Goal: Task Accomplishment & Management: Use online tool/utility

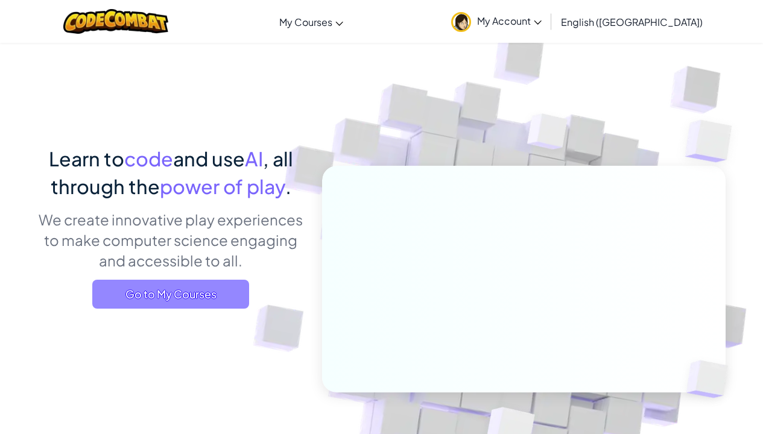
click at [174, 285] on span "Go to My Courses" at bounding box center [170, 294] width 157 height 29
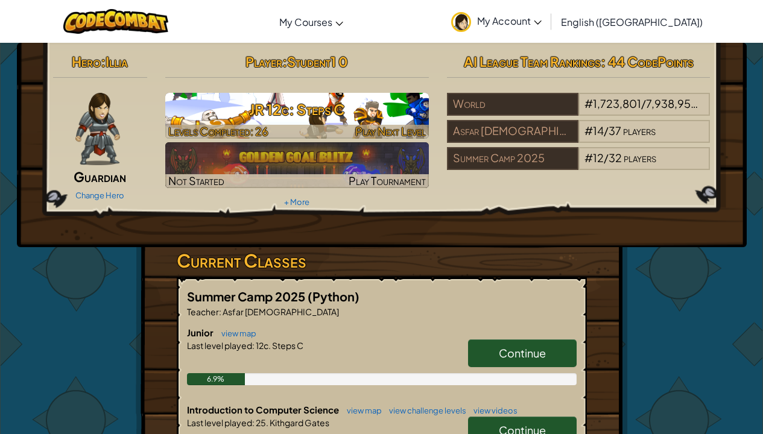
click at [244, 122] on h3 "JR 12c: Steps C" at bounding box center [297, 109] width 264 height 27
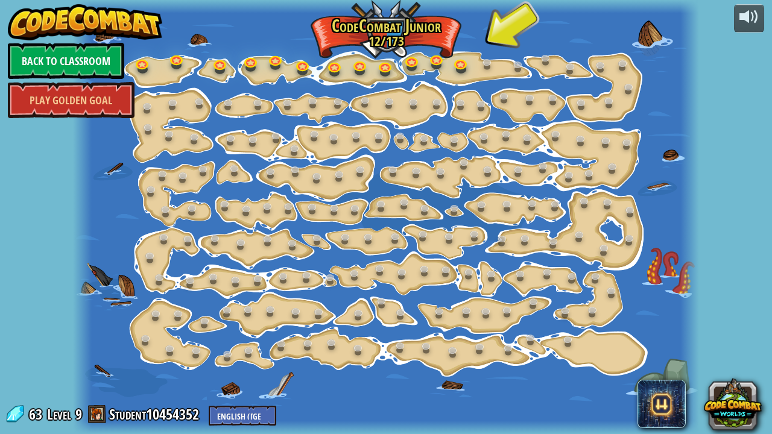
click at [33, 62] on link "Back to Classroom" at bounding box center [66, 61] width 116 height 36
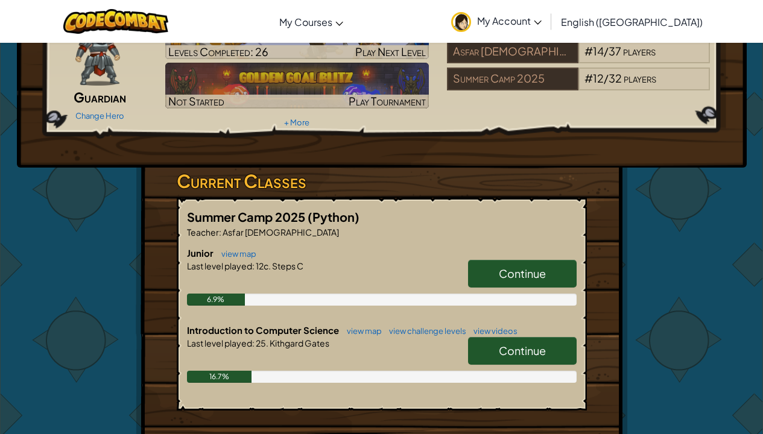
scroll to position [103, 0]
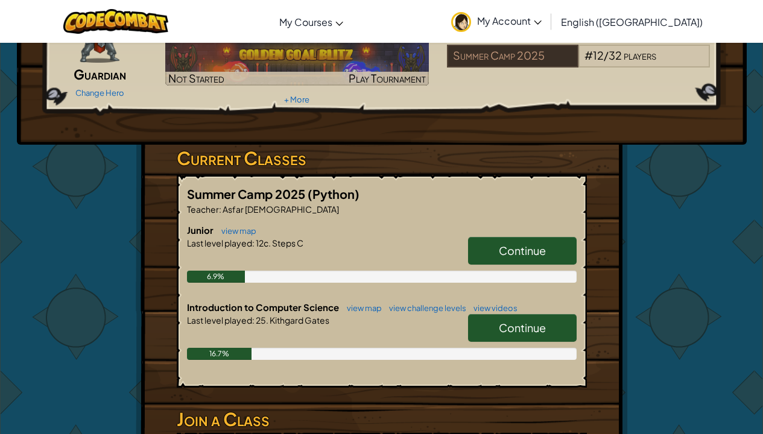
click at [534, 324] on span "Continue" at bounding box center [522, 328] width 47 height 14
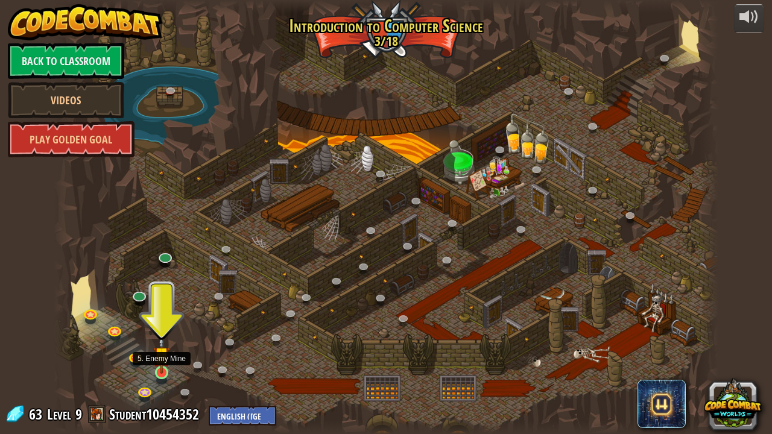
click at [159, 363] on img at bounding box center [161, 355] width 16 height 38
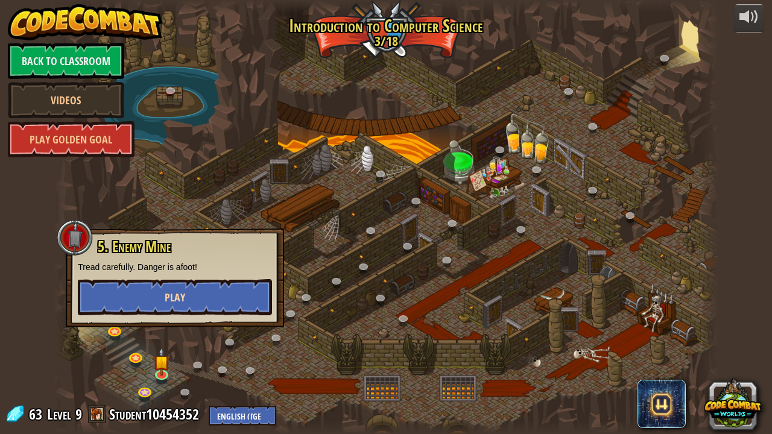
click at [191, 297] on button "Play" at bounding box center [175, 297] width 194 height 36
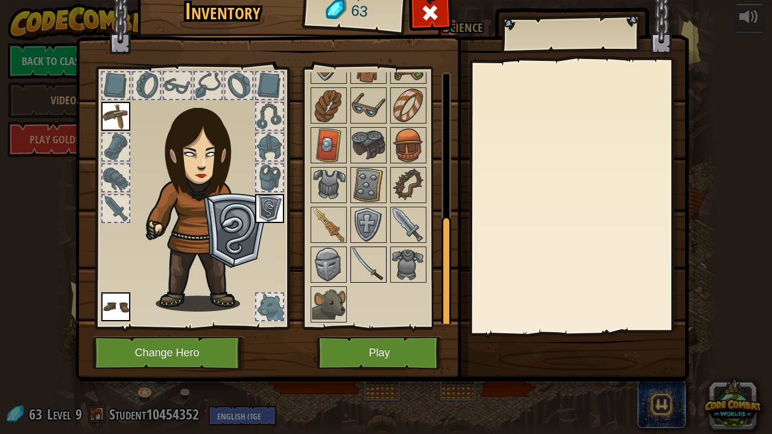
scroll to position [311, 0]
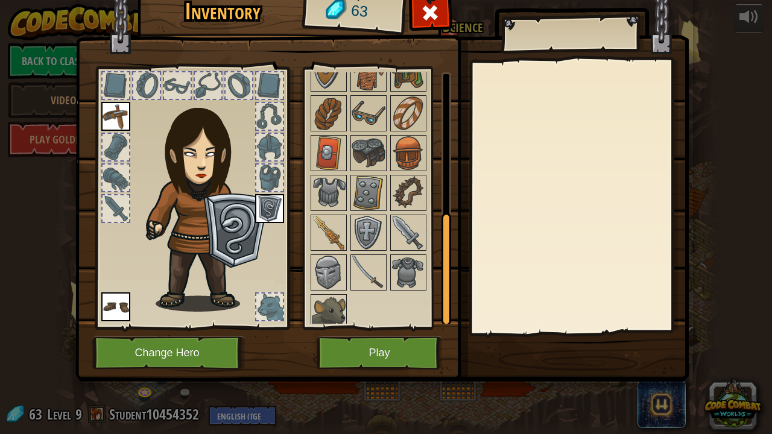
click at [377, 352] on button "Play" at bounding box center [380, 353] width 126 height 33
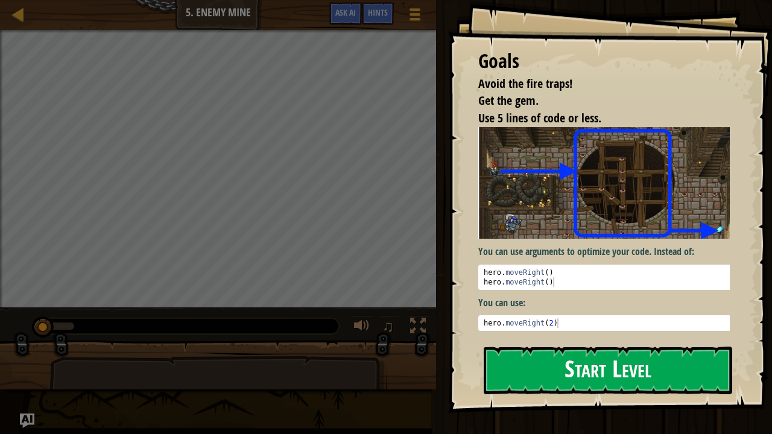
click at [534, 377] on button "Start Level" at bounding box center [608, 371] width 248 height 48
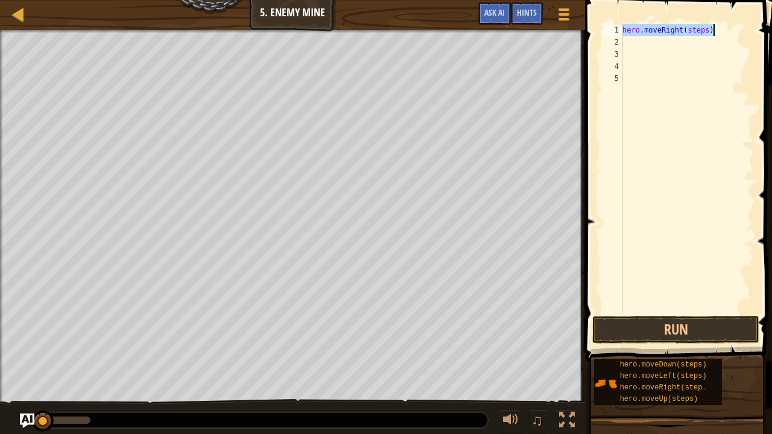
click at [706, 30] on div "hero . moveRight ( steps )" at bounding box center [687, 168] width 134 height 289
click at [710, 34] on div "hero . moveRight ( steps )" at bounding box center [687, 181] width 134 height 314
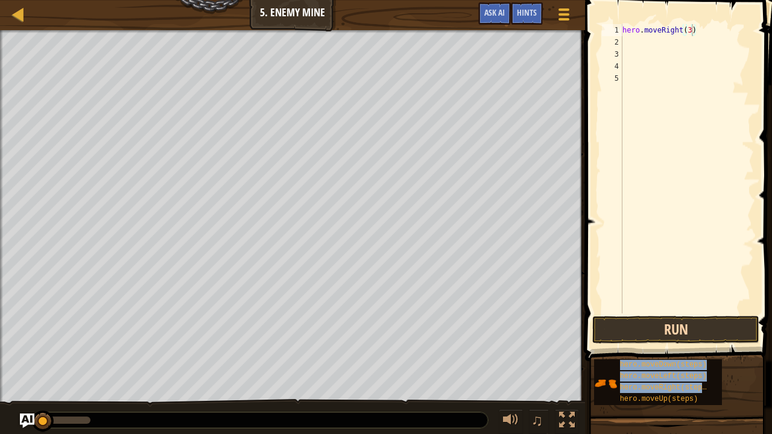
drag, startPoint x: 653, startPoint y: 394, endPoint x: 739, endPoint y: 319, distance: 114.5
click at [739, 319] on div "Hints Videos hero.moveRight(3) 1 2 3 4 5 hero . moveRight ( 3 ) ההההההההההההההה…" at bounding box center [676, 214] width 191 height 428
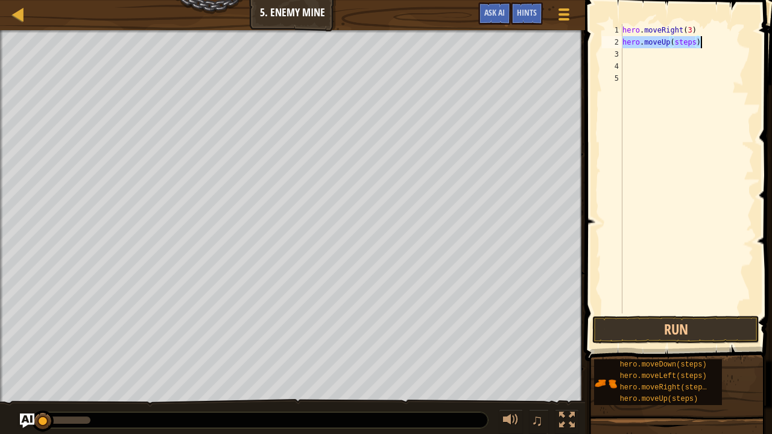
click at [697, 43] on div "hero . moveRight ( 3 ) hero . moveUp ( steps )" at bounding box center [687, 181] width 134 height 314
type textarea "hero.moveUp(1)"
click at [722, 182] on div "hero . moveRight ( 3 ) hero . moveUp ( 1 )" at bounding box center [687, 181] width 134 height 314
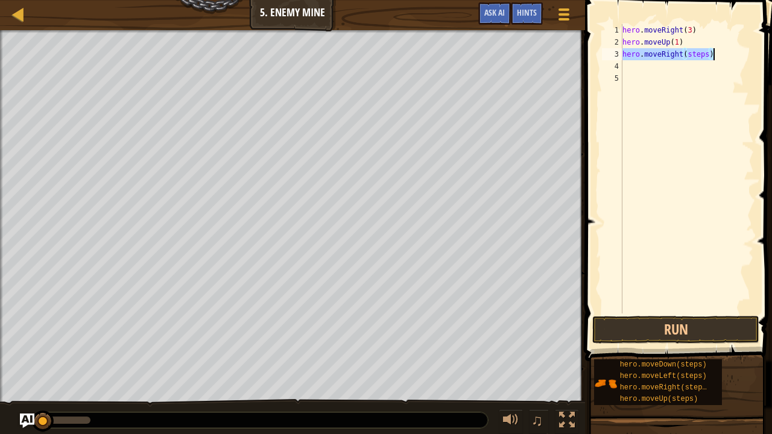
click at [707, 56] on div "hero . moveRight ( 3 ) hero . moveUp ( 1 ) hero . moveRight ( steps )" at bounding box center [687, 168] width 134 height 289
drag, startPoint x: 677, startPoint y: 360, endPoint x: 664, endPoint y: 367, distance: 15.1
click at [733, 359] on div "hero.moveDown(steps) hero.moveLeft(steps) hero.moveRight(steps) hero.moveUp(ste…" at bounding box center [678, 382] width 170 height 47
drag, startPoint x: 681, startPoint y: 359, endPoint x: 697, endPoint y: 362, distance: 15.9
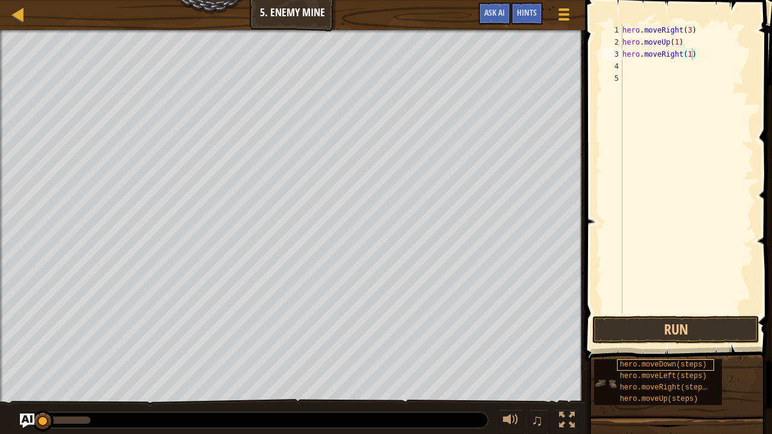
click at [750, 359] on div "hero.moveDown(steps) hero.moveLeft(steps) hero.moveRight(steps) hero.moveUp(ste…" at bounding box center [678, 382] width 170 height 47
drag, startPoint x: 657, startPoint y: 363, endPoint x: 713, endPoint y: 362, distance: 56.1
click at [722, 362] on div "hero.moveDown(steps) hero.moveLeft(steps) hero.moveRight(steps) hero.moveUp(ste…" at bounding box center [678, 382] width 170 height 47
drag, startPoint x: 659, startPoint y: 365, endPoint x: 686, endPoint y: 350, distance: 30.2
click at [742, 359] on div "hero.moveDown(steps) hero.moveLeft(steps) hero.moveRight(steps) hero.moveUp(ste…" at bounding box center [678, 382] width 170 height 47
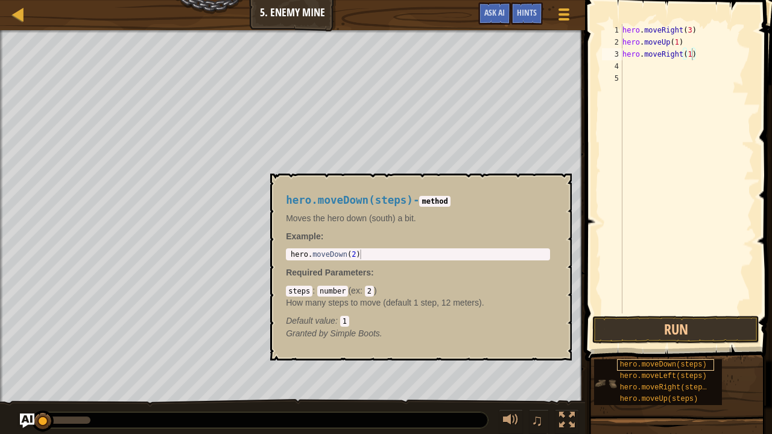
click at [665, 365] on span "hero.moveDown(steps)" at bounding box center [663, 365] width 87 height 8
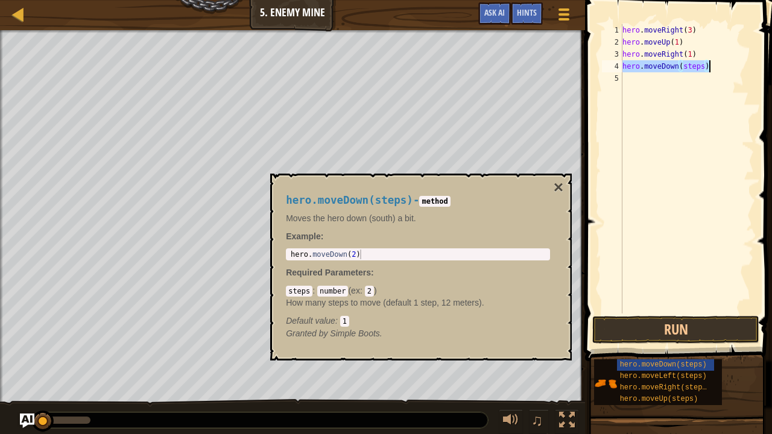
click at [706, 70] on div "hero . moveRight ( 3 ) hero . moveUp ( 1 ) hero . moveRight ( 1 ) hero . moveDo…" at bounding box center [687, 168] width 134 height 289
click at [554, 188] on button "×" at bounding box center [559, 187] width 10 height 17
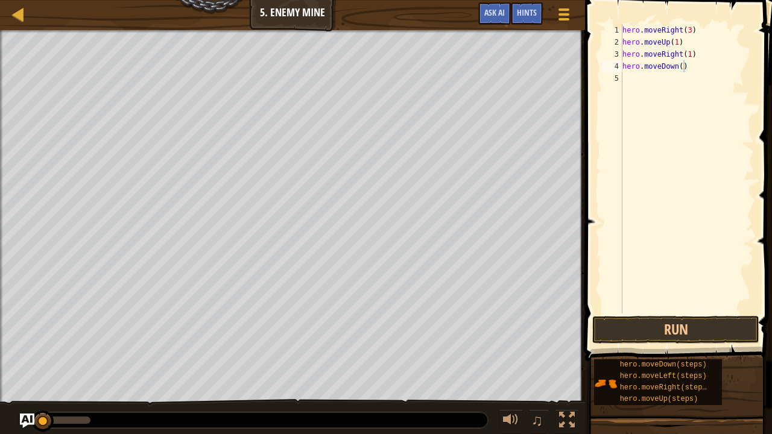
click at [684, 68] on div "hero . moveRight ( 3 ) hero . moveUp ( 1 ) hero . moveRight ( 1 ) hero . moveDo…" at bounding box center [687, 181] width 134 height 314
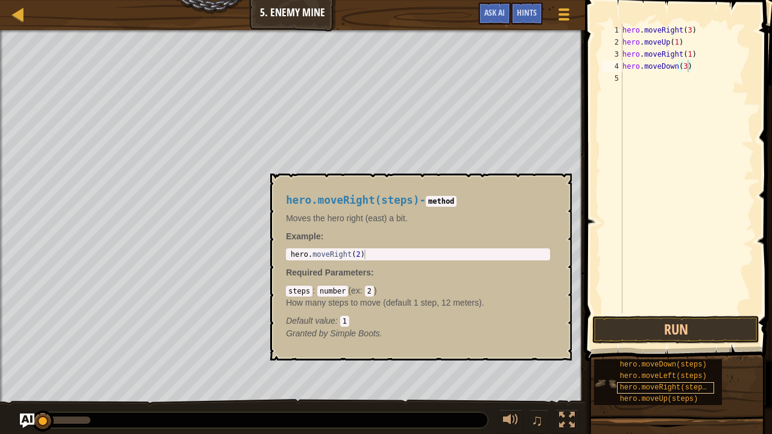
drag, startPoint x: 661, startPoint y: 384, endPoint x: 704, endPoint y: 385, distance: 43.4
click at [704, 385] on span "hero.moveRight(steps)" at bounding box center [665, 388] width 91 height 8
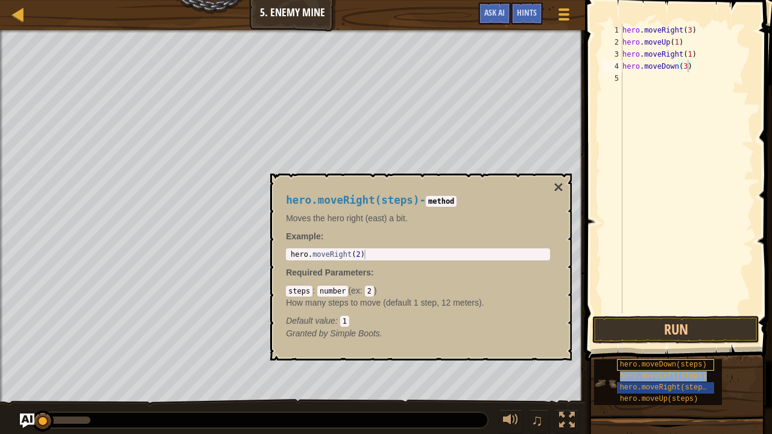
drag, startPoint x: 653, startPoint y: 390, endPoint x: 711, endPoint y: 370, distance: 62.0
click at [732, 361] on div "hero.moveDown(steps) hero.moveLeft(steps) hero.moveRight(steps) hero.moveUp(ste…" at bounding box center [678, 382] width 170 height 47
click at [662, 385] on span "hero.moveRight(steps)" at bounding box center [665, 388] width 91 height 8
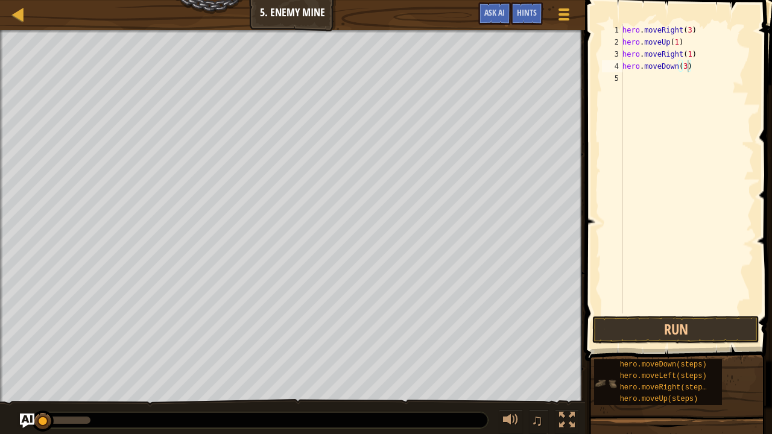
drag, startPoint x: 662, startPoint y: 385, endPoint x: 721, endPoint y: 380, distance: 59.3
click at [721, 380] on div "hero.moveDown(steps) hero.moveLeft(steps) hero.moveRight(steps) hero.moveUp(ste…" at bounding box center [658, 382] width 128 height 46
drag, startPoint x: 668, startPoint y: 387, endPoint x: 729, endPoint y: 381, distance: 61.2
click at [750, 381] on div "hero.moveDown(steps) hero.moveLeft(steps) hero.moveRight(steps) hero.moveUp(ste…" at bounding box center [678, 382] width 170 height 47
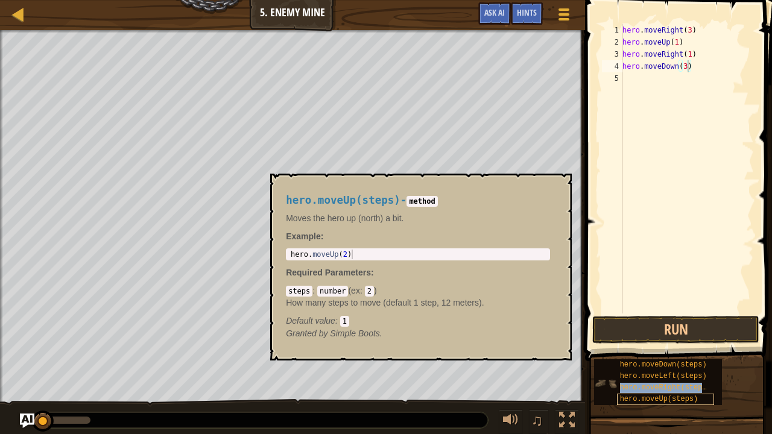
drag, startPoint x: 660, startPoint y: 385, endPoint x: 693, endPoint y: 405, distance: 38.4
click at [710, 397] on div "hero.moveDown(steps) hero.moveLeft(steps) hero.moveRight(steps) hero.moveUp(ste…" at bounding box center [658, 382] width 128 height 46
click at [668, 384] on span "hero.moveRight(steps)" at bounding box center [665, 388] width 91 height 8
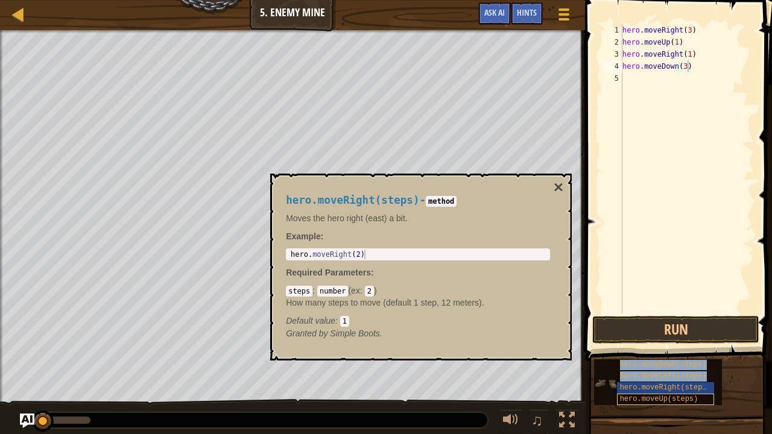
drag, startPoint x: 668, startPoint y: 384, endPoint x: 700, endPoint y: 400, distance: 36.1
click at [748, 381] on div "hero.moveDown(steps) hero.moveLeft(steps) hero.moveRight(steps) hero.moveUp(ste…" at bounding box center [678, 382] width 170 height 47
drag, startPoint x: 676, startPoint y: 386, endPoint x: 713, endPoint y: 365, distance: 42.9
click at [762, 367] on div "Hints Videos hero.moveDown(3) 1 2 3 4 5 hero . moveRight ( 3 ) hero . moveUp ( …" at bounding box center [676, 214] width 191 height 428
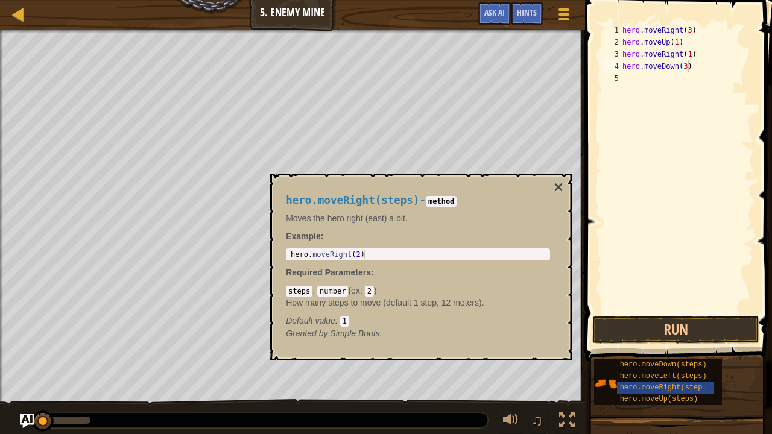
drag, startPoint x: 699, startPoint y: 388, endPoint x: 749, endPoint y: 385, distance: 50.1
click at [749, 385] on div "hero.moveDown(steps) hero.moveLeft(steps) hero.moveRight(steps) hero.moveUp(ste…" at bounding box center [678, 382] width 170 height 47
drag, startPoint x: 669, startPoint y: 385, endPoint x: 686, endPoint y: 381, distance: 17.3
click at [687, 381] on div "hero.moveDown(steps) hero.moveLeft(steps) hero.moveRight(steps) hero.moveUp(ste…" at bounding box center [658, 382] width 128 height 46
drag, startPoint x: 667, startPoint y: 384, endPoint x: 739, endPoint y: 385, distance: 71.8
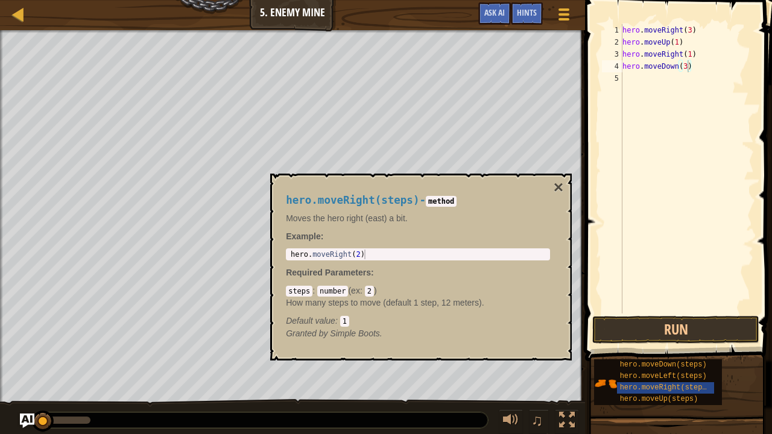
click at [739, 385] on div "hero.moveDown(steps) hero.moveLeft(steps) hero.moveRight(steps) hero.moveUp(ste…" at bounding box center [678, 382] width 170 height 47
click at [558, 185] on button "×" at bounding box center [559, 187] width 10 height 17
type textarea "hero.moveRight(steps)"
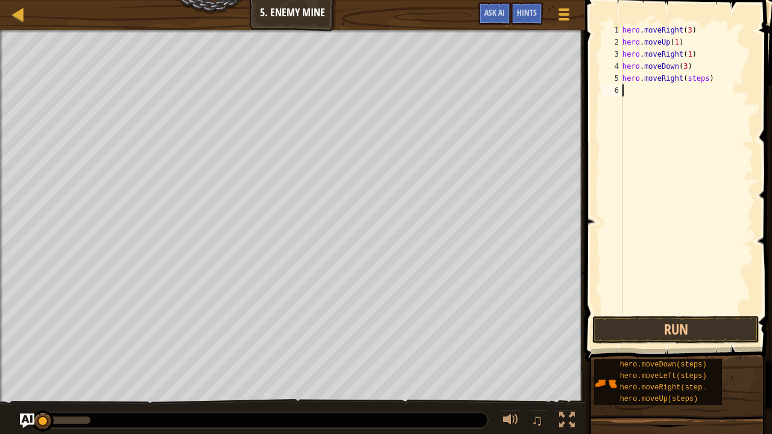
scroll to position [5, 0]
click at [709, 78] on div "hero . moveRight ( 3 ) hero . moveUp ( 1 ) hero . moveRight ( 1 ) hero . moveDo…" at bounding box center [687, 181] width 134 height 314
type textarea "hero.moveRight(2)"
click at [681, 324] on button "Run" at bounding box center [675, 330] width 167 height 28
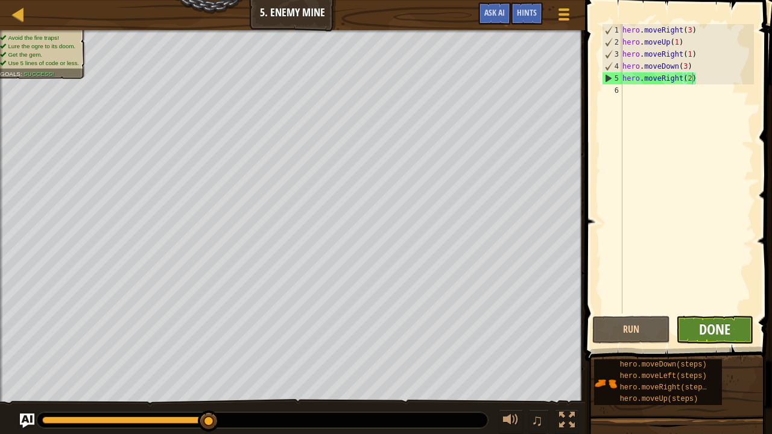
click at [712, 333] on span "Done" at bounding box center [714, 329] width 31 height 19
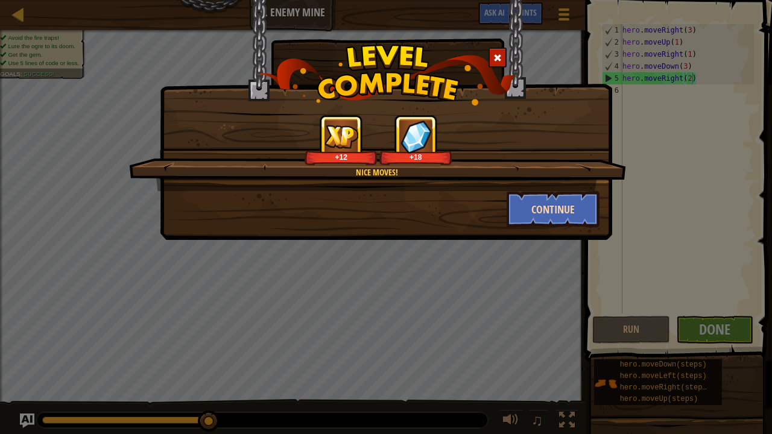
click at [550, 205] on button "Continue" at bounding box center [553, 209] width 93 height 36
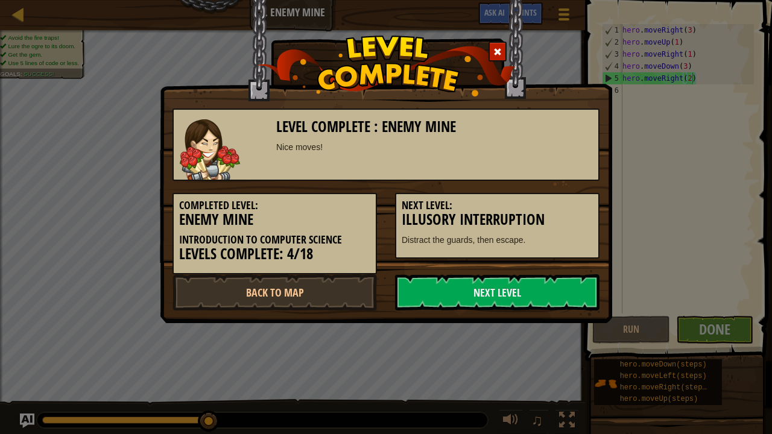
click at [541, 212] on h3 "Illusory Interruption" at bounding box center [497, 220] width 191 height 16
click at [501, 286] on link "Next Level" at bounding box center [497, 292] width 204 height 36
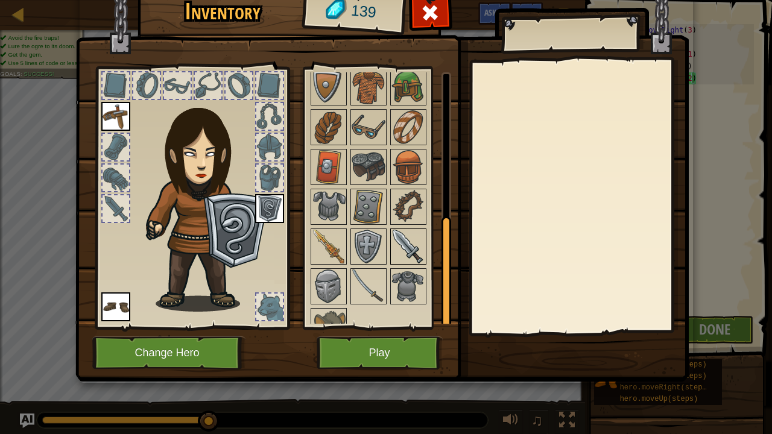
scroll to position [319, 0]
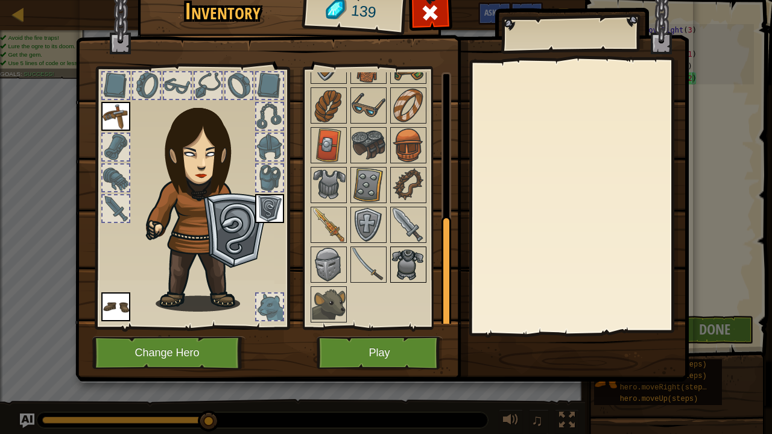
click at [413, 264] on img at bounding box center [408, 265] width 34 height 34
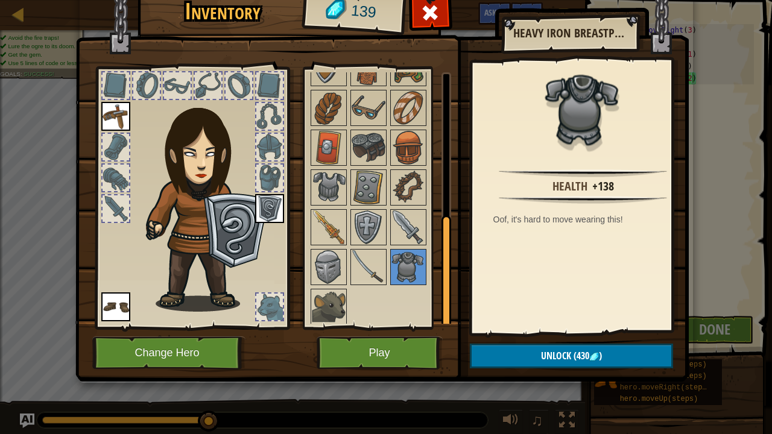
scroll to position [314, 0]
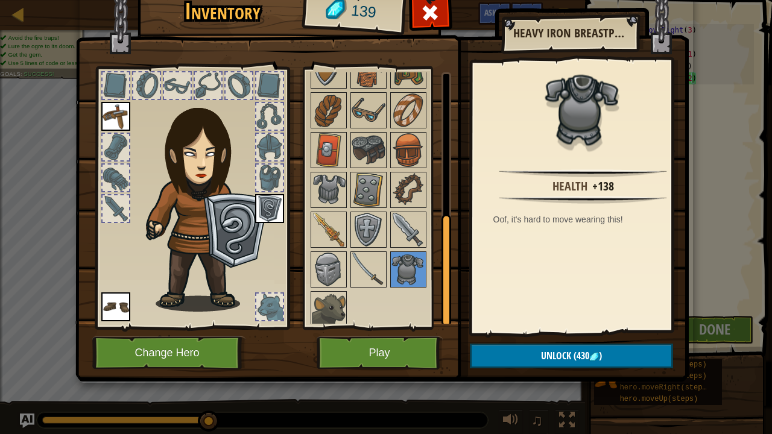
click at [385, 353] on button "Play" at bounding box center [380, 353] width 126 height 33
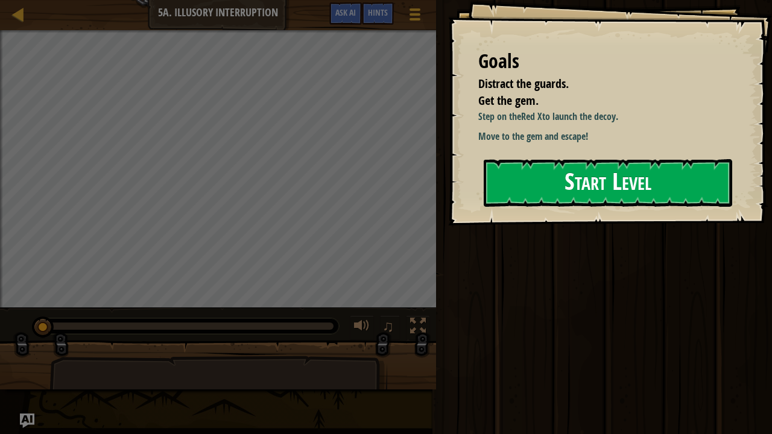
click at [625, 180] on button "Start Level" at bounding box center [608, 183] width 248 height 48
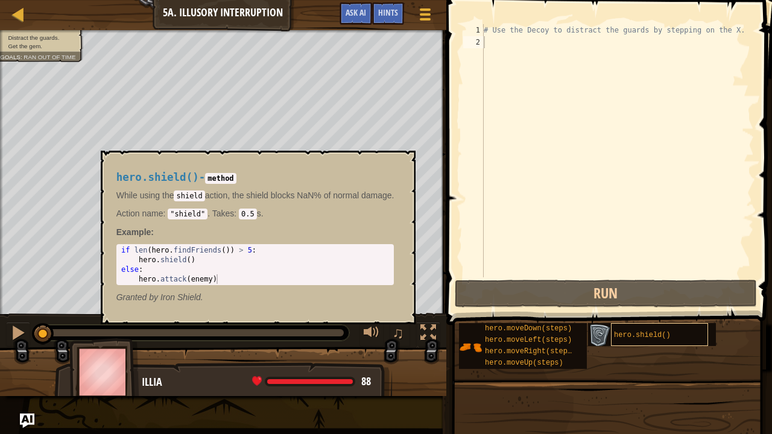
click at [650, 332] on span "hero.shield()" at bounding box center [642, 335] width 57 height 8
click at [559, 221] on div "# Use the Decoy to distract the guards by stepping on the X." at bounding box center [617, 162] width 273 height 277
drag, startPoint x: 564, startPoint y: 213, endPoint x: 627, endPoint y: 204, distance: 62.9
click at [615, 203] on div "# Use the Decoy to distract the guards by stepping on the X." at bounding box center [617, 162] width 273 height 277
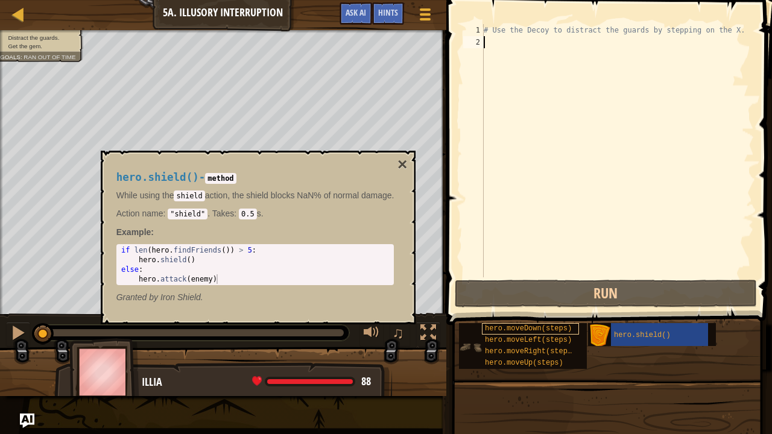
drag, startPoint x: 615, startPoint y: 233, endPoint x: 554, endPoint y: 324, distance: 109.1
click at [615, 234] on div "# Use the Decoy to distract the guards by stepping on the X." at bounding box center [617, 162] width 273 height 277
click at [497, 107] on div "# Use the Decoy to distract the guards by stepping on the X." at bounding box center [617, 162] width 273 height 277
drag, startPoint x: 610, startPoint y: 137, endPoint x: 595, endPoint y: 138, distance: 15.1
click at [608, 137] on div "# Use the Decoy to distract the guards by stepping on the X." at bounding box center [617, 162] width 273 height 277
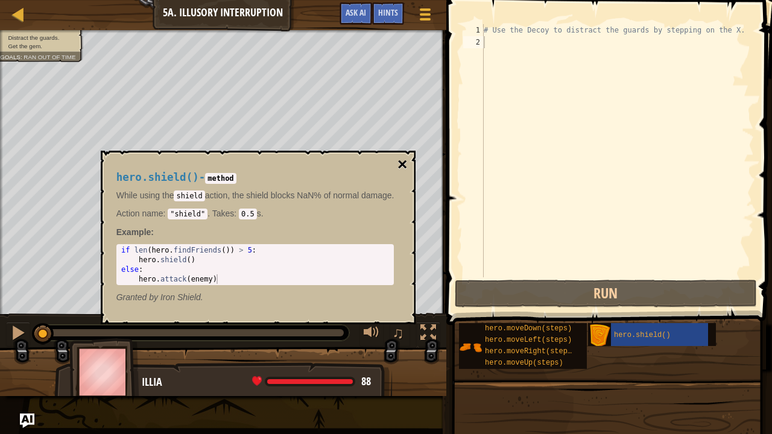
click at [407, 160] on button "×" at bounding box center [402, 164] width 10 height 17
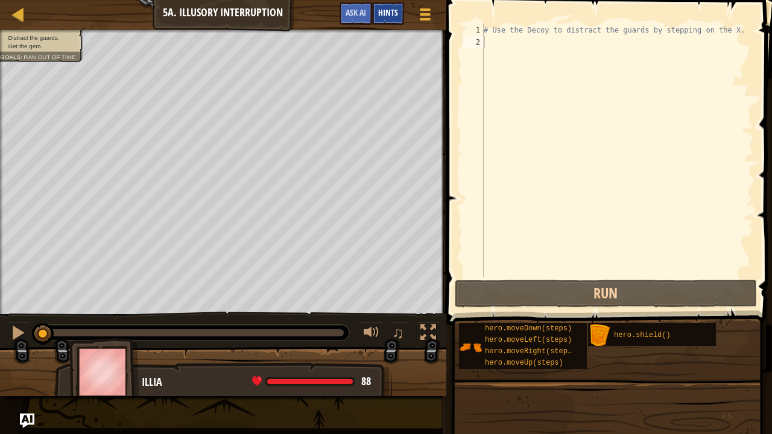
click at [385, 13] on span "Hints" at bounding box center [388, 12] width 20 height 11
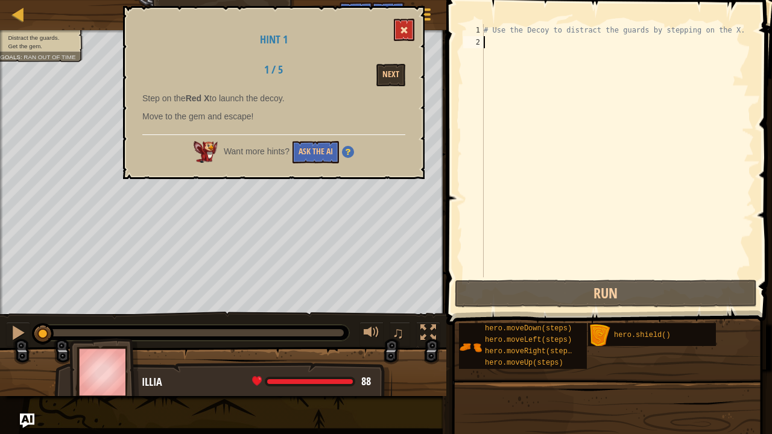
click at [412, 24] on button at bounding box center [404, 30] width 21 height 22
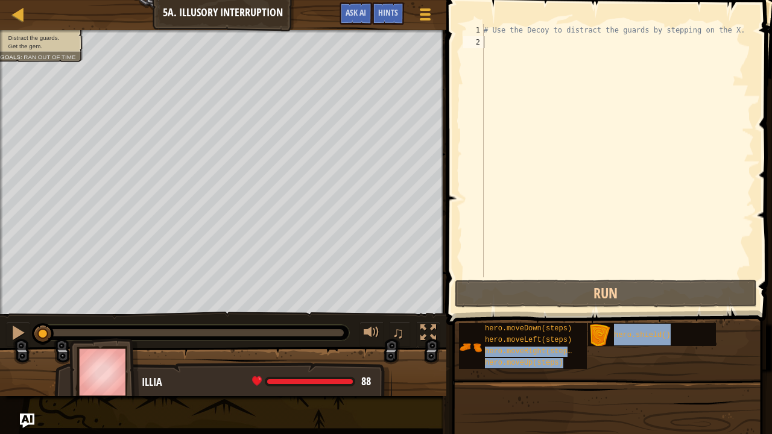
drag, startPoint x: 536, startPoint y: 349, endPoint x: 618, endPoint y: 349, distance: 81.4
click at [618, 349] on div "hero.moveDown(steps) hero.moveLeft(steps) hero.moveRight(steps) hero.moveUp(ste…" at bounding box center [610, 346] width 305 height 47
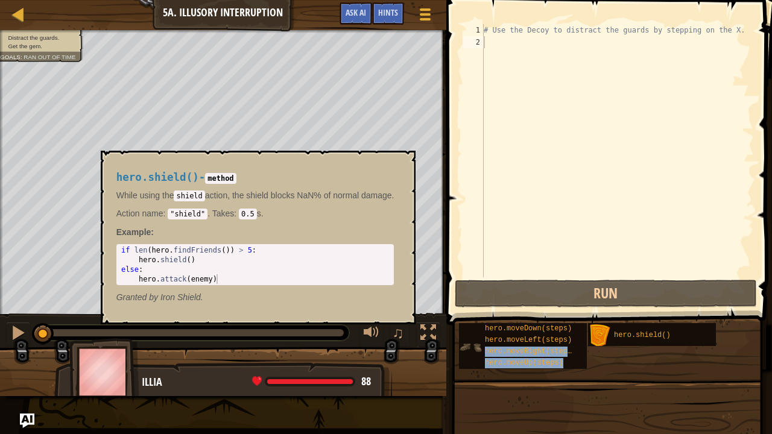
drag, startPoint x: 515, startPoint y: 347, endPoint x: 582, endPoint y: 345, distance: 67.0
click at [582, 345] on div "hero.moveDown(steps) hero.moveLeft(steps) hero.moveRight(steps) hero.moveUp(ste…" at bounding box center [523, 346] width 128 height 46
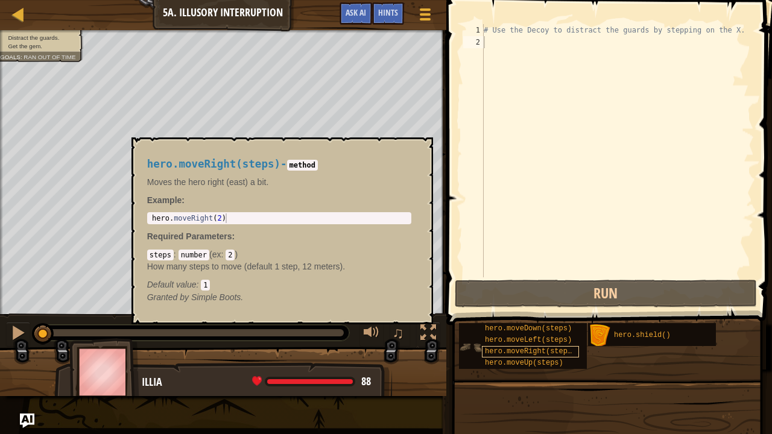
click at [526, 346] on div "hero.moveDown(steps) hero.moveLeft(steps) hero.moveRight(steps) hero.moveUp(ste…" at bounding box center [523, 346] width 128 height 46
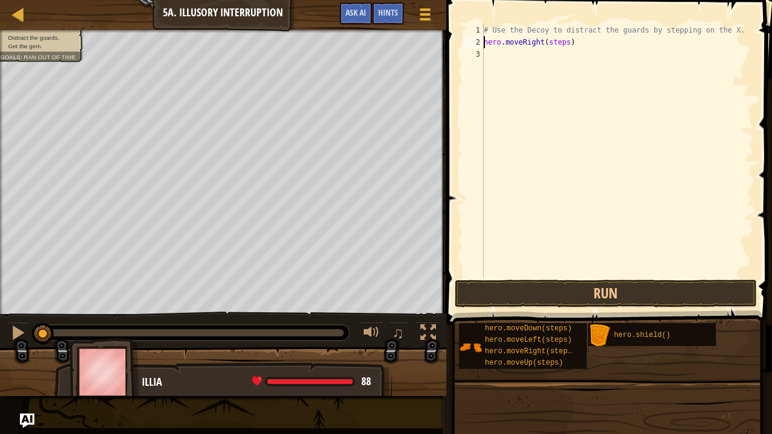
click at [568, 43] on div "# Use the Decoy to distract the guards by stepping on the X. hero . moveRight (…" at bounding box center [617, 162] width 273 height 277
click at [570, 43] on div "# Use the Decoy to distract the guards by stepping on the X. hero . moveRight (…" at bounding box center [617, 162] width 273 height 277
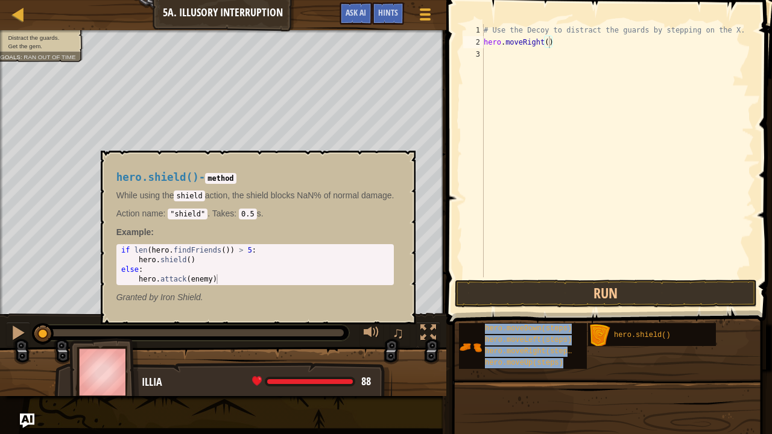
drag, startPoint x: 521, startPoint y: 324, endPoint x: 560, endPoint y: 322, distance: 38.7
click at [594, 332] on div "hero.moveDown(steps) hero.moveLeft(steps) hero.moveRight(steps) hero.moveUp(ste…" at bounding box center [610, 346] width 305 height 47
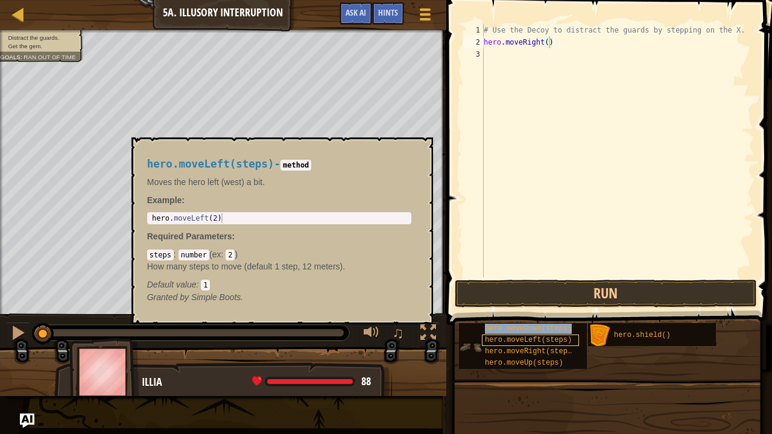
drag, startPoint x: 520, startPoint y: 326, endPoint x: 526, endPoint y: 341, distance: 16.0
click at [526, 341] on div "hero.moveDown(steps) hero.moveLeft(steps) hero.moveRight(steps) hero.moveUp(ste…" at bounding box center [523, 346] width 128 height 46
click at [532, 330] on span "hero.moveDown(steps)" at bounding box center [528, 328] width 87 height 8
drag, startPoint x: 523, startPoint y: 325, endPoint x: 533, endPoint y: 333, distance: 12.0
click at [533, 333] on div "hero.moveDown(steps)" at bounding box center [530, 328] width 97 height 11
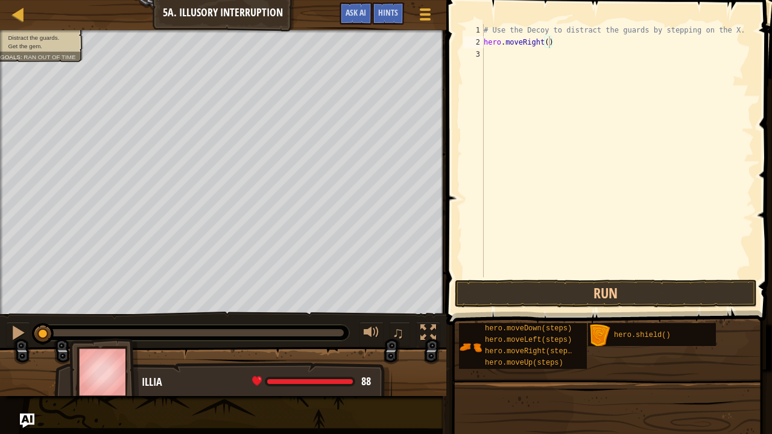
drag, startPoint x: 533, startPoint y: 333, endPoint x: 581, endPoint y: 322, distance: 49.5
click at [582, 323] on div "hero.moveDown(steps) hero.moveLeft(steps) hero.moveRight(steps) hero.moveUp(ste…" at bounding box center [610, 346] width 305 height 47
click at [566, 58] on div "# Use the Decoy to distract the guards by stepping on the X. hero . moveRight (…" at bounding box center [617, 162] width 273 height 277
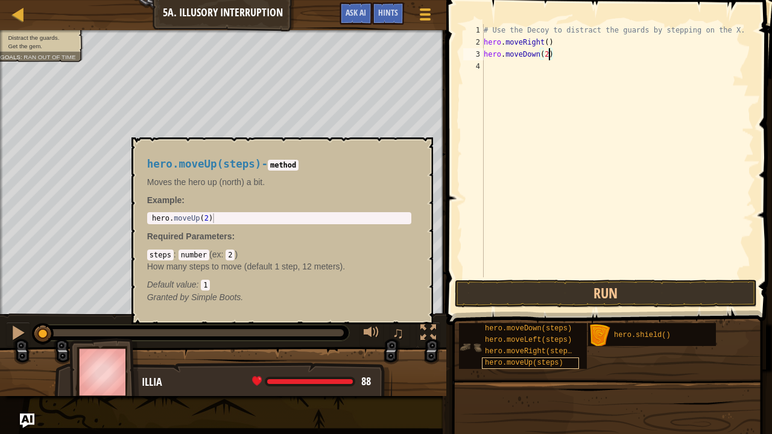
type textarea "hero.moveDown(2)"
drag, startPoint x: 516, startPoint y: 360, endPoint x: 543, endPoint y: 377, distance: 32.0
click at [546, 370] on div "hero.moveDown(steps) hero.moveLeft(steps) hero.moveRight(steps) hero.moveUp(ste…" at bounding box center [610, 346] width 305 height 47
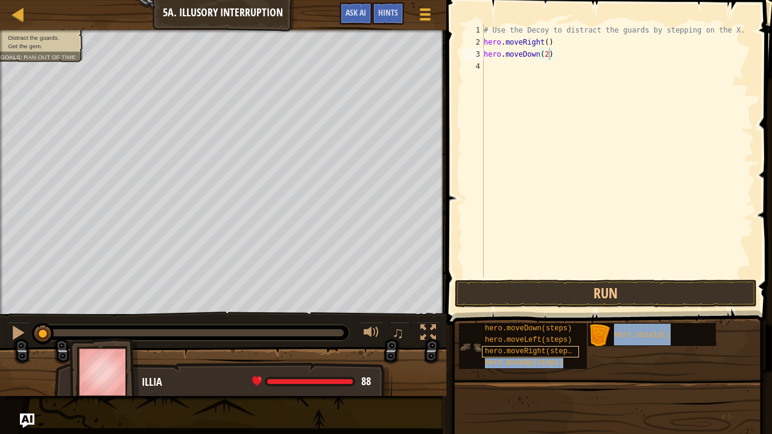
drag, startPoint x: 530, startPoint y: 362, endPoint x: 576, endPoint y: 349, distance: 47.6
click at [576, 349] on div "hero.moveDown(steps) hero.moveLeft(steps) hero.moveRight(steps) hero.moveUp(ste…" at bounding box center [523, 346] width 128 height 46
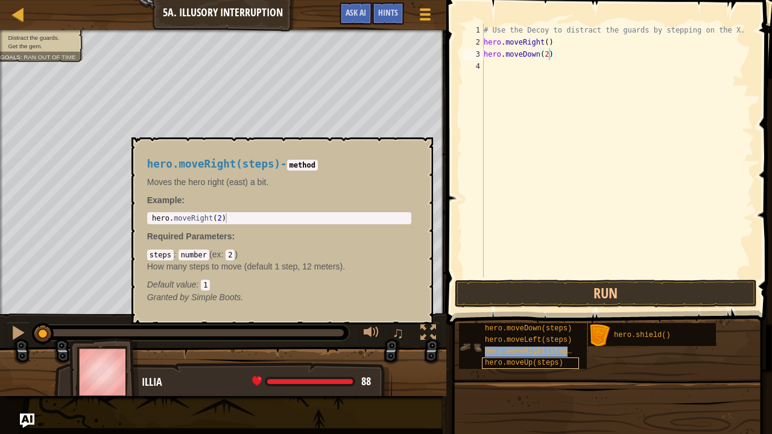
drag, startPoint x: 522, startPoint y: 361, endPoint x: 538, endPoint y: 358, distance: 15.9
click at [548, 358] on div "hero.moveUp(steps)" at bounding box center [530, 363] width 97 height 11
click at [525, 360] on span "hero.moveUp(steps)" at bounding box center [524, 363] width 78 height 8
drag, startPoint x: 525, startPoint y: 360, endPoint x: 502, endPoint y: 359, distance: 23.5
click at [503, 360] on span "hero.moveUp(steps)" at bounding box center [524, 363] width 78 height 8
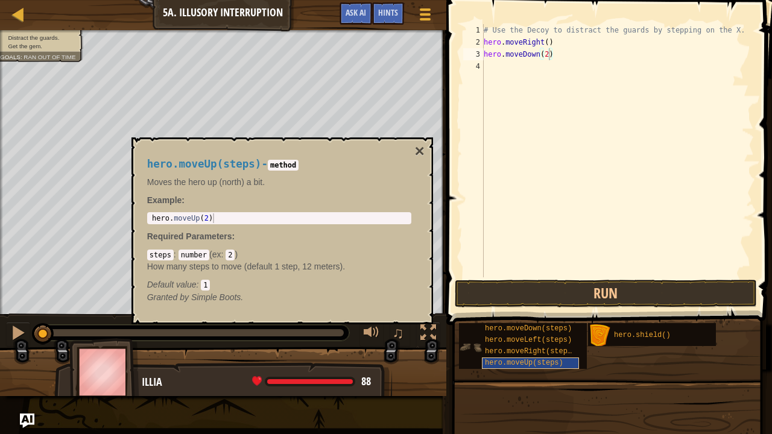
drag, startPoint x: 502, startPoint y: 359, endPoint x: 563, endPoint y: 364, distance: 61.7
click at [563, 364] on span "hero.moveUp(steps)" at bounding box center [524, 363] width 78 height 8
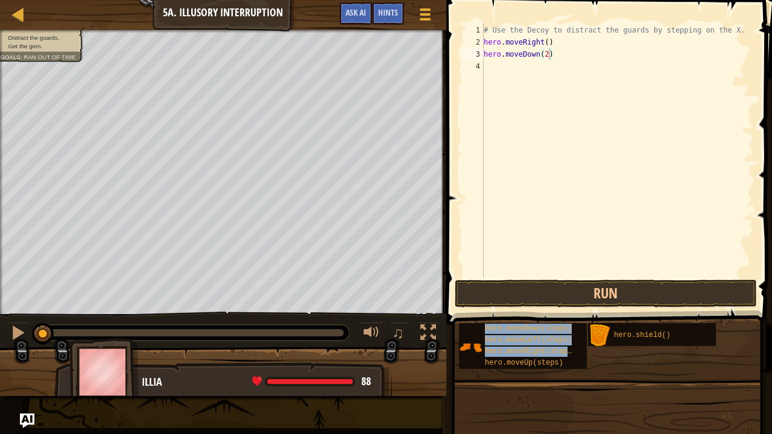
drag, startPoint x: 528, startPoint y: 358, endPoint x: 534, endPoint y: 384, distance: 26.2
click at [534, 370] on div "hero.moveDown(steps) hero.moveLeft(steps) hero.moveRight(steps) hero.moveUp(ste…" at bounding box center [610, 346] width 305 height 47
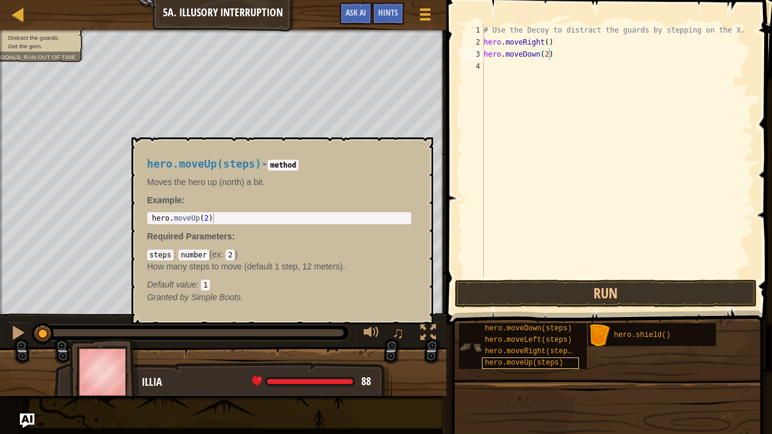
click at [519, 359] on span "hero.moveUp(steps)" at bounding box center [524, 363] width 78 height 8
drag, startPoint x: 510, startPoint y: 358, endPoint x: 537, endPoint y: 361, distance: 26.8
click at [537, 361] on div "hero.moveDown(steps) hero.moveLeft(steps) hero.moveRight(steps) hero.moveUp(ste…" at bounding box center [523, 346] width 128 height 46
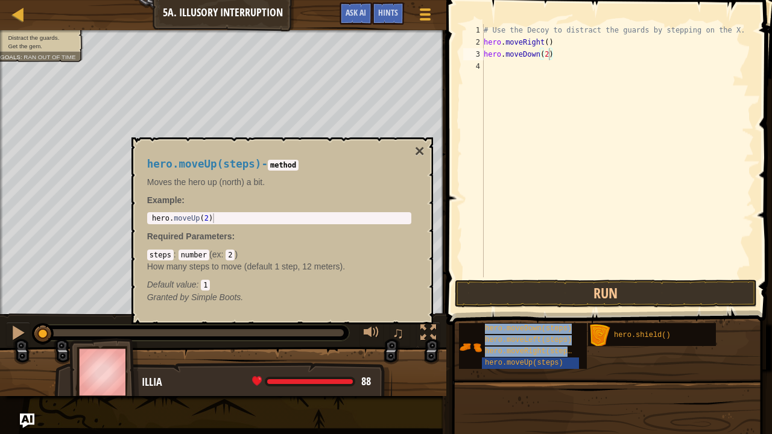
drag, startPoint x: 514, startPoint y: 360, endPoint x: 578, endPoint y: 387, distance: 69.2
click at [605, 370] on div "hero.moveDown(steps) hero.moveLeft(steps) hero.moveRight(steps) hero.moveUp(ste…" at bounding box center [610, 346] width 305 height 47
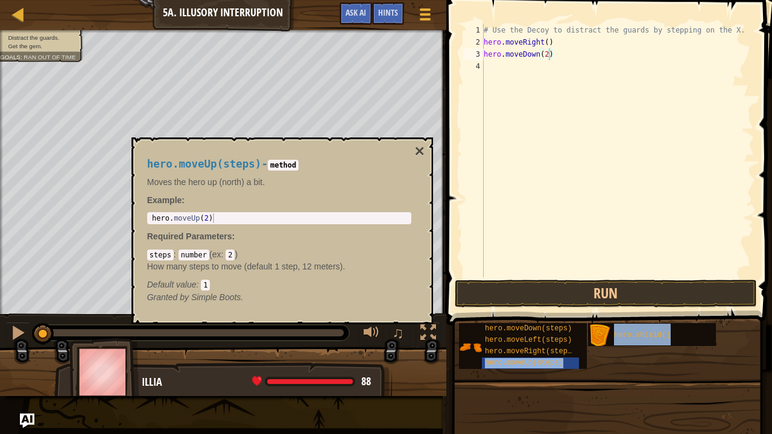
drag, startPoint x: 521, startPoint y: 361, endPoint x: 597, endPoint y: 358, distance: 76.0
click at [597, 358] on div "hero.moveDown(steps) hero.moveLeft(steps) hero.moveRight(steps) hero.moveUp(ste…" at bounding box center [610, 346] width 305 height 47
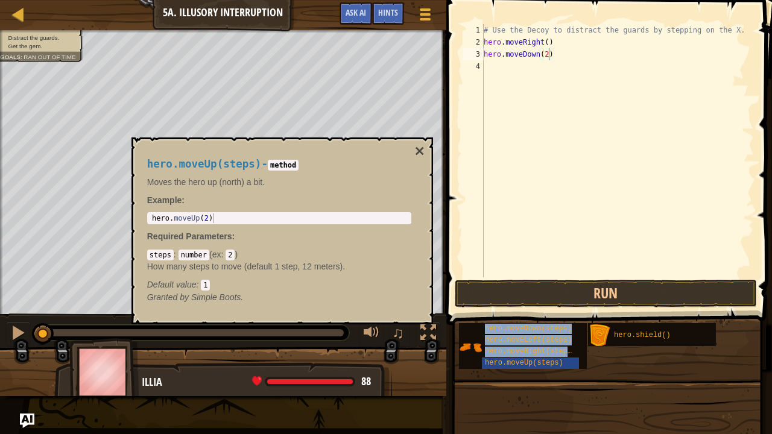
drag, startPoint x: 520, startPoint y: 364, endPoint x: 504, endPoint y: 391, distance: 32.2
click at [504, 370] on div "hero.moveDown(steps) hero.moveLeft(steps) hero.moveRight(steps) hero.moveUp(ste…" at bounding box center [610, 346] width 305 height 47
click at [490, 67] on div "# Use the Decoy to distract the guards by stepping on the X. hero . moveRight (…" at bounding box center [617, 162] width 273 height 277
drag, startPoint x: 531, startPoint y: 365, endPoint x: 546, endPoint y: 371, distance: 15.5
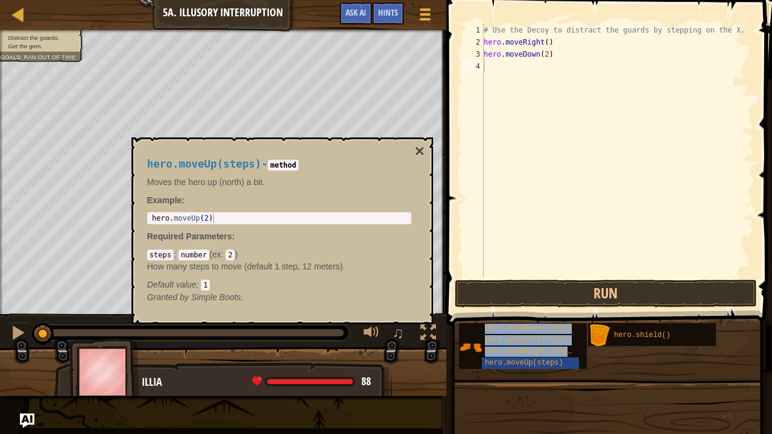
click at [581, 370] on div "hero.moveDown(steps) hero.moveLeft(steps) hero.moveRight(steps) hero.moveUp(ste…" at bounding box center [610, 346] width 305 height 47
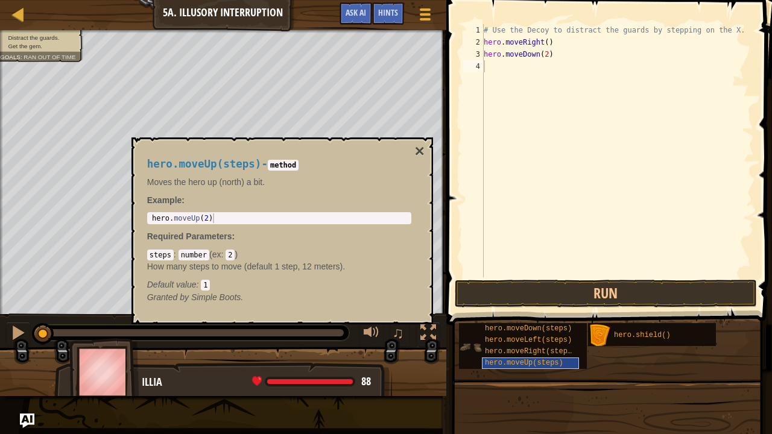
click at [514, 360] on span "hero.moveUp(steps)" at bounding box center [524, 363] width 78 height 8
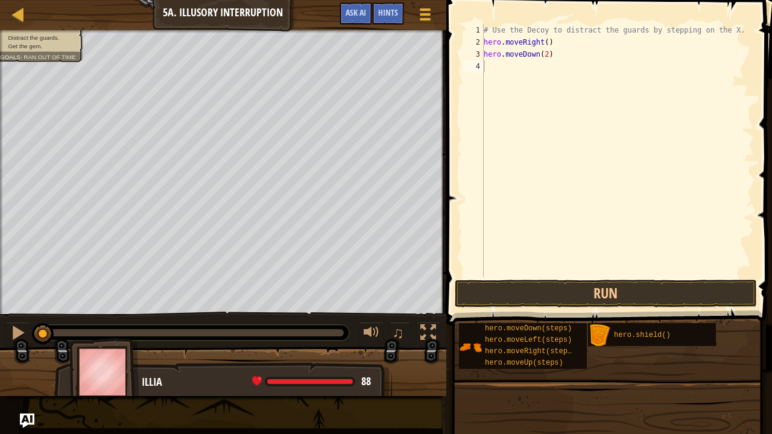
drag, startPoint x: 514, startPoint y: 360, endPoint x: 606, endPoint y: 368, distance: 92.6
click at [606, 368] on div "hero.moveDown(steps) hero.moveLeft(steps) hero.moveRight(steps) hero.moveUp(ste…" at bounding box center [610, 346] width 305 height 47
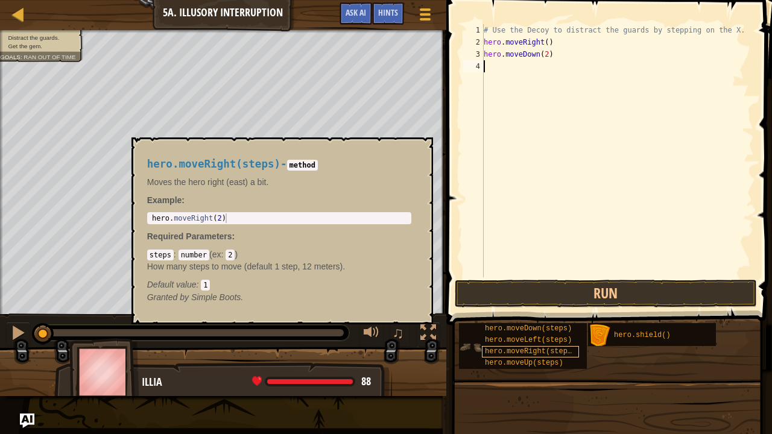
click at [507, 352] on span "hero.moveRight(steps)" at bounding box center [530, 351] width 91 height 8
drag, startPoint x: 504, startPoint y: 364, endPoint x: 581, endPoint y: 365, distance: 76.6
click at [586, 365] on div "hero.moveDown(steps) hero.moveLeft(steps) hero.moveRight(steps) hero.moveUp(ste…" at bounding box center [523, 346] width 128 height 46
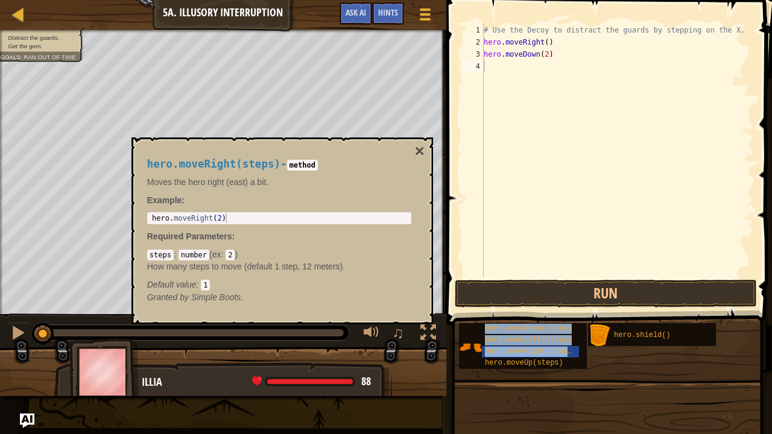
drag, startPoint x: 510, startPoint y: 361, endPoint x: 499, endPoint y: 384, distance: 24.8
click at [499, 370] on div "hero.moveDown(steps) hero.moveLeft(steps) hero.moveRight(steps) hero.moveUp(ste…" at bounding box center [610, 346] width 305 height 47
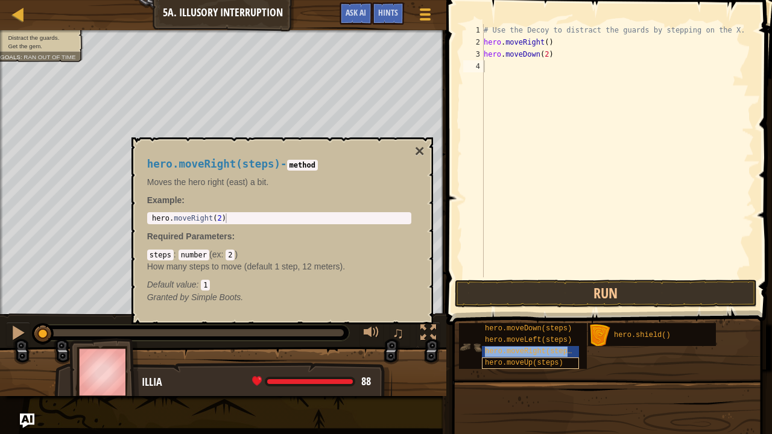
click at [517, 359] on div "hero.moveDown(steps) hero.moveLeft(steps) hero.moveRight(steps) hero.moveUp(ste…" at bounding box center [523, 346] width 128 height 46
drag, startPoint x: 528, startPoint y: 364, endPoint x: 504, endPoint y: 368, distance: 24.5
click at [504, 368] on div "hero.moveUp(steps)" at bounding box center [530, 363] width 97 height 11
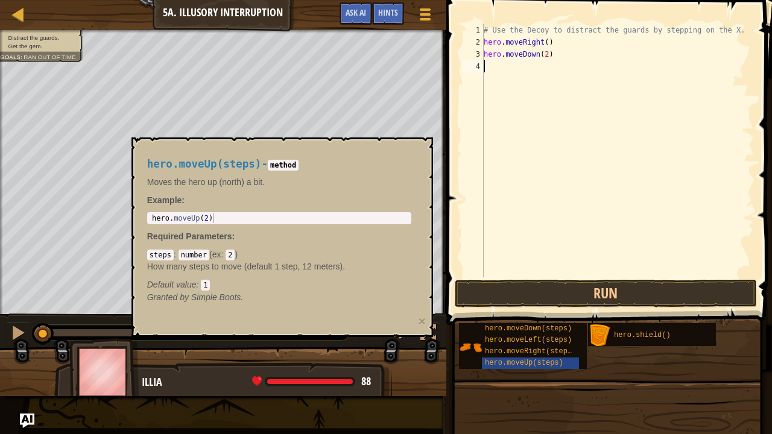
drag, startPoint x: 513, startPoint y: 364, endPoint x: 507, endPoint y: 361, distance: 6.5
click at [507, 361] on span "hero.moveUp(steps)" at bounding box center [524, 363] width 78 height 8
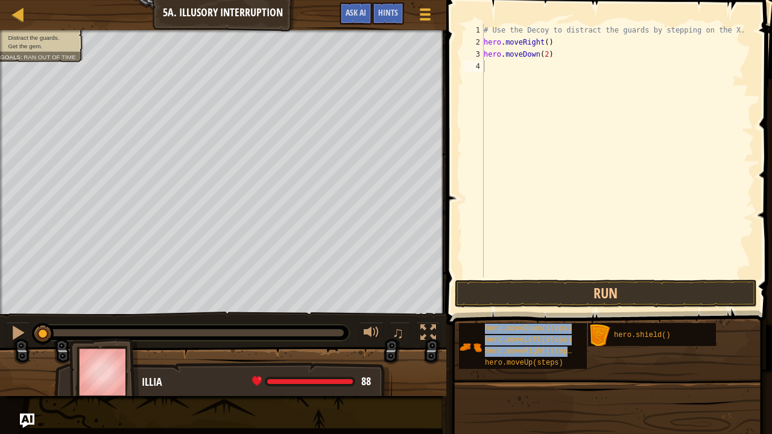
drag, startPoint x: 521, startPoint y: 364, endPoint x: 475, endPoint y: 372, distance: 46.5
click at [475, 370] on div "hero.moveDown(steps) hero.moveLeft(steps) hero.moveRight(steps) hero.moveUp(ste…" at bounding box center [610, 346] width 305 height 47
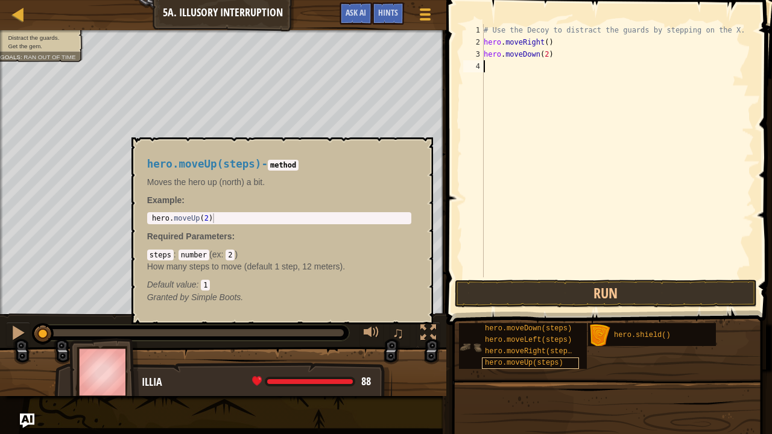
click at [520, 361] on span "hero.moveUp(steps)" at bounding box center [524, 363] width 78 height 8
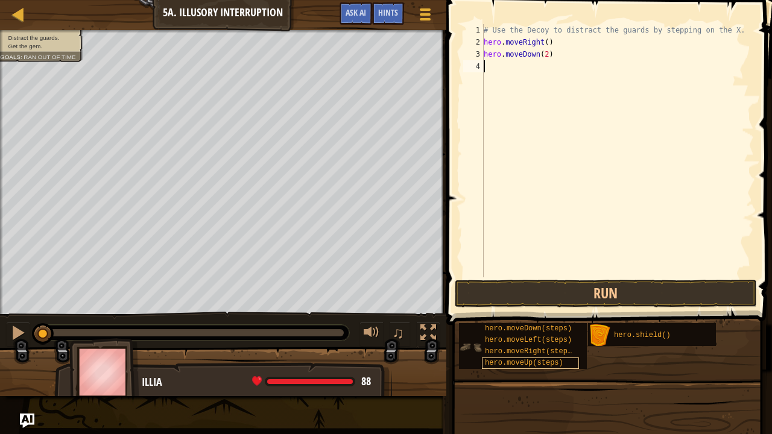
click at [520, 361] on span "hero.moveUp(steps)" at bounding box center [524, 363] width 78 height 8
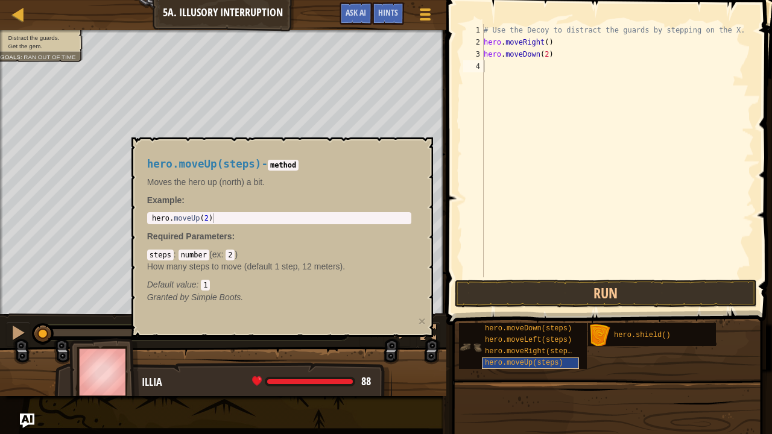
click at [520, 361] on span "hero.moveUp(steps)" at bounding box center [524, 363] width 78 height 8
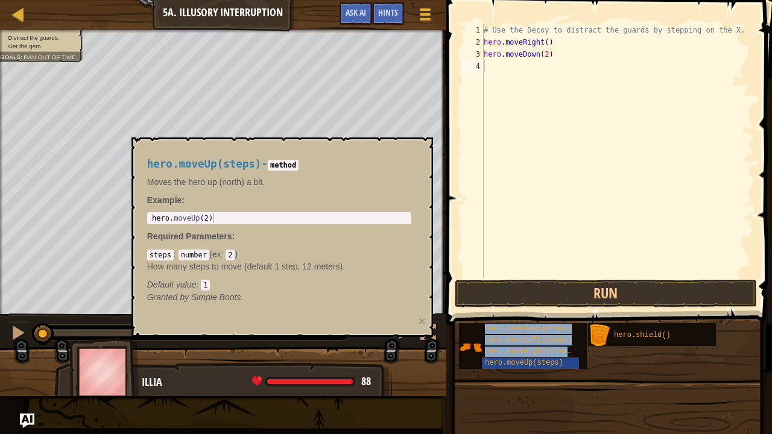
drag, startPoint x: 497, startPoint y: 359, endPoint x: 458, endPoint y: 375, distance: 41.9
click at [458, 370] on div "hero.moveDown(steps) hero.moveLeft(steps) hero.moveRight(steps) hero.moveUp(ste…" at bounding box center [610, 346] width 305 height 47
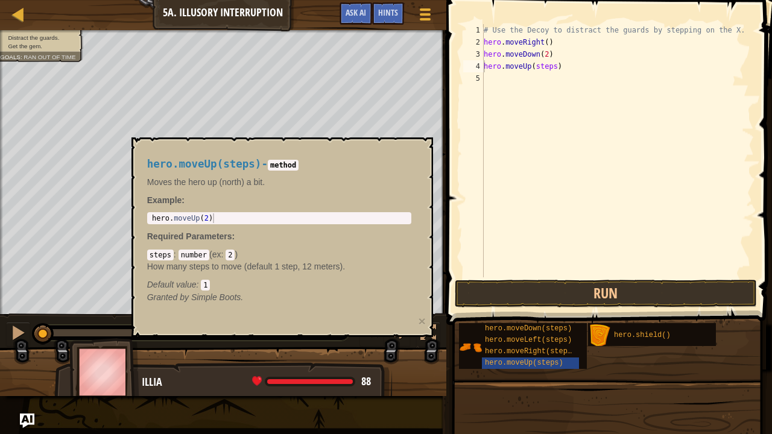
click at [411, 148] on div "hero.moveUp(steps) - method Moves the hero up (north) a bit. Example : 1 hero .…" at bounding box center [279, 231] width 281 height 168
click at [557, 67] on div "# Use the Decoy to distract the guards by stepping on the X. hero . moveRight (…" at bounding box center [617, 162] width 273 height 277
drag, startPoint x: 526, startPoint y: 351, endPoint x: 525, endPoint y: 339, distance: 12.2
click at [559, 336] on div "hero.moveDown(steps) hero.moveLeft(steps) hero.moveRight(steps) hero.moveUp(ste…" at bounding box center [523, 346] width 128 height 46
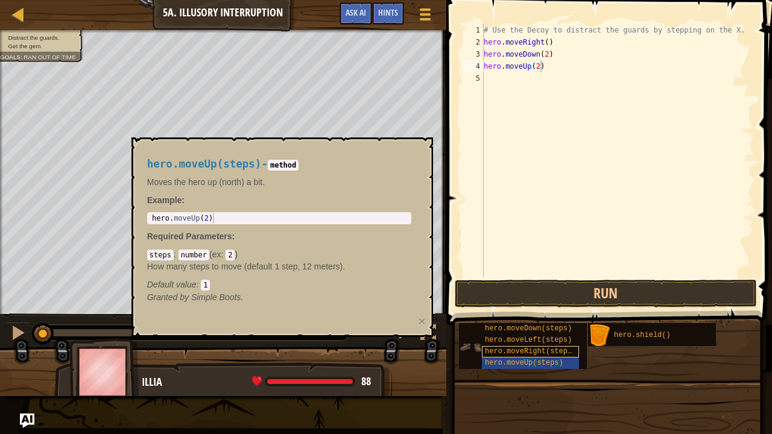
drag, startPoint x: 517, startPoint y: 346, endPoint x: 512, endPoint y: 356, distance: 11.9
click at [514, 352] on div "hero.moveDown(steps) hero.moveLeft(steps) hero.moveRight(steps) hero.moveUp(ste…" at bounding box center [523, 346] width 128 height 46
drag, startPoint x: 517, startPoint y: 352, endPoint x: 527, endPoint y: 345, distance: 12.2
click at [520, 350] on span "hero.moveRight(steps)" at bounding box center [530, 351] width 91 height 8
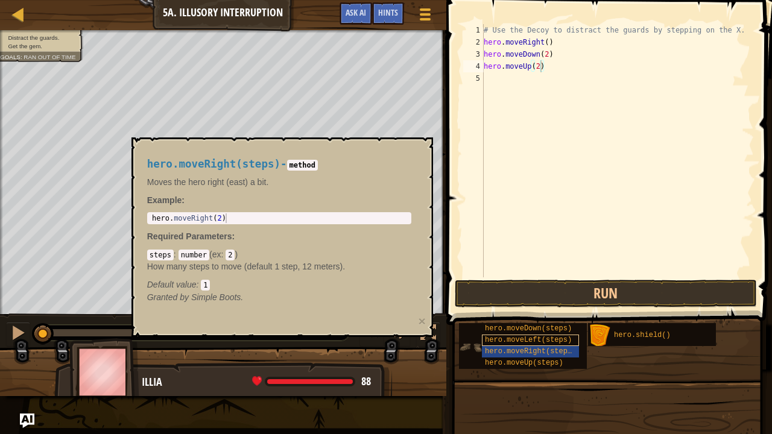
click at [527, 345] on div "hero.moveLeft(steps)" at bounding box center [530, 340] width 97 height 11
click at [525, 347] on span "hero.moveRight(steps)" at bounding box center [530, 351] width 91 height 8
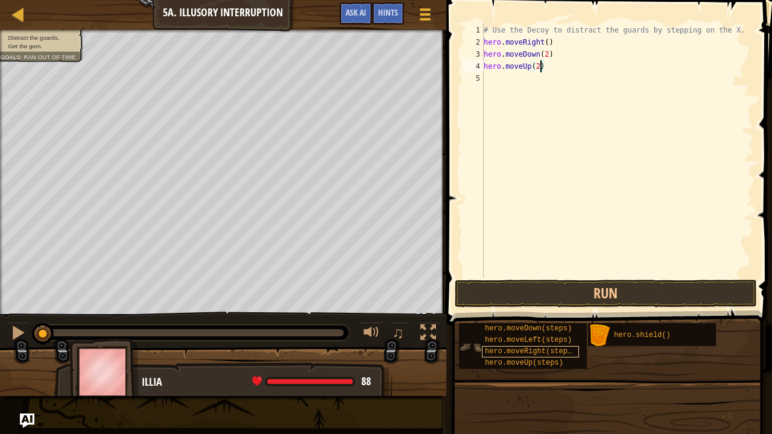
click at [525, 347] on span "hero.moveRight(steps)" at bounding box center [530, 351] width 91 height 8
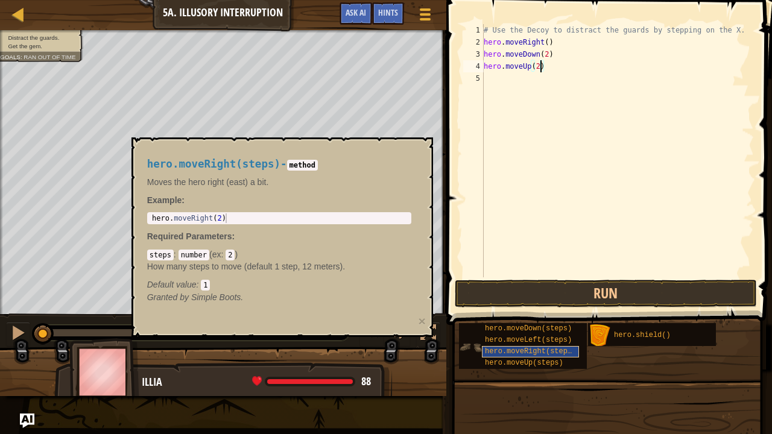
click at [525, 347] on span "hero.moveRight(steps)" at bounding box center [530, 351] width 91 height 8
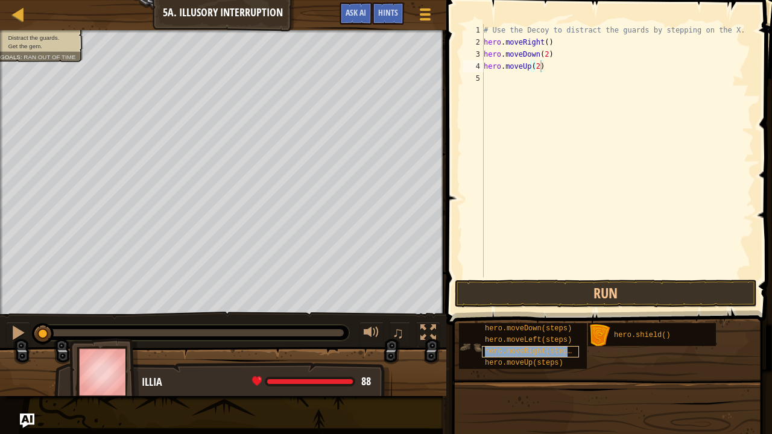
click at [524, 349] on span "hero.moveRight(steps)" at bounding box center [530, 351] width 91 height 8
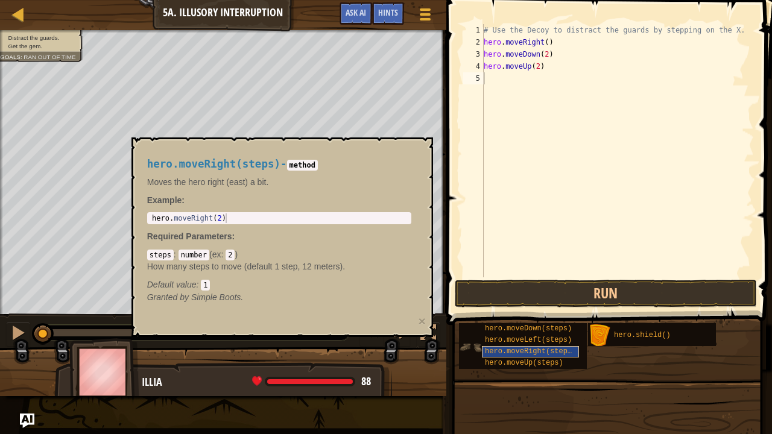
type textarea "hero.moveRight(steps)"
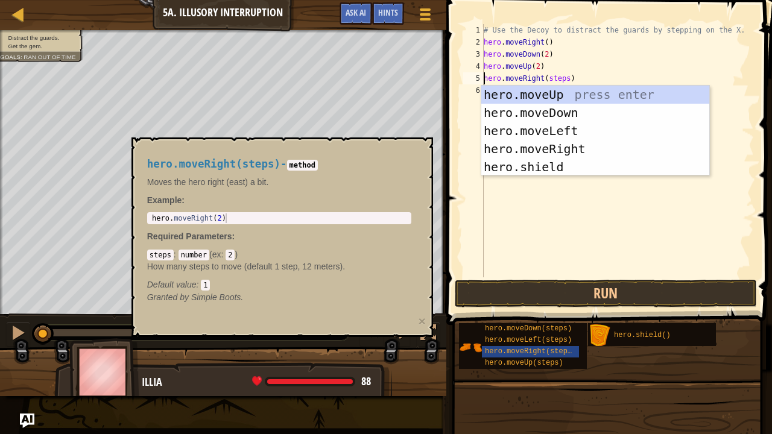
drag, startPoint x: 590, startPoint y: 217, endPoint x: 597, endPoint y: 212, distance: 7.9
click at [597, 212] on div "# Use the Decoy to distract the guards by stepping on the X. hero . moveRight (…" at bounding box center [617, 162] width 273 height 277
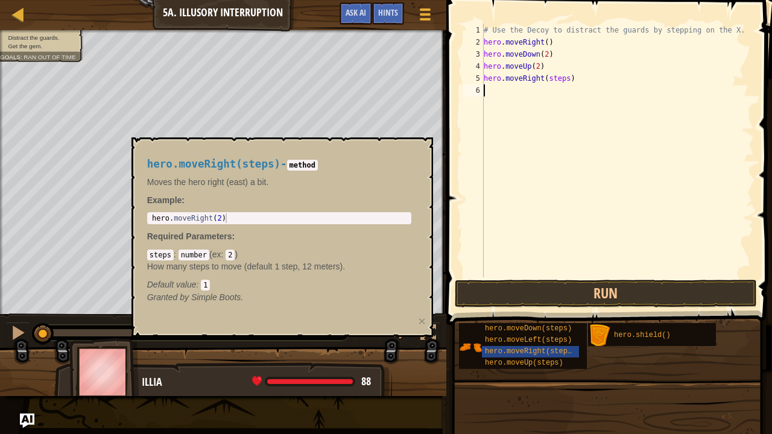
click at [371, 159] on div "hero.moveRight(steps) - method Moves the hero right (east) a bit. Example : 1 h…" at bounding box center [279, 231] width 281 height 168
click at [519, 328] on span "hero.moveDown(steps)" at bounding box center [528, 328] width 87 height 8
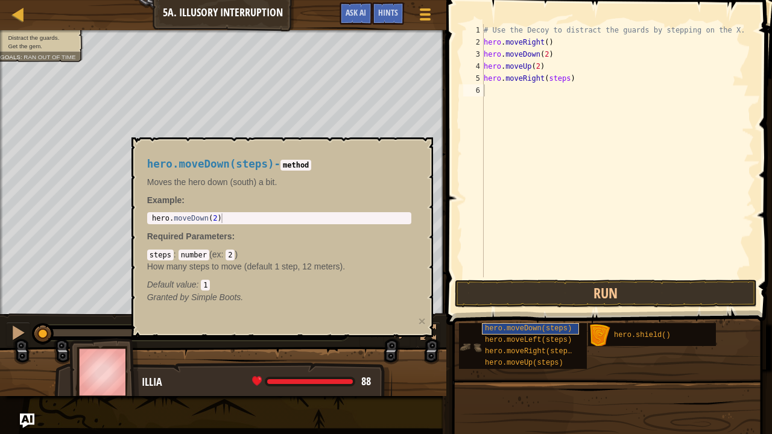
click at [519, 328] on span "hero.moveDown(steps)" at bounding box center [528, 328] width 87 height 8
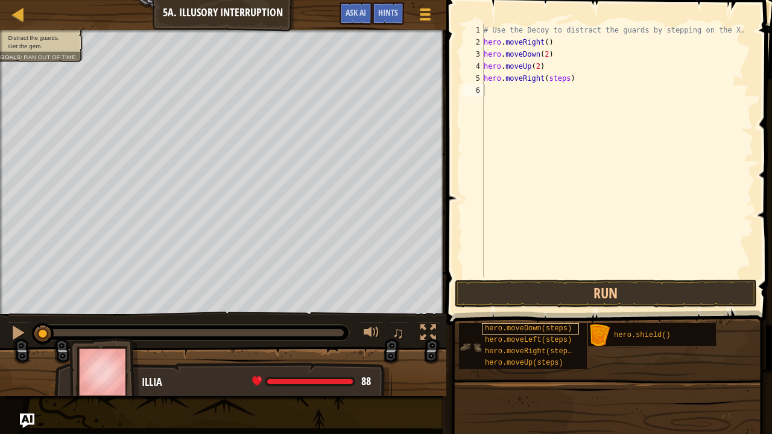
click at [519, 328] on span "hero.moveDown(steps)" at bounding box center [528, 328] width 87 height 8
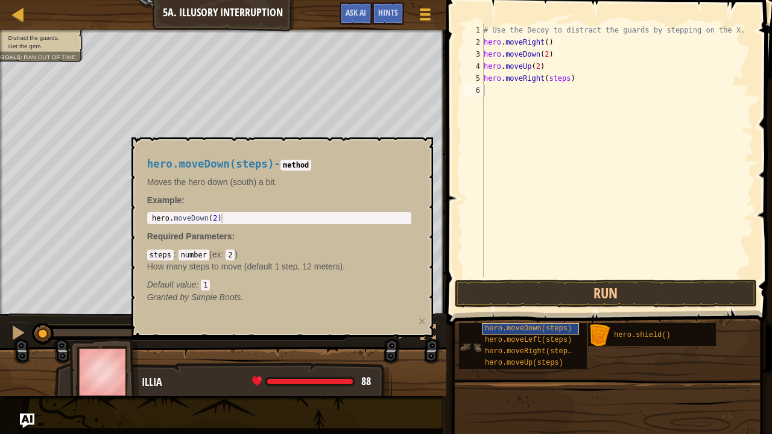
click at [519, 328] on span "hero.moveDown(steps)" at bounding box center [528, 328] width 87 height 8
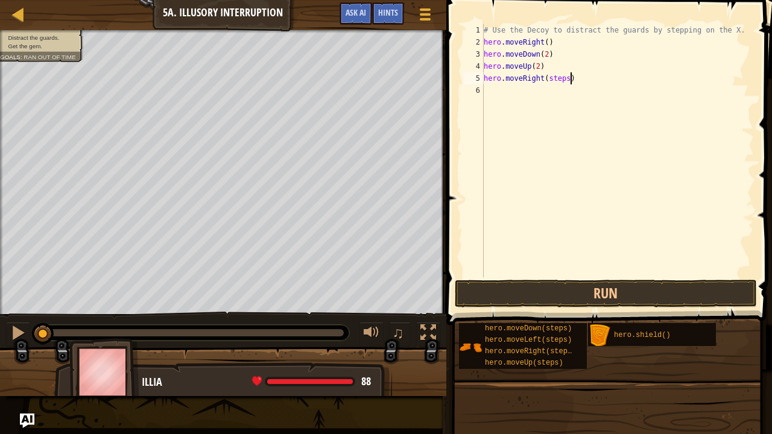
click at [571, 81] on div "# Use the Decoy to distract the guards by stepping on the X. hero . moveRight (…" at bounding box center [617, 162] width 273 height 277
type textarea "hero.moveRight(4)"
click at [562, 283] on button "Run" at bounding box center [606, 294] width 302 height 28
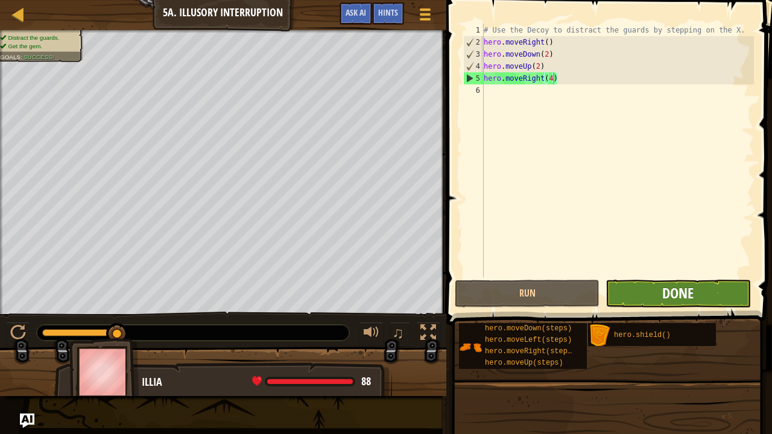
click at [674, 289] on span "Done" at bounding box center [677, 292] width 31 height 19
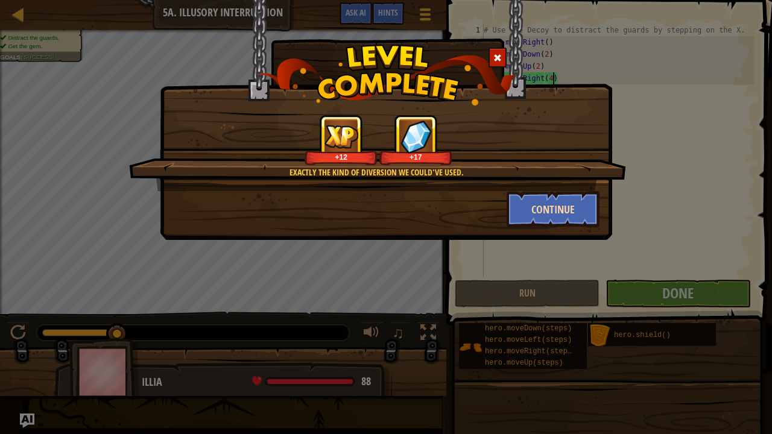
click at [536, 205] on button "Continue" at bounding box center [553, 209] width 93 height 36
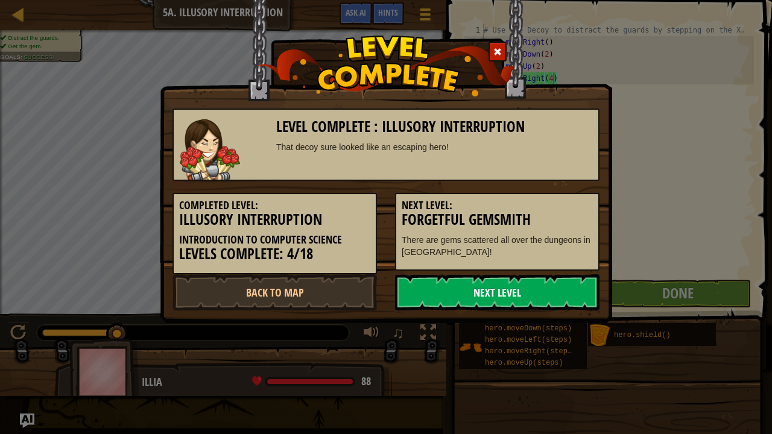
click at [444, 291] on link "Next Level" at bounding box center [497, 292] width 204 height 36
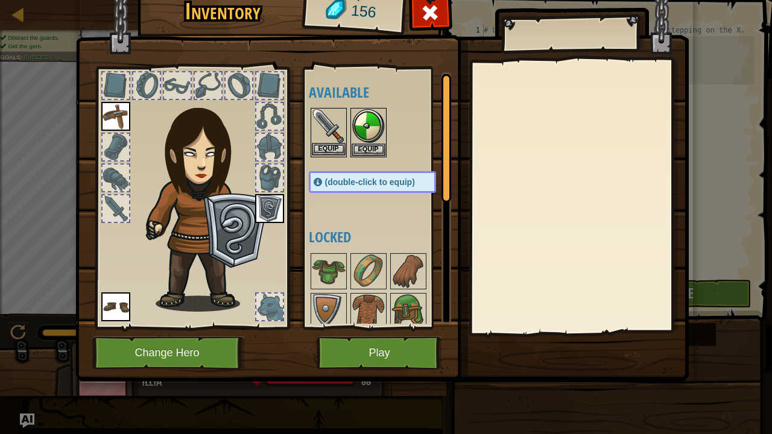
click at [317, 121] on img at bounding box center [329, 126] width 34 height 34
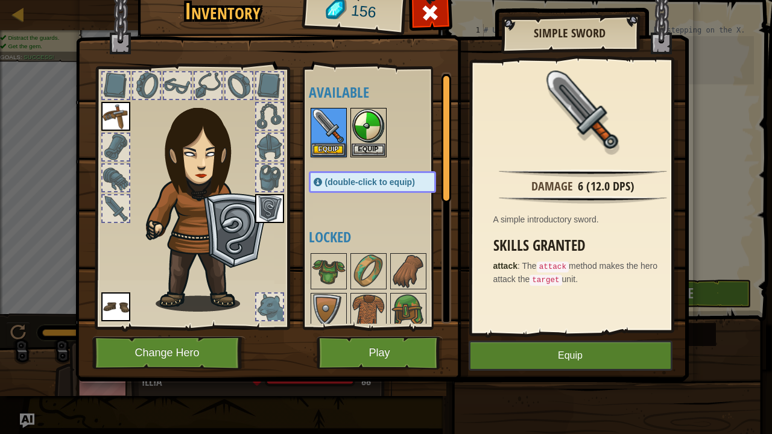
click at [580, 349] on button "Equip" at bounding box center [571, 356] width 204 height 30
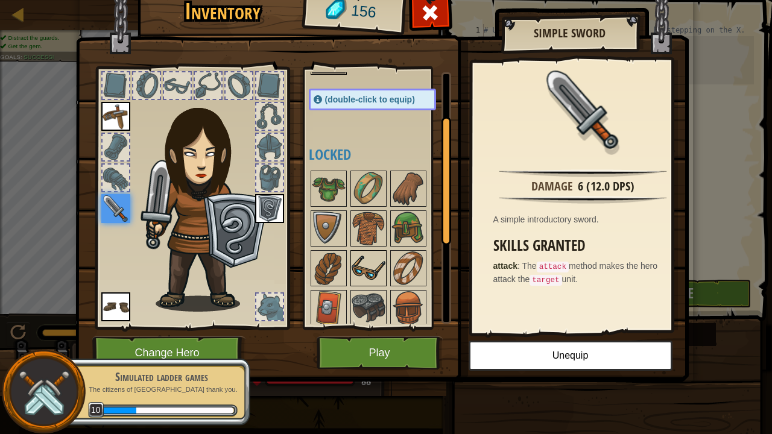
scroll to position [85, 0]
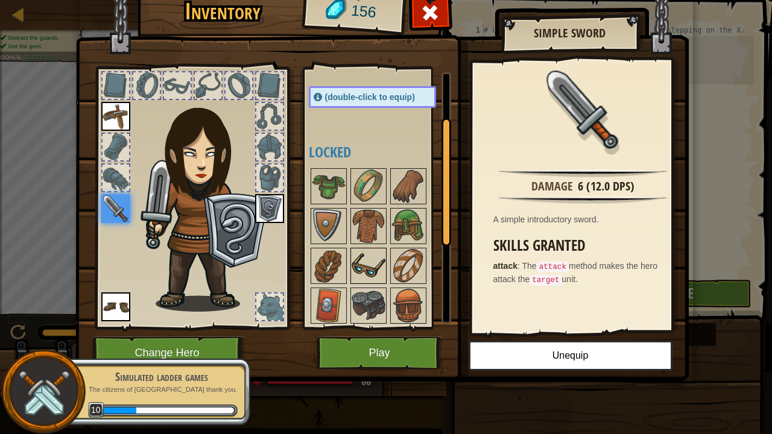
click at [364, 257] on img at bounding box center [369, 266] width 34 height 34
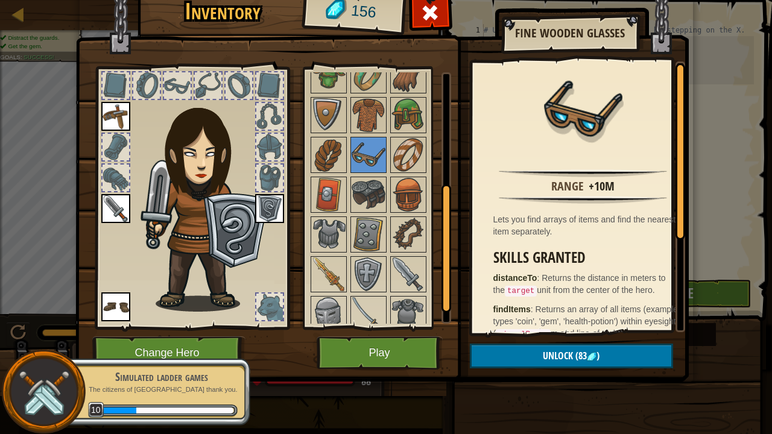
scroll to position [213, 0]
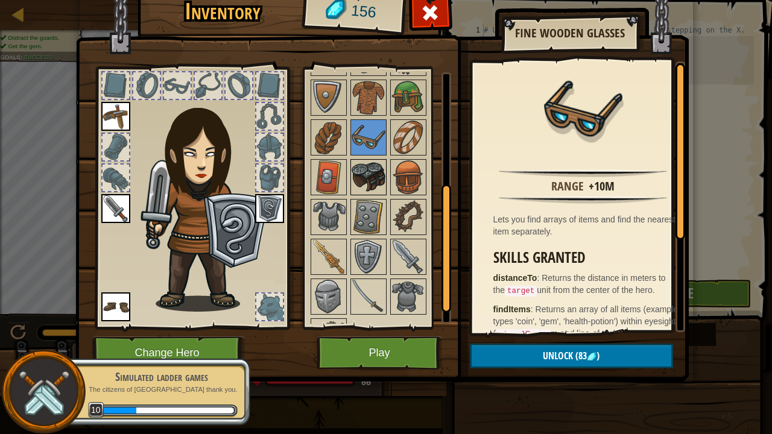
drag, startPoint x: 361, startPoint y: 167, endPoint x: 361, endPoint y: 177, distance: 10.3
click at [360, 177] on img at bounding box center [369, 177] width 34 height 34
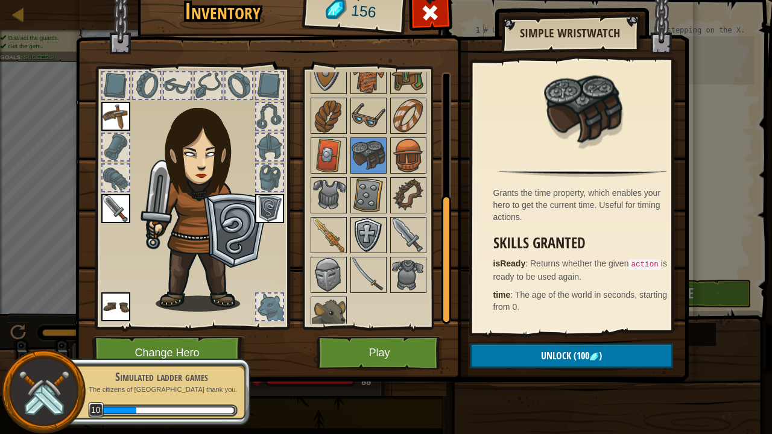
scroll to position [238, 0]
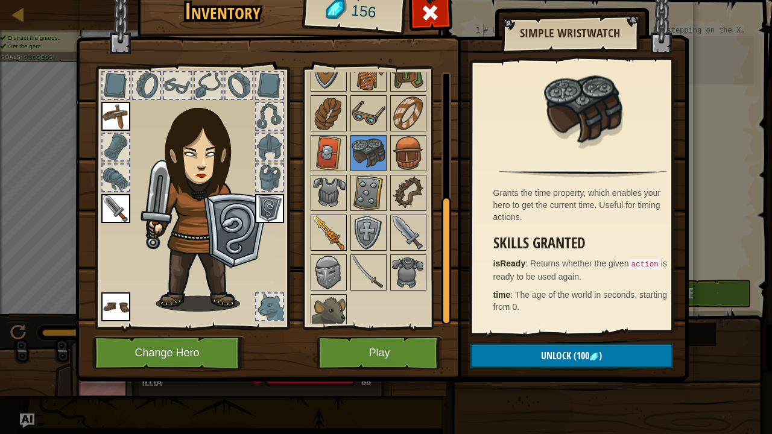
click at [329, 231] on img at bounding box center [329, 233] width 34 height 34
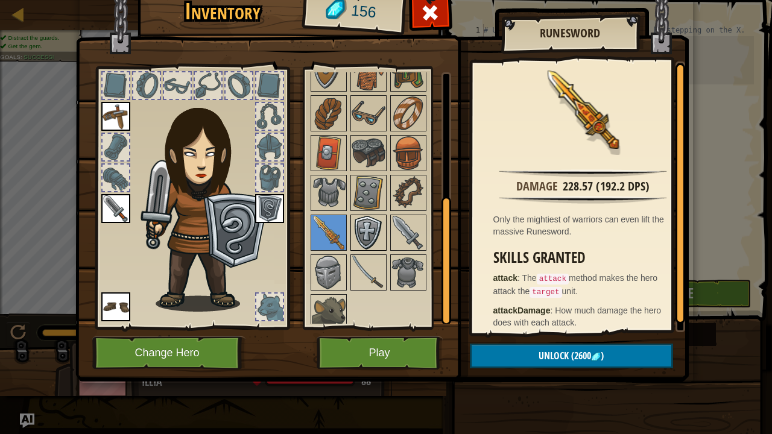
click at [370, 223] on img at bounding box center [369, 233] width 34 height 34
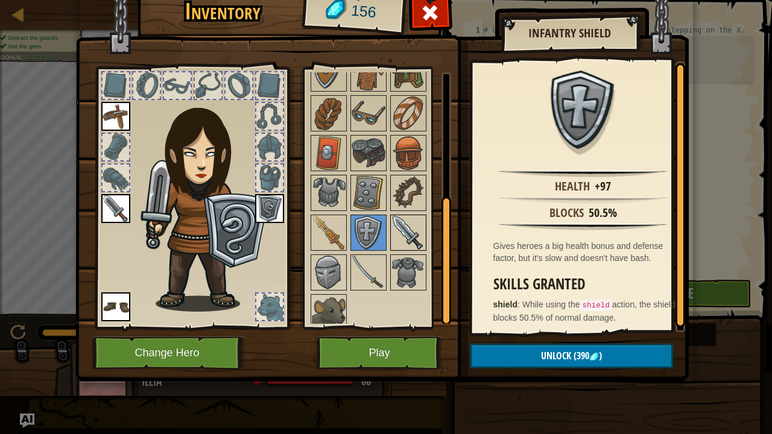
click at [414, 215] on div at bounding box center [408, 233] width 36 height 36
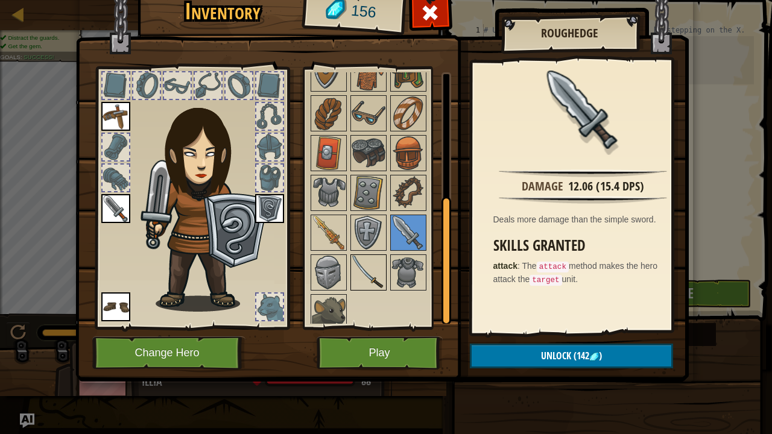
click at [373, 279] on img at bounding box center [369, 273] width 34 height 34
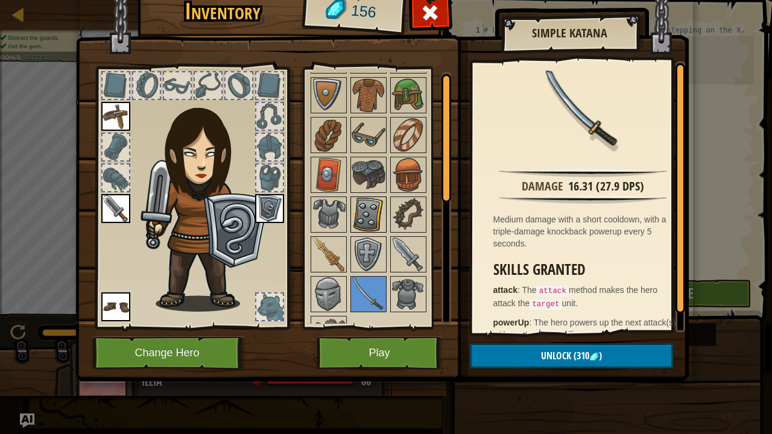
scroll to position [0, 0]
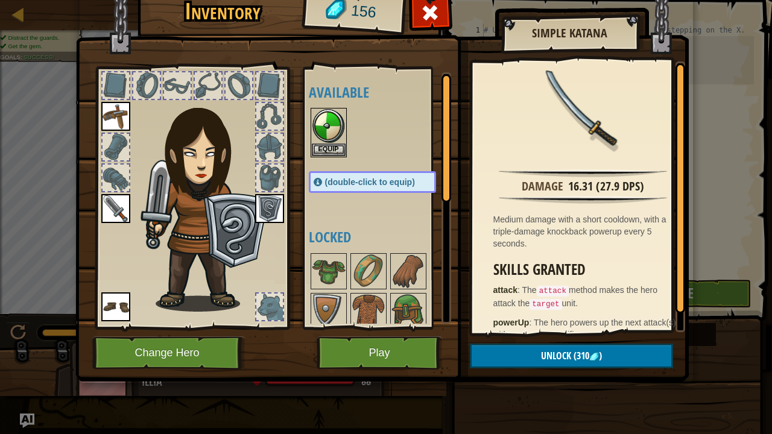
click at [355, 367] on button "Play" at bounding box center [380, 353] width 126 height 33
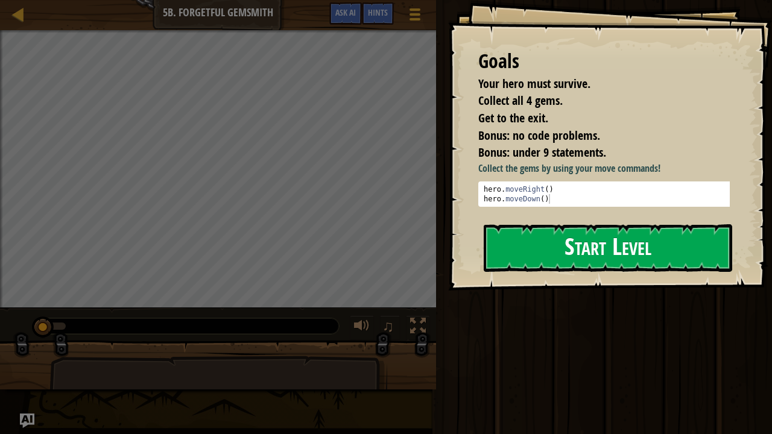
click at [544, 245] on button "Start Level" at bounding box center [608, 248] width 248 height 48
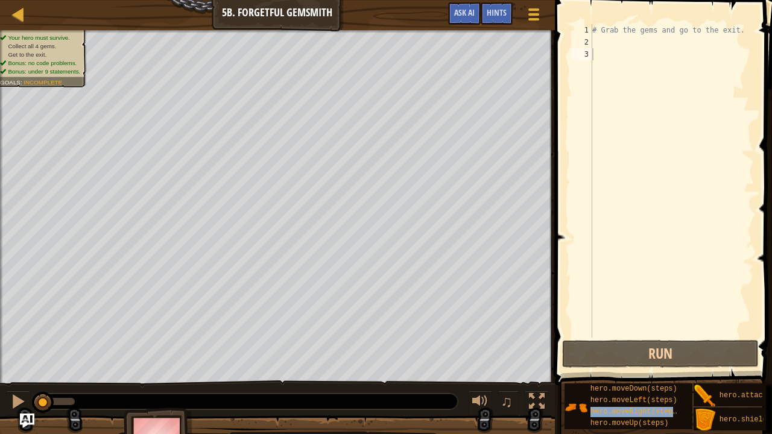
drag, startPoint x: 624, startPoint y: 411, endPoint x: 657, endPoint y: 422, distance: 34.9
click at [662, 423] on div "hero.moveDown(steps) hero.moveLeft(steps) hero.moveRight(steps) hero.moveUp(ste…" at bounding box center [664, 407] width 200 height 48
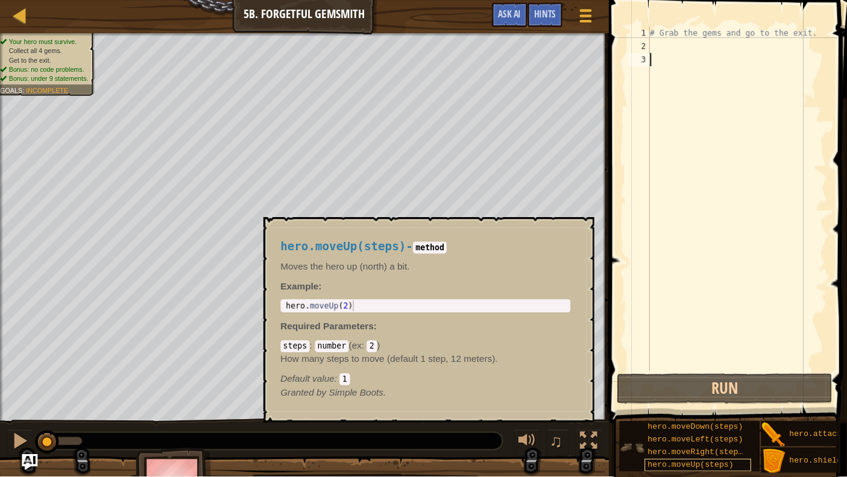
scroll to position [9, 0]
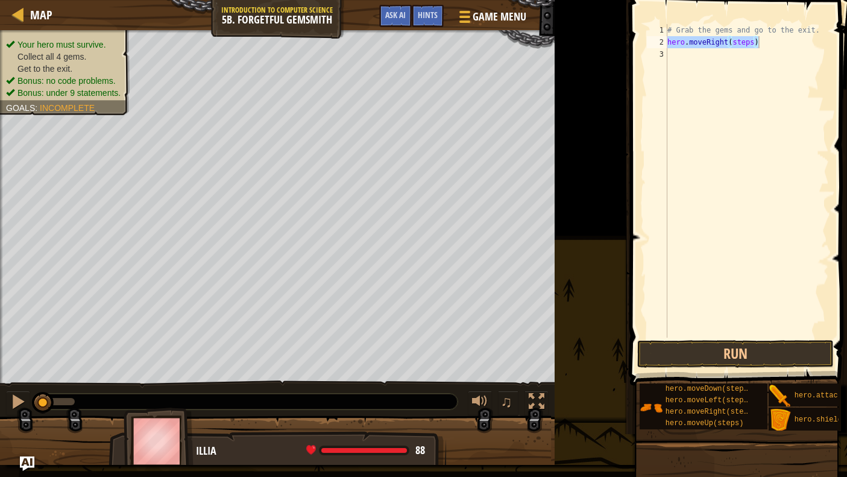
click at [755, 43] on div "# Grab the gems and go to the exit. hero . moveRight ( steps )" at bounding box center [747, 181] width 164 height 314
type textarea "hero.moveRight()"
click at [758, 150] on div "# Grab the gems and go to the exit. hero . moveRight ( )" at bounding box center [747, 193] width 164 height 338
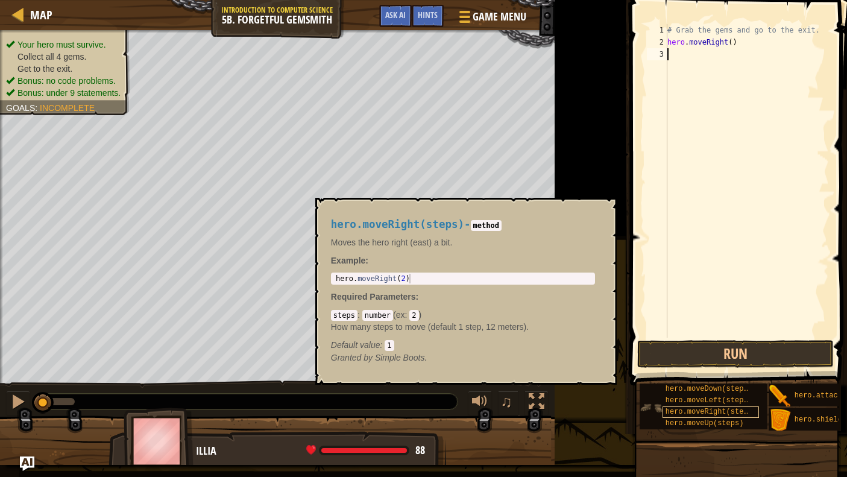
scroll to position [1, 0]
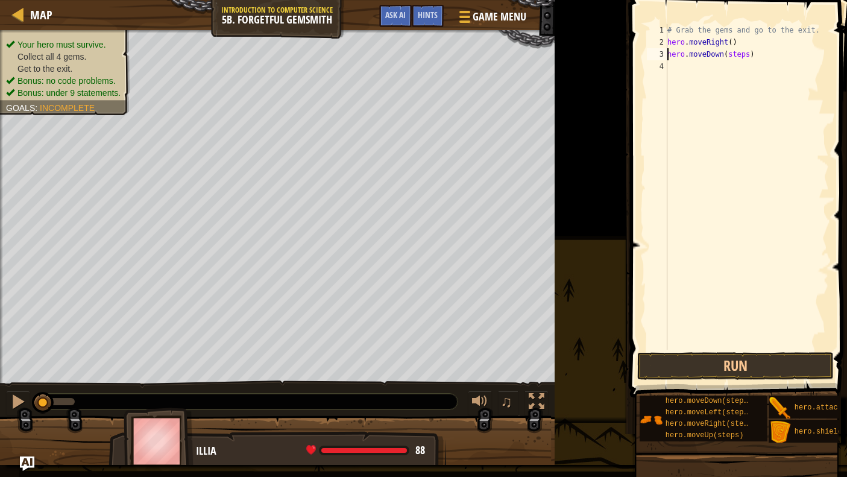
click at [749, 55] on div "# Grab the gems and go to the exit. hero . moveRight ( ) hero . moveDown ( step…" at bounding box center [747, 199] width 164 height 350
click at [754, 68] on div "# Grab the gems and go to the exit. hero . moveRight ( ) hero . moveDown ( ) he…" at bounding box center [747, 199] width 164 height 350
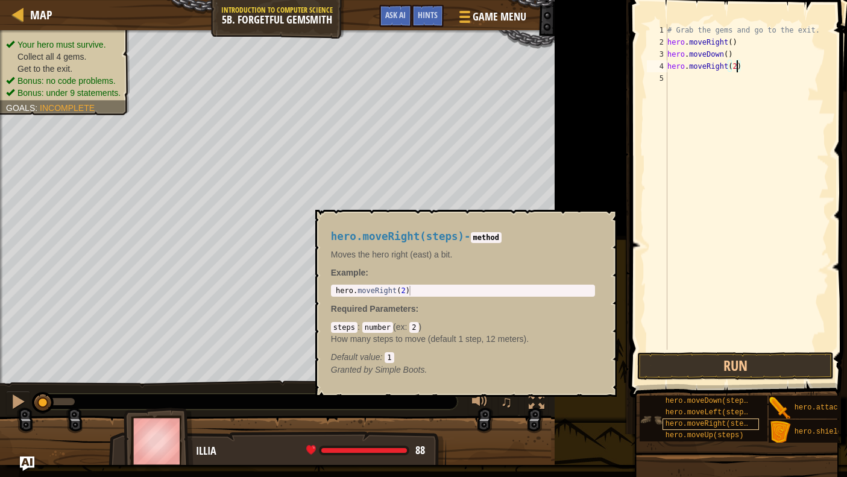
scroll to position [9, 0]
drag, startPoint x: 698, startPoint y: 426, endPoint x: 710, endPoint y: 425, distance: 12.1
click at [710, 431] on span "hero.moveUp(steps)" at bounding box center [705, 435] width 78 height 8
drag, startPoint x: 710, startPoint y: 425, endPoint x: 738, endPoint y: 431, distance: 28.3
click at [754, 430] on div "hero.moveUp(steps)" at bounding box center [711, 435] width 96 height 11
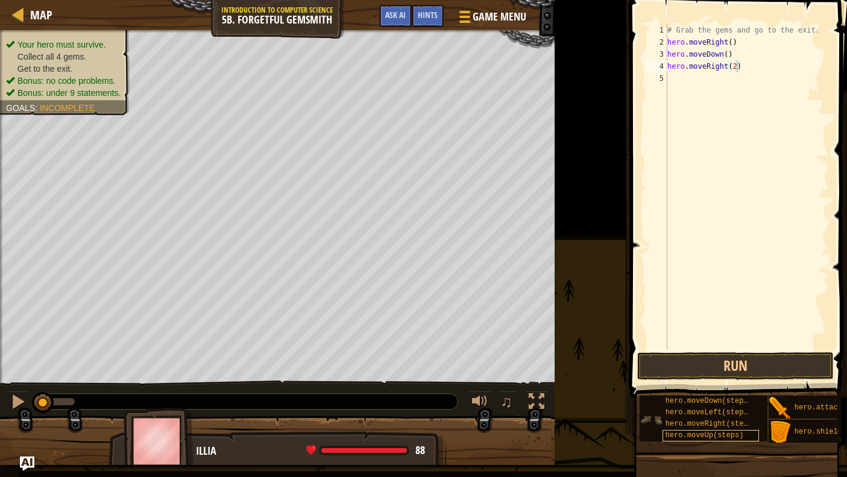
drag, startPoint x: 709, startPoint y: 428, endPoint x: 701, endPoint y: 424, distance: 8.6
click at [701, 431] on span "hero.moveUp(steps)" at bounding box center [705, 435] width 78 height 8
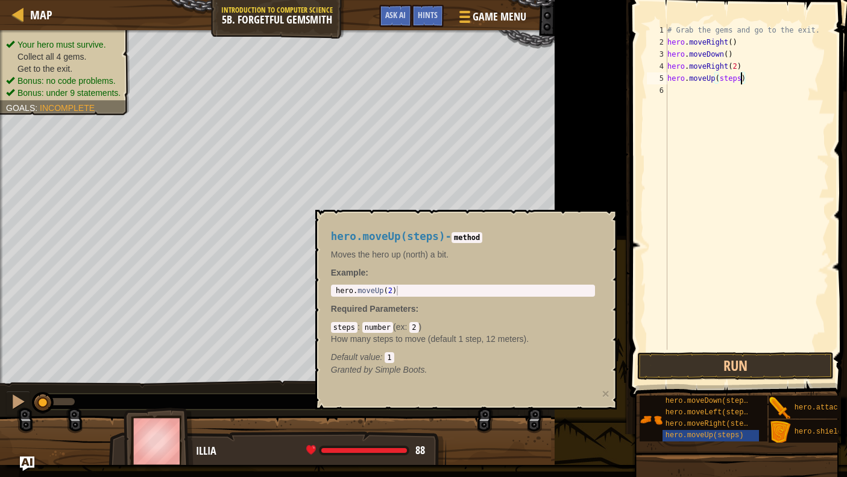
click at [740, 78] on div "# Grab the gems and go to the exit. hero . moveRight ( ) hero . moveDown ( ) he…" at bounding box center [747, 199] width 164 height 350
click at [719, 408] on span "hero.moveLeft(steps)" at bounding box center [709, 412] width 87 height 8
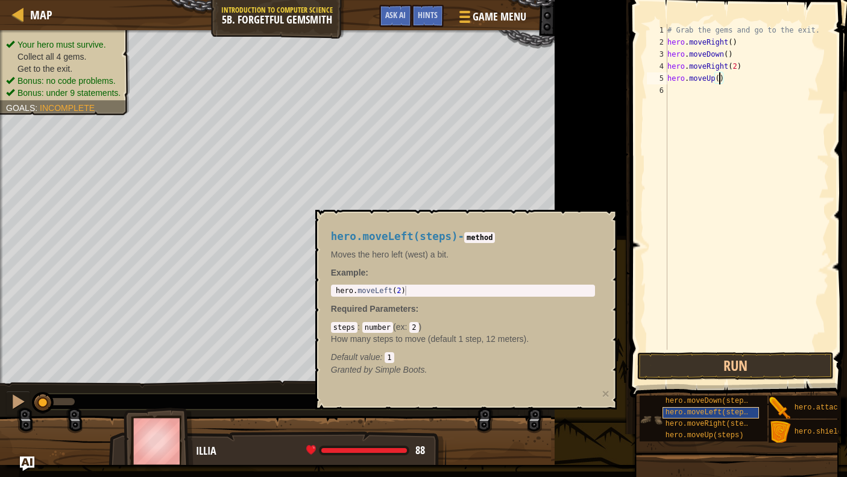
click at [717, 408] on span "hero.moveLeft(steps)" at bounding box center [709, 412] width 87 height 8
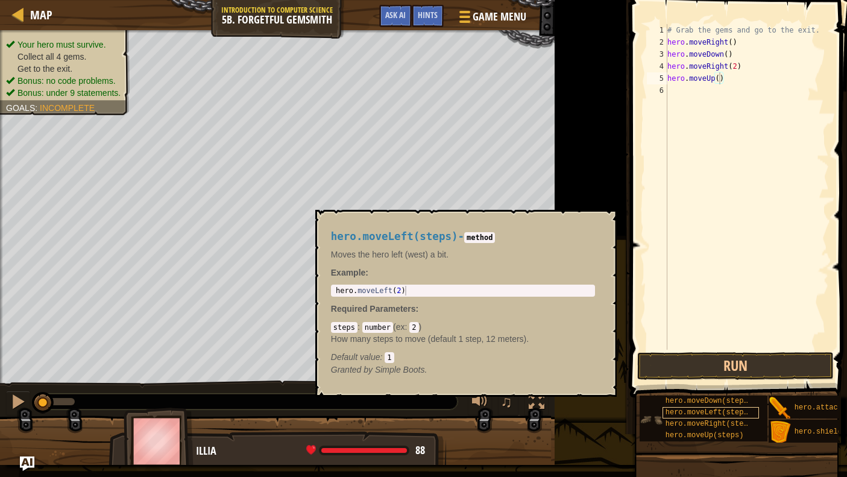
drag, startPoint x: 710, startPoint y: 415, endPoint x: 757, endPoint y: 408, distance: 47.5
click at [757, 408] on div "hero.moveDown(steps) hero.moveLeft(steps) hero.moveRight(steps) hero.moveUp(ste…" at bounding box center [704, 419] width 128 height 46
click at [712, 420] on span "hero.moveRight(steps)" at bounding box center [711, 424] width 91 height 8
drag, startPoint x: 712, startPoint y: 411, endPoint x: 753, endPoint y: 406, distance: 40.8
click at [762, 408] on div "hero.moveDown(steps) hero.moveLeft(steps) hero.moveRight(steps) hero.moveUp(ste…" at bounding box center [704, 419] width 128 height 46
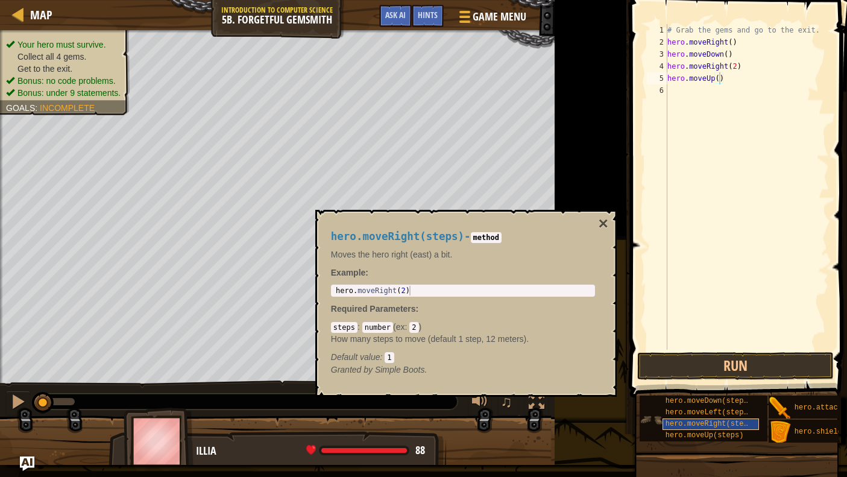
drag, startPoint x: 708, startPoint y: 411, endPoint x: 735, endPoint y: 412, distance: 27.2
click at [735, 420] on span "hero.moveRight(steps)" at bounding box center [711, 424] width 91 height 8
click at [704, 420] on span "hero.moveRight(steps)" at bounding box center [711, 424] width 91 height 8
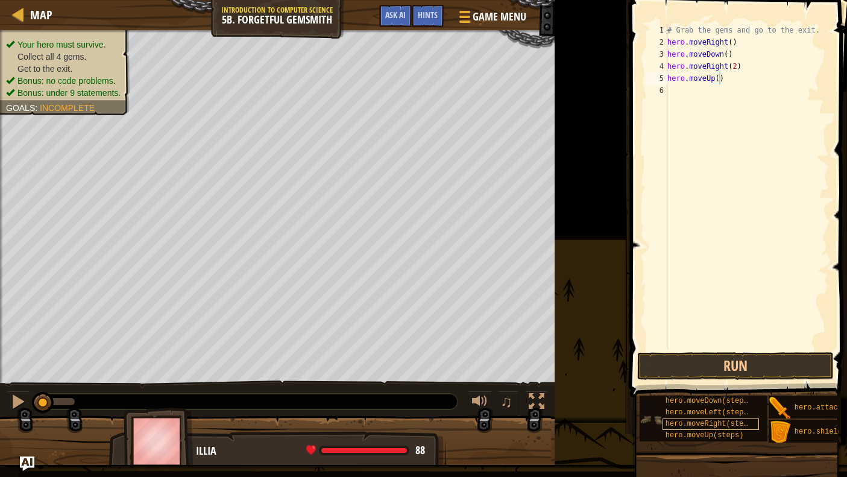
click at [704, 420] on span "hero.moveRight(steps)" at bounding box center [711, 424] width 91 height 8
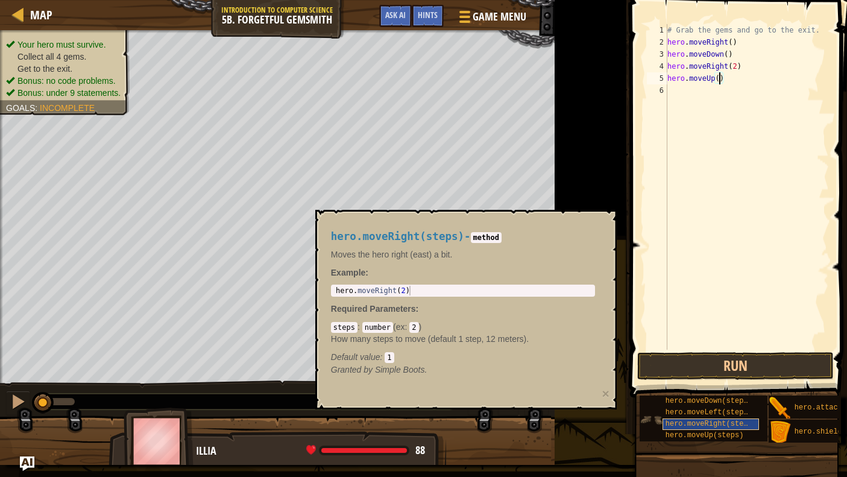
click at [704, 420] on span "hero.moveRight(steps)" at bounding box center [711, 424] width 91 height 8
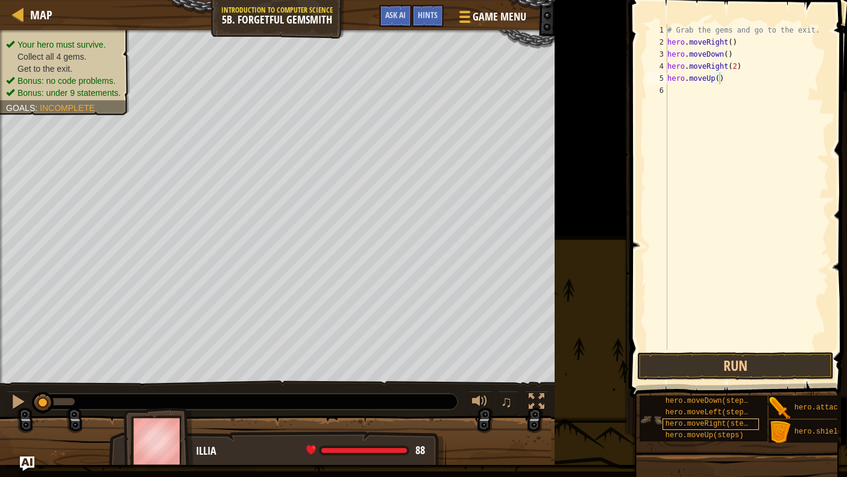
click at [704, 420] on span "hero.moveRight(steps)" at bounding box center [711, 424] width 91 height 8
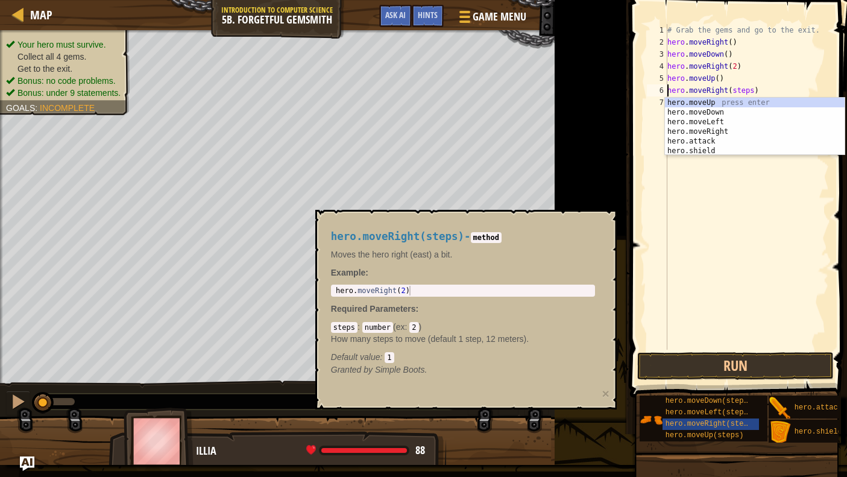
click at [753, 92] on div "# Grab the gems and go to the exit. hero . moveRight ( ) hero . moveDown ( ) he…" at bounding box center [747, 199] width 164 height 350
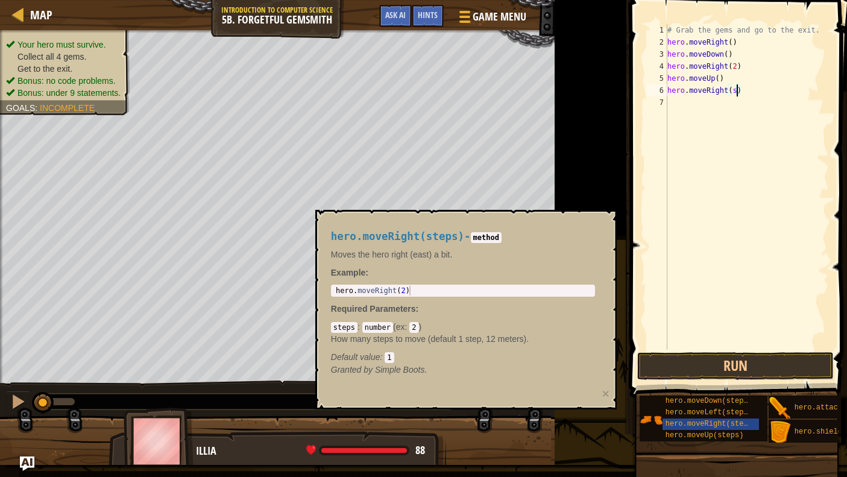
type textarea "hero.moveRight()"
click at [639, 251] on span at bounding box center [740, 181] width 227 height 433
click at [687, 256] on div "# Grab the gems and go to the exit. hero . moveRight ( ) hero . moveDown ( ) he…" at bounding box center [747, 199] width 164 height 350
click at [695, 408] on div "hero.moveLeft(steps)" at bounding box center [711, 412] width 96 height 11
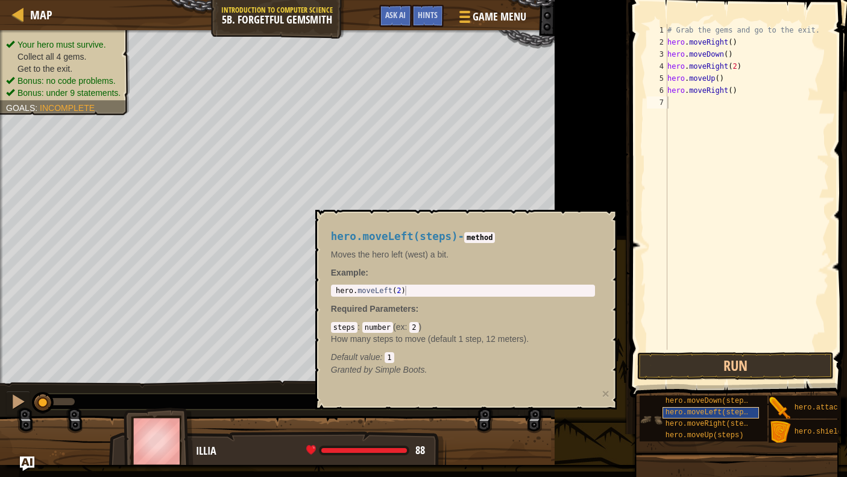
click at [709, 408] on span "hero.moveLeft(steps)" at bounding box center [709, 412] width 87 height 8
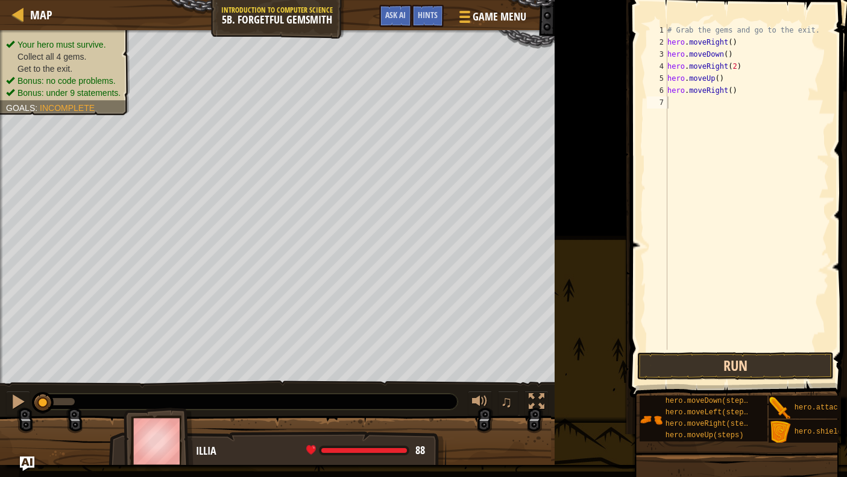
click at [734, 364] on button "Run" at bounding box center [735, 366] width 197 height 28
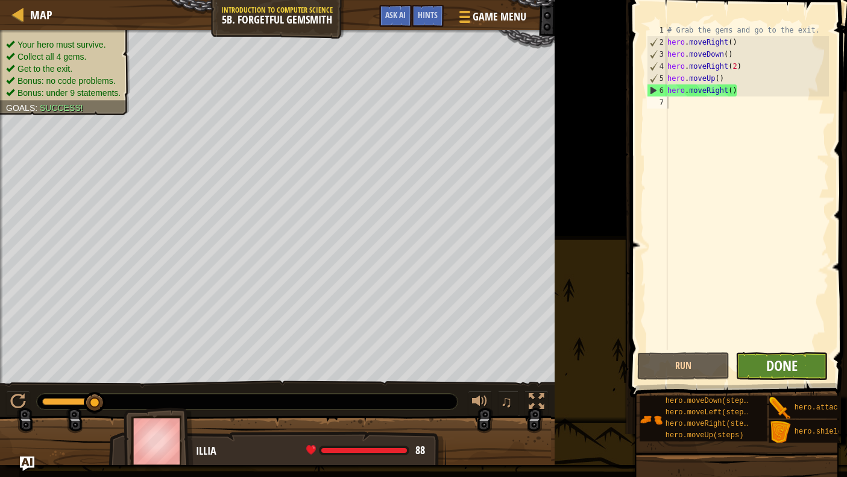
click at [762, 358] on span "Done" at bounding box center [781, 365] width 31 height 19
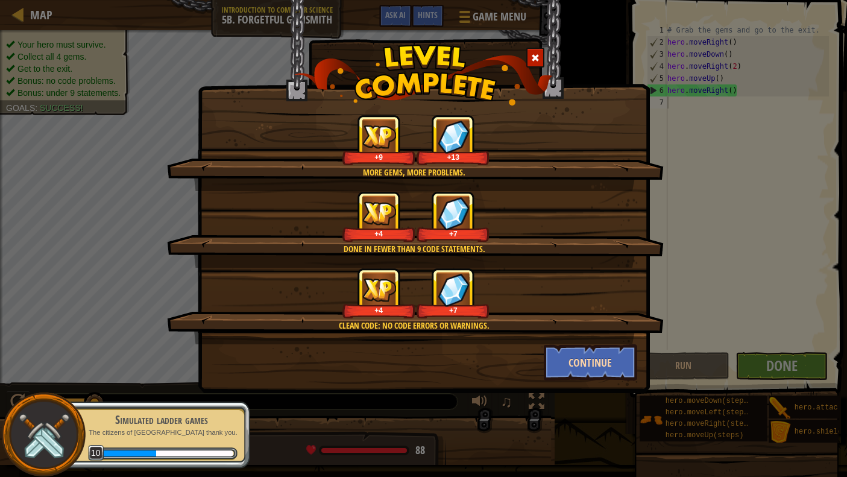
click at [596, 364] on button "Continue" at bounding box center [590, 362] width 93 height 36
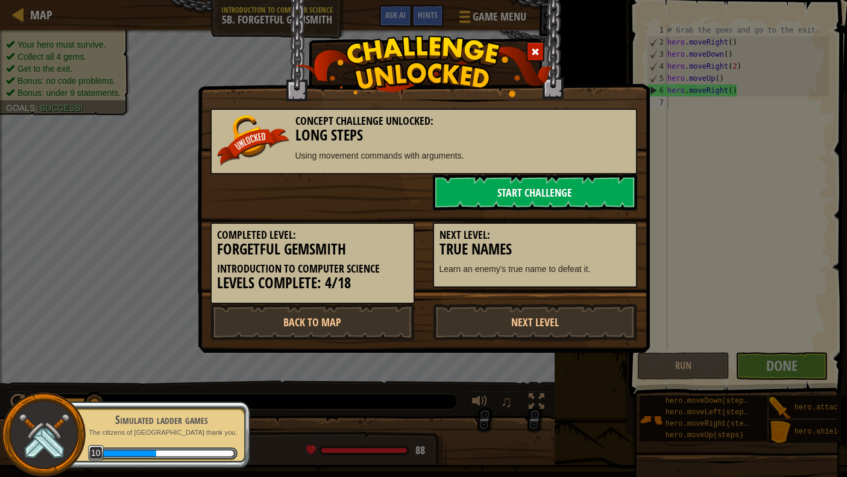
click at [533, 194] on link "Start Challenge" at bounding box center [535, 192] width 204 height 36
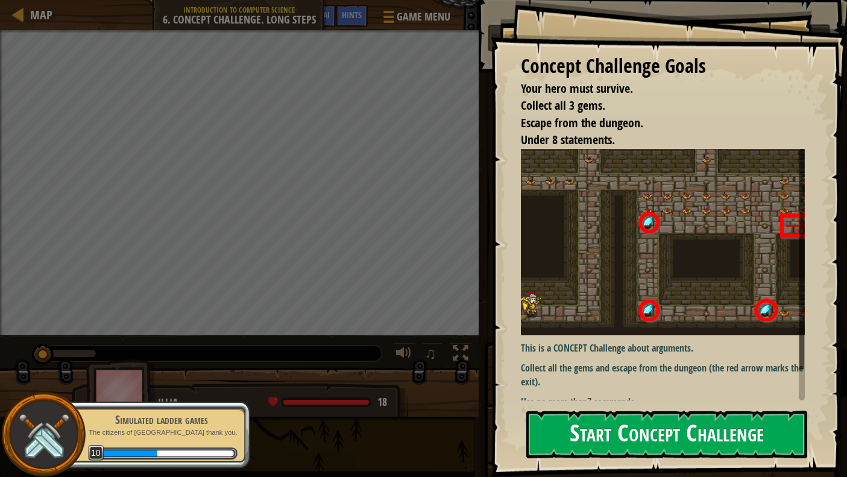
click at [605, 423] on button "Start Concept Challenge" at bounding box center [666, 435] width 281 height 48
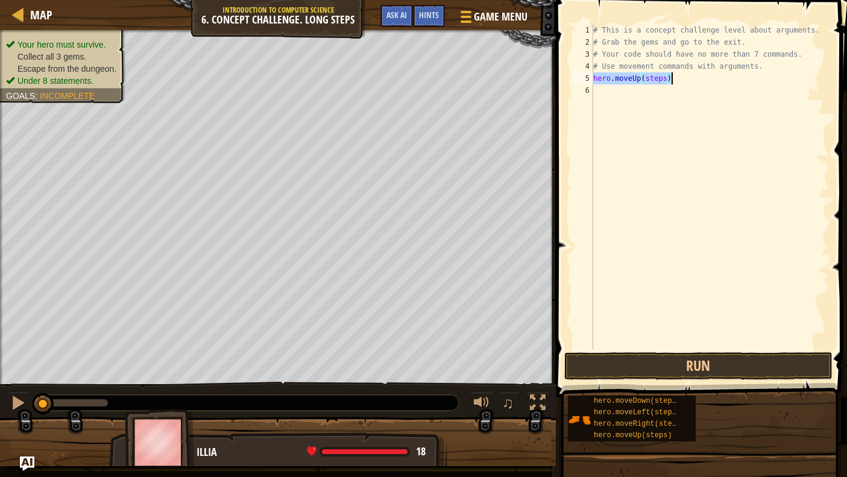
click at [668, 80] on div "# This is a concept challenge level about arguments. # Grab the gems and go to …" at bounding box center [710, 199] width 238 height 350
drag, startPoint x: 623, startPoint y: 80, endPoint x: 668, endPoint y: 93, distance: 47.0
click at [668, 93] on div "# This is a concept challenge level about arguments. # Grab the gems and go to …" at bounding box center [710, 199] width 238 height 350
click at [657, 83] on div "# This is a concept challenge level about arguments. # Grab the gems and go to …" at bounding box center [710, 187] width 238 height 326
type textarea "h"
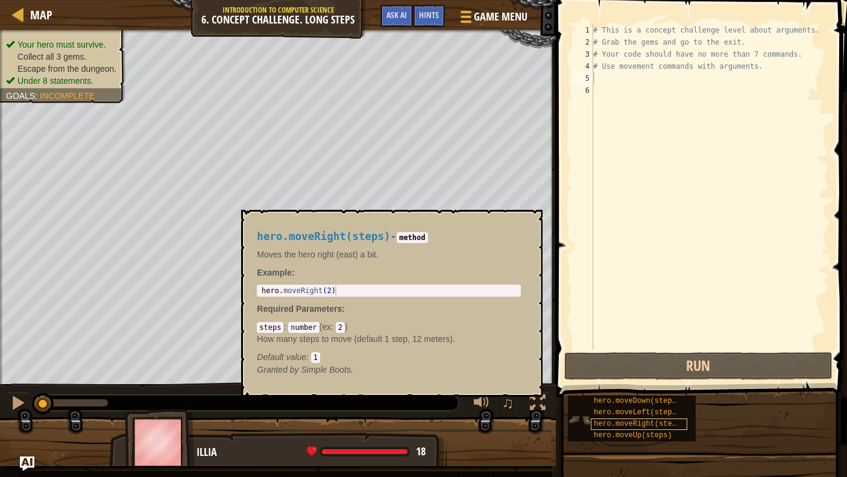
drag, startPoint x: 630, startPoint y: 423, endPoint x: 674, endPoint y: 425, distance: 44.7
click at [674, 425] on span "hero.moveRight(steps)" at bounding box center [639, 424] width 91 height 8
drag, startPoint x: 622, startPoint y: 426, endPoint x: 699, endPoint y: 419, distance: 77.5
click at [699, 419] on div "hero.moveDown(steps) hero.moveLeft(steps) hero.moveRight(steps) hero.moveUp(ste…" at bounding box center [702, 418] width 271 height 47
drag, startPoint x: 620, startPoint y: 425, endPoint x: 671, endPoint y: 426, distance: 51.3
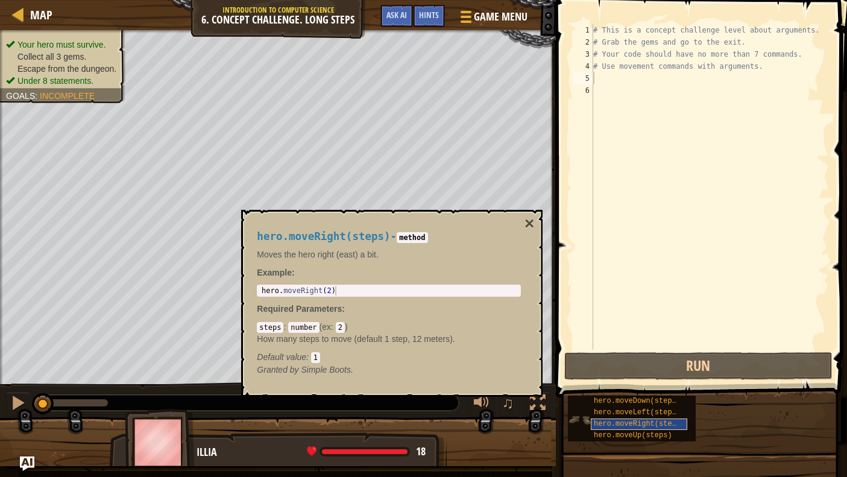
click at [672, 426] on span "hero.moveRight(steps)" at bounding box center [639, 424] width 91 height 8
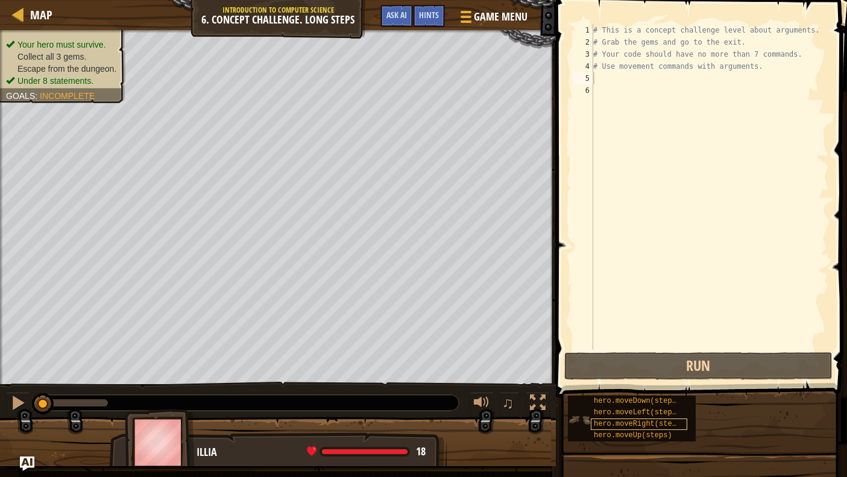
click at [633, 421] on span "hero.moveRight(steps)" at bounding box center [639, 424] width 91 height 8
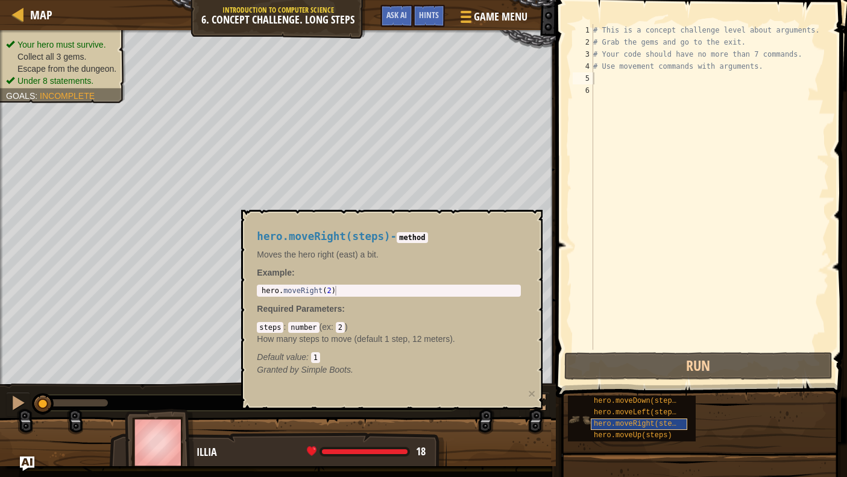
click at [633, 421] on span "hero.moveRight(steps)" at bounding box center [639, 424] width 91 height 8
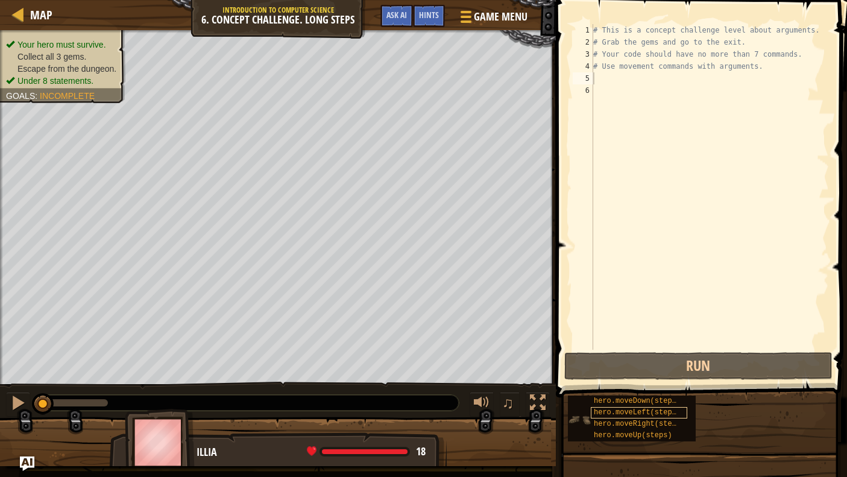
drag, startPoint x: 633, startPoint y: 421, endPoint x: 669, endPoint y: 412, distance: 36.6
click at [695, 411] on div "hero.moveDown(steps) hero.moveLeft(steps) hero.moveRight(steps) hero.moveUp(ste…" at bounding box center [632, 419] width 128 height 46
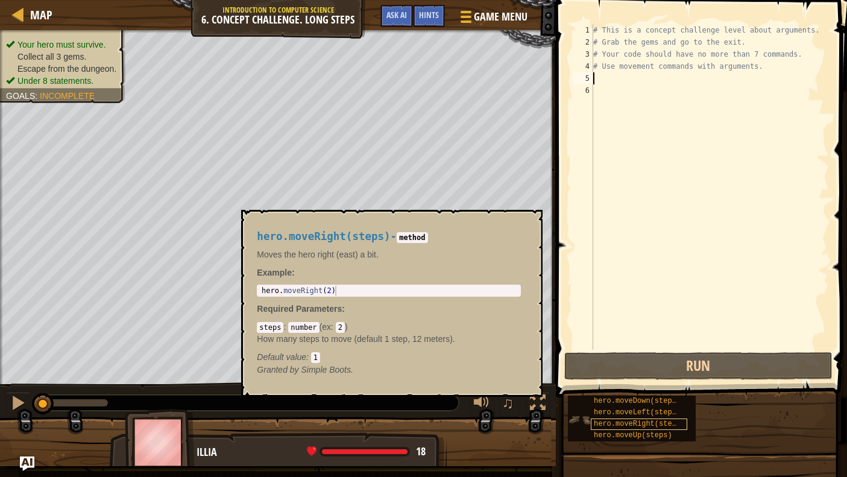
click at [640, 422] on span "hero.moveRight(steps)" at bounding box center [639, 424] width 91 height 8
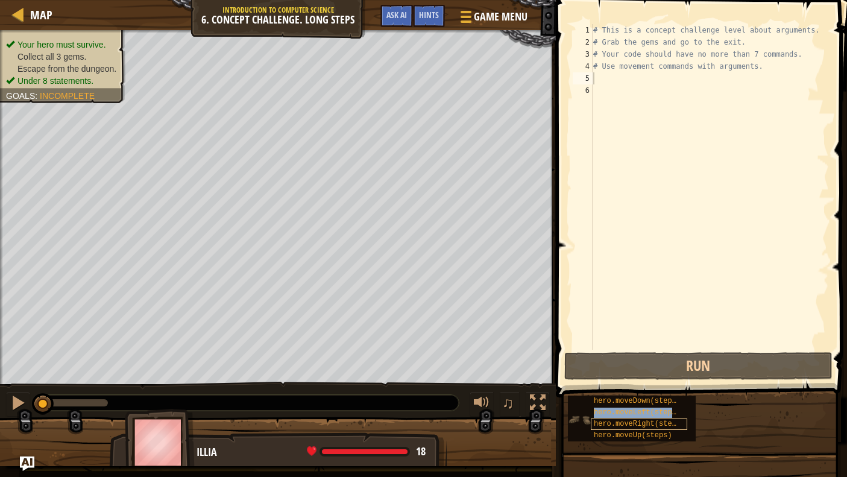
drag, startPoint x: 640, startPoint y: 422, endPoint x: 680, endPoint y: 419, distance: 39.3
click at [680, 419] on div "hero.moveRight(steps)" at bounding box center [639, 424] width 96 height 11
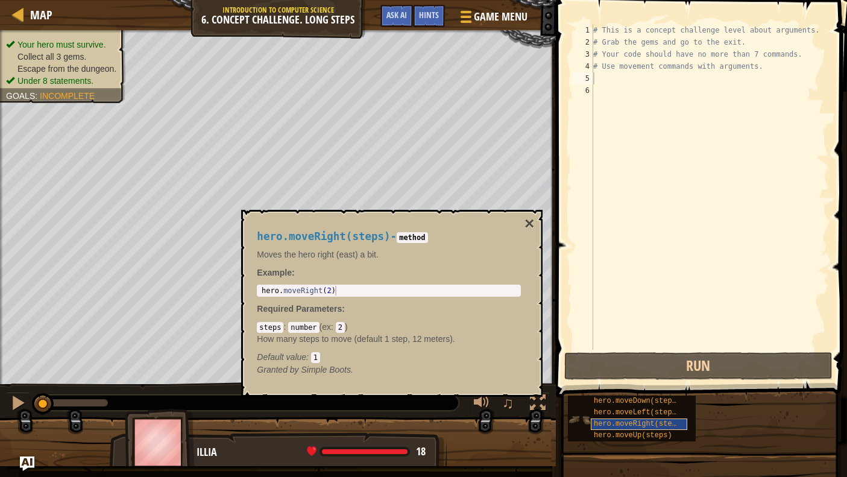
click at [633, 422] on span "hero.moveRight(steps)" at bounding box center [639, 424] width 91 height 8
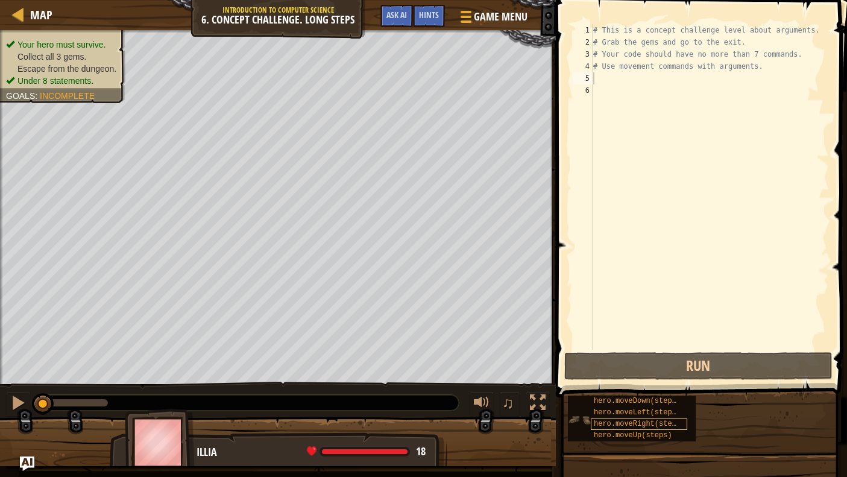
drag, startPoint x: 633, startPoint y: 421, endPoint x: 683, endPoint y: 423, distance: 50.1
click at [685, 423] on div "hero.moveRight(steps)" at bounding box center [639, 424] width 96 height 11
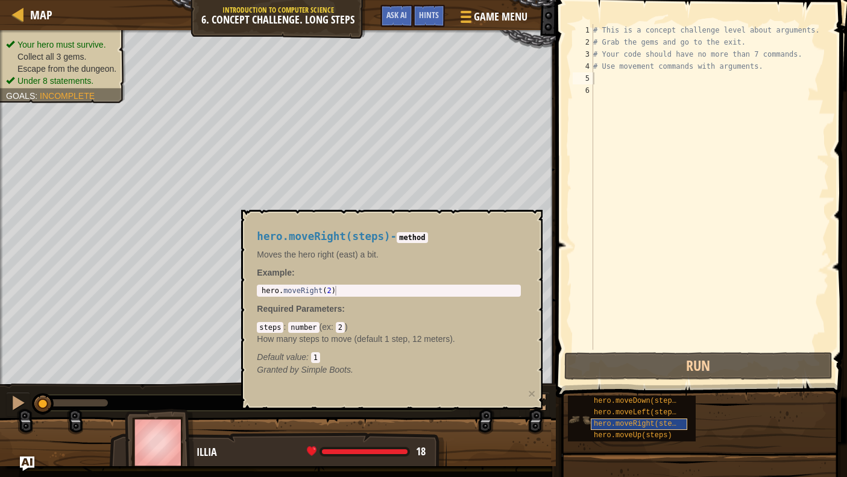
click at [631, 419] on div "hero.moveRight(steps)" at bounding box center [639, 424] width 96 height 11
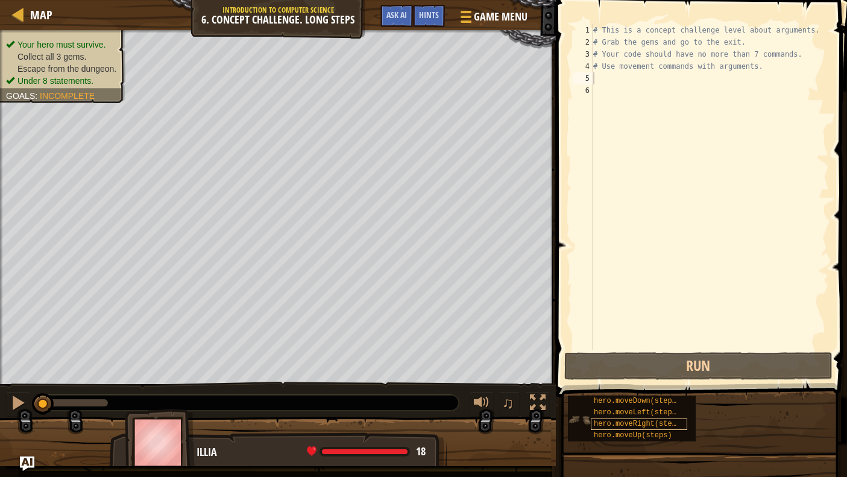
click at [631, 419] on div "hero.moveRight(steps)" at bounding box center [639, 424] width 96 height 11
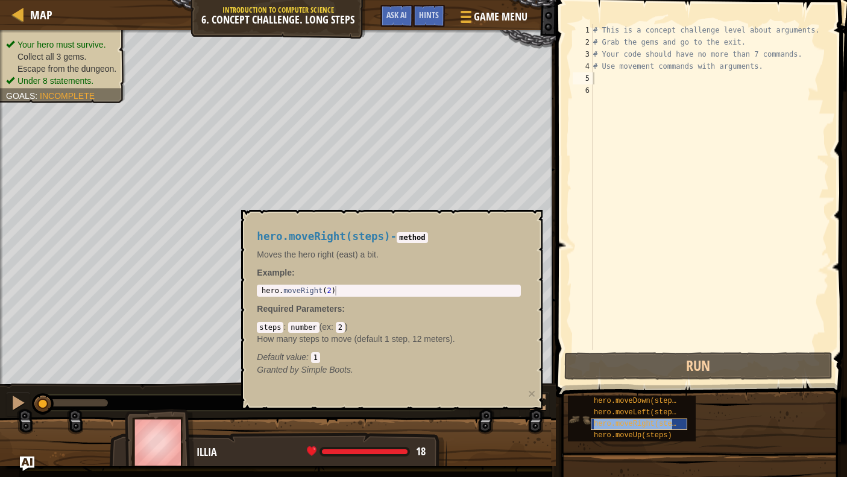
click at [631, 419] on div "hero.moveRight(steps)" at bounding box center [639, 424] width 96 height 11
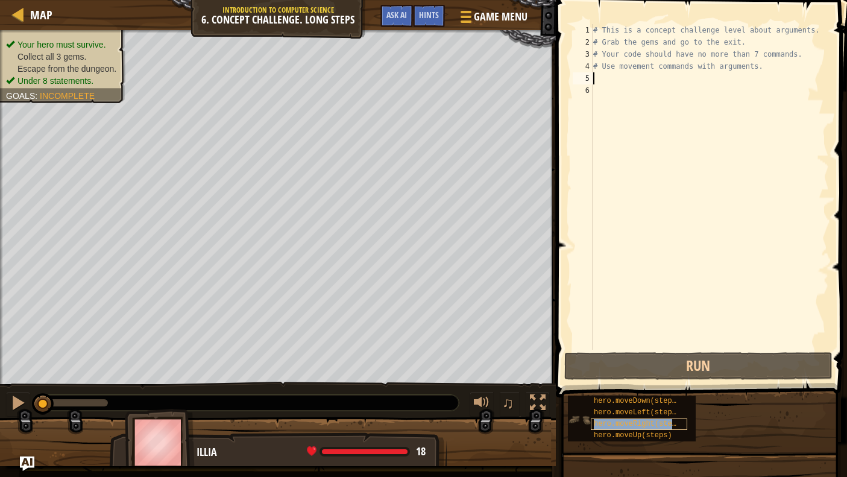
click at [630, 419] on div "hero.moveRight(steps)" at bounding box center [639, 424] width 96 height 11
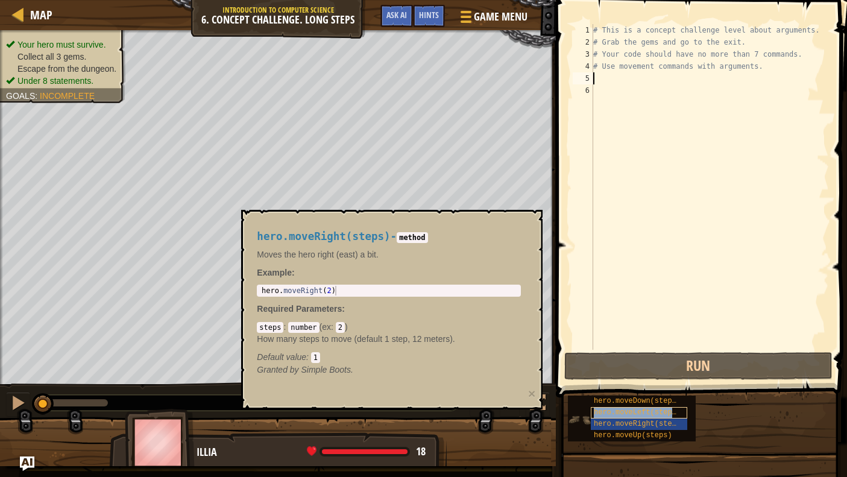
click at [631, 417] on div "hero.moveDown(steps) hero.moveLeft(steps) hero.moveRight(steps) hero.moveUp(ste…" at bounding box center [632, 419] width 128 height 46
click at [648, 411] on div "hero.moveLeft(steps)" at bounding box center [639, 412] width 96 height 11
type textarea "hero.moveRight(steps)"
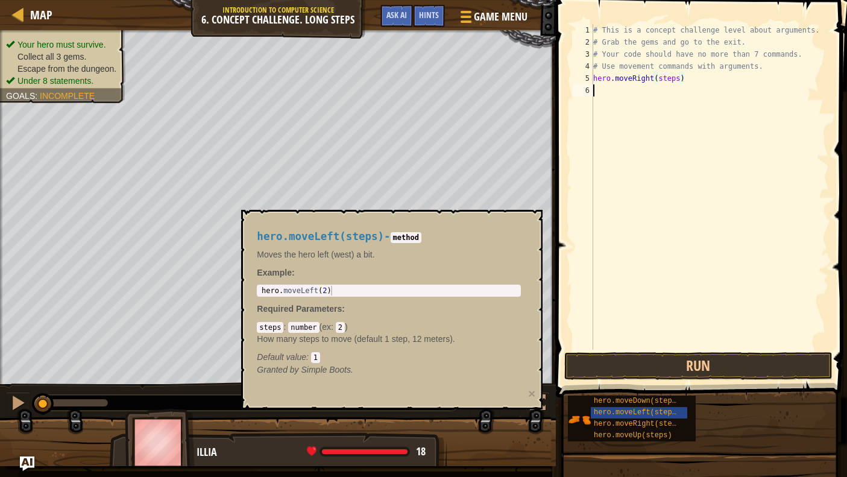
click at [680, 84] on div "# This is a concept challenge level about arguments. # Grab the gems and go to …" at bounding box center [710, 199] width 238 height 350
click at [681, 80] on div "# This is a concept challenge level about arguments. # Grab the gems and go to …" at bounding box center [710, 199] width 238 height 350
type textarea "hero.moveRight()"
drag, startPoint x: 666, startPoint y: 132, endPoint x: 657, endPoint y: 153, distance: 22.4
click at [666, 132] on div "# This is a concept challenge level about arguments. # Grab the gems and go to …" at bounding box center [710, 199] width 238 height 350
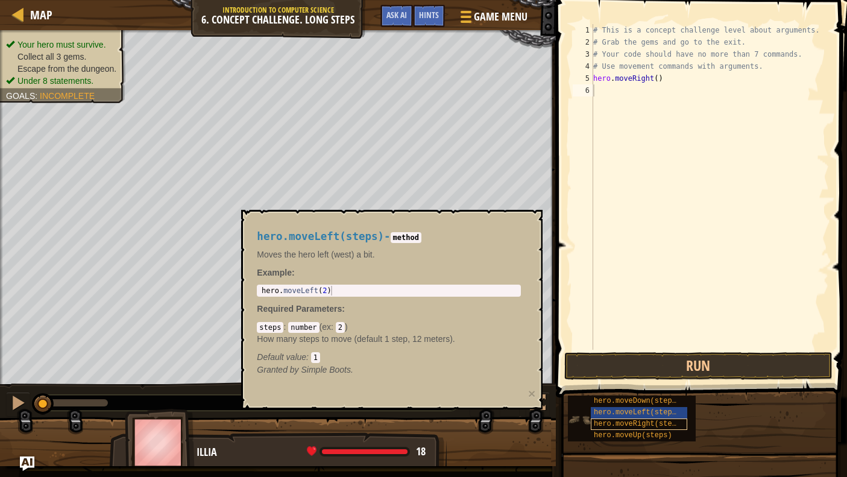
click at [612, 422] on span "hero.moveRight(steps)" at bounding box center [639, 424] width 91 height 8
click at [668, 405] on span "hero.moveDown(steps)" at bounding box center [637, 401] width 87 height 8
click at [625, 409] on span "hero.moveLeft(steps)" at bounding box center [637, 412] width 87 height 8
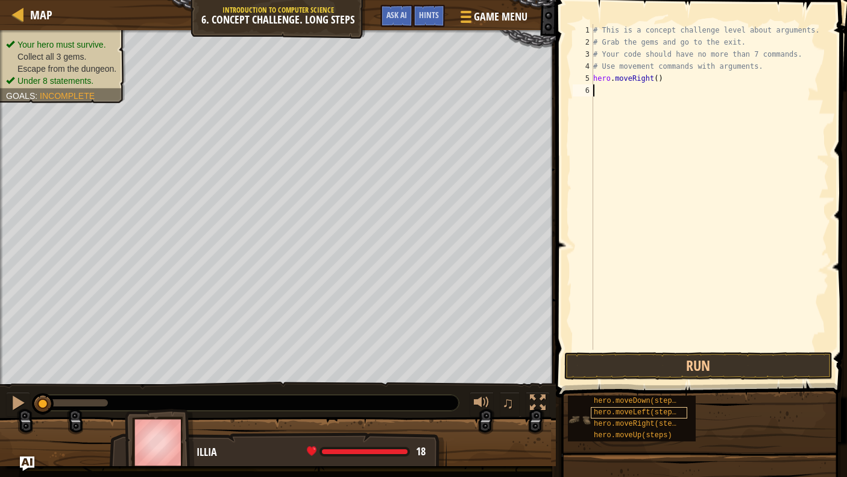
click at [625, 409] on span "hero.moveLeft(steps)" at bounding box center [637, 412] width 87 height 8
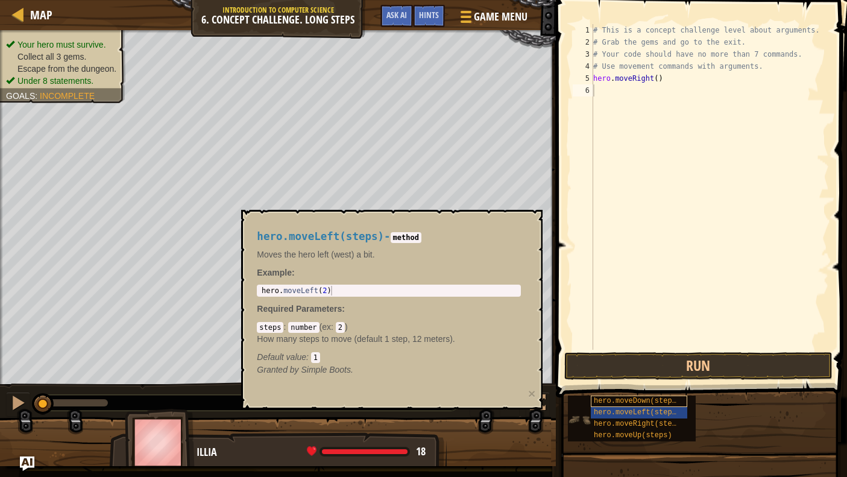
click at [624, 403] on span "hero.moveDown(steps)" at bounding box center [637, 401] width 87 height 8
click at [622, 403] on span "hero.moveDown(steps)" at bounding box center [637, 401] width 87 height 8
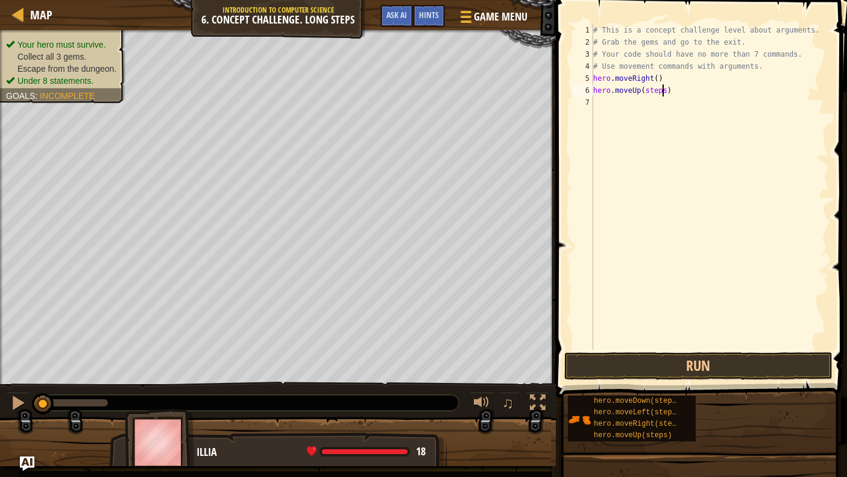
click at [665, 92] on div "# This is a concept challenge level about arguments. # Grab the gems and go to …" at bounding box center [710, 199] width 238 height 350
click at [668, 93] on div "# This is a concept challenge level about arguments. # Grab the gems and go to …" at bounding box center [710, 199] width 238 height 350
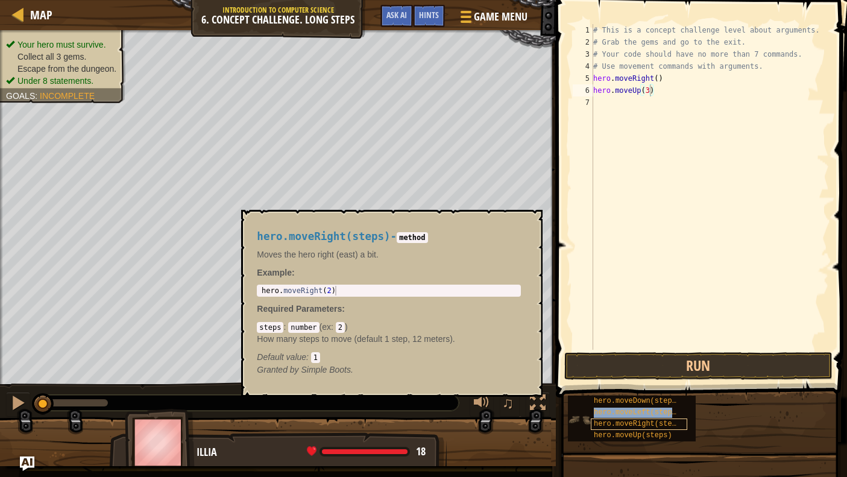
drag, startPoint x: 622, startPoint y: 420, endPoint x: 604, endPoint y: 423, distance: 17.7
click at [612, 418] on div "hero.moveDown(steps) hero.moveLeft(steps) hero.moveRight(steps) hero.moveUp(ste…" at bounding box center [632, 419] width 128 height 46
click at [627, 422] on span "hero.moveRight(steps)" at bounding box center [639, 424] width 91 height 8
drag, startPoint x: 627, startPoint y: 422, endPoint x: 631, endPoint y: 428, distance: 6.9
click at [631, 428] on span "hero.moveRight(steps)" at bounding box center [639, 424] width 91 height 8
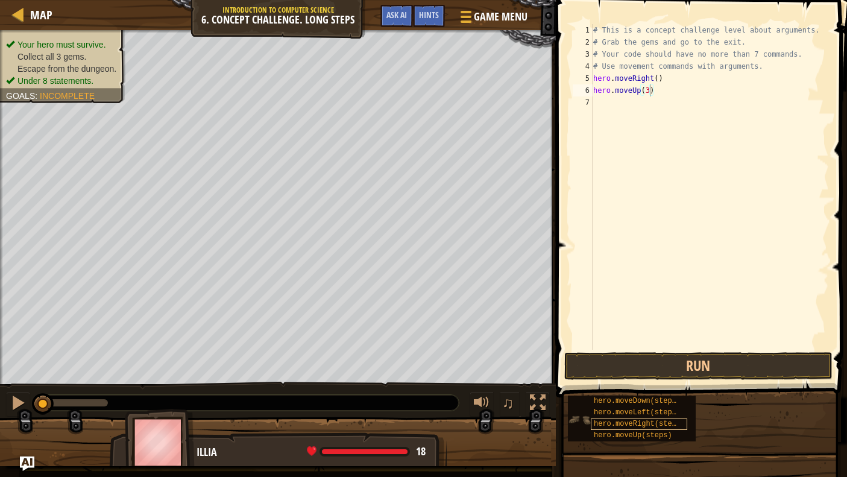
drag, startPoint x: 631, startPoint y: 428, endPoint x: 648, endPoint y: 421, distance: 17.6
click at [648, 421] on span "hero.moveRight(steps)" at bounding box center [639, 424] width 91 height 8
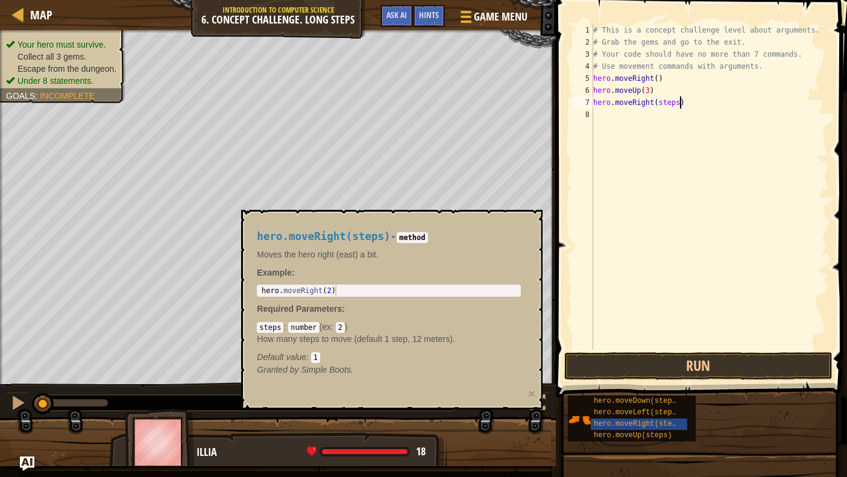
click at [681, 104] on div "# This is a concept challenge level about arguments. # Grab the gems and go to …" at bounding box center [710, 199] width 238 height 350
type textarea "hero.moveRight(2)"
click at [748, 236] on div "# This is a concept challenge level about arguments. # Grab the gems and go to …" at bounding box center [710, 199] width 238 height 350
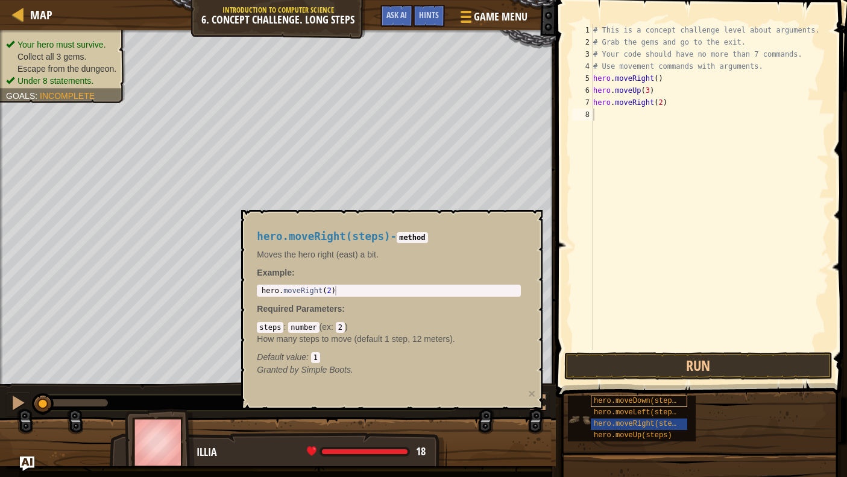
click at [608, 397] on span "hero.moveDown(steps)" at bounding box center [637, 401] width 87 height 8
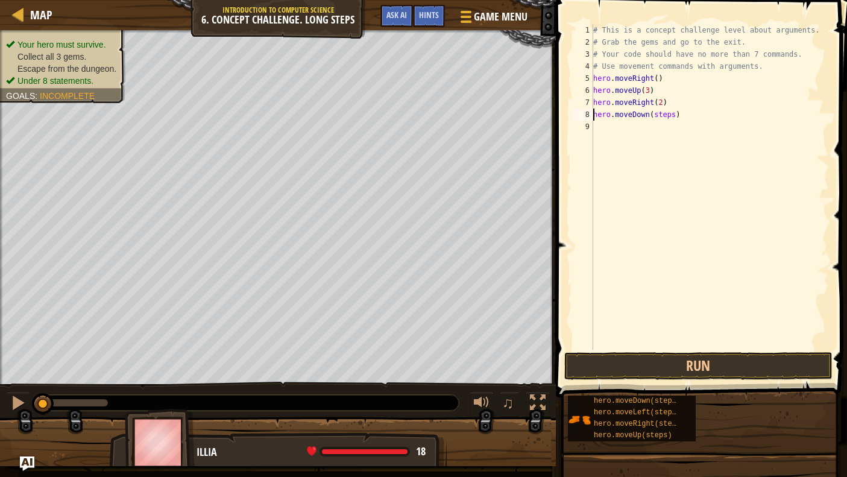
click at [674, 114] on div "# This is a concept challenge level about arguments. # Grab the gems and go to …" at bounding box center [710, 199] width 238 height 350
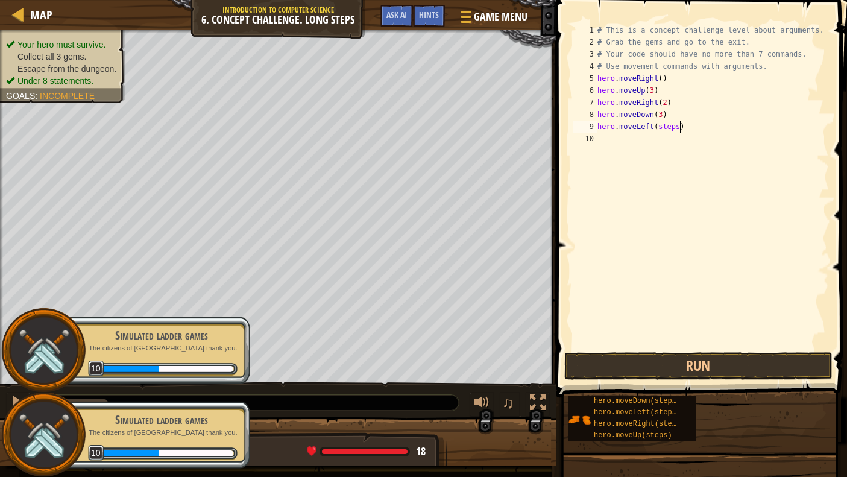
click at [680, 127] on div "# This is a concept challenge level about arguments. # Grab the gems and go to …" at bounding box center [712, 199] width 235 height 350
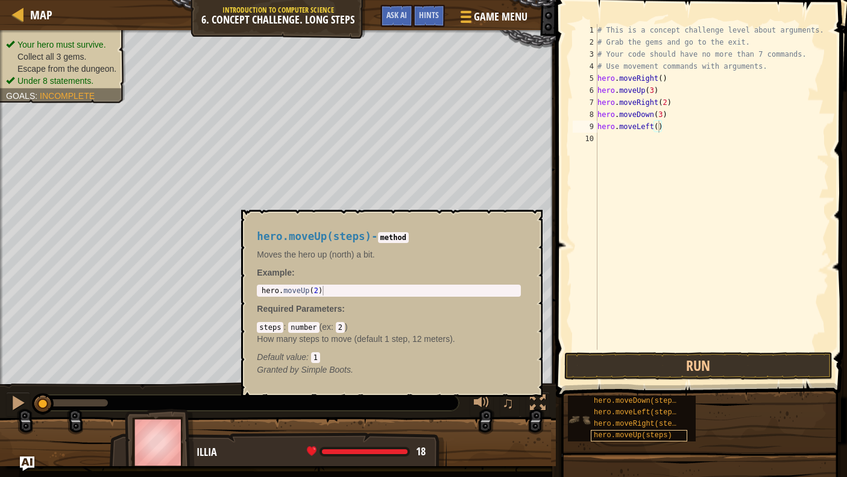
drag, startPoint x: 625, startPoint y: 435, endPoint x: 631, endPoint y: 432, distance: 7.3
click at [631, 432] on span "hero.moveUp(steps)" at bounding box center [633, 435] width 78 height 8
drag, startPoint x: 631, startPoint y: 432, endPoint x: 703, endPoint y: 435, distance: 72.4
click at [703, 434] on div "hero.moveDown(steps) hero.moveLeft(steps) hero.moveRight(steps) hero.moveUp(ste…" at bounding box center [702, 418] width 271 height 47
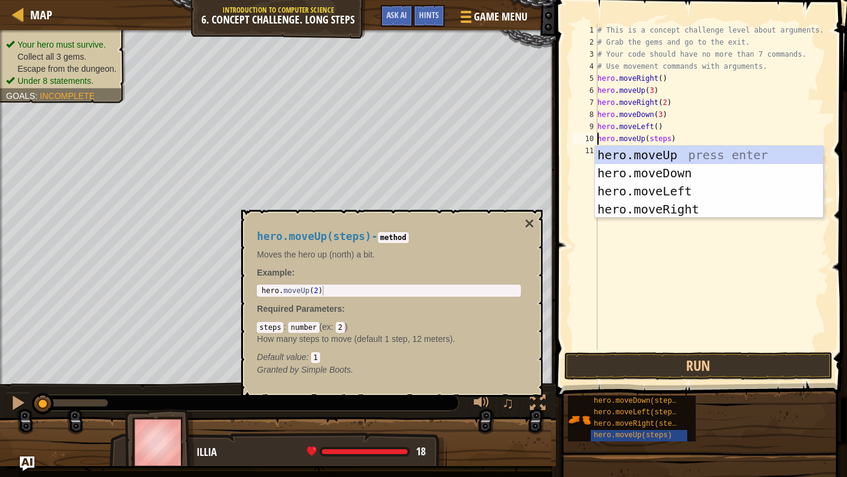
click at [668, 140] on div "# This is a concept challenge level about arguments. # Grab the gems and go to …" at bounding box center [712, 199] width 235 height 350
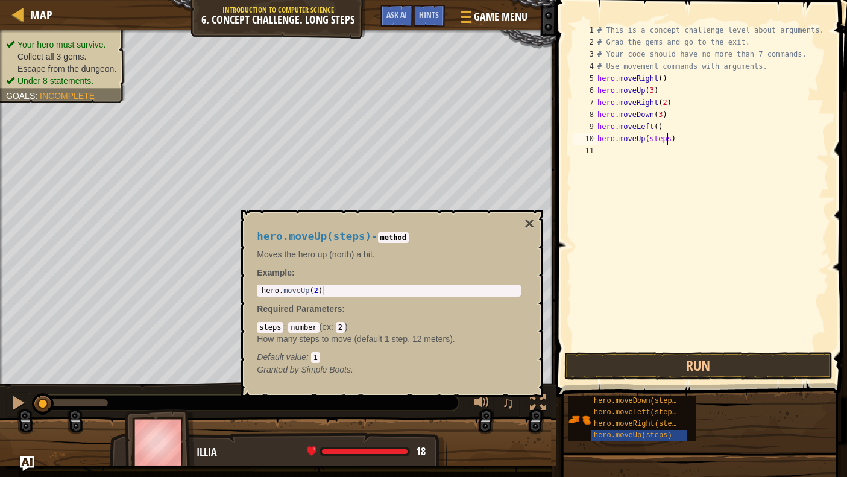
click at [671, 141] on div "# This is a concept challenge level about arguments. # Grab the gems and go to …" at bounding box center [712, 199] width 235 height 350
click at [530, 224] on button "×" at bounding box center [530, 223] width 10 height 17
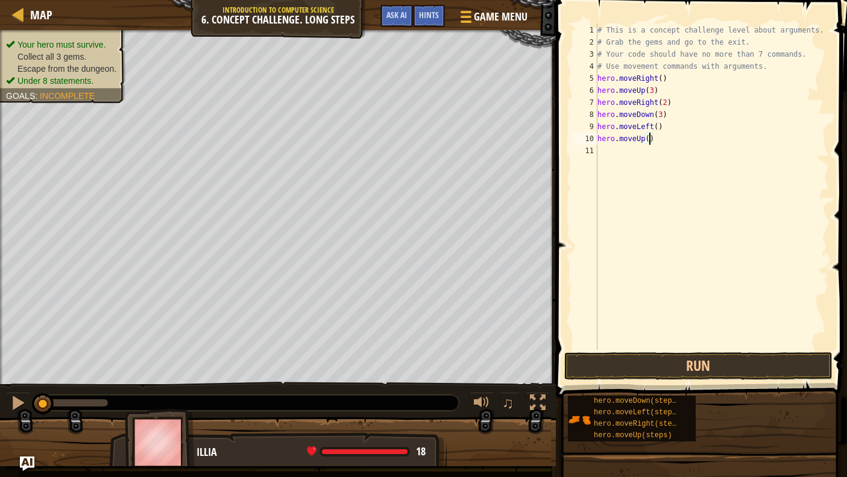
click at [649, 141] on div "# This is a concept challenge level about arguments. # Grab the gems and go to …" at bounding box center [712, 199] width 235 height 350
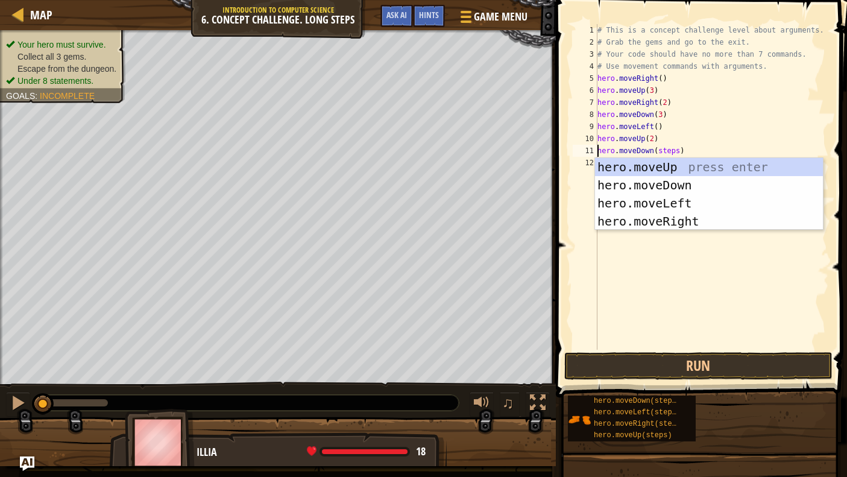
click at [677, 154] on div "# This is a concept challenge level about arguments. # Grab the gems and go to …" at bounding box center [712, 199] width 235 height 350
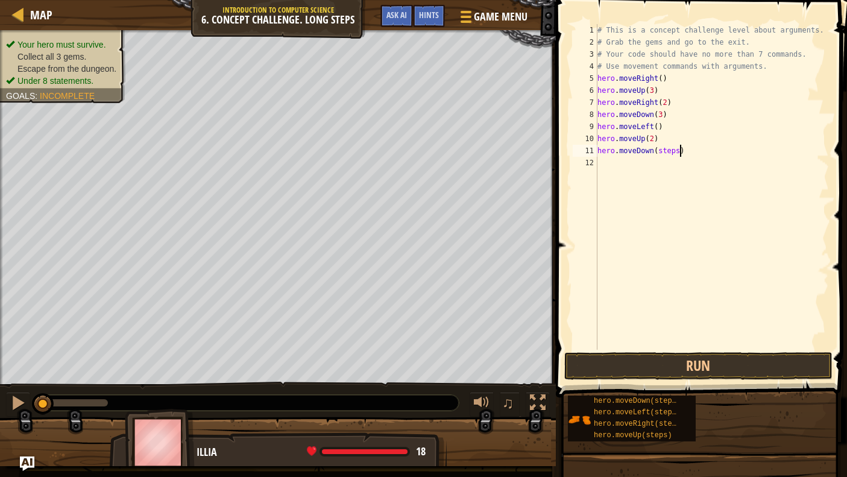
click at [681, 153] on div "# This is a concept challenge level about arguments. # Grab the gems and go to …" at bounding box center [712, 199] width 235 height 350
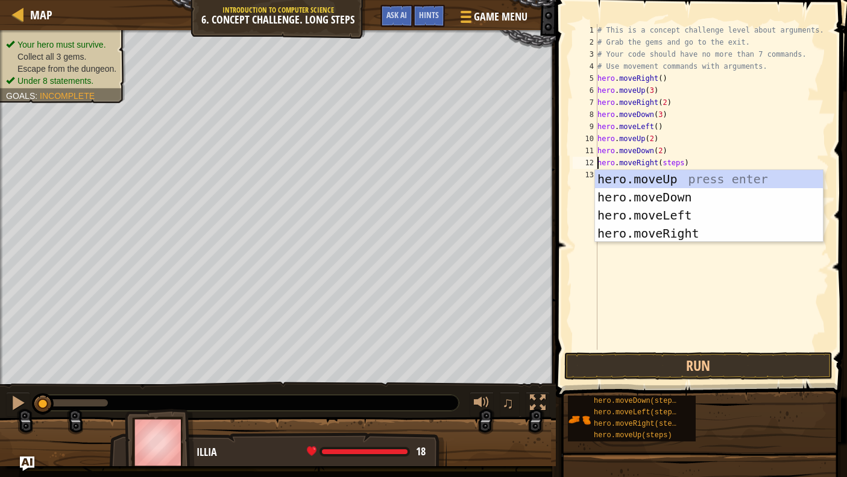
click at [683, 164] on div "# This is a concept challenge level about arguments. # Grab the gems and go to …" at bounding box center [712, 199] width 235 height 350
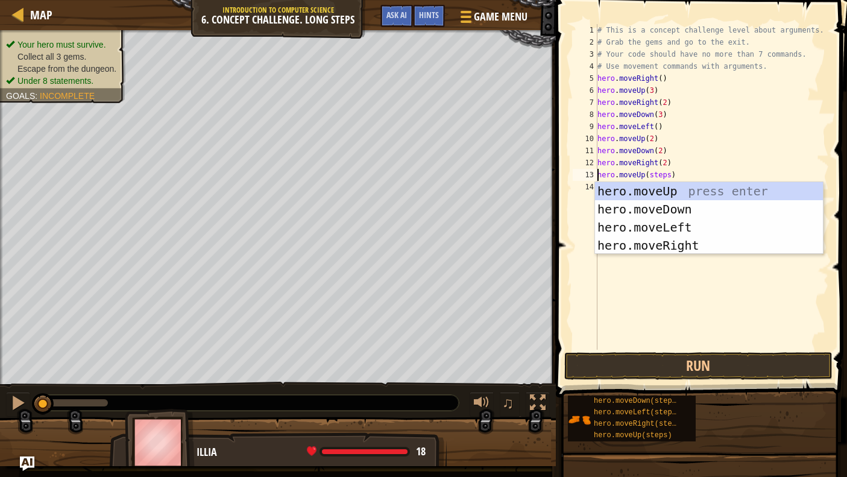
click at [669, 177] on div "# This is a concept challenge level about arguments. # Grab the gems and go to …" at bounding box center [712, 199] width 235 height 350
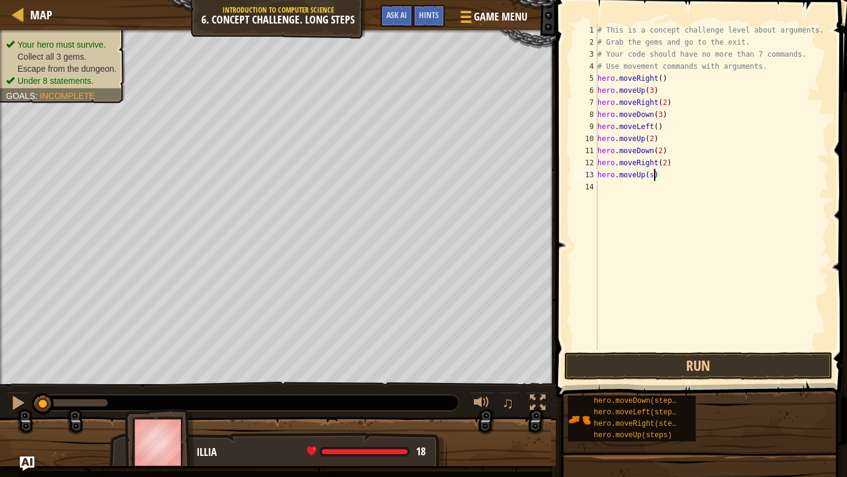
scroll to position [5, 4]
type textarea "hero.moveUp(2)"
click at [683, 362] on button "Run" at bounding box center [698, 366] width 268 height 28
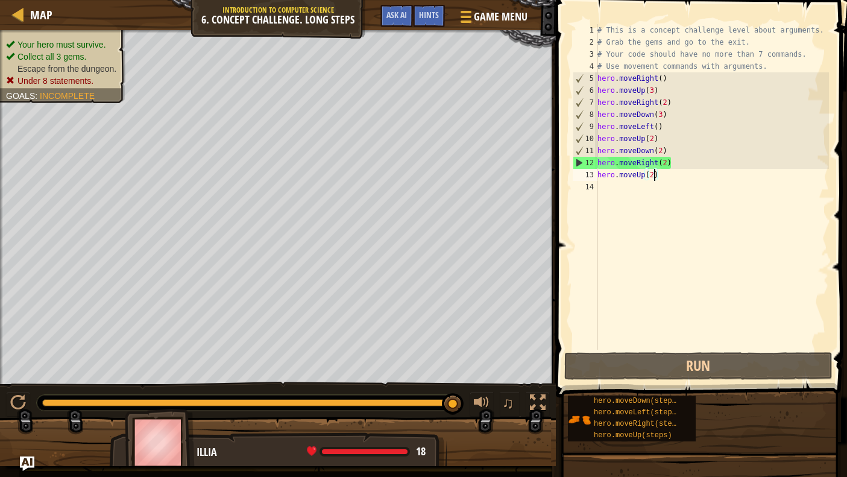
click at [721, 280] on div "# This is a concept challenge level about arguments. # Grab the gems and go to …" at bounding box center [712, 199] width 235 height 350
click at [729, 262] on div "# This is a concept challenge level about arguments. # Grab the gems and go to …" at bounding box center [712, 199] width 235 height 350
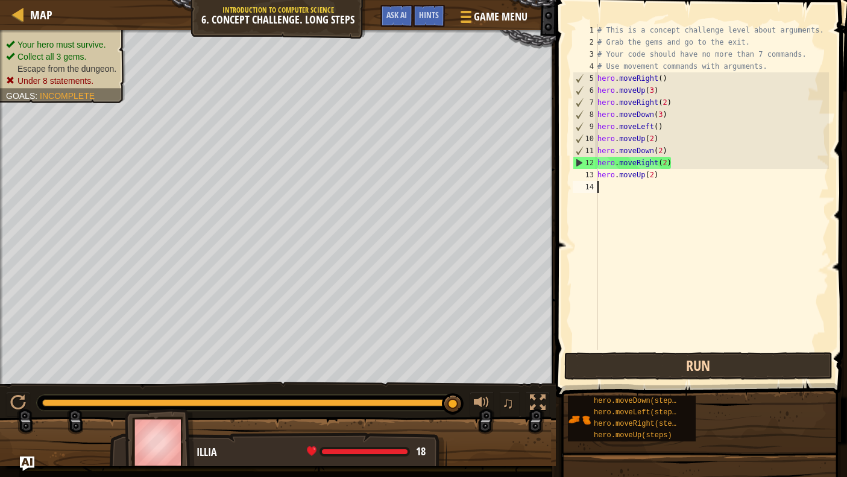
click at [729, 364] on button "Run" at bounding box center [698, 366] width 268 height 28
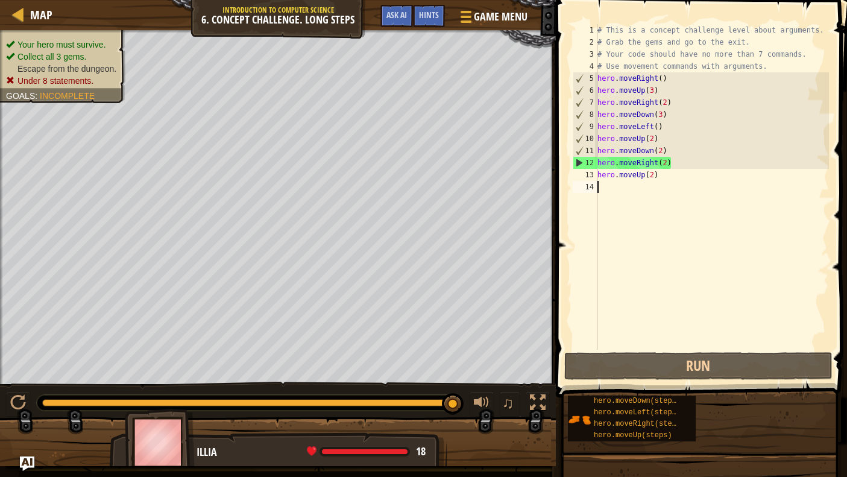
click at [665, 161] on div "# This is a concept challenge level about arguments. # Grab the gems and go to …" at bounding box center [712, 199] width 235 height 350
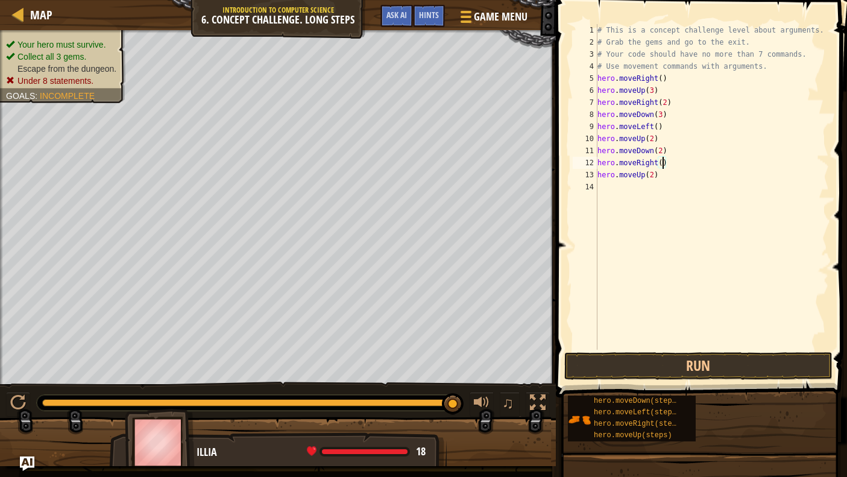
scroll to position [5, 5]
click at [644, 365] on button "Run" at bounding box center [698, 366] width 268 height 28
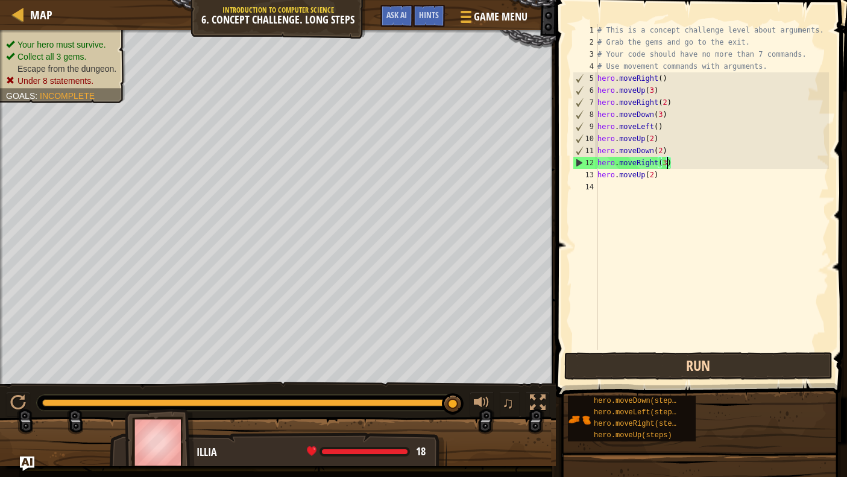
click at [655, 368] on button "Run" at bounding box center [698, 366] width 268 height 28
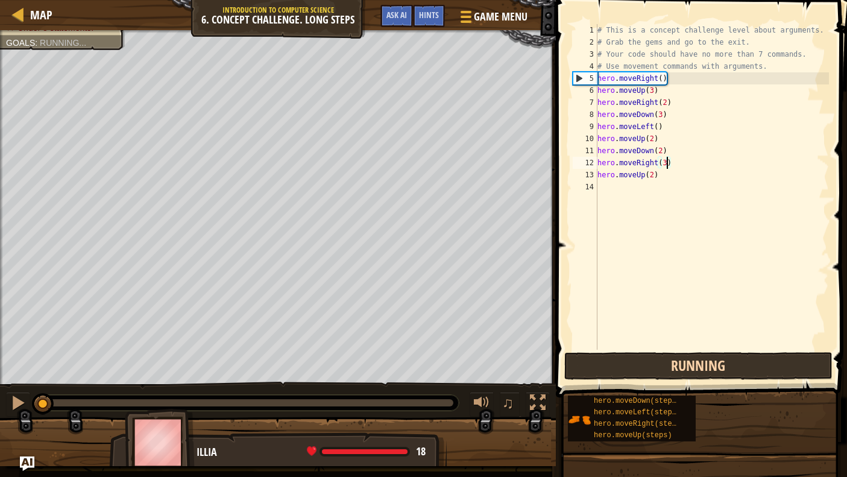
click at [655, 368] on button "Running" at bounding box center [698, 366] width 268 height 28
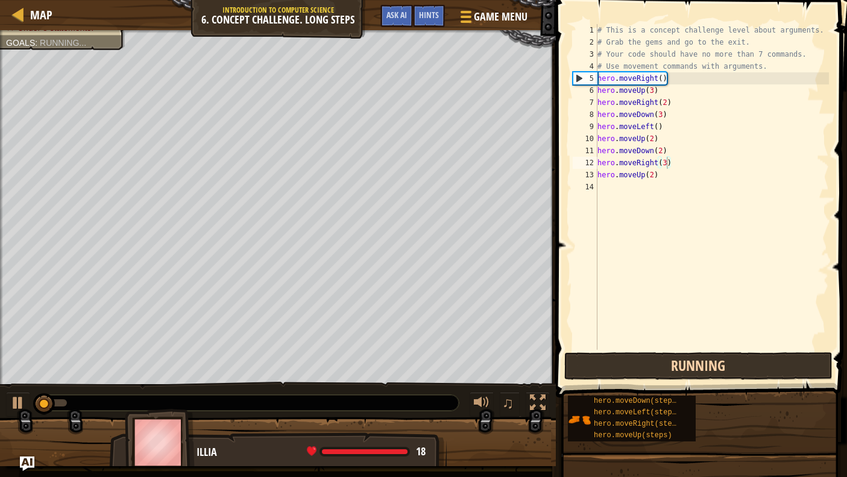
click at [656, 367] on button "Running" at bounding box center [698, 366] width 268 height 28
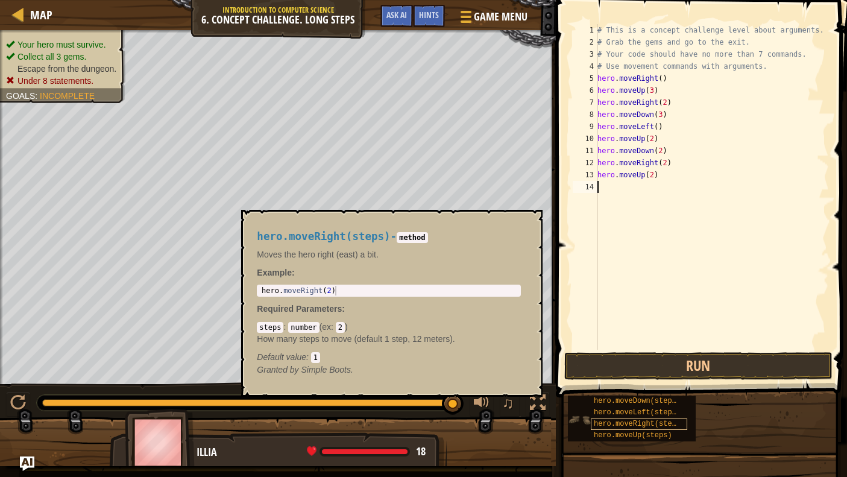
type textarea "hero.moveRight(steps)"
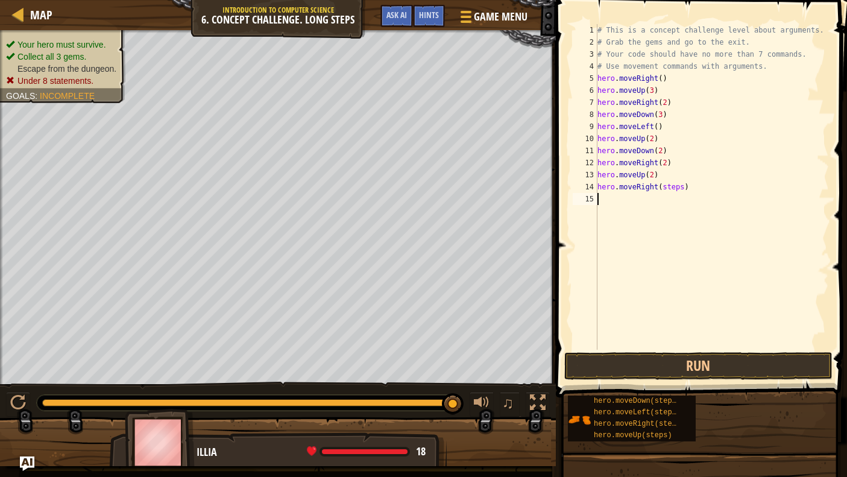
click at [665, 284] on div "# This is a concept challenge level about arguments. # Grab the gems and go to …" at bounding box center [712, 199] width 235 height 350
click at [685, 188] on div "# This is a concept challenge level about arguments. # Grab the gems and go to …" at bounding box center [712, 199] width 235 height 350
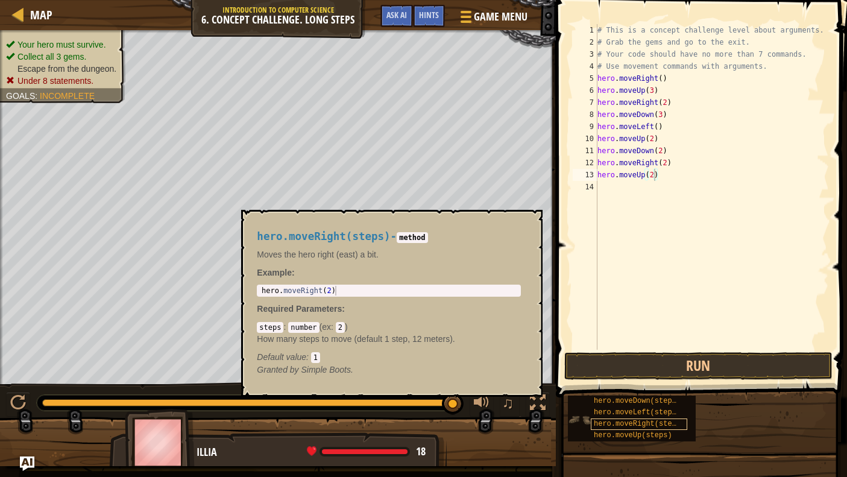
drag, startPoint x: 631, startPoint y: 421, endPoint x: 668, endPoint y: 420, distance: 36.8
click at [668, 420] on span "hero.moveRight(steps)" at bounding box center [639, 424] width 91 height 8
drag, startPoint x: 630, startPoint y: 422, endPoint x: 639, endPoint y: 423, distance: 9.7
click at [639, 423] on span "hero.moveRight(steps)" at bounding box center [639, 424] width 91 height 8
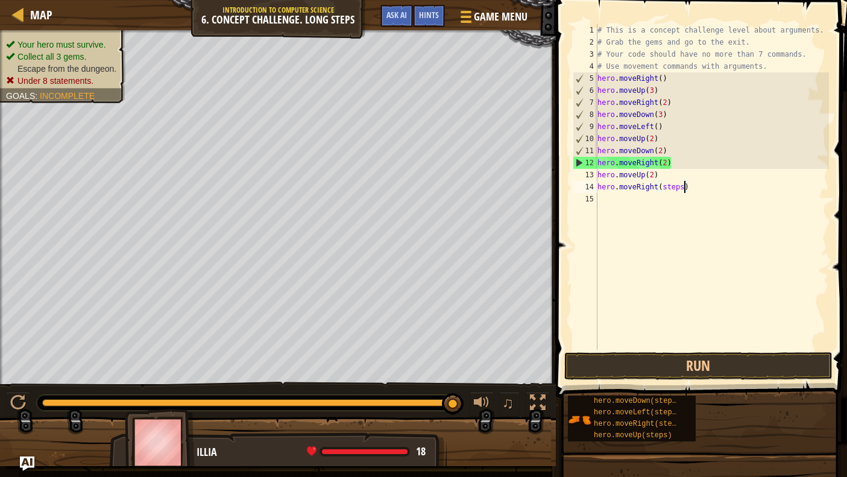
click at [683, 188] on div "# This is a concept challenge level about arguments. # Grab the gems and go to …" at bounding box center [712, 199] width 235 height 350
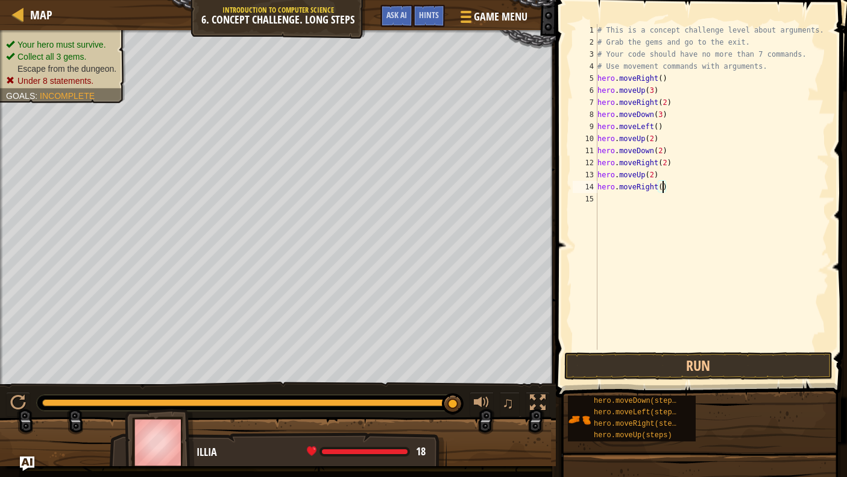
scroll to position [5, 5]
click at [673, 362] on button "Run" at bounding box center [698, 366] width 268 height 28
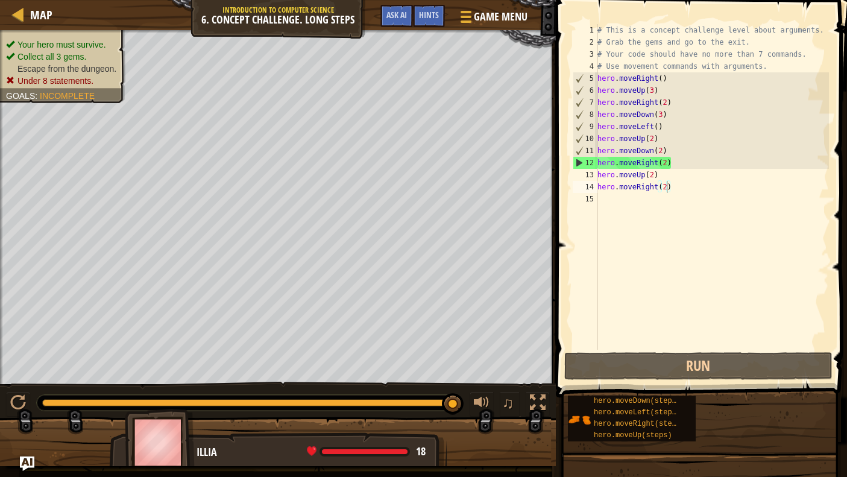
drag, startPoint x: 313, startPoint y: 446, endPoint x: 317, endPoint y: 455, distance: 9.7
click at [343, 434] on div "18" at bounding box center [366, 451] width 119 height 11
click at [308, 434] on div "Map Introduction to Computer Science 6. Concept Challenge. Long Steps Game Menu…" at bounding box center [423, 238] width 847 height 477
click at [330, 434] on div at bounding box center [365, 451] width 86 height 5
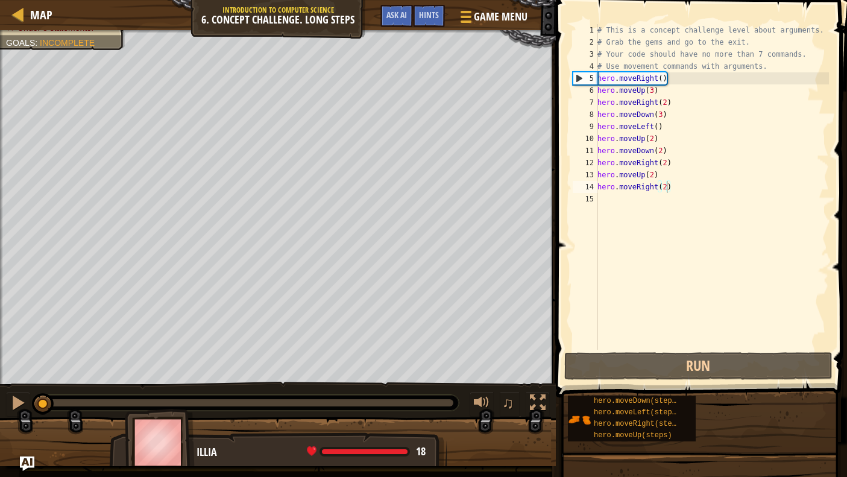
drag, startPoint x: 444, startPoint y: 396, endPoint x: 0, endPoint y: 397, distance: 444.5
click at [0, 398] on div "♫" at bounding box center [278, 400] width 556 height 36
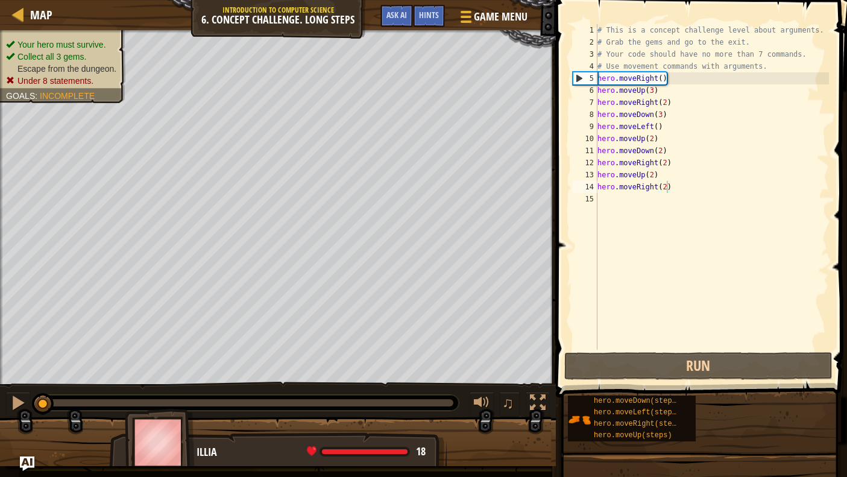
click at [83, 39] on ul "Your hero must survive. Collect all 3 gems. Escape from the dungeon. Under 8 st…" at bounding box center [62, 63] width 113 height 48
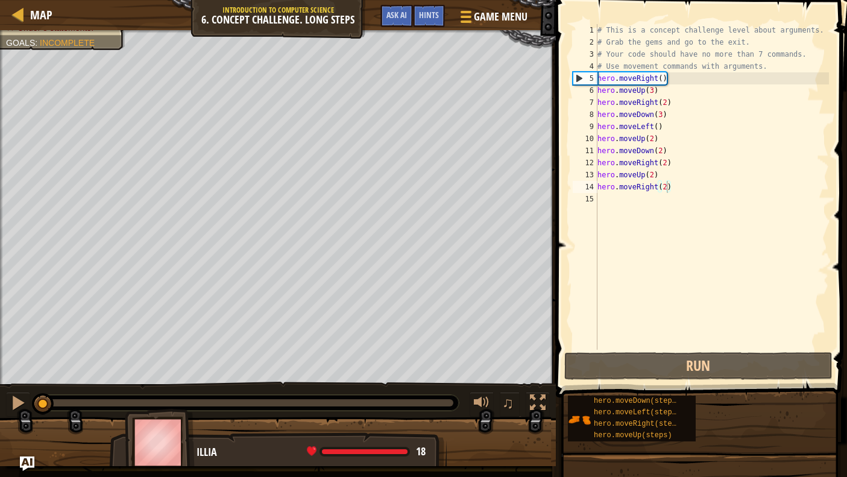
scroll to position [5, 4]
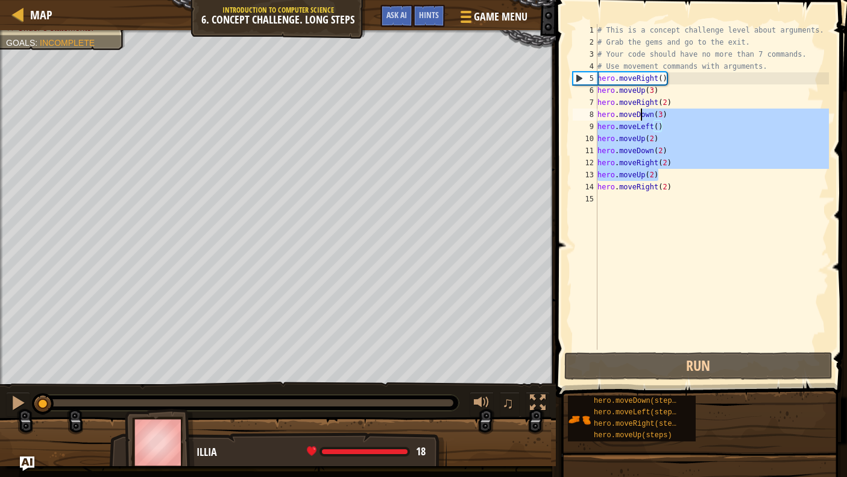
drag, startPoint x: 703, startPoint y: 174, endPoint x: 633, endPoint y: 104, distance: 99.4
click at [633, 104] on div "# This is a concept challenge level about arguments. # Grab the gems and go to …" at bounding box center [712, 199] width 235 height 350
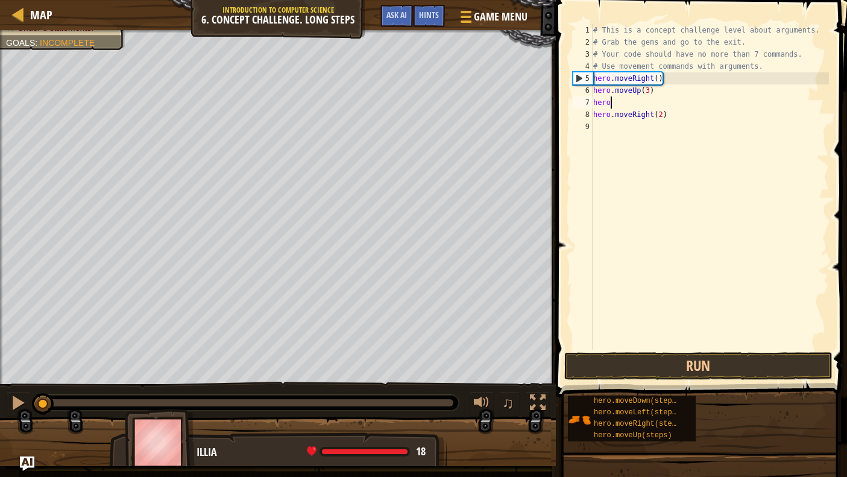
scroll to position [5, 0]
type textarea "h"
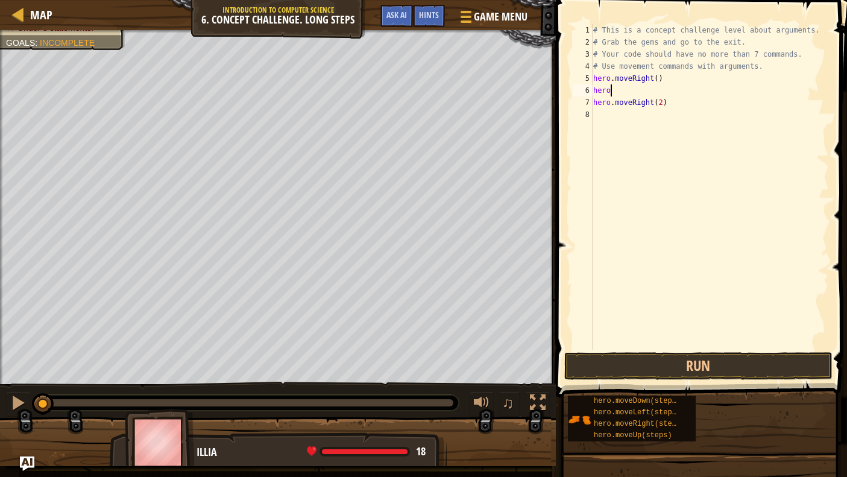
type textarea "h"
type textarea "#"
click at [665, 77] on div "# This is a concept challenge level about arguments. # Grab the gems and go to …" at bounding box center [710, 199] width 239 height 350
type textarea "h"
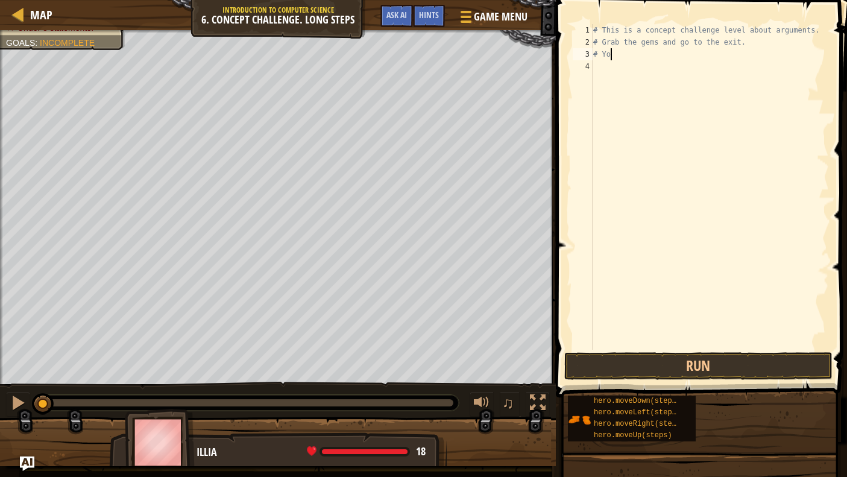
type textarea "#"
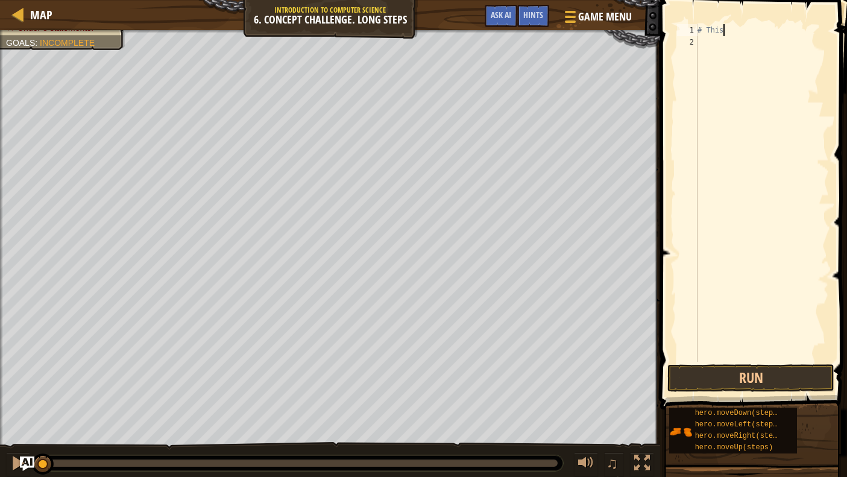
type textarea "#"
click at [762, 30] on div "hero . moveRight ( steps )" at bounding box center [762, 205] width 134 height 362
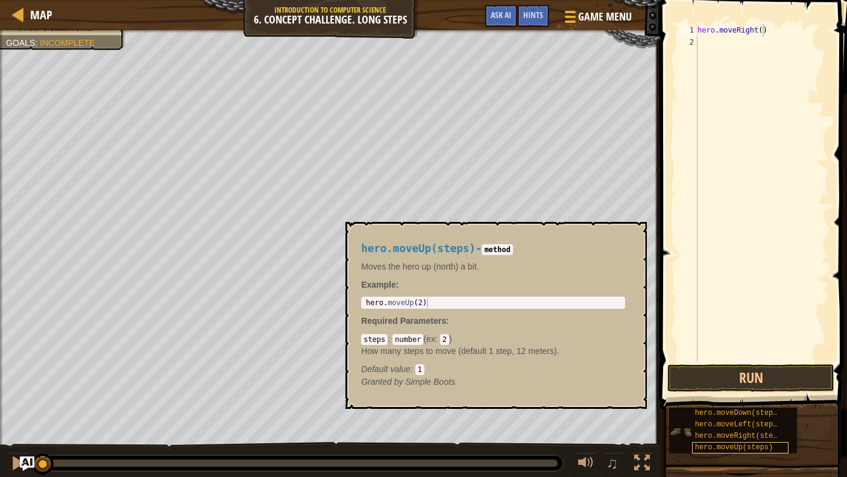
drag, startPoint x: 705, startPoint y: 444, endPoint x: 737, endPoint y: 442, distance: 32.1
click at [737, 434] on div "hero.moveUp(steps)" at bounding box center [740, 447] width 96 height 11
click at [762, 45] on div "hero . moveRight ( ) hero . moveUp ( steps )" at bounding box center [762, 205] width 134 height 362
click at [636, 238] on button "×" at bounding box center [634, 235] width 10 height 17
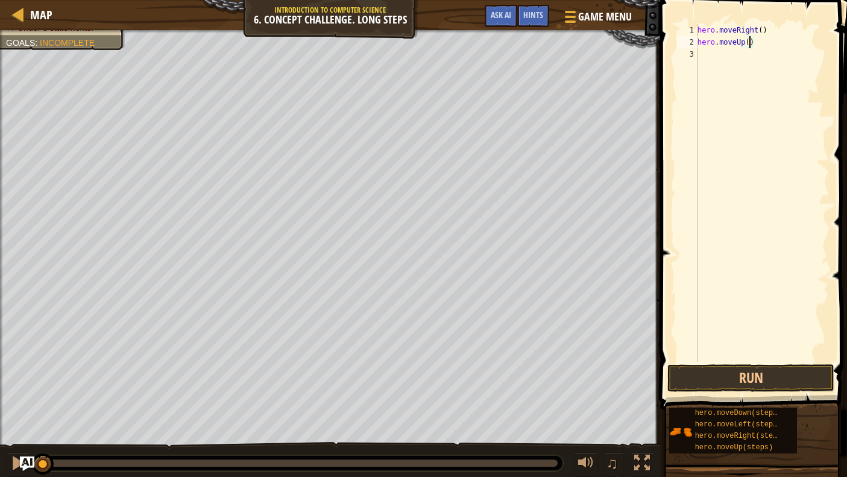
click at [751, 42] on div "hero . moveRight ( ) hero . moveUp ( )" at bounding box center [762, 205] width 134 height 362
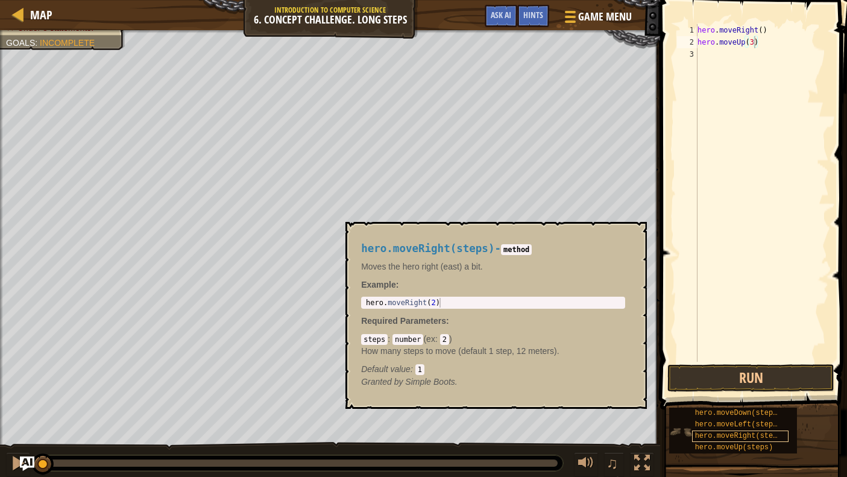
drag, startPoint x: 726, startPoint y: 436, endPoint x: 763, endPoint y: 432, distance: 37.6
click at [762, 432] on span "hero.moveRight(steps)" at bounding box center [740, 436] width 91 height 8
click at [723, 432] on span "hero.moveRight(steps)" at bounding box center [740, 436] width 91 height 8
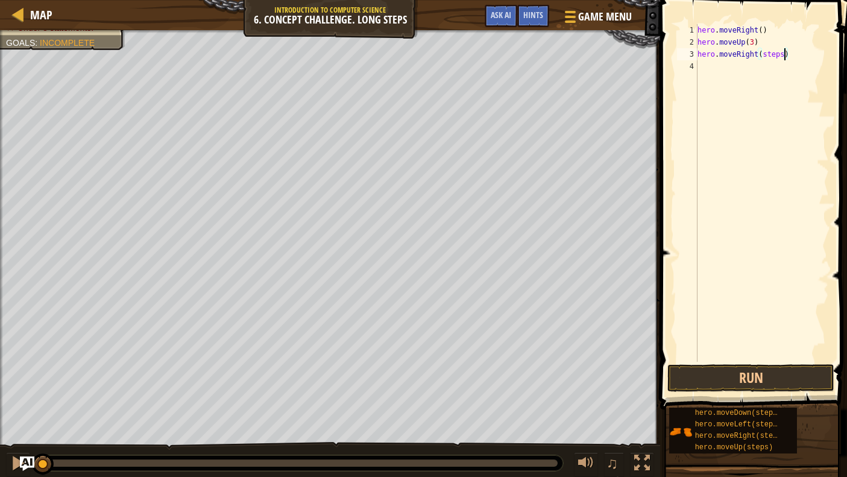
click at [762, 56] on div "hero . moveRight ( ) hero . moveUp ( 3 ) hero . moveRight ( steps )" at bounding box center [762, 205] width 134 height 362
click at [762, 45] on div "hero . moveRight ( ) hero . moveUp ( 3 ))" at bounding box center [762, 205] width 134 height 362
click at [762, 53] on div "hero . moveRight ( ) hero . moveUp ( 3 ) hero . moveRight ( steps )" at bounding box center [762, 205] width 134 height 362
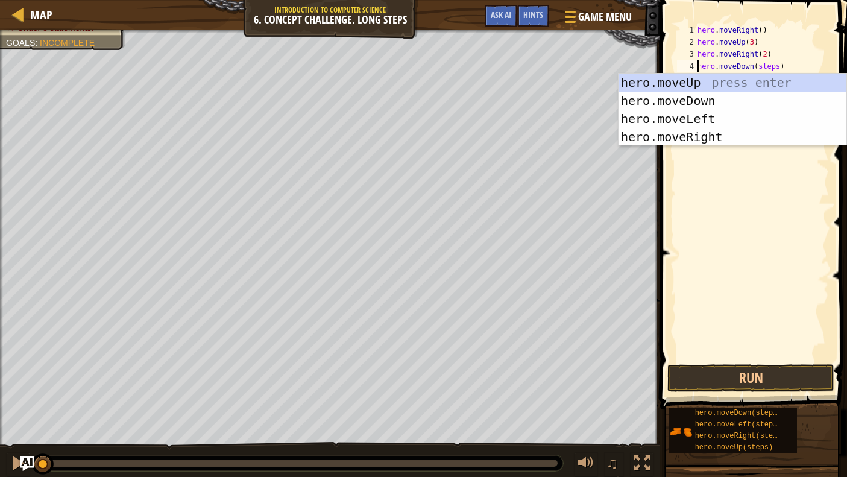
click at [762, 67] on div "hero . moveRight ( ) hero . moveUp ( 3 ) hero . moveRight ( 2 ) hero . moveDown…" at bounding box center [762, 205] width 134 height 362
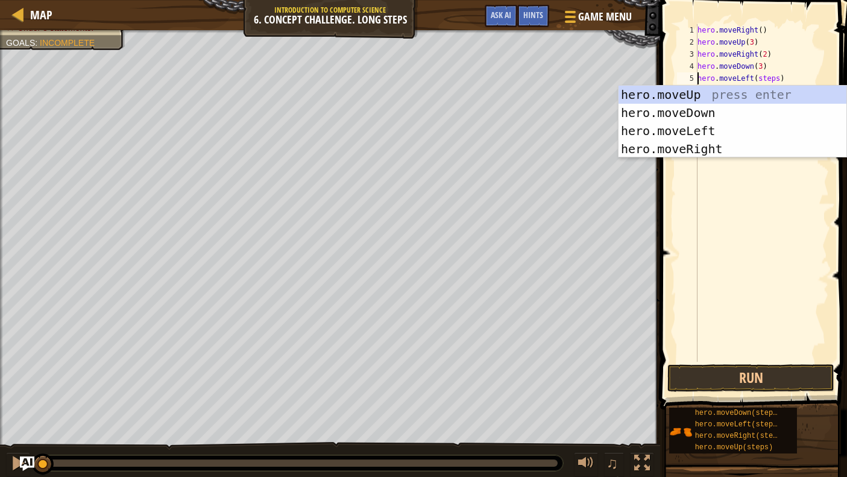
click at [762, 80] on div "hero . moveRight ( ) hero . moveUp ( 3 ) hero . moveRight ( 2 ) hero . moveDown…" at bounding box center [762, 205] width 134 height 362
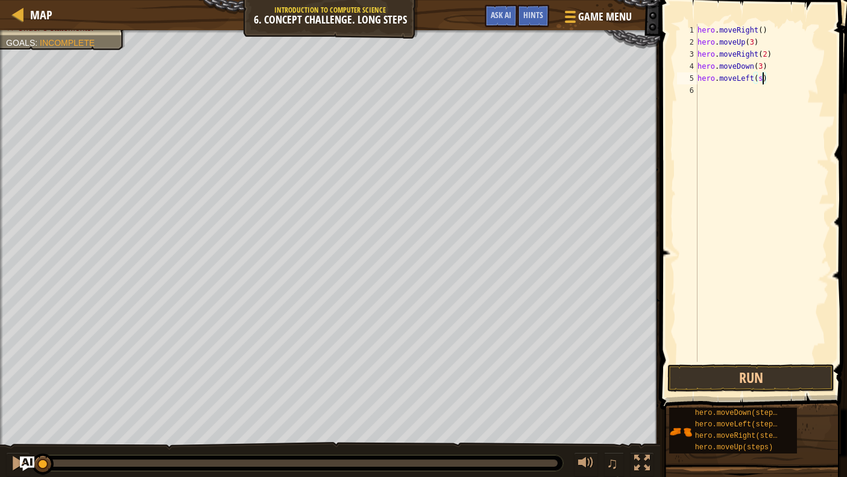
scroll to position [5, 5]
click at [762, 93] on div "hero . moveRight ( ) hero . moveUp ( 3 ) hero . moveRight ( 2 ) hero . moveDown…" at bounding box center [762, 205] width 134 height 362
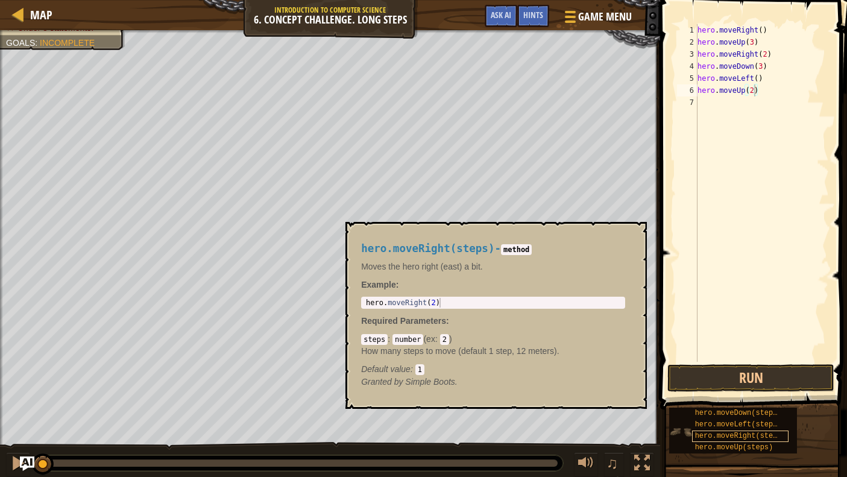
drag, startPoint x: 719, startPoint y: 434, endPoint x: 728, endPoint y: 438, distance: 9.2
click at [728, 434] on span "hero.moveRight(steps)" at bounding box center [740, 436] width 91 height 8
click at [762, 103] on div "hero . moveRight ( ) hero . moveUp ( 3 ) hero . moveRight ( 2 ) hero . moveDown…" at bounding box center [762, 205] width 134 height 362
type textarea "hero.moveRight(3)"
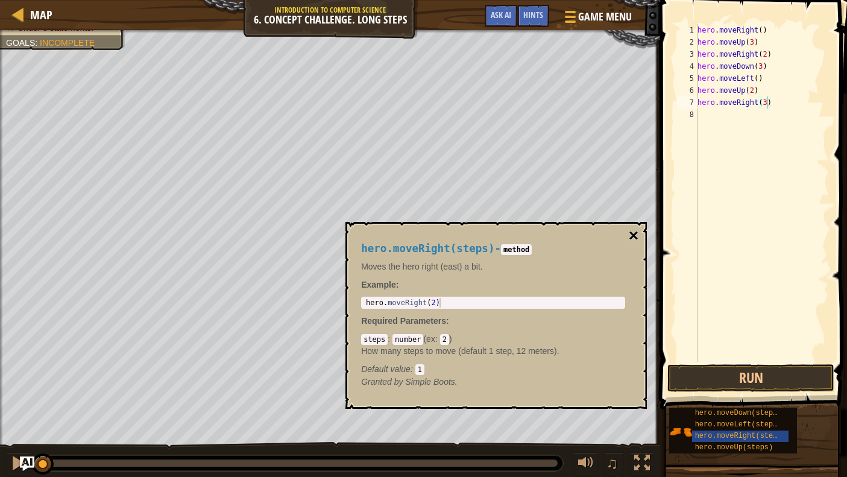
click at [635, 235] on button "×" at bounding box center [634, 235] width 10 height 17
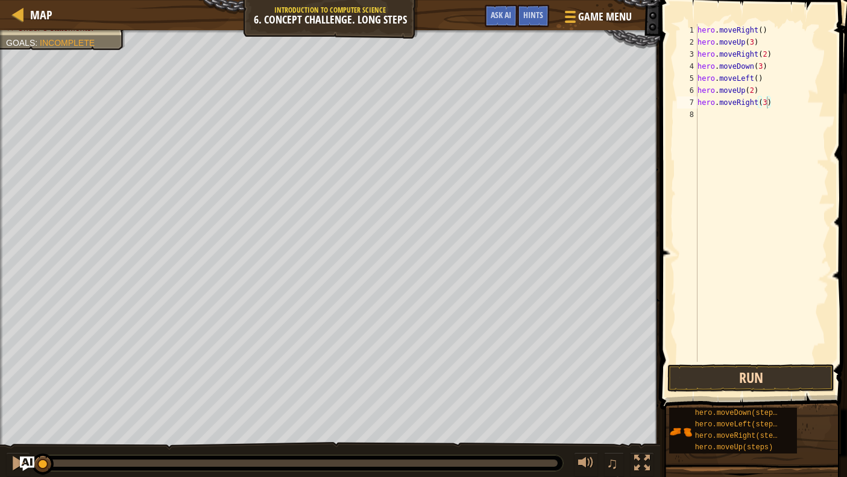
click at [723, 376] on button "Run" at bounding box center [751, 378] width 167 height 28
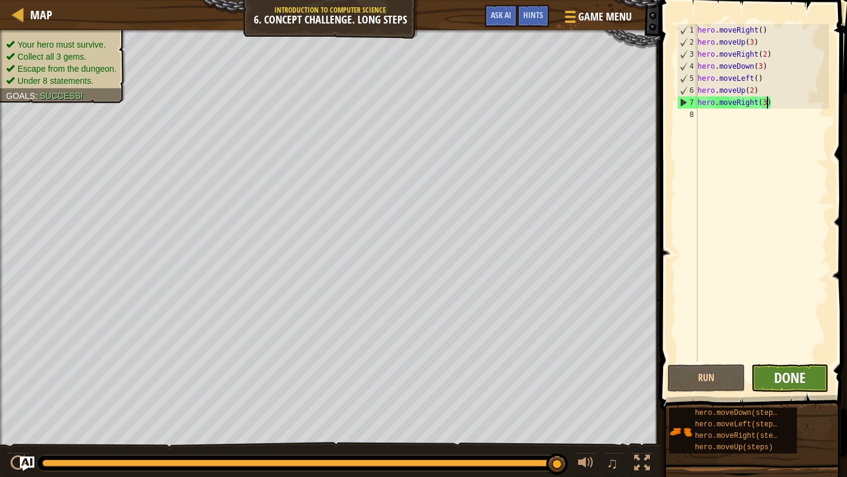
click at [762, 381] on span "Done" at bounding box center [789, 377] width 31 height 19
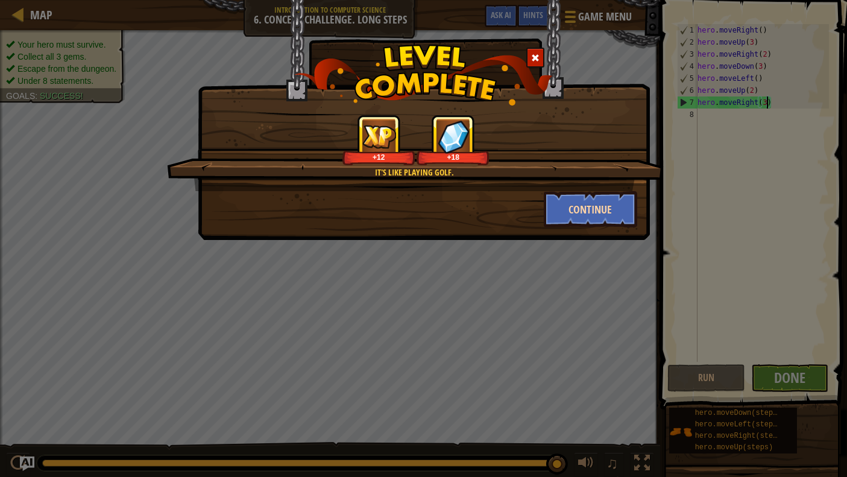
click at [570, 218] on button "Continue" at bounding box center [590, 209] width 93 height 36
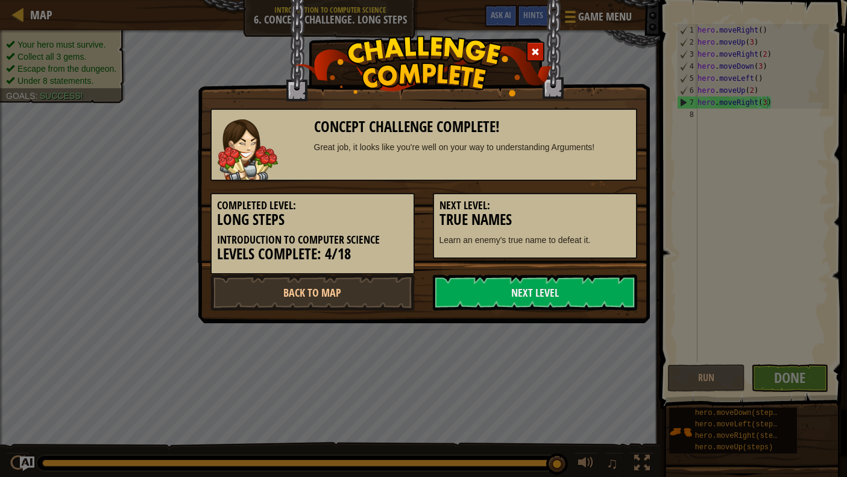
click at [572, 215] on h3 "True Names" at bounding box center [535, 220] width 191 height 16
click at [578, 202] on h5 "Next Level:" at bounding box center [535, 206] width 191 height 12
click at [575, 300] on link "Next Level" at bounding box center [535, 292] width 204 height 36
click at [557, 282] on link "Next Level" at bounding box center [535, 292] width 204 height 36
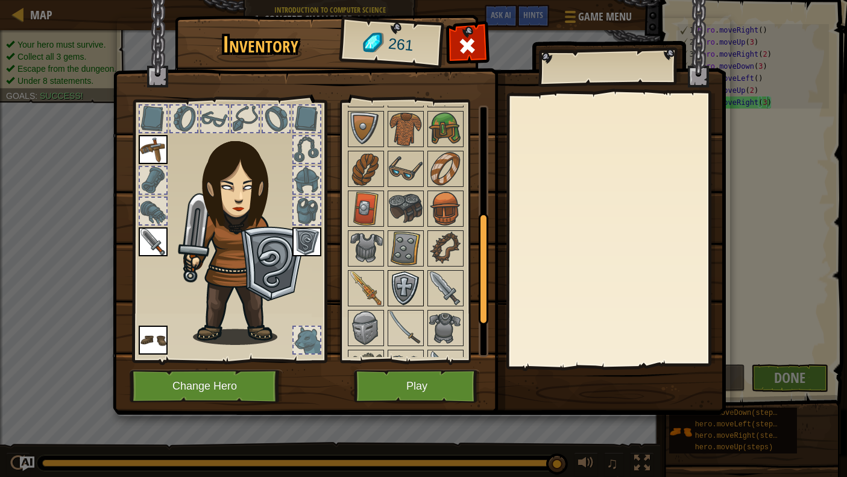
scroll to position [325, 0]
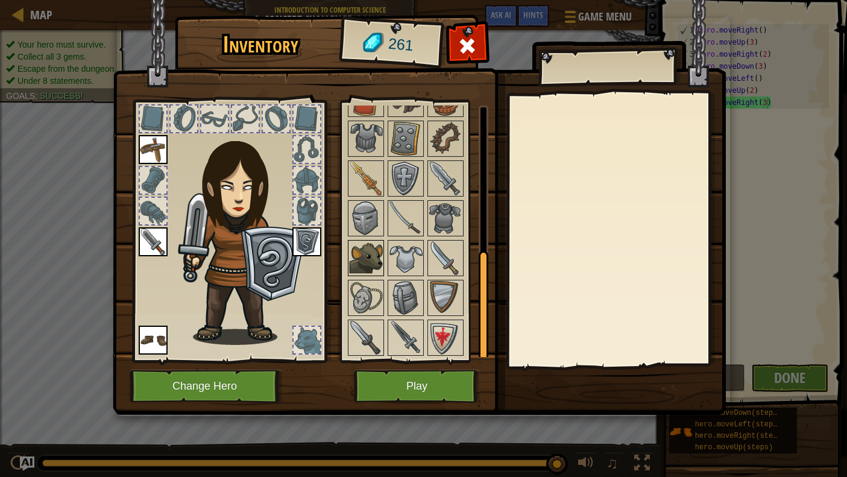
click at [355, 251] on img at bounding box center [366, 258] width 34 height 34
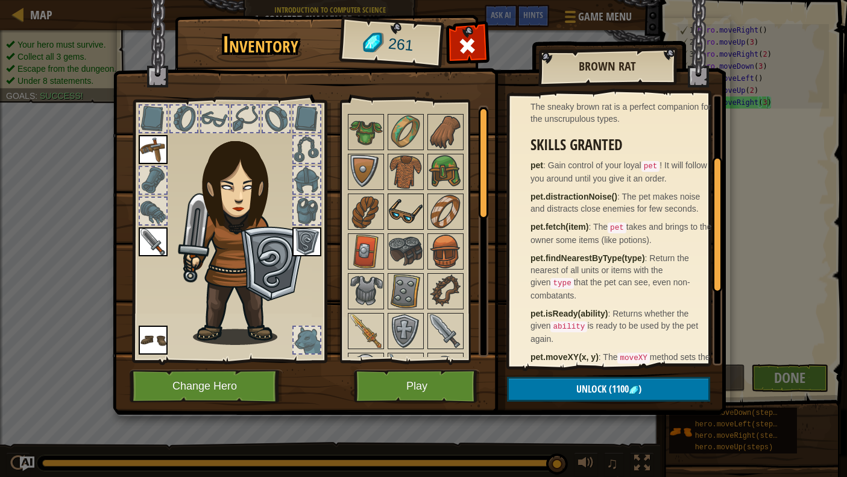
scroll to position [0, 0]
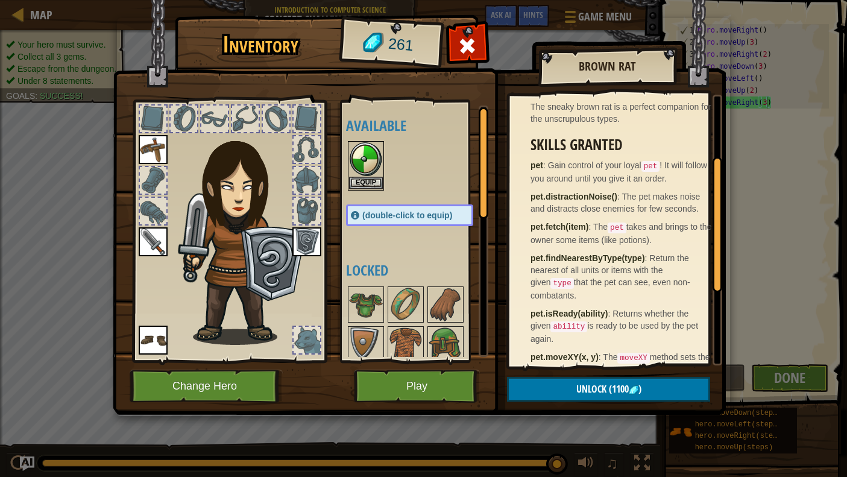
drag, startPoint x: 412, startPoint y: 382, endPoint x: 414, endPoint y: 375, distance: 7.5
click at [414, 375] on button "Play" at bounding box center [417, 386] width 126 height 33
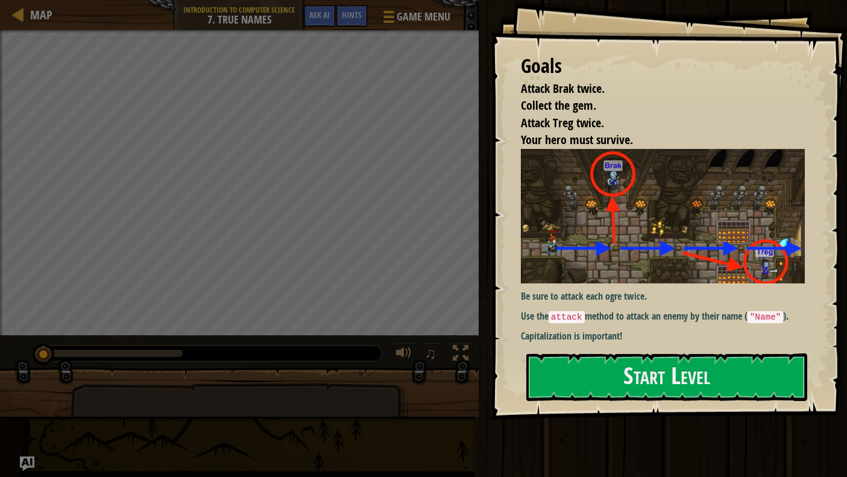
click at [518, 405] on div "Goals Attack Brak twice. Collect the gem. Attack Treg twice. Your hero must sur…" at bounding box center [669, 210] width 356 height 420
click at [539, 394] on button "Start Level" at bounding box center [666, 377] width 281 height 48
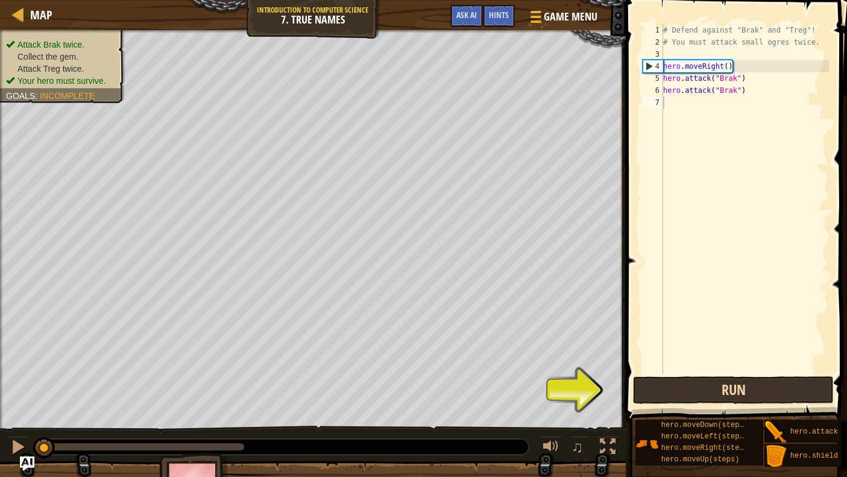
click at [676, 399] on button "Run" at bounding box center [733, 390] width 201 height 28
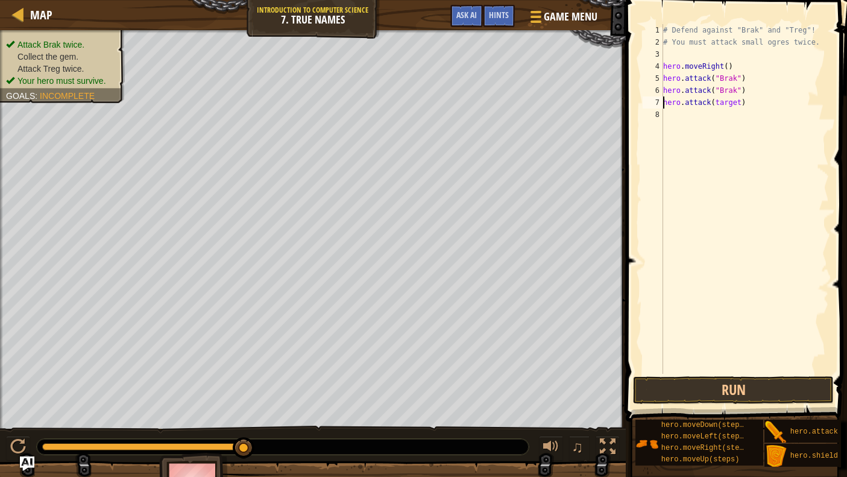
click at [741, 104] on div "# Defend against "Brak" and "Treg"! # You must attack small ogres twice. hero .…" at bounding box center [745, 211] width 168 height 374
click at [742, 118] on div "# Defend against "Brak" and "Treg"! # You must attack small ogres twice. hero .…" at bounding box center [745, 211] width 168 height 374
click at [706, 394] on button "Run" at bounding box center [733, 390] width 201 height 28
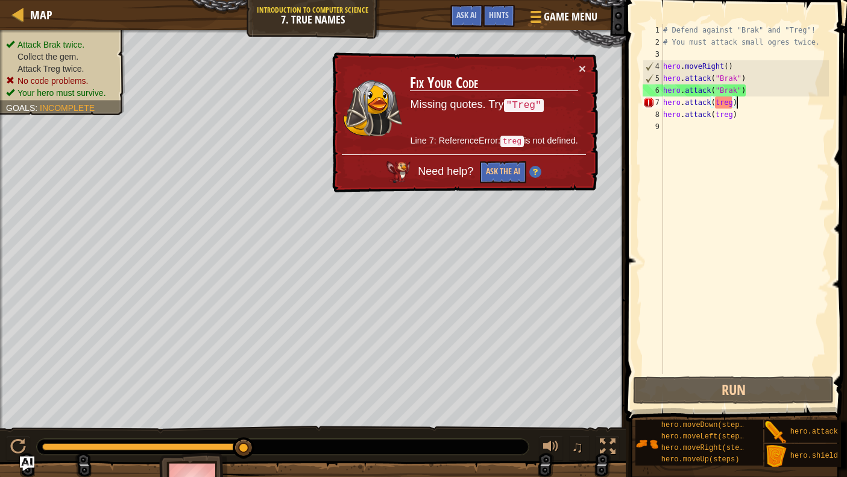
click at [737, 103] on div "# Defend against "Brak" and "Treg"! # You must attack small ogres twice. hero .…" at bounding box center [745, 211] width 168 height 374
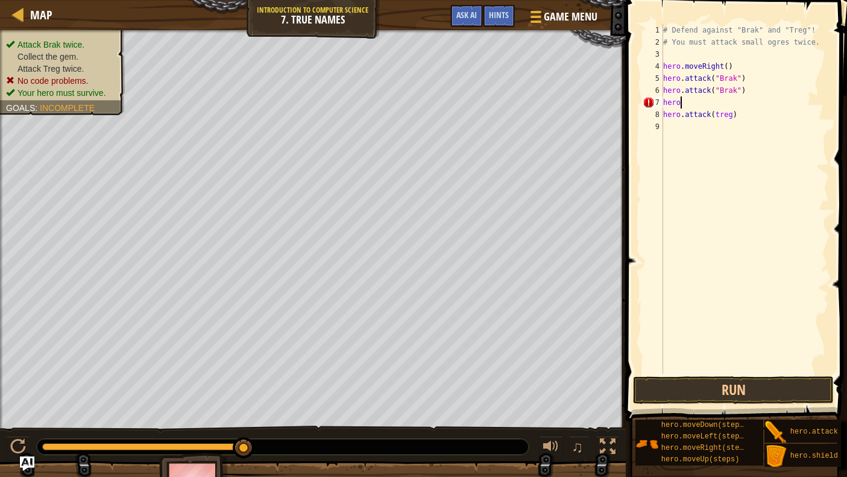
scroll to position [5, 0]
type textarea "h"
click at [739, 118] on div "# Defend against "Brak" and "Treg"! # You must attack small ogres twice. hero .…" at bounding box center [745, 211] width 168 height 374
type textarea "h"
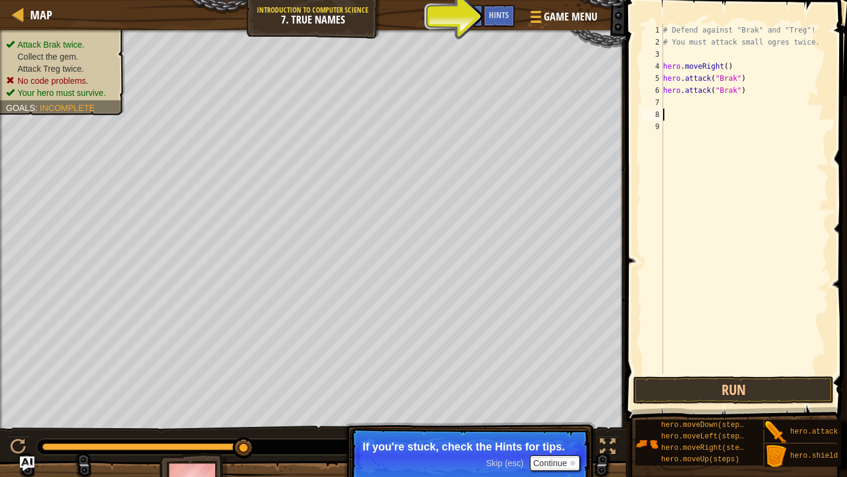
click at [659, 96] on div "1 2 3 4 5 6 7 8 9 # Defend against "Brak" and "Treg"! # You must attack small o…" at bounding box center [734, 199] width 189 height 350
type textarea "hero.attack("Brak")"
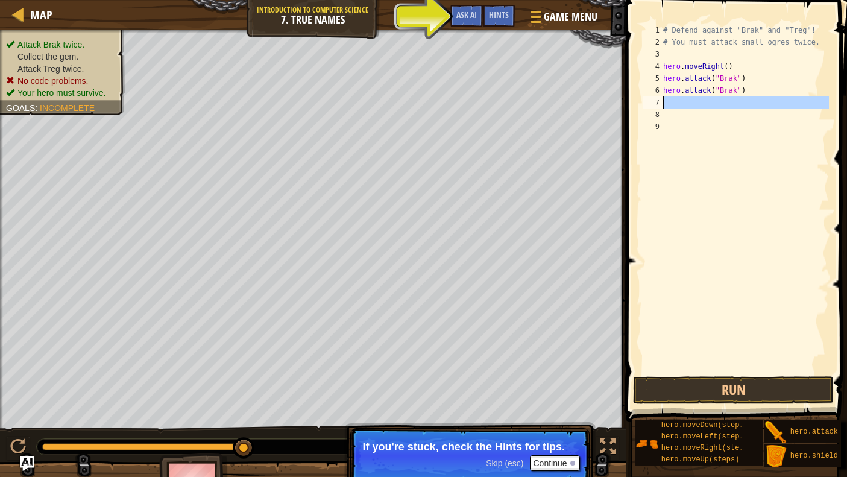
click at [659, 97] on div "7" at bounding box center [653, 102] width 21 height 12
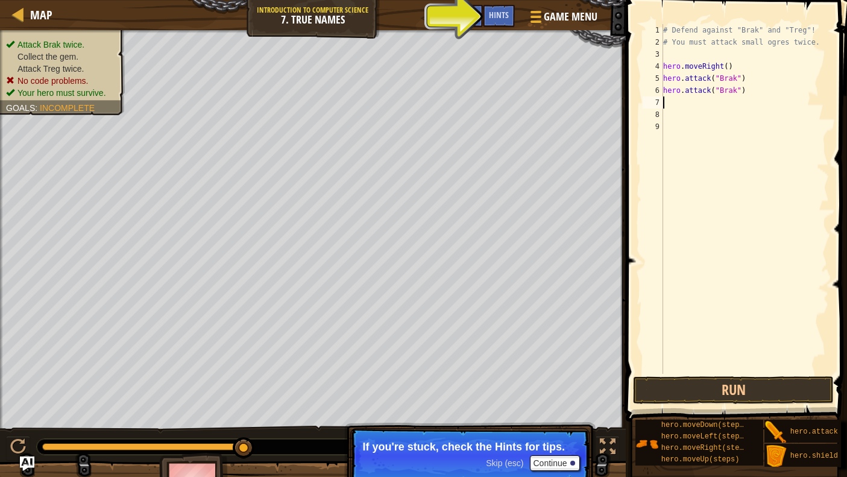
click at [662, 98] on div "7" at bounding box center [653, 102] width 21 height 12
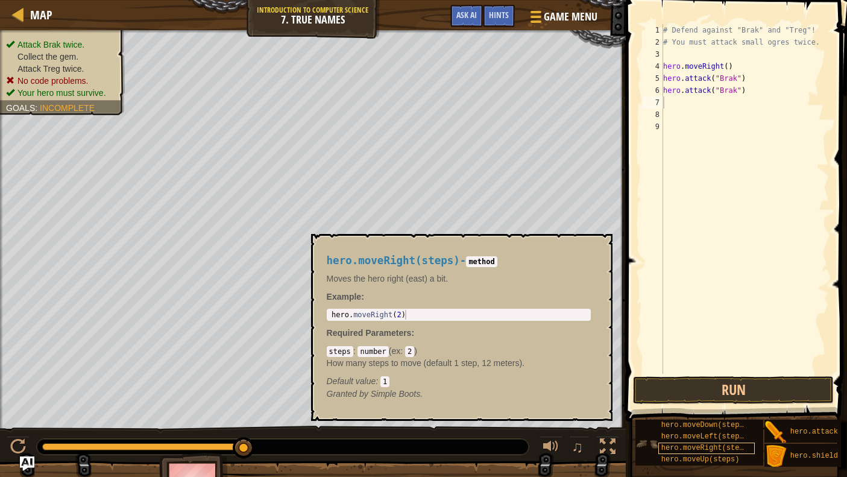
drag, startPoint x: 694, startPoint y: 443, endPoint x: 735, endPoint y: 450, distance: 41.6
click at [735, 434] on div "hero.moveRight(steps)" at bounding box center [707, 448] width 96 height 11
click at [712, 434] on span "hero.moveRight(steps)" at bounding box center [707, 448] width 91 height 8
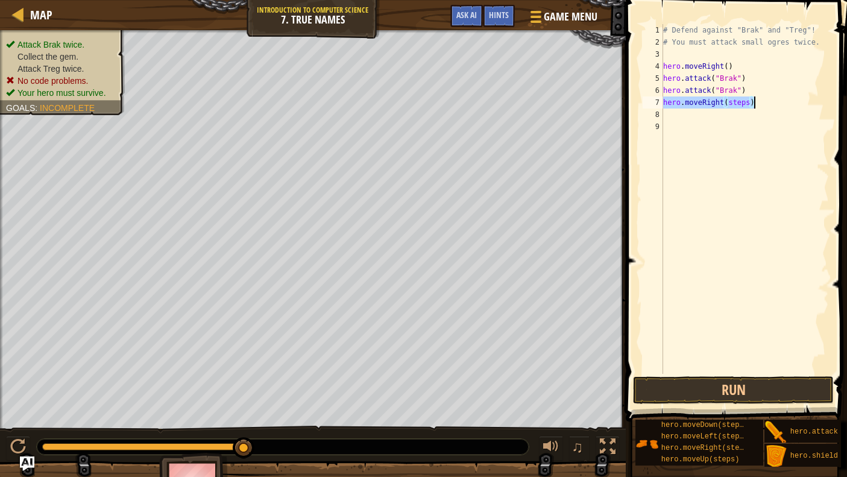
click at [754, 106] on div "# Defend against "Brak" and "Treg"! # You must attack small ogres twice. hero .…" at bounding box center [745, 199] width 168 height 350
click at [750, 106] on div "# Defend against "Brak" and "Treg"! # You must attack small ogres twice. hero .…" at bounding box center [745, 211] width 168 height 374
click at [741, 118] on div "# Defend against "Brak" and "Treg"! # You must attack small ogres twice. hero .…" at bounding box center [745, 199] width 168 height 350
click at [743, 130] on div "# Defend against "Brak" and "Treg"! # You must attack small ogres twice. hero .…" at bounding box center [747, 211] width 165 height 374
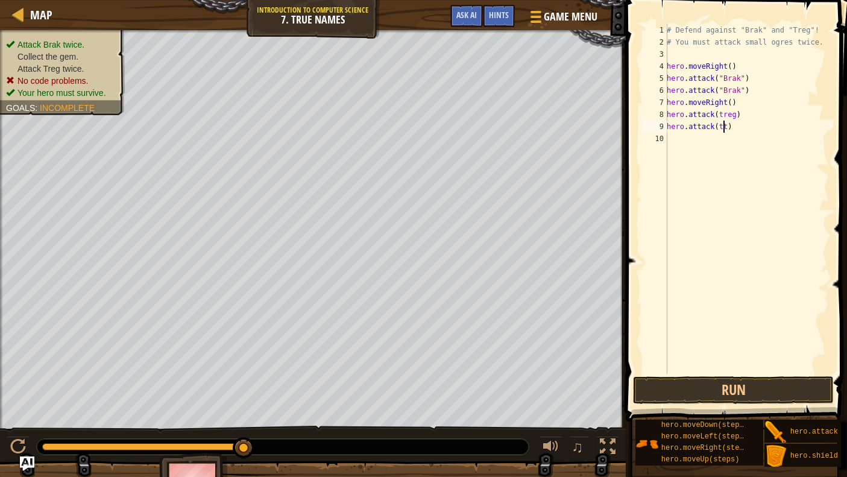
scroll to position [5, 4]
click at [723, 128] on div "# Defend against "Brak" and "Treg"! # You must attack small ogres twice. hero .…" at bounding box center [747, 211] width 165 height 374
click at [706, 391] on button "Run" at bounding box center [733, 390] width 201 height 28
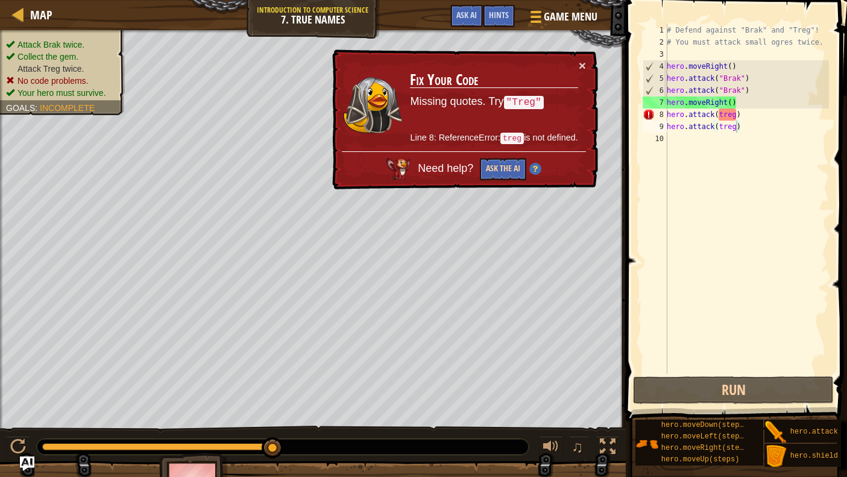
click at [496, 158] on button "Ask the AI" at bounding box center [503, 169] width 46 height 22
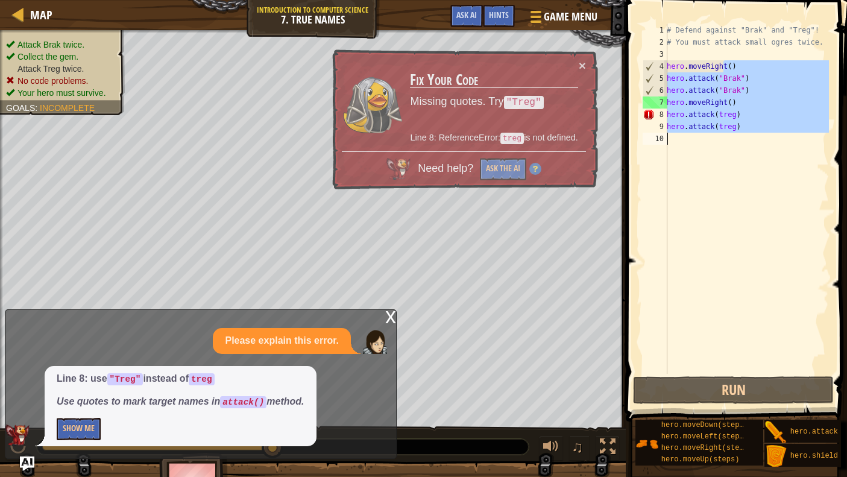
drag, startPoint x: 722, startPoint y: 65, endPoint x: 729, endPoint y: 167, distance: 102.1
click at [729, 167] on div "# Defend against "Brak" and "Treg"! # You must attack small ogres twice. hero .…" at bounding box center [747, 211] width 165 height 374
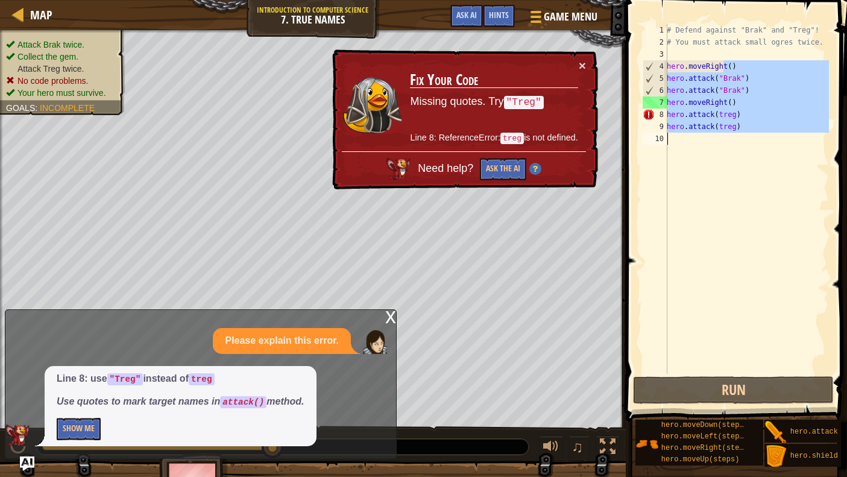
click at [737, 118] on div "# Defend against "Brak" and "Treg"! # You must attack small ogres twice. hero .…" at bounding box center [747, 211] width 165 height 374
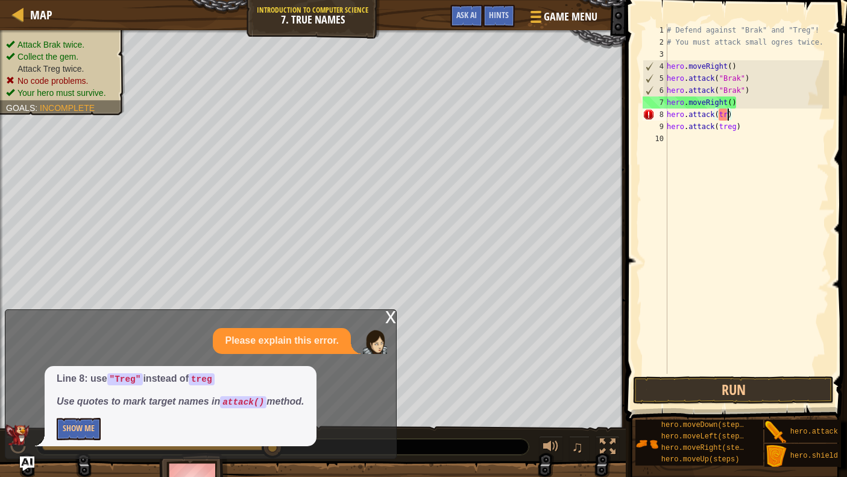
scroll to position [5, 4]
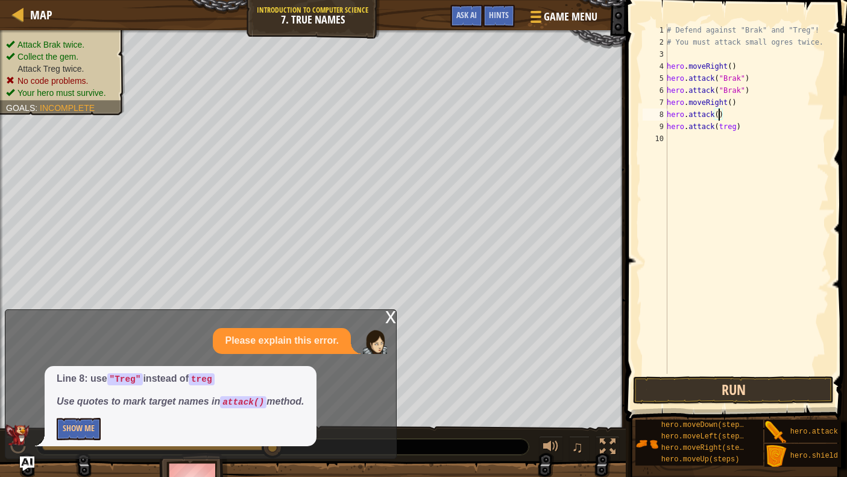
click at [692, 387] on button "Run" at bounding box center [733, 390] width 201 height 28
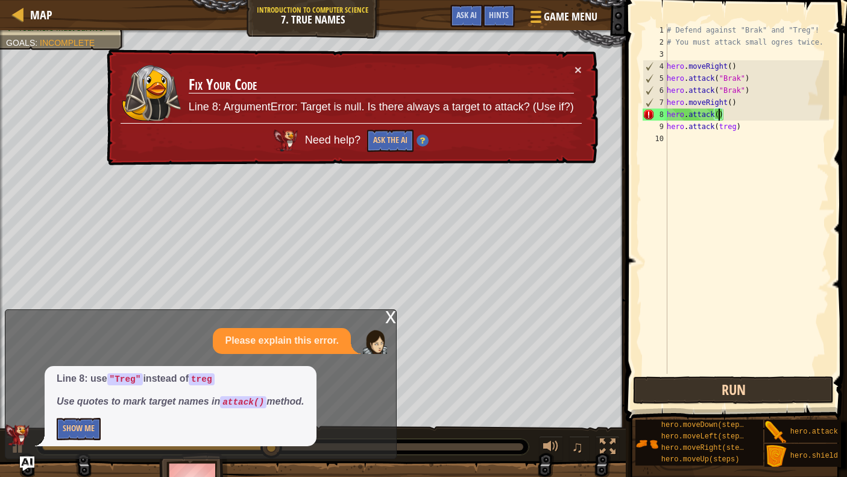
click at [714, 384] on button "Run" at bounding box center [733, 390] width 201 height 28
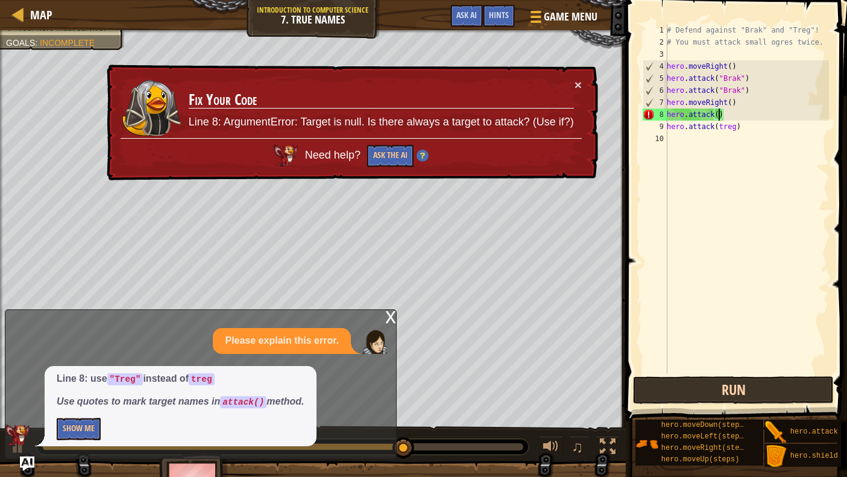
click at [719, 395] on button "Run" at bounding box center [733, 390] width 201 height 28
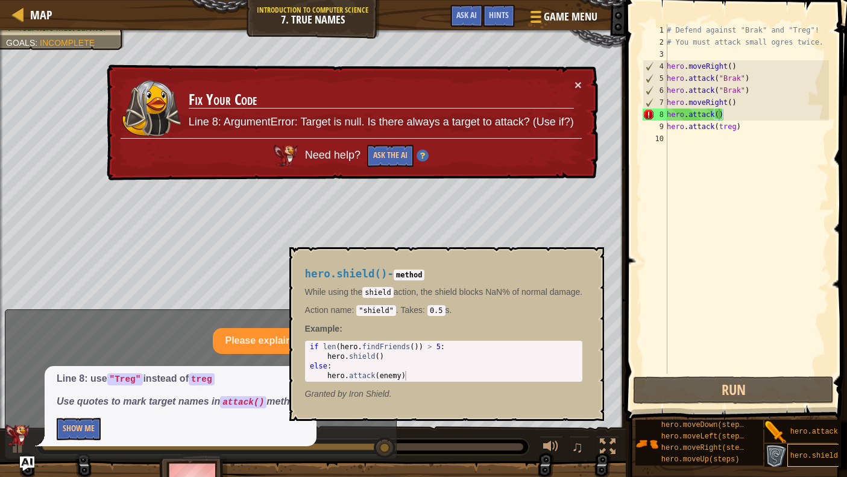
click at [762, 434] on div "hero.shield()" at bounding box center [829, 455] width 128 height 23
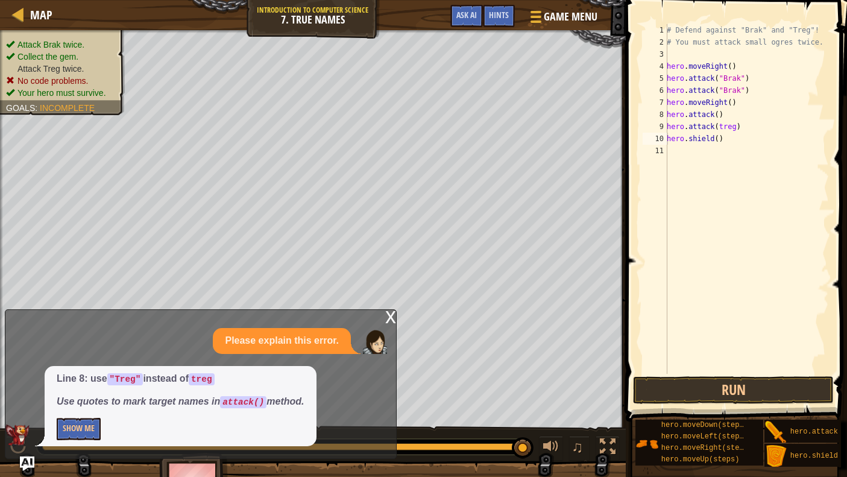
click at [762, 375] on span at bounding box center [737, 193] width 231 height 457
click at [758, 381] on button "Run" at bounding box center [733, 390] width 201 height 28
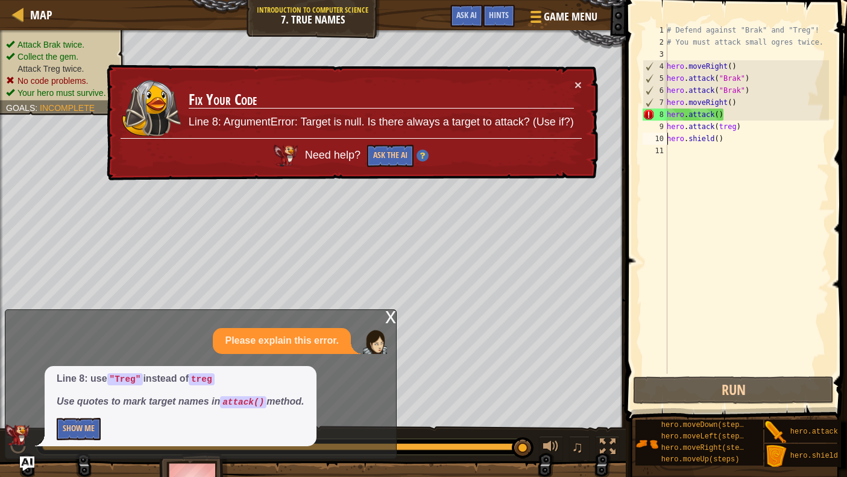
click at [725, 142] on div "# Defend against "Brak" and "Treg"! # You must attack small ogres twice. hero .…" at bounding box center [747, 211] width 165 height 374
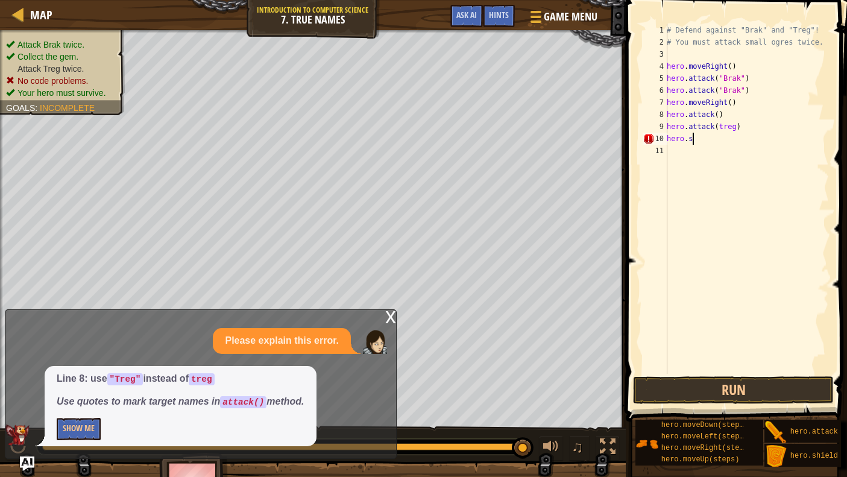
scroll to position [5, 1]
type textarea "h"
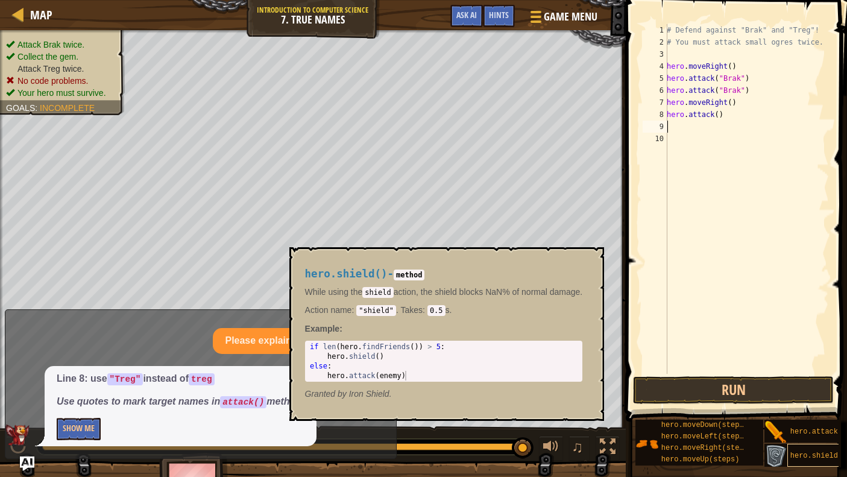
scroll to position [0, 0]
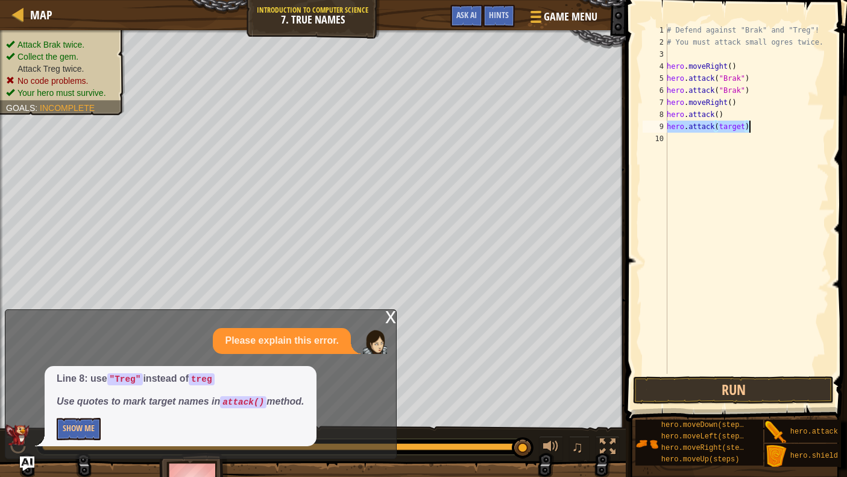
click at [744, 129] on div "# Defend against "Brak" and "Treg"! # You must attack small ogres twice. hero .…" at bounding box center [747, 211] width 165 height 374
click at [738, 392] on button "Run" at bounding box center [733, 390] width 201 height 28
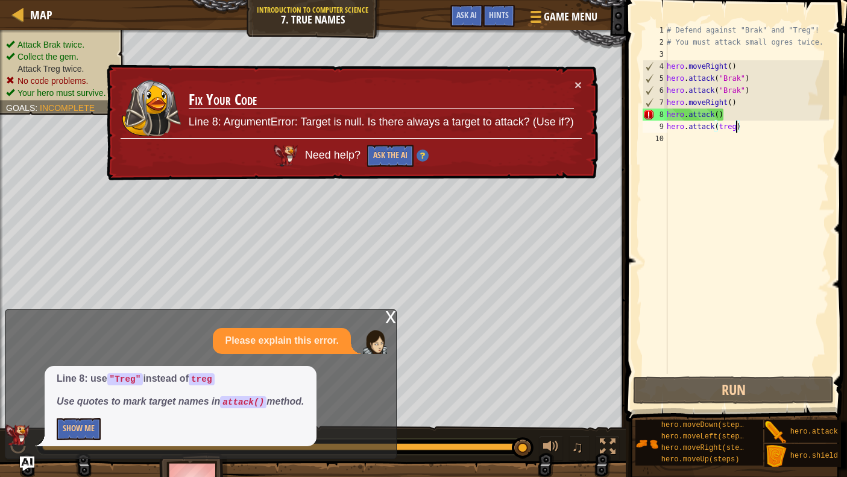
drag, startPoint x: 395, startPoint y: 150, endPoint x: 399, endPoint y: 142, distance: 9.4
click at [399, 142] on div "Need help? Ask the AI" at bounding box center [351, 152] width 461 height 29
click at [388, 154] on button "Ask the AI" at bounding box center [390, 156] width 46 height 22
click at [384, 153] on button "Ask the AI" at bounding box center [390, 156] width 46 height 22
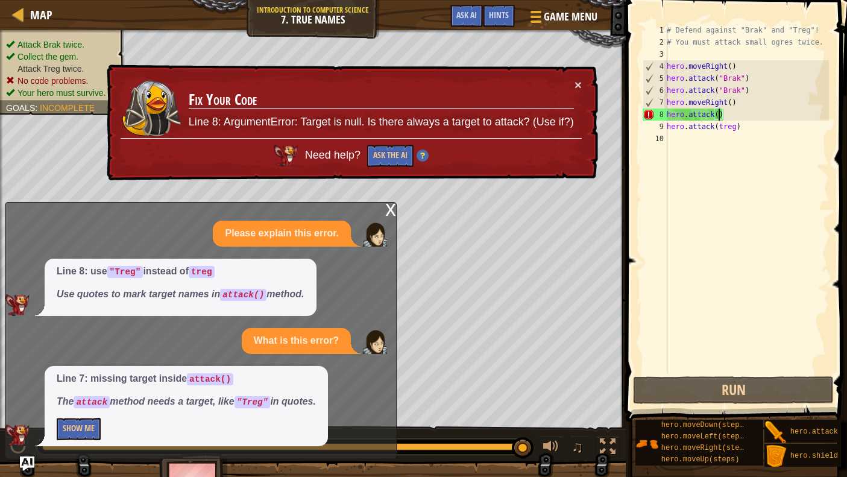
click at [719, 114] on div "# Defend against "Brak" and "Treg"! # You must attack small ogres twice. hero .…" at bounding box center [747, 211] width 165 height 374
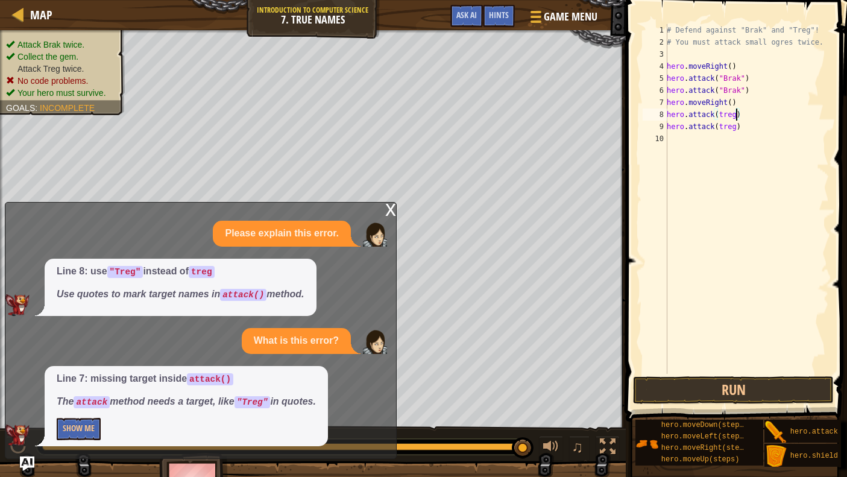
type textarea "hero.attack(treg)"
click at [387, 206] on div "x" at bounding box center [390, 209] width 11 height 12
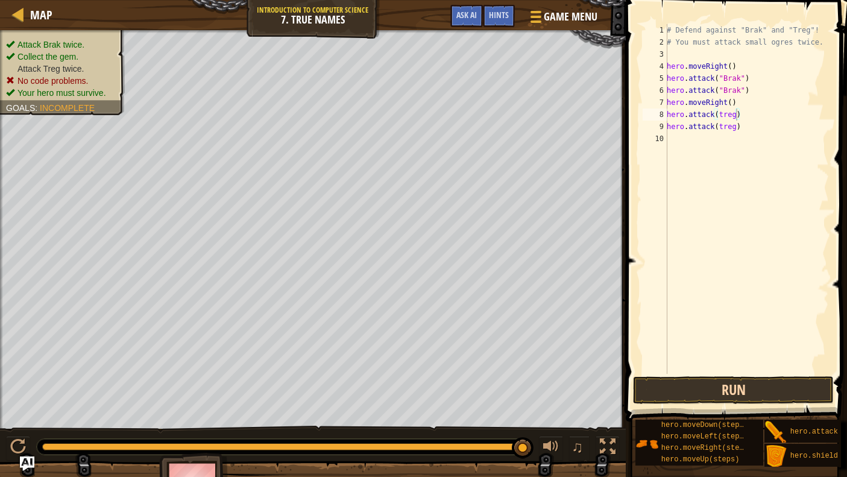
click at [657, 401] on button "Run" at bounding box center [733, 390] width 201 height 28
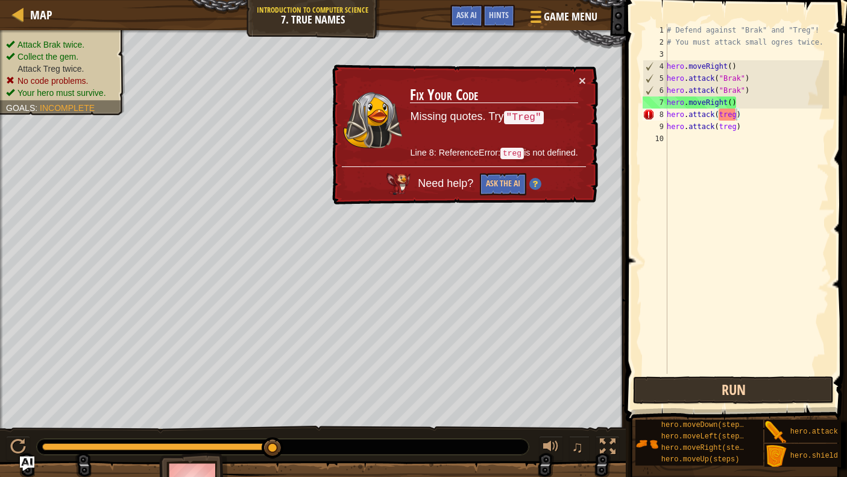
click at [745, 388] on button "Run" at bounding box center [733, 390] width 201 height 28
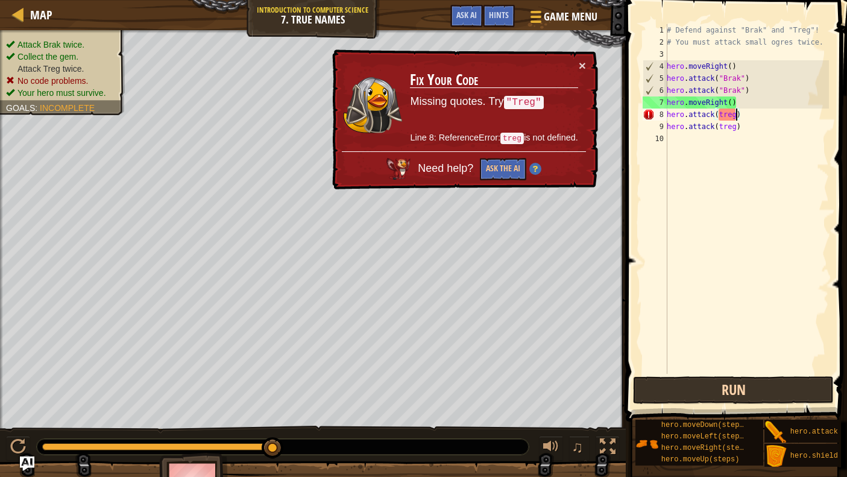
click at [669, 385] on button "Run" at bounding box center [733, 390] width 201 height 28
click at [669, 390] on button "Run" at bounding box center [733, 390] width 201 height 28
click at [669, 389] on button "Run" at bounding box center [733, 390] width 201 height 28
click at [666, 390] on button "Run" at bounding box center [733, 390] width 201 height 28
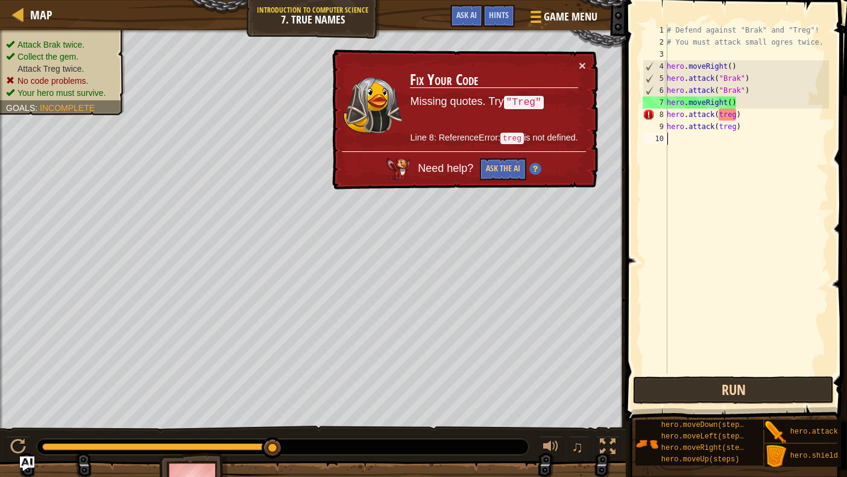
scroll to position [5, 0]
click at [674, 382] on button "Run" at bounding box center [733, 390] width 201 height 28
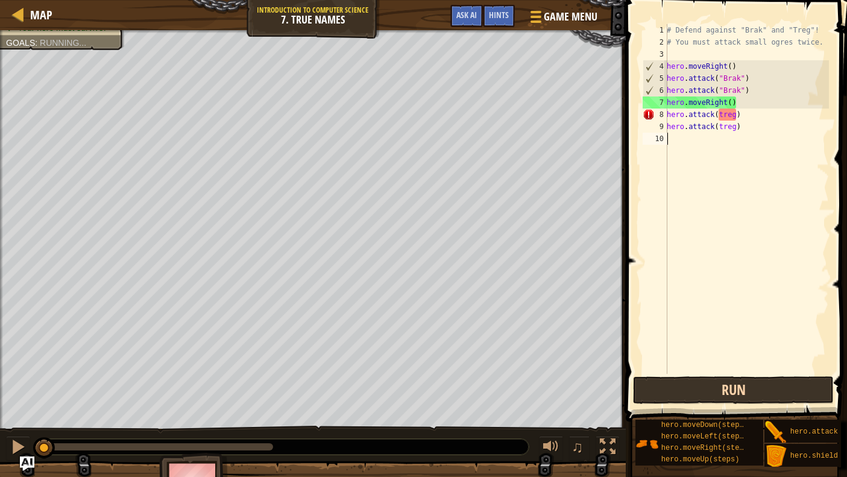
click at [674, 382] on button "Run" at bounding box center [733, 390] width 201 height 28
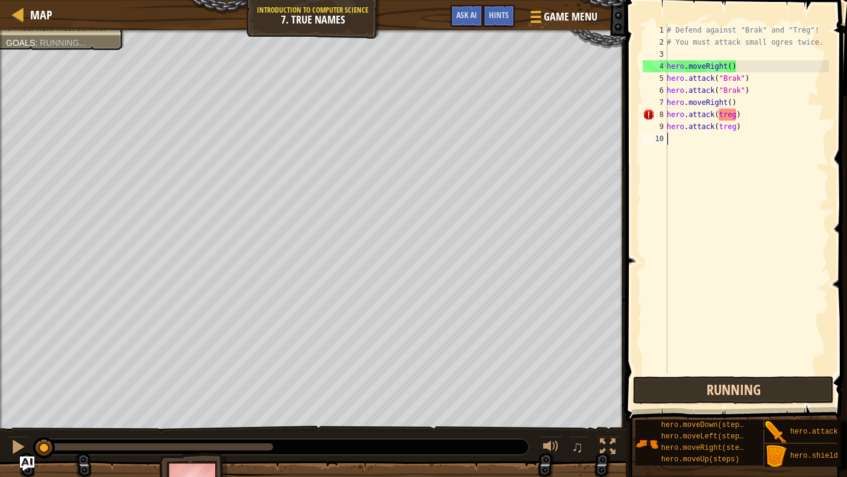
click at [674, 382] on button "Running" at bounding box center [733, 390] width 201 height 28
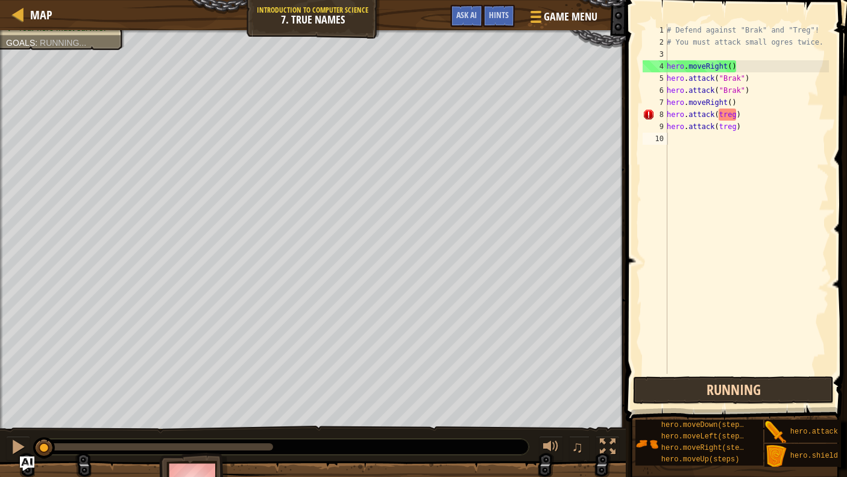
click at [674, 382] on button "Running" at bounding box center [733, 390] width 201 height 28
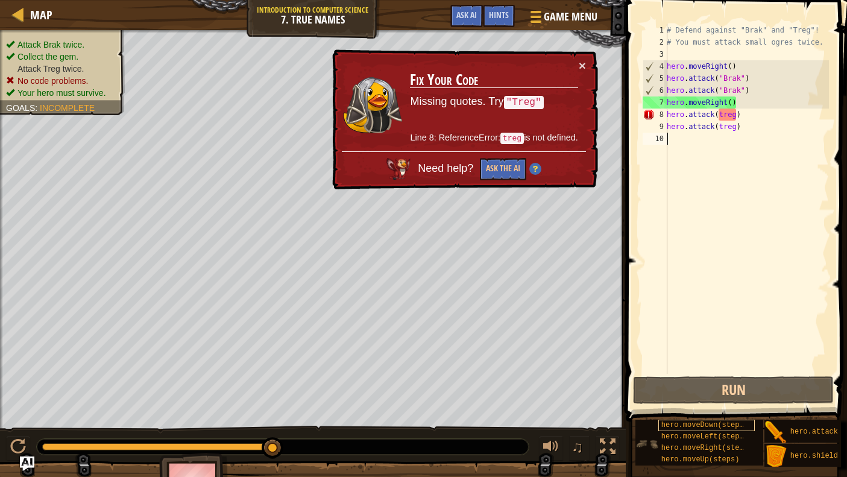
drag, startPoint x: 678, startPoint y: 347, endPoint x: 680, endPoint y: 425, distance: 77.2
click at [678, 370] on div "# Defend against "Brak" and "Treg"! # You must attack small ogres twice. hero .…" at bounding box center [747, 211] width 165 height 374
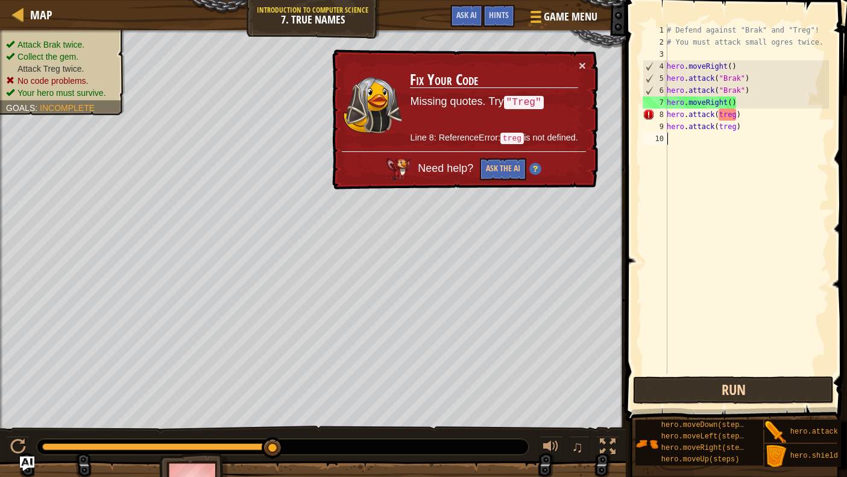
click at [719, 391] on button "Run" at bounding box center [733, 390] width 201 height 28
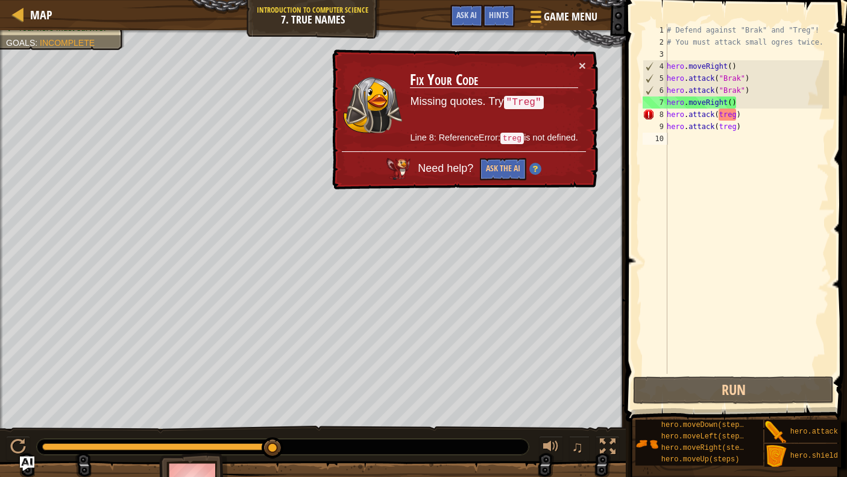
drag, startPoint x: 408, startPoint y: 110, endPoint x: 557, endPoint y: 90, distance: 150.9
click at [557, 90] on td "Fix Your Code Missing quotes. Try "Treg" Line 8: ReferenceError: treg is not de…" at bounding box center [493, 105] width 169 height 92
click at [722, 113] on div "# Defend against "Brak" and "Treg"! # You must attack small ogres twice. hero .…" at bounding box center [747, 211] width 165 height 374
click at [716, 112] on div "# Defend against "Brak" and "Treg"! # You must attack small ogres twice. hero .…" at bounding box center [747, 211] width 165 height 374
click at [721, 112] on div "# Defend against "Brak" and "Treg"! # You must attack small ogres twice. hero .…" at bounding box center [747, 211] width 165 height 374
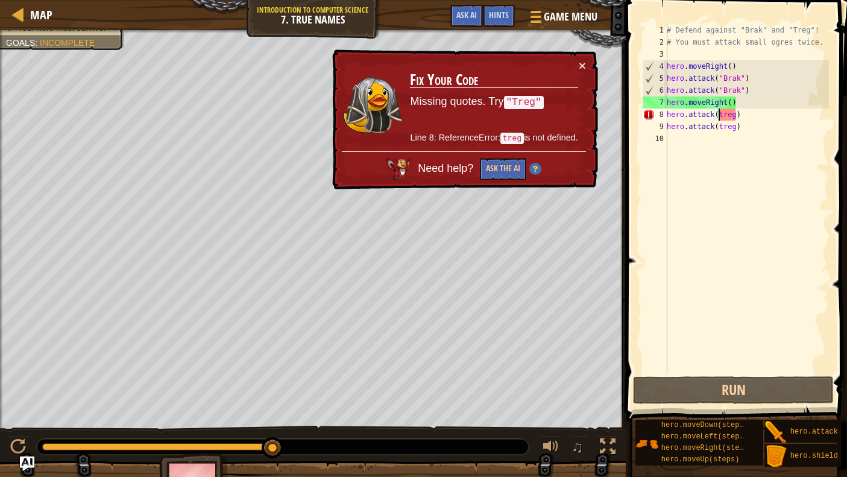
scroll to position [5, 5]
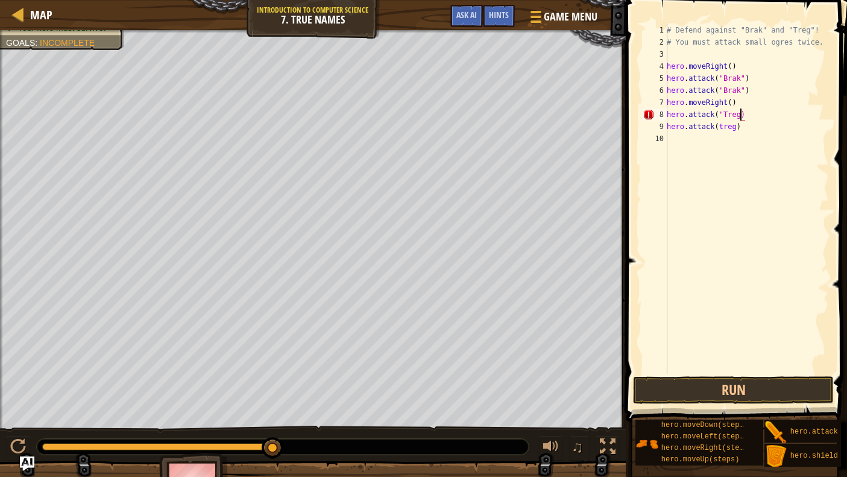
click at [742, 116] on div "# Defend against "Brak" and "Treg"! # You must attack small ogres twice. hero .…" at bounding box center [747, 211] width 165 height 374
click at [723, 124] on div "# Defend against "Brak" and "Treg"! # You must attack small ogres twice. hero .…" at bounding box center [747, 211] width 165 height 374
type textarea "hero.attack("Treg")"
click at [703, 387] on button "Run" at bounding box center [733, 390] width 201 height 28
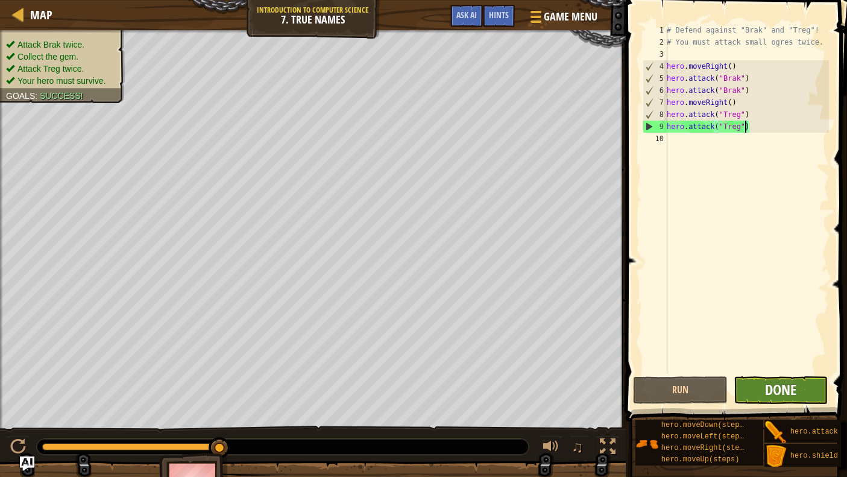
click at [762, 390] on span "Done" at bounding box center [780, 389] width 31 height 19
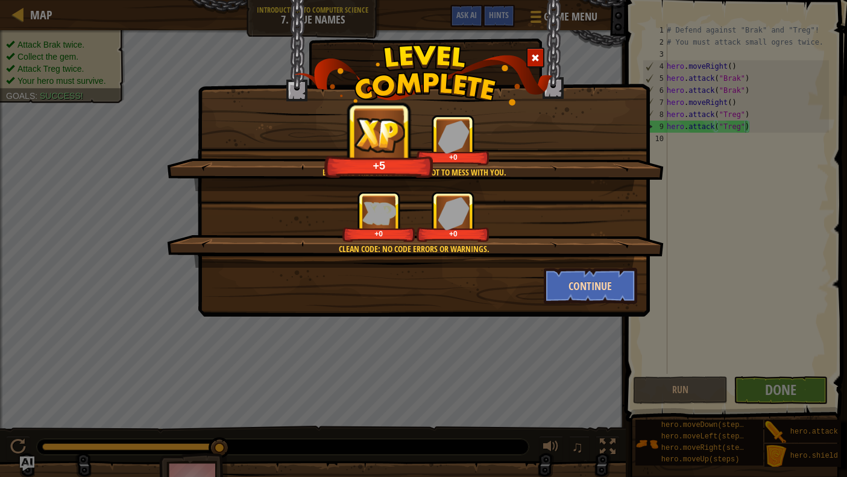
click at [620, 290] on button "Continue" at bounding box center [590, 286] width 93 height 36
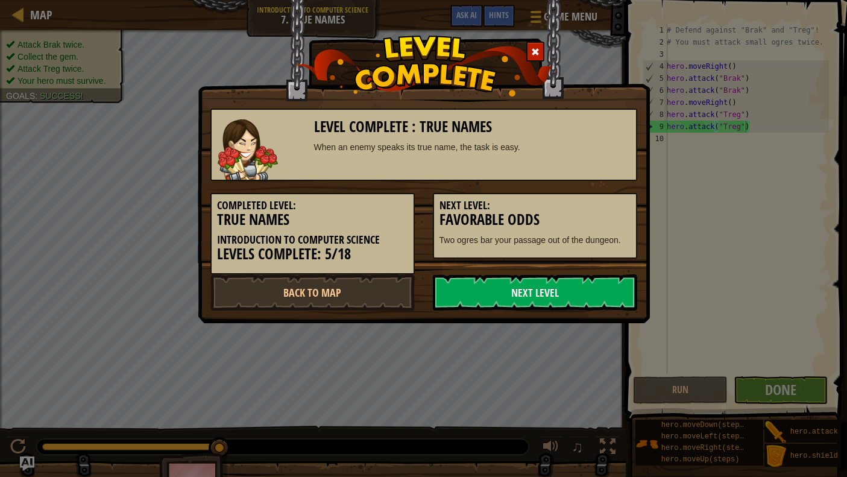
click at [611, 285] on link "Next Level" at bounding box center [535, 292] width 204 height 36
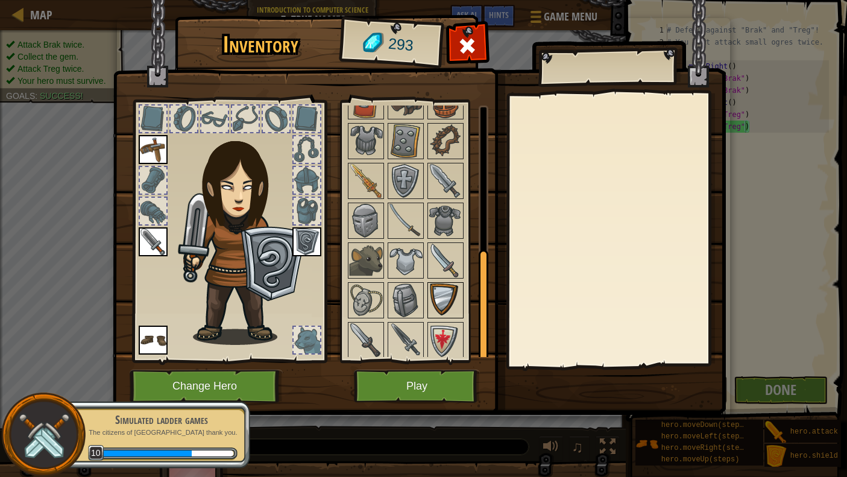
scroll to position [325, 0]
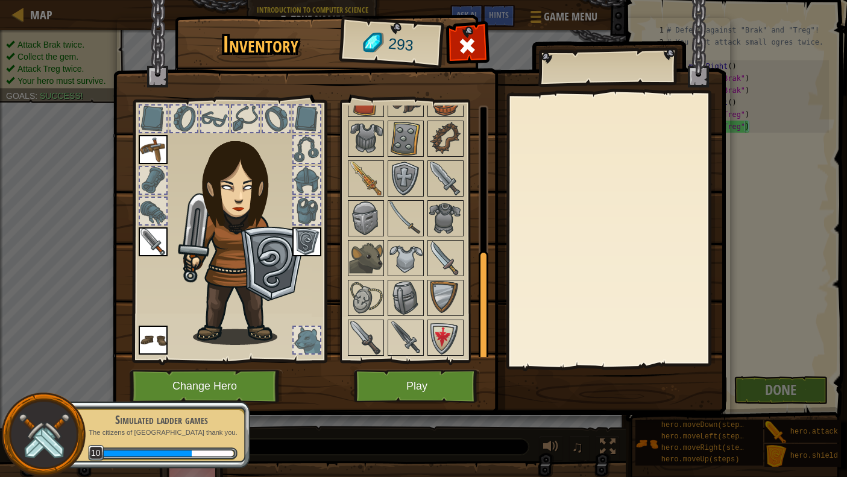
click at [409, 375] on div "Inventory 293 Available Equip Equip Equip Equip Equip (double-click to equip) L…" at bounding box center [423, 217] width 613 height 398
click at [409, 376] on button "Play" at bounding box center [417, 386] width 126 height 33
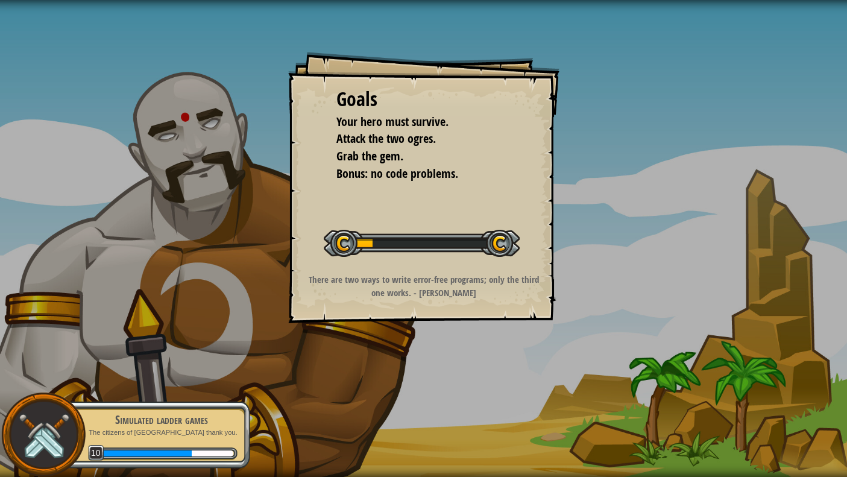
drag, startPoint x: 409, startPoint y: 376, endPoint x: 415, endPoint y: 384, distance: 10.4
click at [415, 384] on div "Goals Your hero must survive. Attack the two ogres. Grab the gem. Bonus: no cod…" at bounding box center [423, 238] width 847 height 477
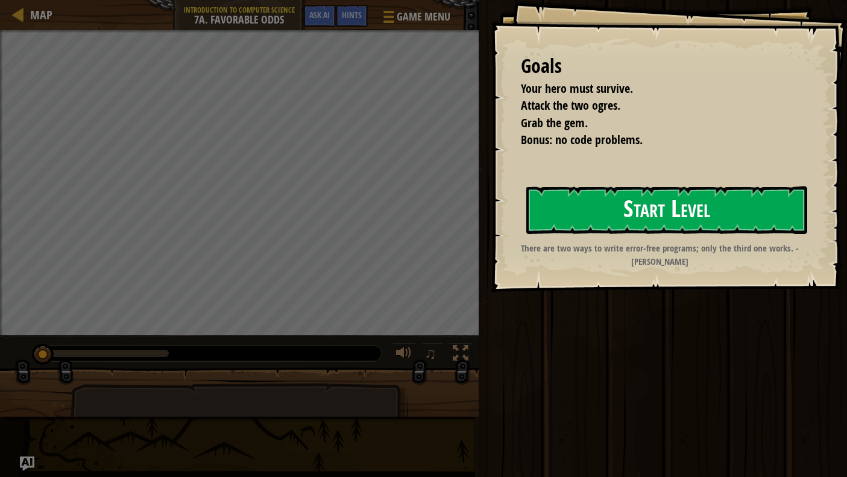
click at [669, 203] on button "Start Level" at bounding box center [666, 210] width 281 height 48
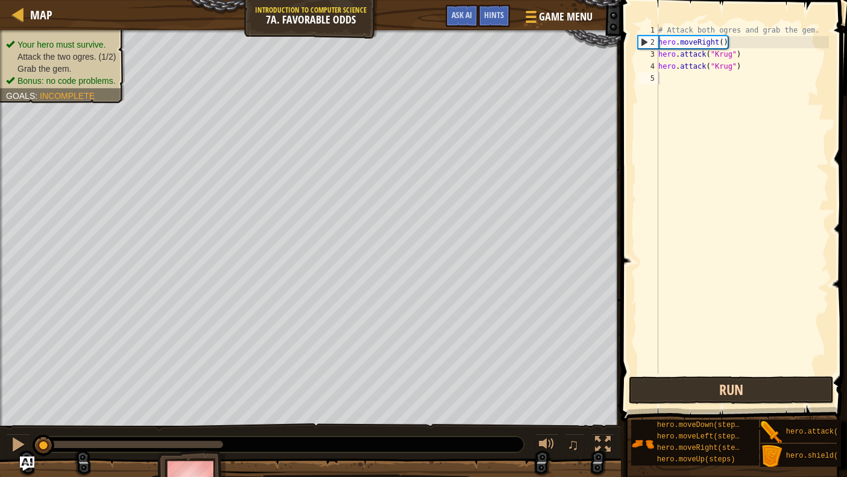
click at [762, 388] on button "Run" at bounding box center [731, 390] width 205 height 28
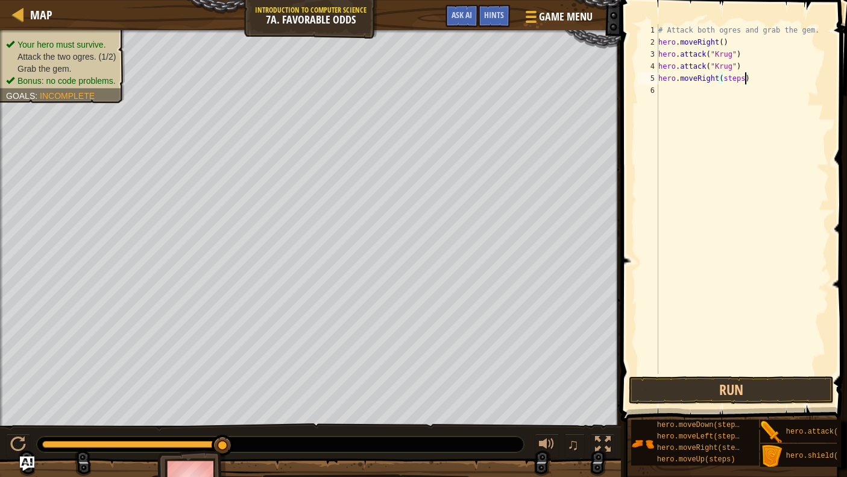
click at [744, 76] on div "# Attack both ogres and grab the gem. hero . moveRight ( ) hero . attack ( "[PE…" at bounding box center [742, 211] width 173 height 374
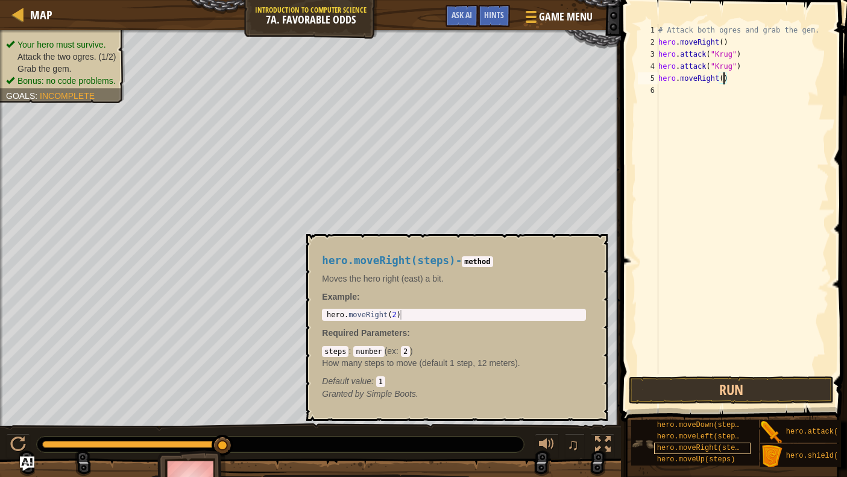
scroll to position [7, 0]
drag, startPoint x: 707, startPoint y: 450, endPoint x: 694, endPoint y: 457, distance: 14.3
click at [694, 434] on div "hero.moveUp(steps)" at bounding box center [702, 459] width 96 height 11
click at [700, 434] on span "hero.moveUp(steps)" at bounding box center [696, 459] width 78 height 8
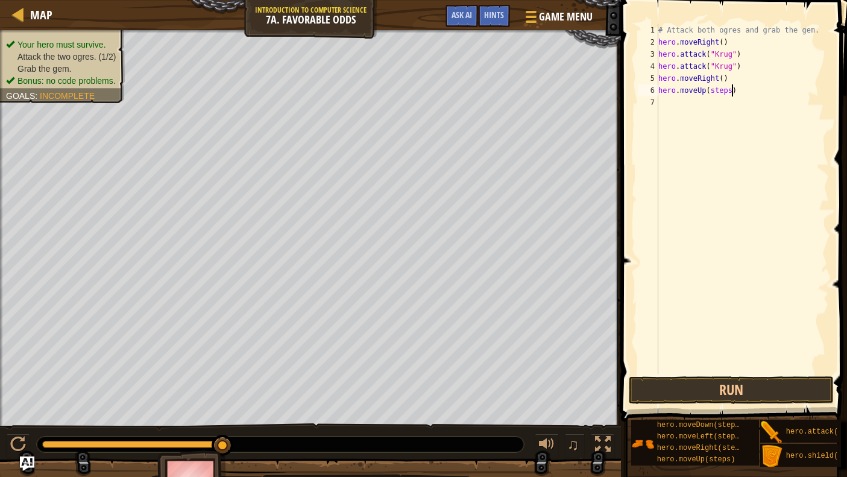
click at [733, 92] on div "# Attack both ogres and grab the gem. hero . moveRight ( ) hero . attack ( "[PE…" at bounding box center [742, 211] width 173 height 374
click at [738, 100] on div "# Attack both ogres and grab the gem. hero . moveRight ( ) hero . attack ( "[PE…" at bounding box center [742, 211] width 173 height 374
click at [741, 104] on div "# Attack both ogres and grab the gem. hero . moveRight ( ) hero . attack ( "[PE…" at bounding box center [742, 211] width 173 height 374
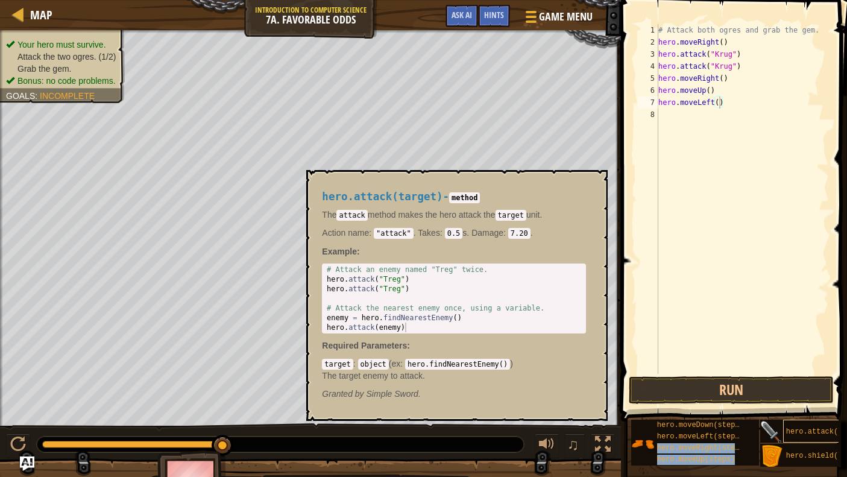
drag, startPoint x: 794, startPoint y: 419, endPoint x: 798, endPoint y: 428, distance: 9.4
click at [762, 423] on div "hero.attack(target)" at bounding box center [824, 431] width 128 height 23
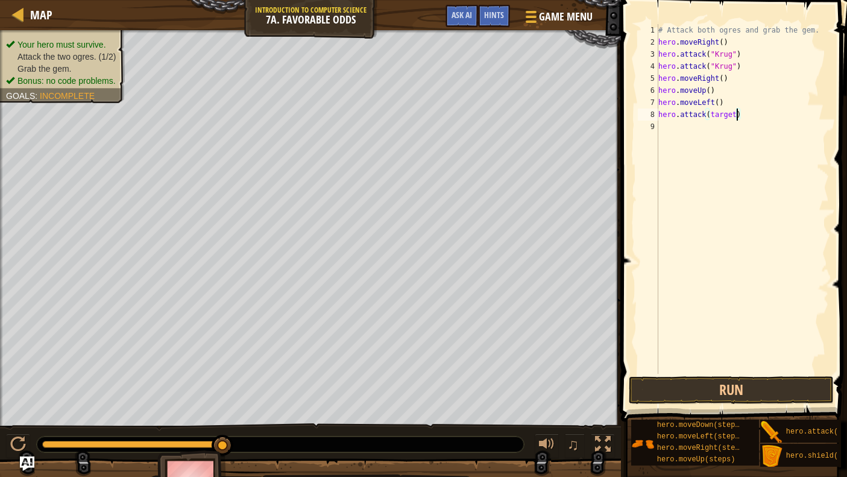
click at [736, 113] on div "# Attack both ogres and grab the gem. hero . moveRight ( ) hero . attack ( "[PE…" at bounding box center [742, 211] width 173 height 374
click at [691, 378] on button "Run" at bounding box center [731, 390] width 205 height 28
click at [709, 116] on div "# Attack both ogres and grab the gem. hero . moveRight ( ) hero . attack ( "[PE…" at bounding box center [742, 211] width 173 height 374
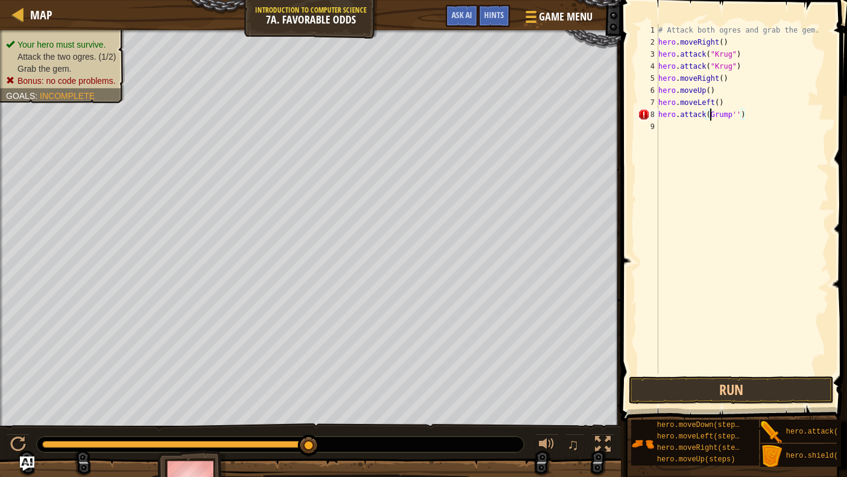
scroll to position [5, 5]
click at [739, 116] on div "# Attack both ogres and grab the gem. hero . moveRight ( ) hero . attack ( "[PE…" at bounding box center [742, 211] width 173 height 374
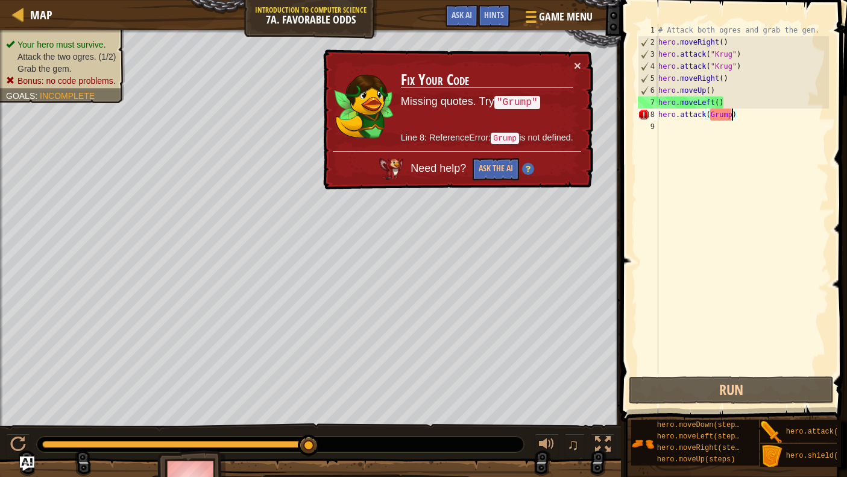
scroll to position [5, 6]
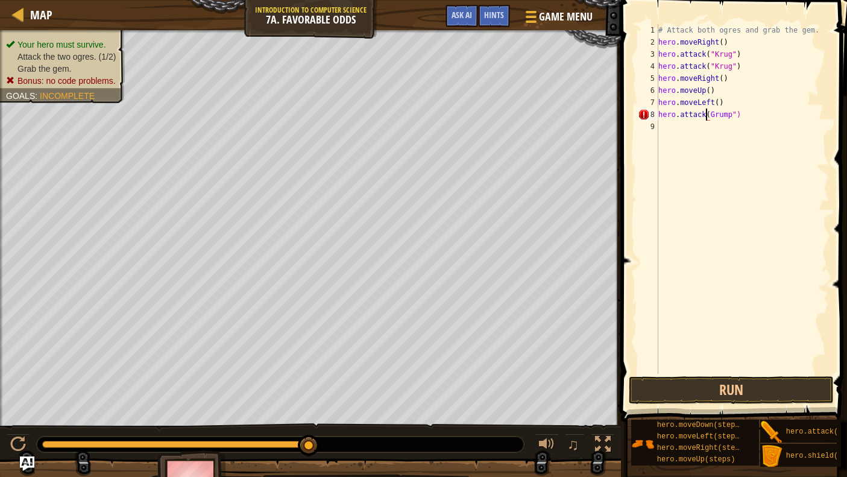
click at [709, 112] on div "# Attack both ogres and grab the gem. hero . moveRight ( ) hero . attack ( "[PE…" at bounding box center [742, 211] width 173 height 374
click at [711, 115] on div "# Attack both ogres and grab the gem. hero . moveRight ( ) hero . attack ( "[PE…" at bounding box center [742, 211] width 173 height 374
click at [739, 127] on div "# Attack both ogres and grab the gem. hero . moveRight ( ) hero . attack ( "[PE…" at bounding box center [744, 211] width 169 height 374
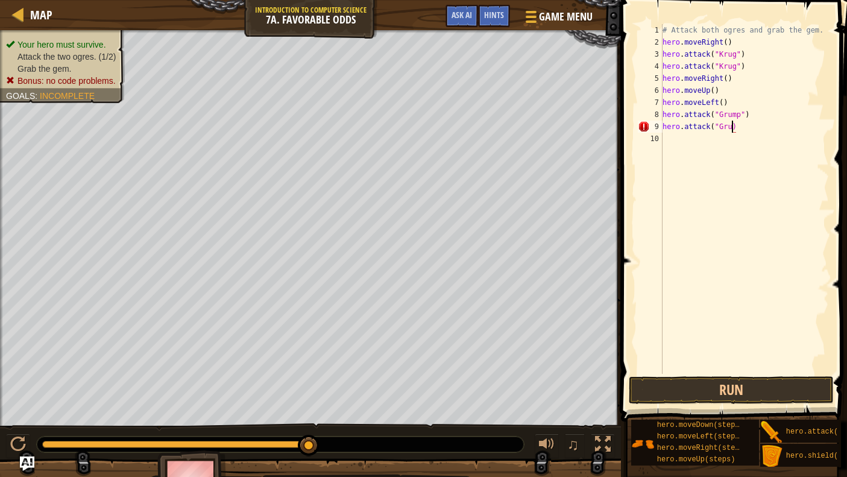
scroll to position [5, 6]
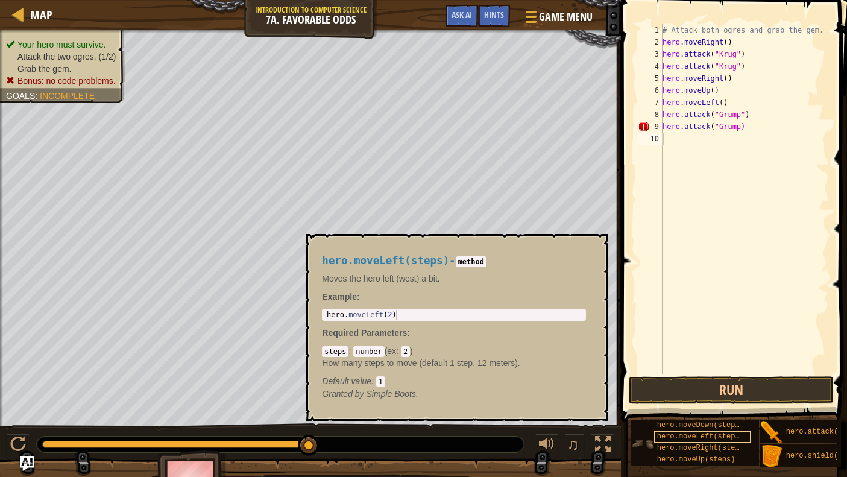
type textarea "hero.moveLeft(steps)"
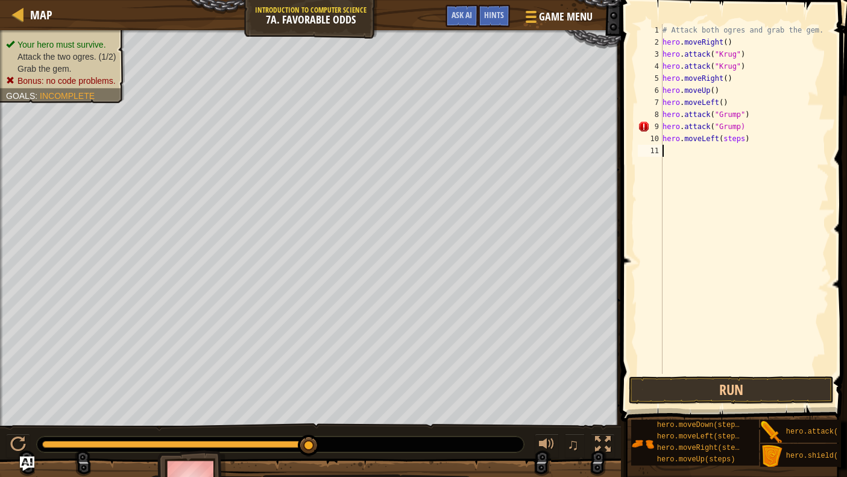
click at [712, 274] on div "# Attack both ogres and grab the gem. hero . moveRight ( ) hero . attack ( "[PE…" at bounding box center [744, 211] width 169 height 374
click at [741, 125] on div "# Attack both ogres and grab the gem. hero . moveRight ( ) hero . attack ( "[PE…" at bounding box center [744, 211] width 169 height 374
type textarea "hero.attack("Grump")"
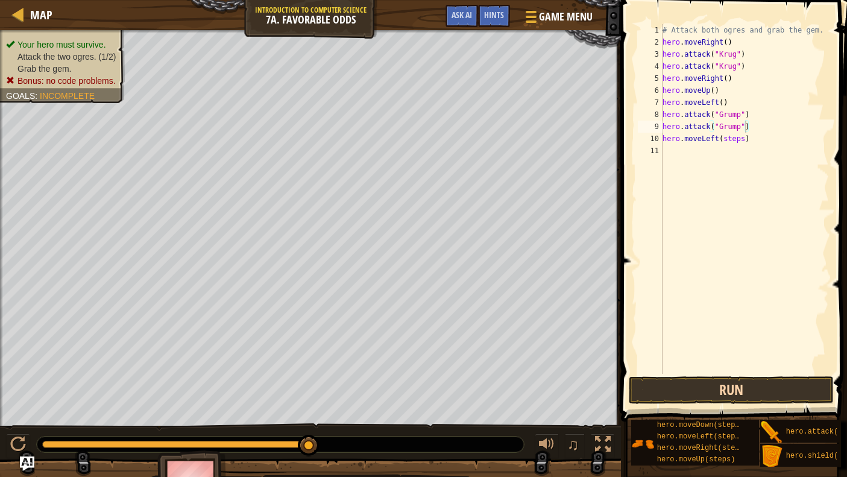
click at [711, 395] on button "Run" at bounding box center [731, 390] width 205 height 28
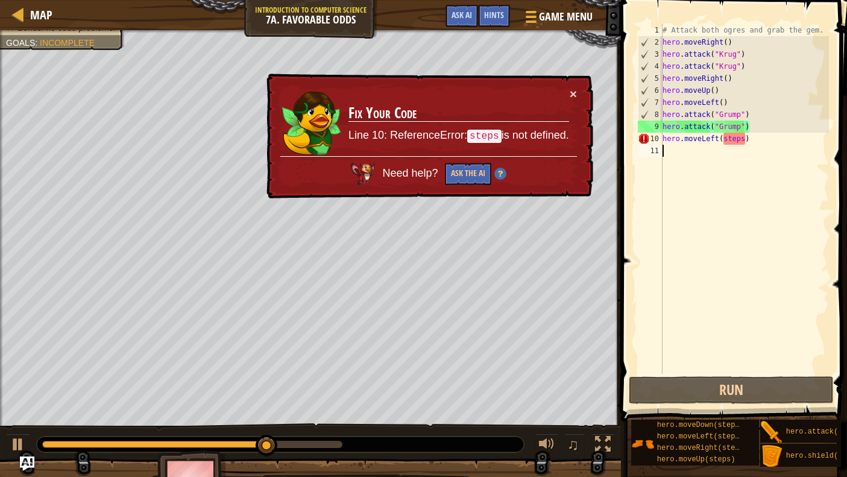
drag, startPoint x: 700, startPoint y: 306, endPoint x: 703, endPoint y: 292, distance: 14.1
click at [700, 306] on div "# Attack both ogres and grab the gem. hero . moveRight ( ) hero . attack ( "[PE…" at bounding box center [744, 211] width 169 height 374
drag, startPoint x: 706, startPoint y: 256, endPoint x: 646, endPoint y: 211, distance: 74.5
click at [705, 242] on div "# Attack both ogres and grab the gem. hero . moveRight ( ) hero . attack ( "[PE…" at bounding box center [744, 211] width 169 height 374
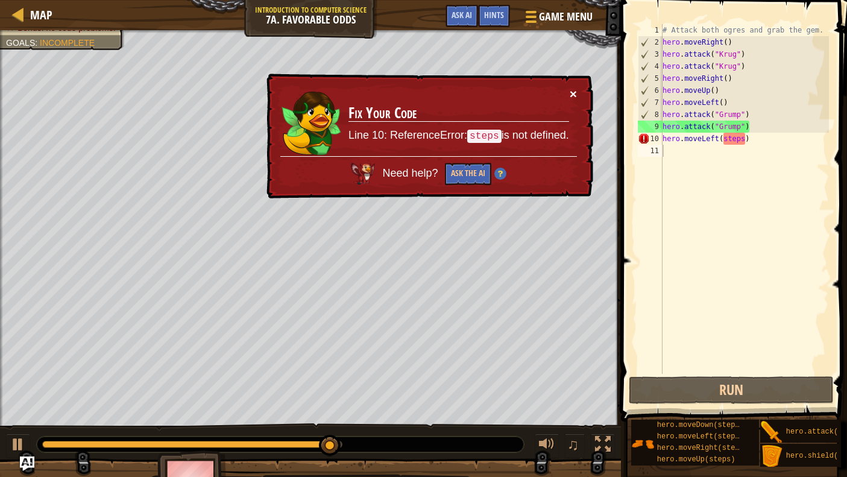
click at [569, 96] on td "Fix Your Code Line 10: ReferenceError: steps is not defined." at bounding box center [459, 121] width 222 height 69
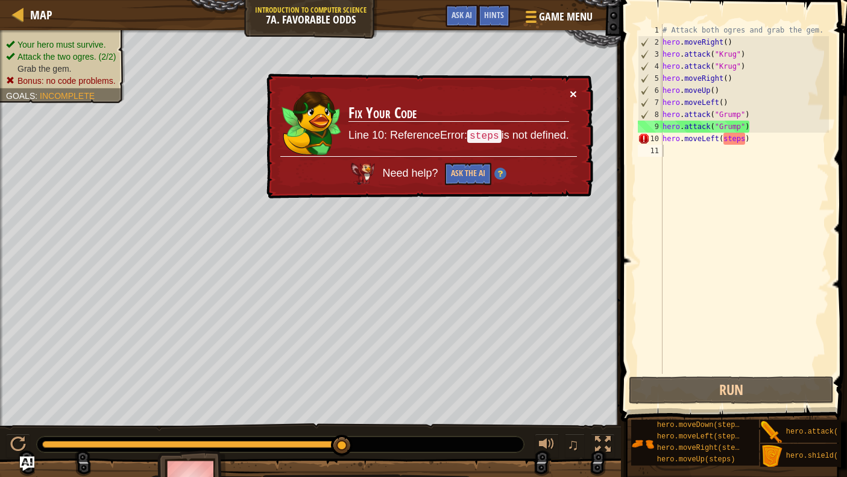
click at [570, 94] on button "×" at bounding box center [573, 93] width 7 height 13
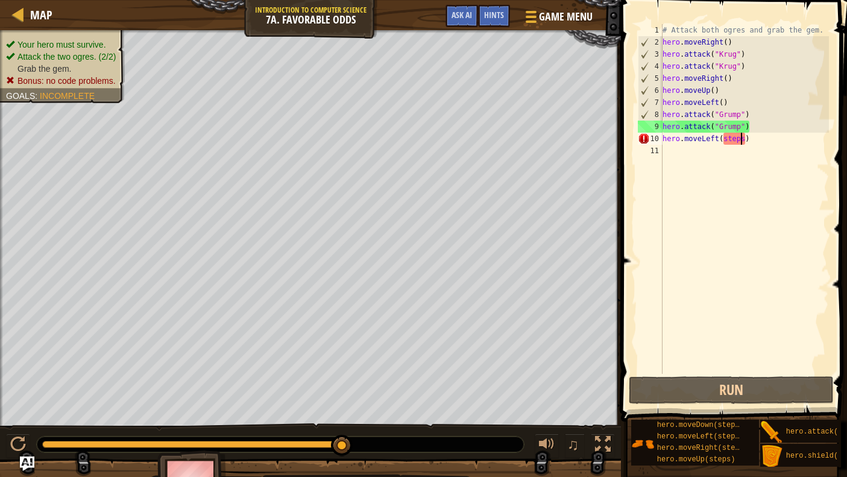
click at [743, 139] on div "# Attack both ogres and grab the gem. hero . moveRight ( ) hero . attack ( "[PE…" at bounding box center [744, 211] width 169 height 374
click at [745, 141] on div "# Attack both ogres and grab the gem. hero . moveRight ( ) hero . attack ( "[PE…" at bounding box center [744, 211] width 169 height 374
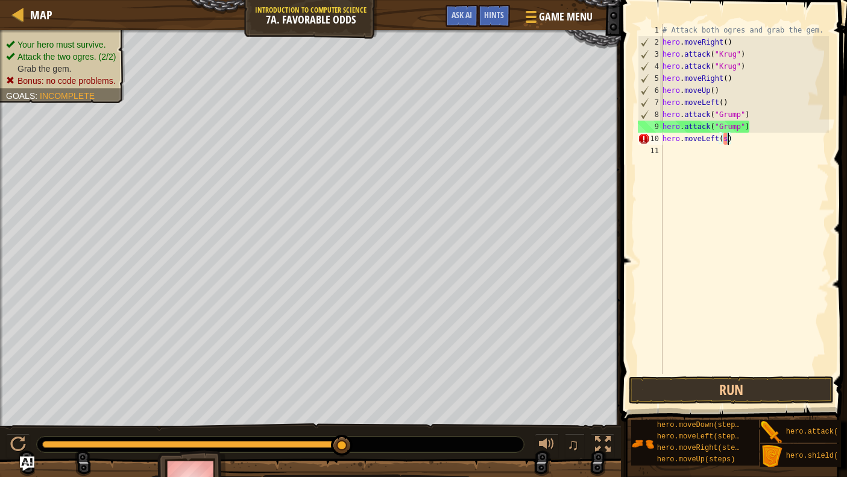
type textarea "hero.moveLeft()"
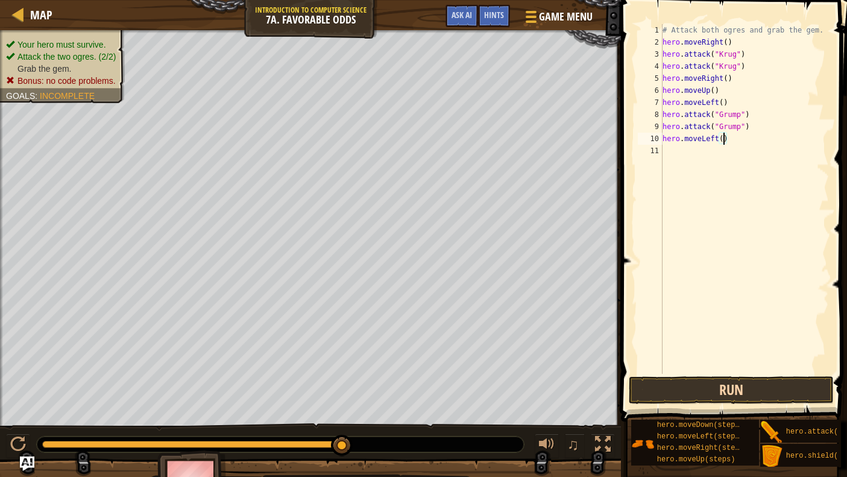
click at [761, 383] on button "Run" at bounding box center [731, 390] width 205 height 28
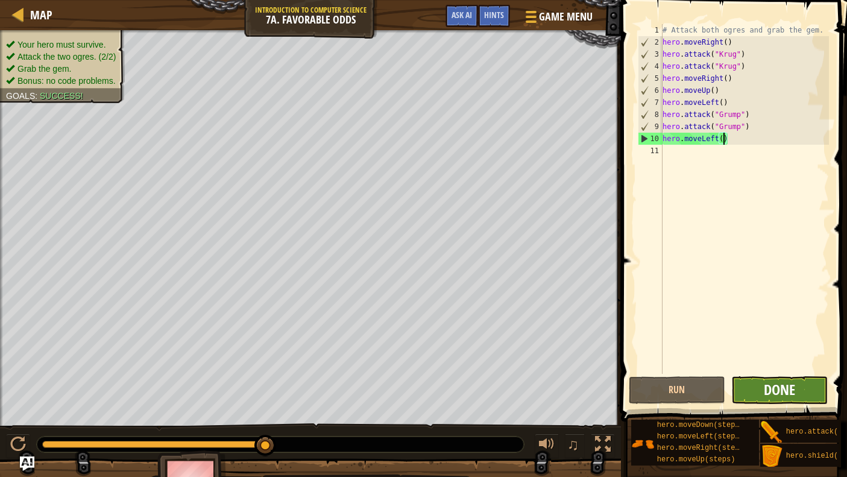
click at [762, 387] on span "Done" at bounding box center [779, 389] width 31 height 19
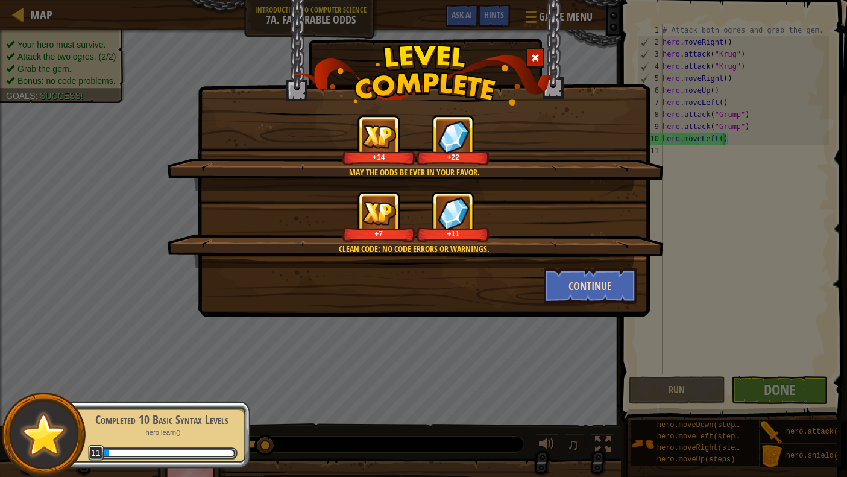
click at [598, 294] on button "Continue" at bounding box center [590, 286] width 93 height 36
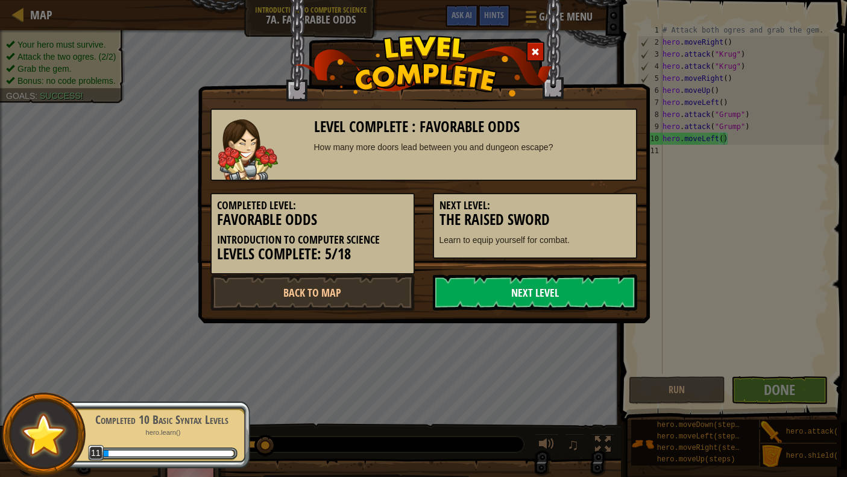
click at [575, 278] on link "Next Level" at bounding box center [535, 292] width 204 height 36
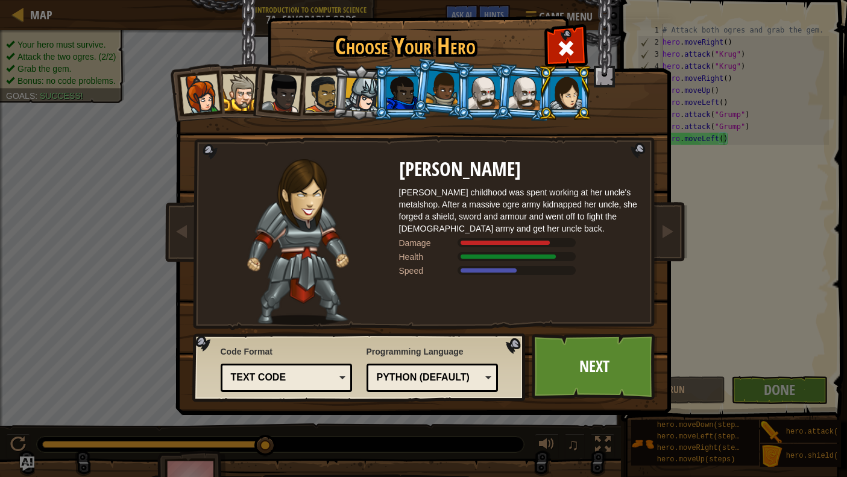
click at [517, 83] on div at bounding box center [525, 92] width 34 height 34
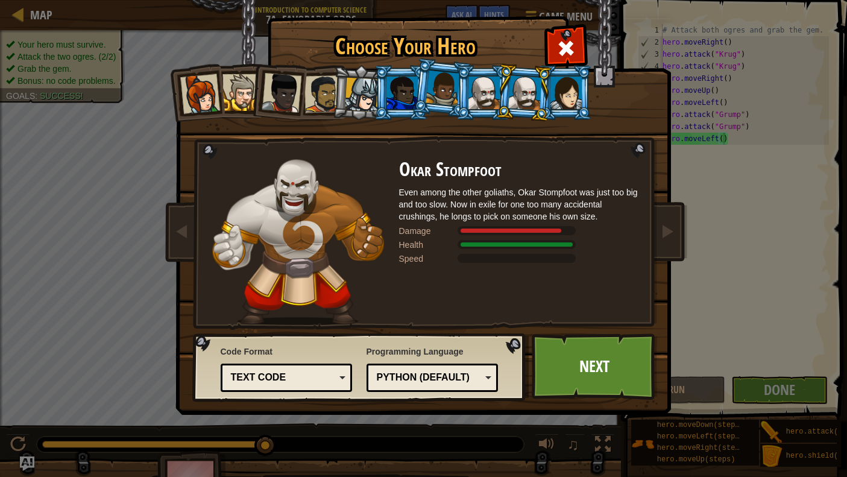
click at [246, 80] on div at bounding box center [241, 92] width 37 height 37
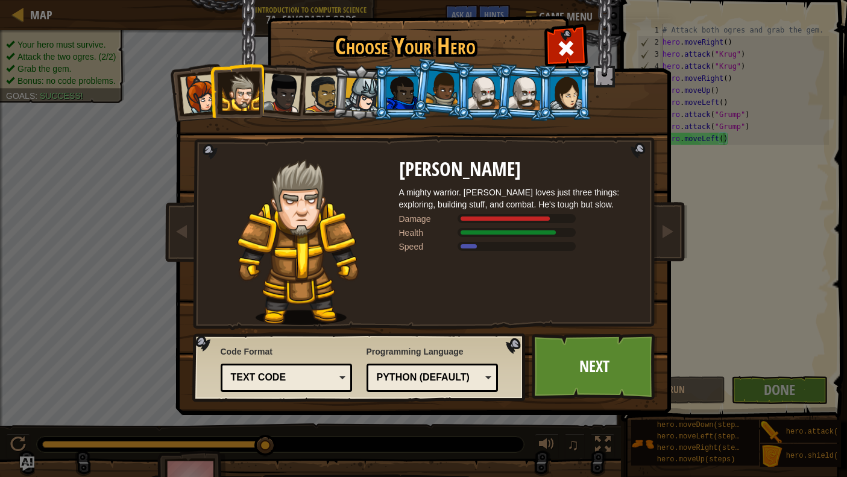
click at [209, 79] on div at bounding box center [200, 94] width 40 height 40
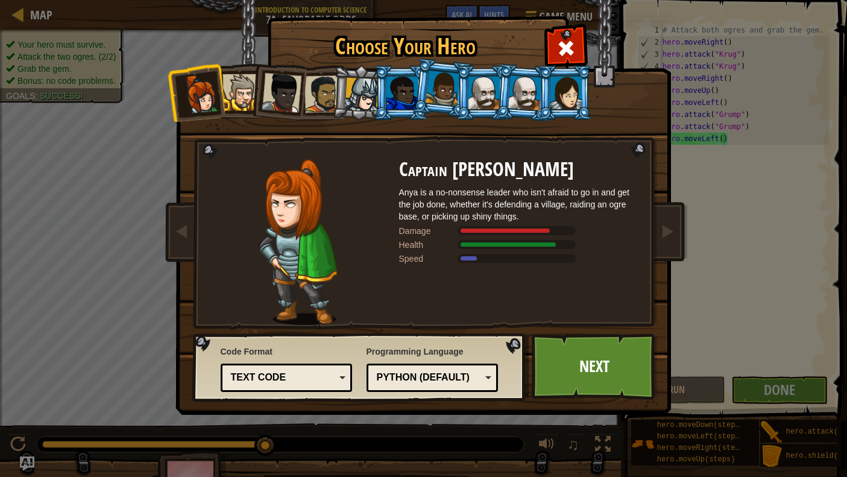
click at [501, 98] on li at bounding box center [524, 92] width 58 height 58
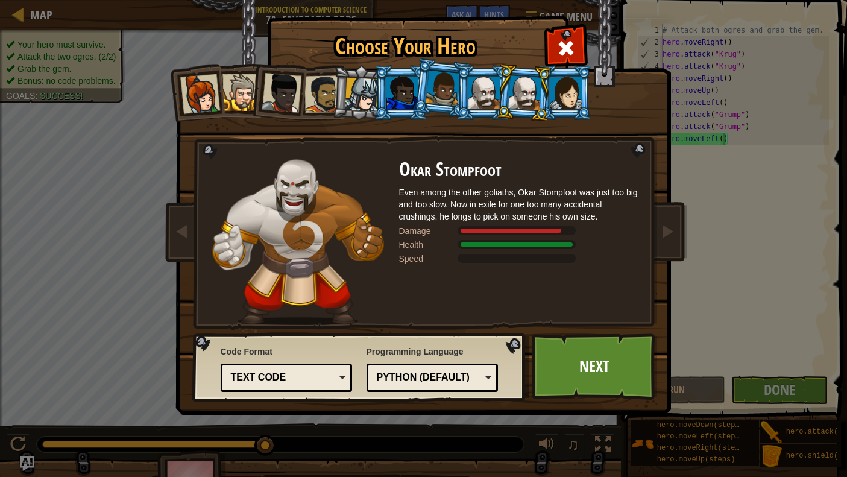
click at [482, 90] on div at bounding box center [484, 93] width 31 height 33
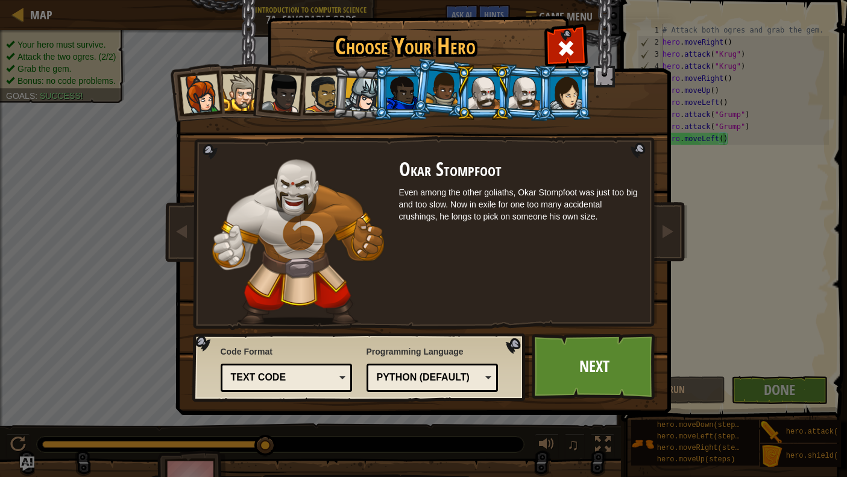
click at [482, 90] on div at bounding box center [484, 93] width 31 height 33
click at [525, 87] on div at bounding box center [525, 92] width 34 height 34
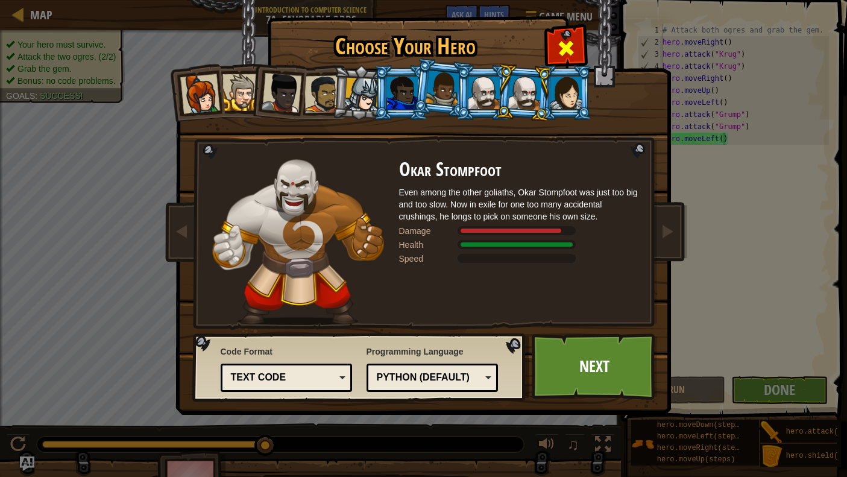
click at [570, 39] on span at bounding box center [566, 48] width 19 height 19
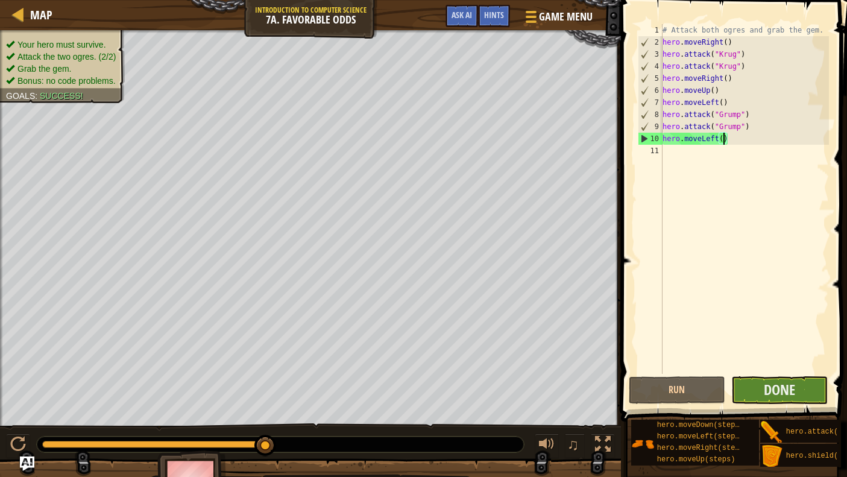
drag, startPoint x: 806, startPoint y: 382, endPoint x: 803, endPoint y: 376, distance: 6.5
click at [762, 376] on button "Done" at bounding box center [780, 390] width 96 height 28
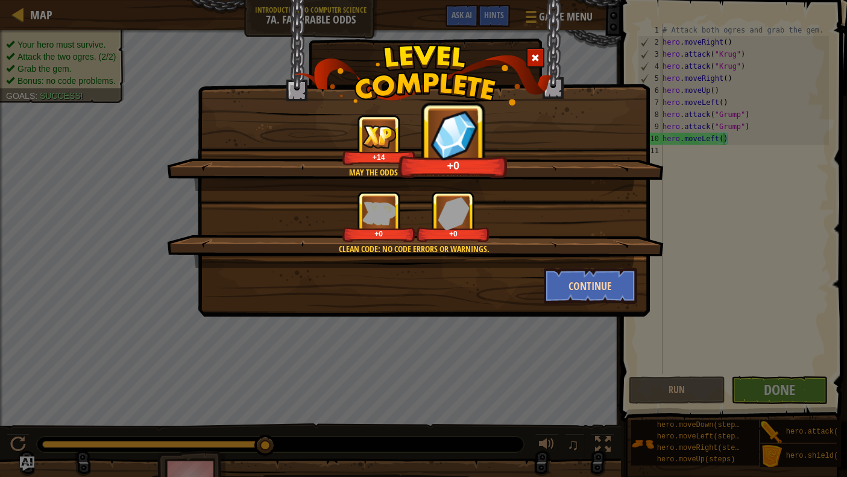
click at [581, 286] on button "Continue" at bounding box center [590, 286] width 93 height 36
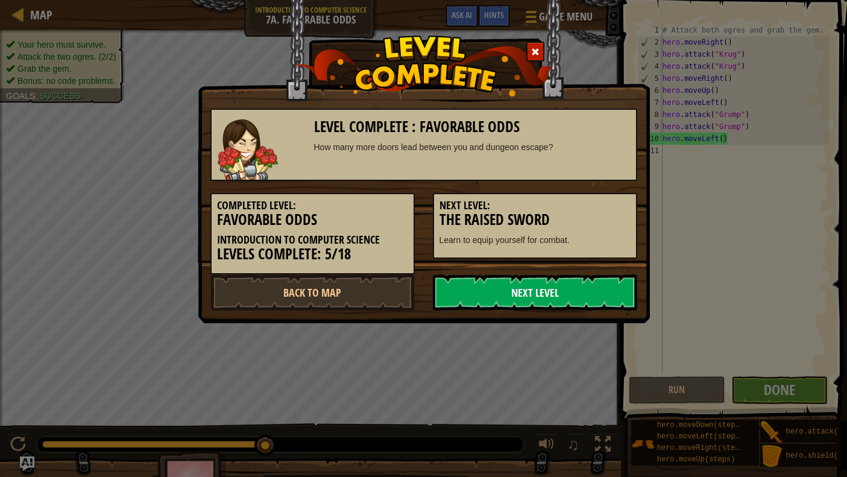
click at [495, 288] on link "Next Level" at bounding box center [535, 292] width 204 height 36
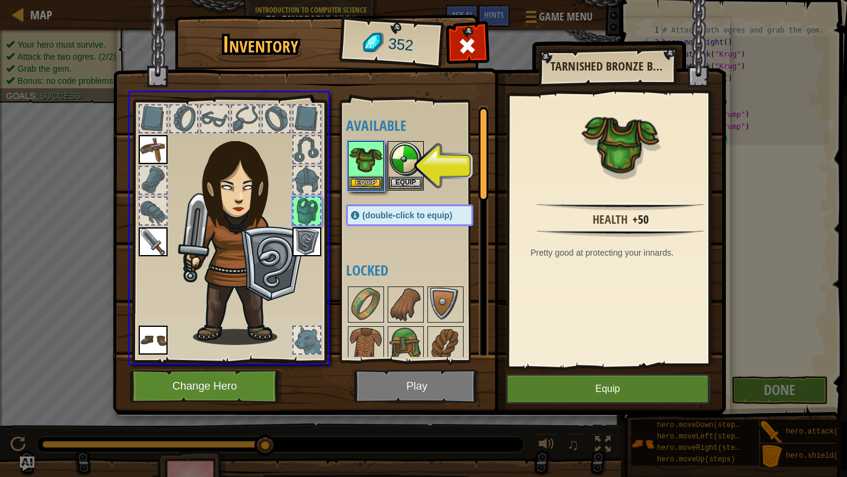
drag, startPoint x: 384, startPoint y: 162, endPoint x: 393, endPoint y: 153, distance: 12.8
click at [393, 153] on div "Inventory 352 Available Equip Equip Equip Equip Equip Equip (double-click to eq…" at bounding box center [423, 238] width 847 height 477
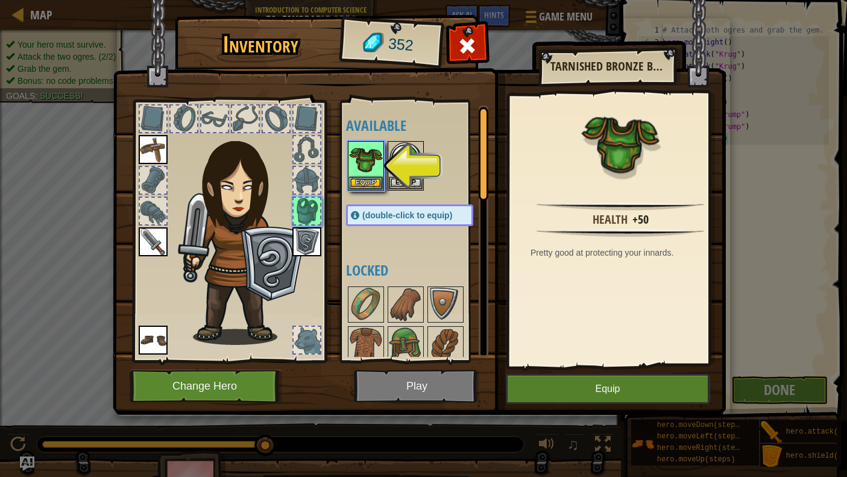
click at [577, 391] on button "Equip" at bounding box center [608, 389] width 204 height 30
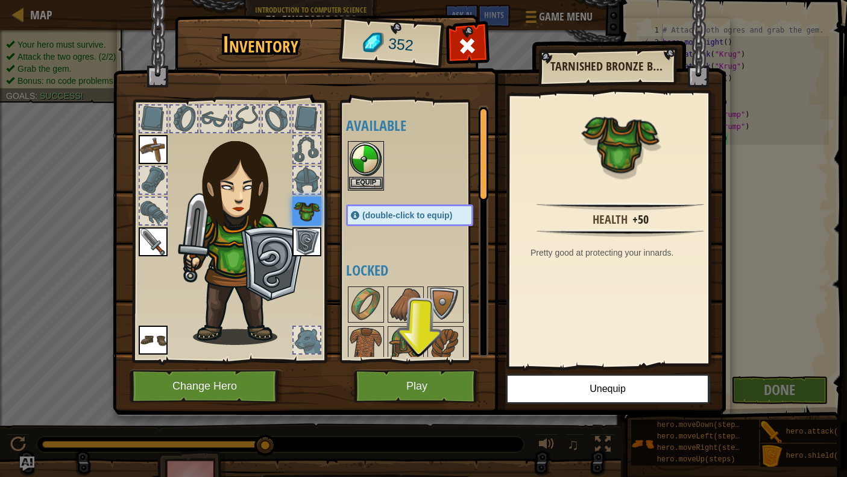
click at [416, 385] on button "Play" at bounding box center [417, 386] width 126 height 33
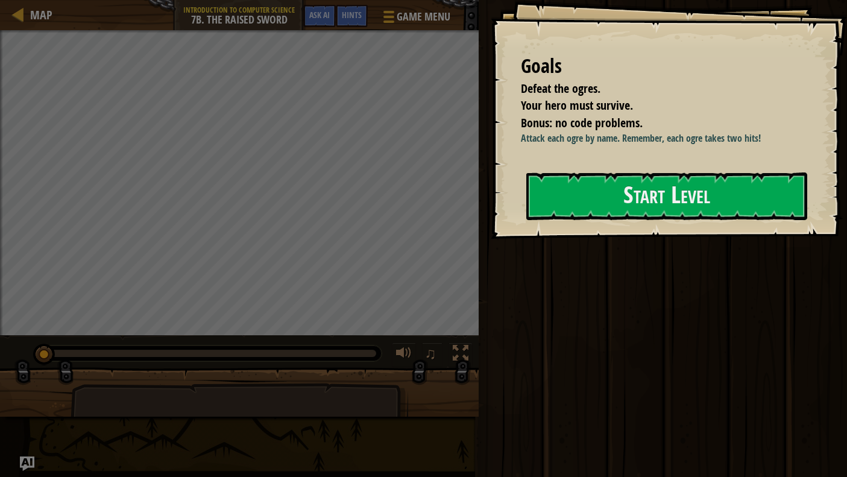
drag, startPoint x: 635, startPoint y: 177, endPoint x: 634, endPoint y: 157, distance: 19.9
click at [634, 157] on div "Goals Defeat the ogres. Your hero must survive. Bonus: no code problems. Attack…" at bounding box center [669, 119] width 356 height 239
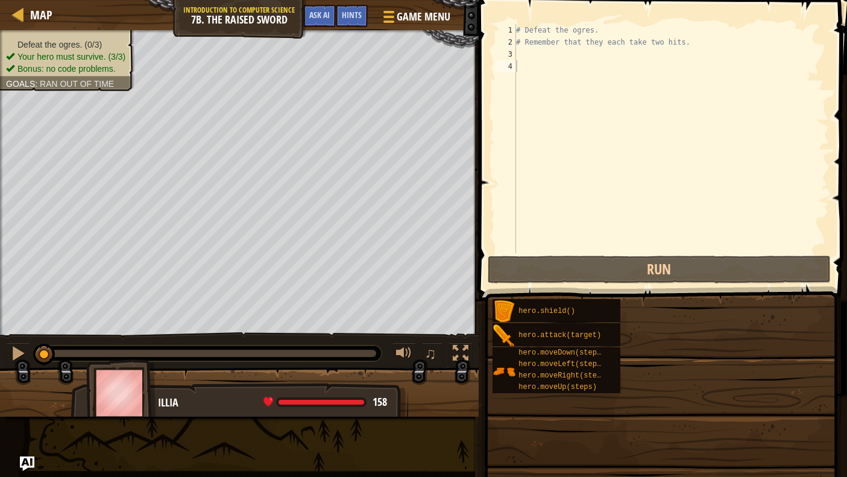
drag, startPoint x: 633, startPoint y: 166, endPoint x: 631, endPoint y: 177, distance: 10.9
click at [633, 166] on div "Goals Defeat the ogres. Your hero must survive. Bonus: no code problems. Attack…" at bounding box center [423, 238] width 847 height 477
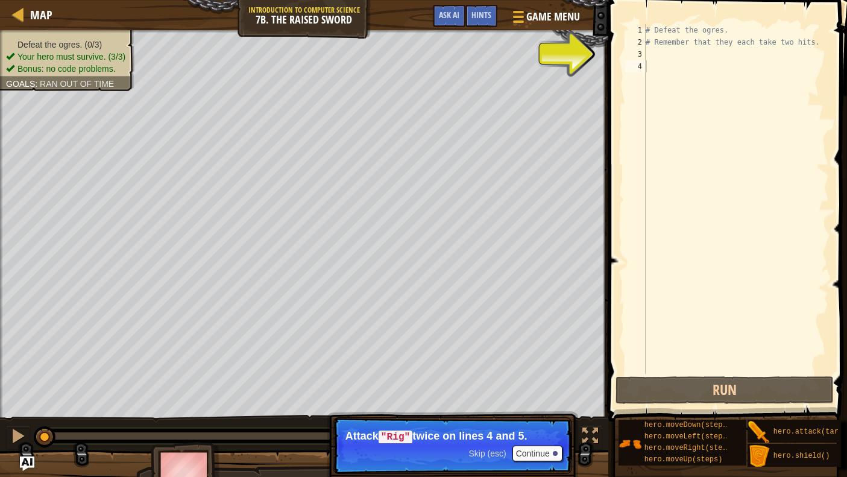
click at [530, 434] on button "Continue" at bounding box center [538, 454] width 50 height 16
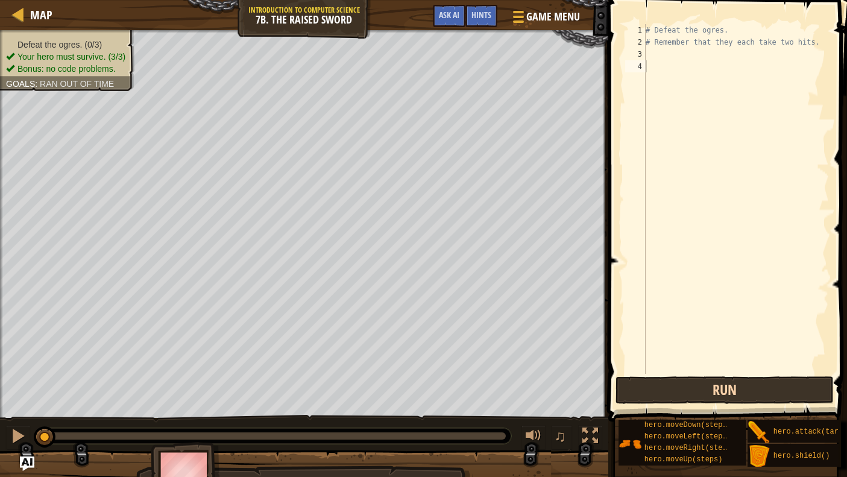
click at [656, 384] on button "Run" at bounding box center [725, 390] width 218 height 28
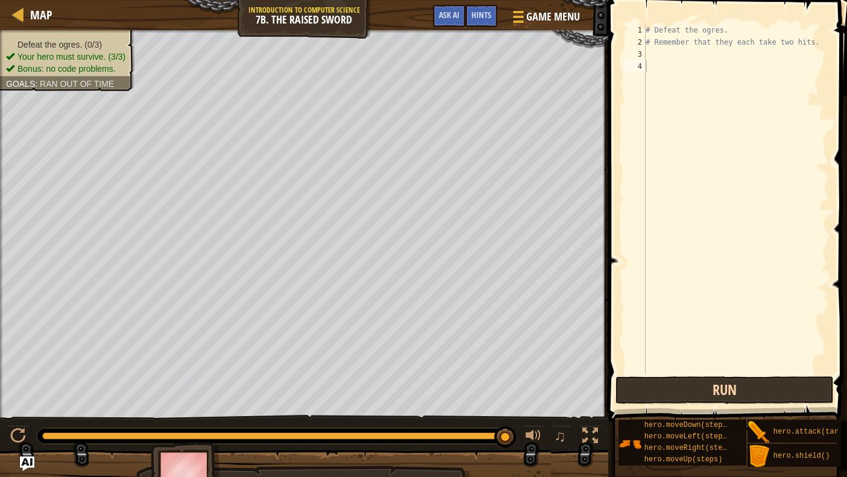
click at [675, 382] on button "Run" at bounding box center [725, 390] width 218 height 28
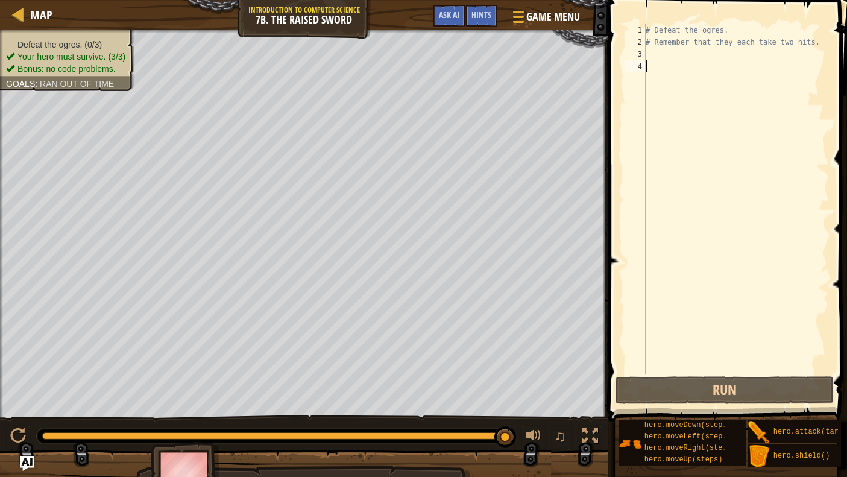
click at [692, 280] on div "# Defeat the ogres. # Remember that they each take two hits." at bounding box center [736, 211] width 186 height 374
drag, startPoint x: 801, startPoint y: 448, endPoint x: 753, endPoint y: 463, distance: 50.0
click at [753, 434] on div "hero.moveDown(steps) hero.moveLeft(steps) hero.moveRight(steps) hero.moveUp(ste…" at bounding box center [728, 443] width 221 height 48
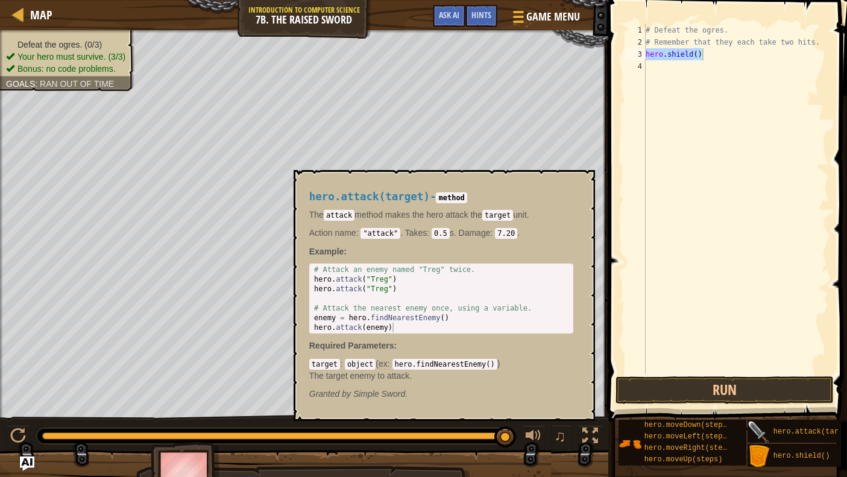
drag, startPoint x: 795, startPoint y: 429, endPoint x: 753, endPoint y: 426, distance: 42.3
click at [750, 426] on div "hero.attack(target)" at bounding box center [812, 431] width 128 height 23
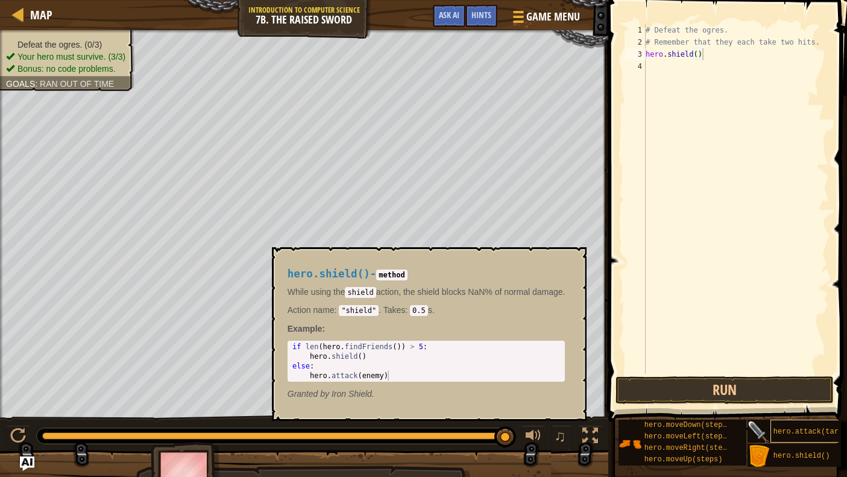
drag, startPoint x: 809, startPoint y: 429, endPoint x: 808, endPoint y: 421, distance: 8.5
click at [762, 434] on div "hero.moveDown(steps) hero.moveLeft(steps) hero.moveRight(steps) hero.moveUp(ste…" at bounding box center [728, 443] width 221 height 48
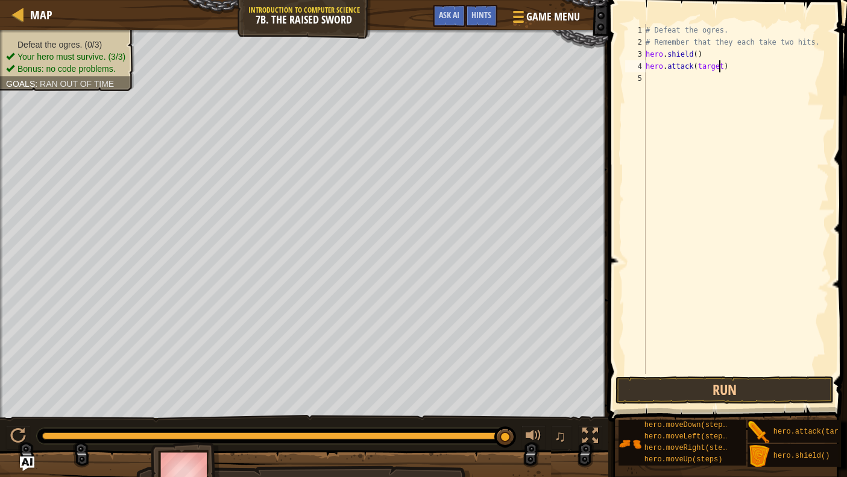
click at [721, 66] on div "# Defeat the ogres. # Remember that they each take two hits. hero . shield ( ) …" at bounding box center [736, 211] width 186 height 374
click at [723, 66] on div "# Defeat the ogres. # Remember that they each take two hits. hero . shield ( ) …" at bounding box center [736, 211] width 186 height 374
click at [726, 380] on button "Run" at bounding box center [725, 390] width 218 height 28
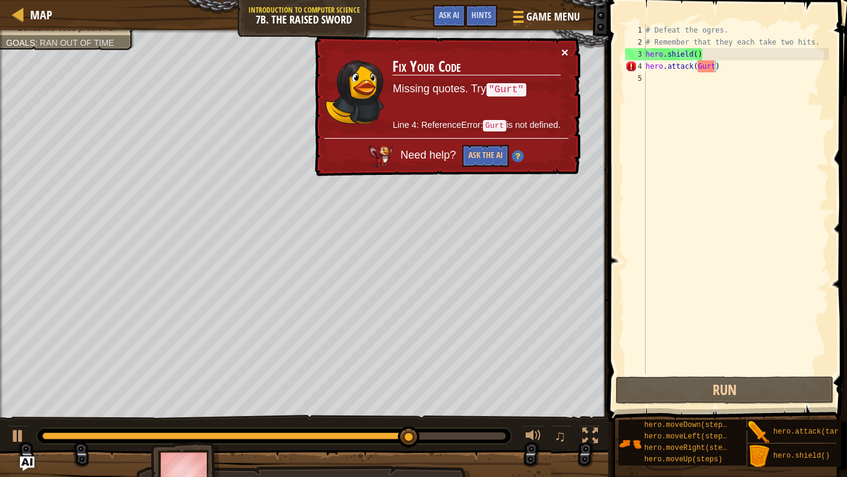
click at [566, 57] on button "×" at bounding box center [564, 52] width 7 height 13
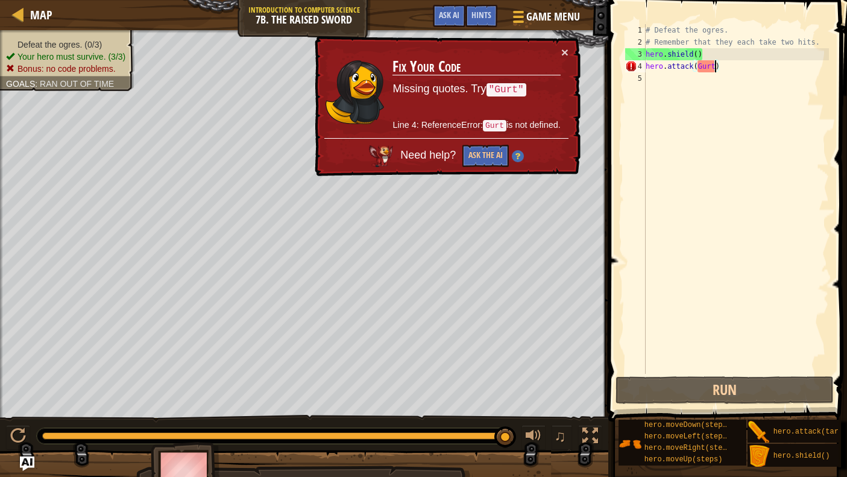
scroll to position [5, 6]
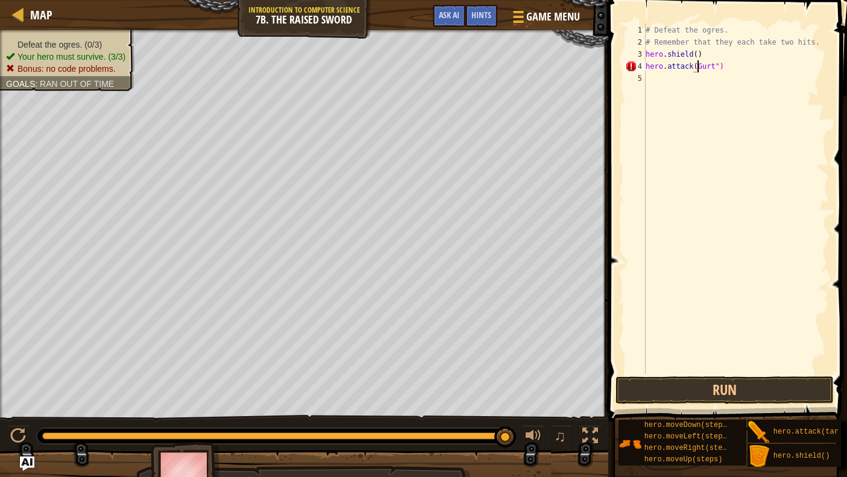
click at [699, 65] on div "# Defeat the ogres. # Remember that they each take two hits. hero . shield ( ) …" at bounding box center [736, 211] width 186 height 374
click at [683, 396] on button "Run" at bounding box center [725, 390] width 218 height 28
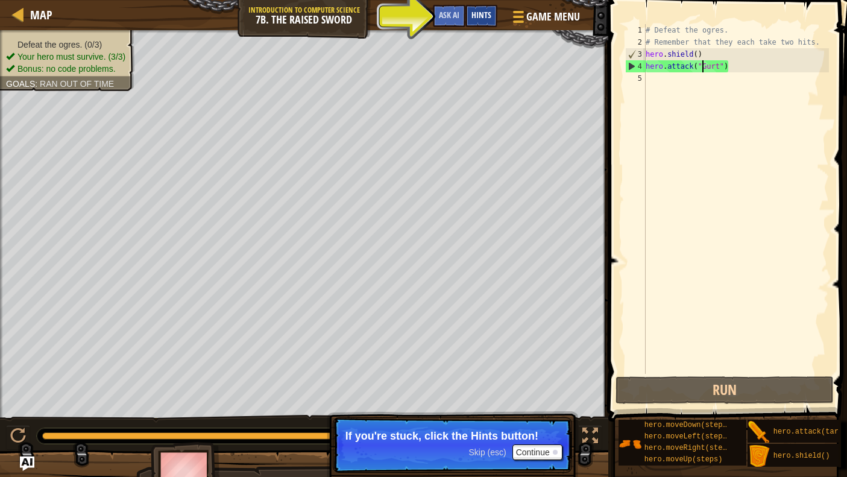
click at [482, 18] on span "Hints" at bounding box center [482, 14] width 20 height 11
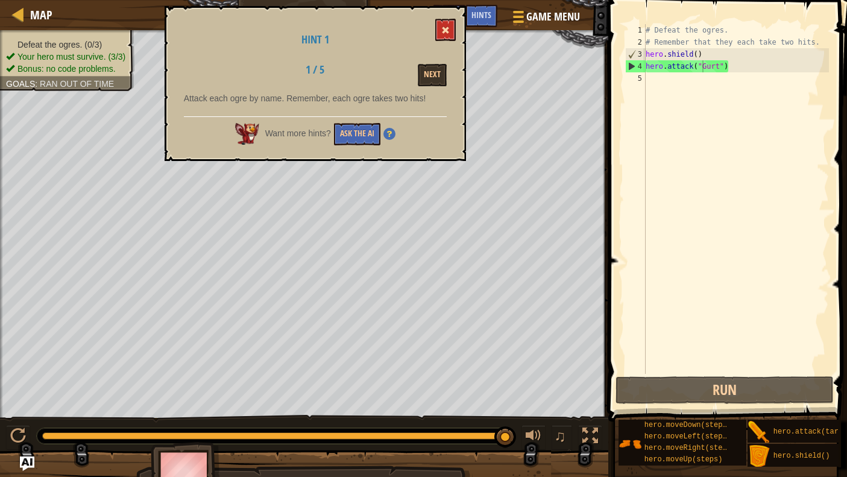
click at [450, 26] on button at bounding box center [445, 30] width 21 height 22
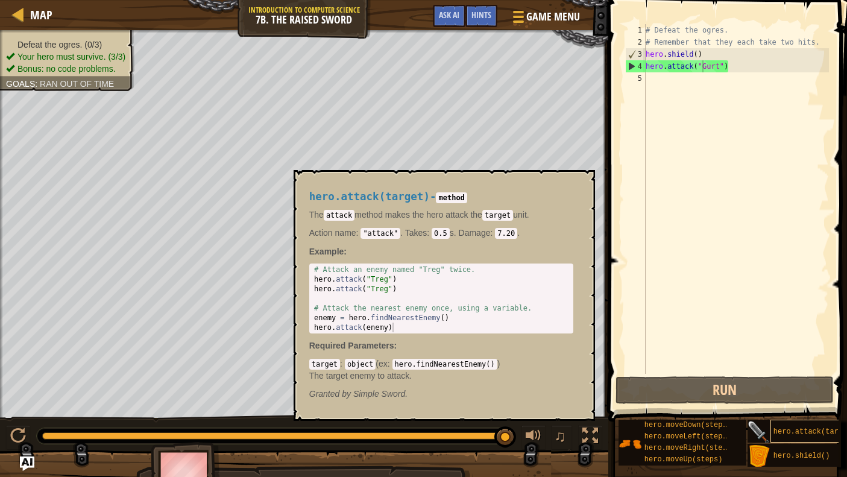
drag, startPoint x: 803, startPoint y: 428, endPoint x: 777, endPoint y: 429, distance: 26.6
click at [762, 429] on span "hero.attack(target)" at bounding box center [815, 432] width 83 height 8
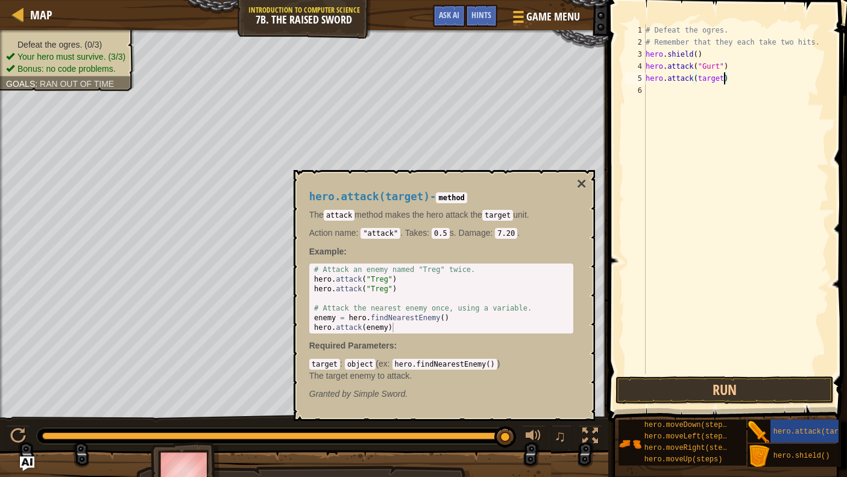
click at [722, 77] on div "# Defeat the ogres. # Remember that they each take two hits. hero . shield ( ) …" at bounding box center [736, 211] width 186 height 374
click at [696, 79] on div "# Defeat the ogres. # Remember that they each take two hits. hero . shield ( ) …" at bounding box center [736, 211] width 186 height 374
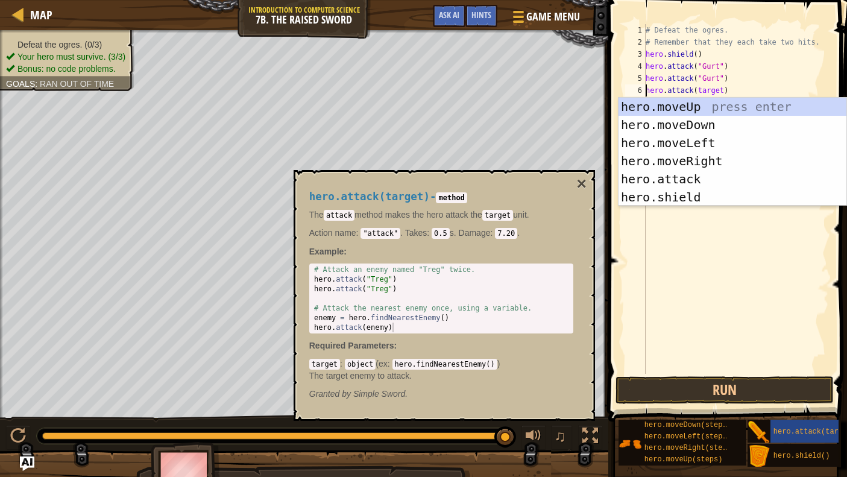
click at [721, 89] on div "# Defeat the ogres. # Remember that they each take two hits. hero . shield ( ) …" at bounding box center [736, 211] width 186 height 374
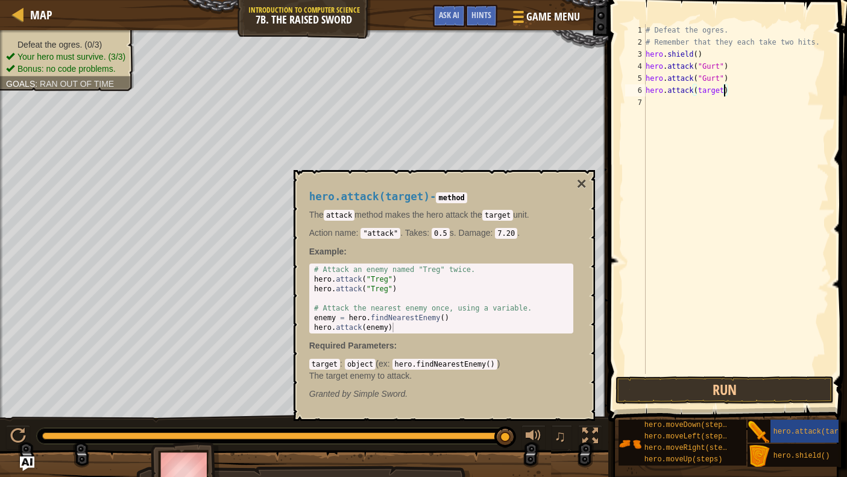
click at [723, 89] on div "# Defeat the ogres. # Remember that they each take two hits. hero . shield ( ) …" at bounding box center [736, 211] width 186 height 374
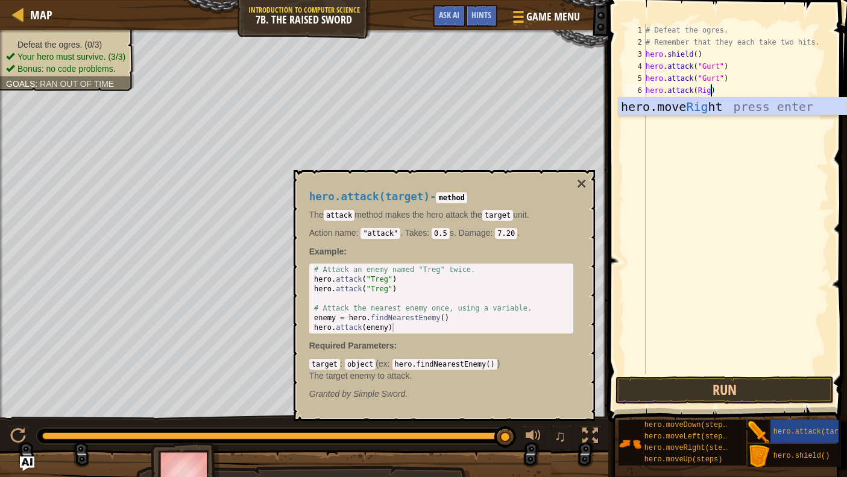
scroll to position [5, 5]
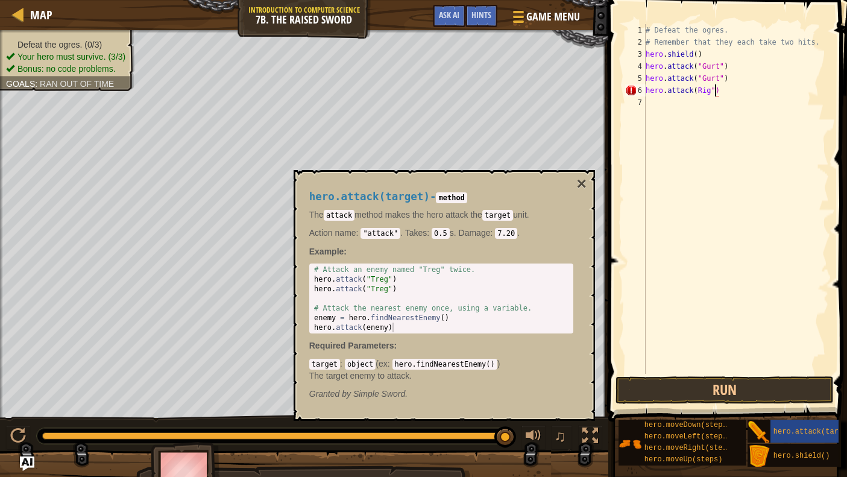
click at [697, 89] on div "# Defeat the ogres. # Remember that they each take two hits. hero . shield ( ) …" at bounding box center [736, 211] width 186 height 374
type textarea "hero.attack("Rig")"
drag, startPoint x: 716, startPoint y: 388, endPoint x: 719, endPoint y: 361, distance: 27.3
click at [717, 376] on div "hero.attack("Rig") 1 2 3 4 5 6 7 # Defeat the ogres. # Remember that they each …" at bounding box center [726, 234] width 242 height 457
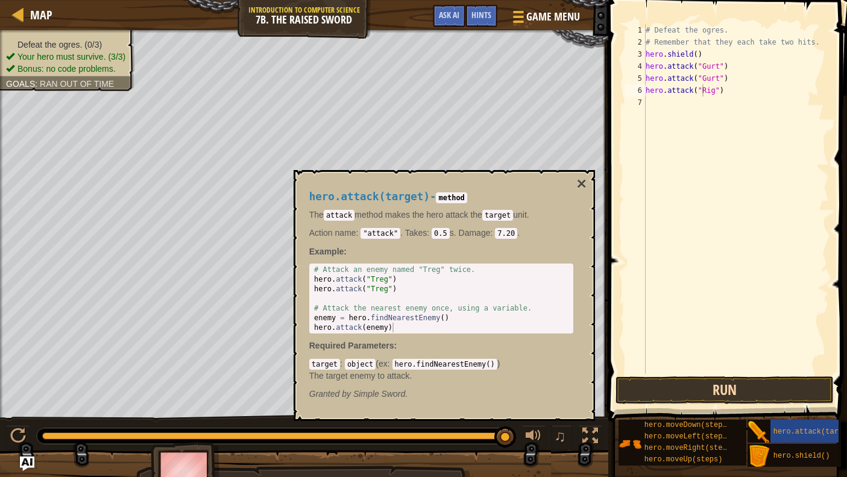
click at [730, 385] on button "Run" at bounding box center [725, 390] width 218 height 28
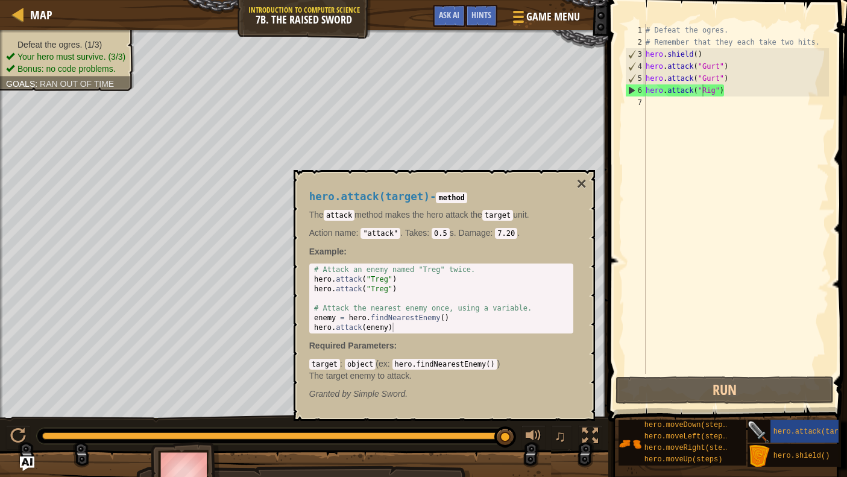
drag, startPoint x: 789, startPoint y: 425, endPoint x: 770, endPoint y: 431, distance: 20.0
click at [762, 428] on div "hero.attack(target)" at bounding box center [812, 431] width 128 height 23
drag, startPoint x: 803, startPoint y: 429, endPoint x: 807, endPoint y: 424, distance: 6.5
click at [762, 428] on span "hero.attack(target)" at bounding box center [815, 432] width 83 height 8
drag, startPoint x: 807, startPoint y: 425, endPoint x: 774, endPoint y: 430, distance: 33.0
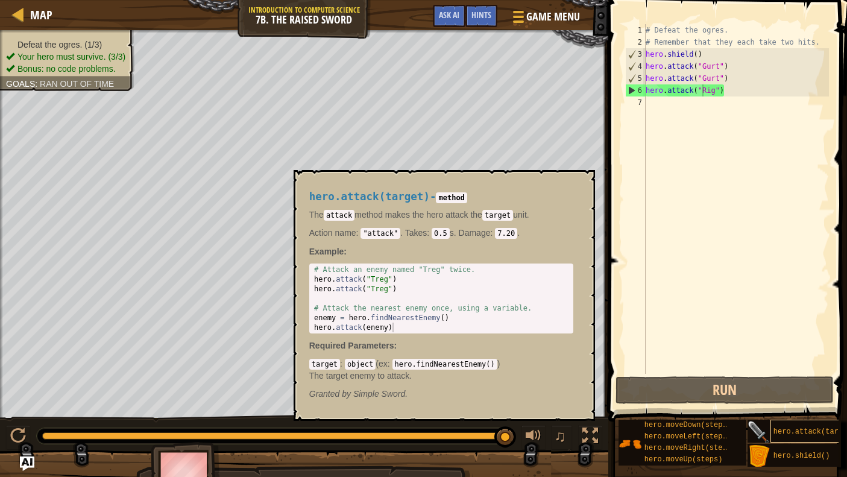
click at [762, 428] on div "hero.attack(target)" at bounding box center [812, 431] width 128 height 23
drag, startPoint x: 814, startPoint y: 428, endPoint x: 769, endPoint y: 431, distance: 44.7
click at [762, 431] on div "hero.attack(target)" at bounding box center [812, 431] width 128 height 23
drag, startPoint x: 798, startPoint y: 431, endPoint x: 778, endPoint y: 430, distance: 20.5
click at [762, 430] on span "hero.attack(target)" at bounding box center [815, 432] width 83 height 8
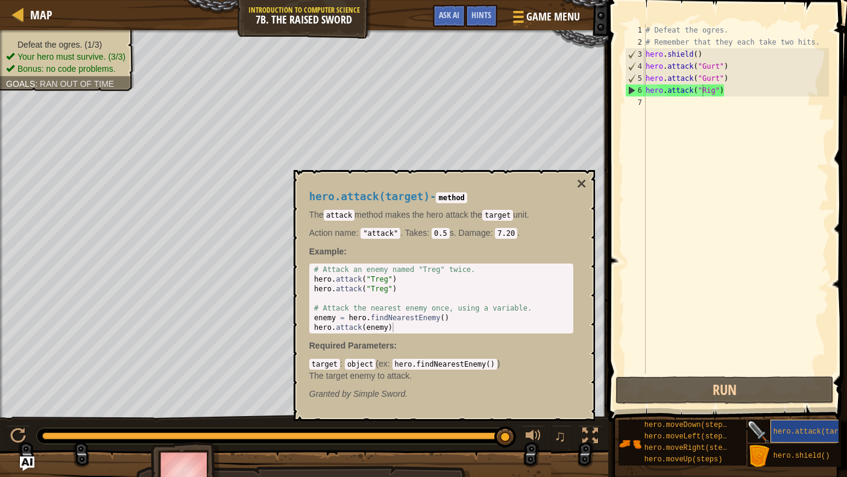
click at [762, 429] on span "hero.attack(target)" at bounding box center [815, 432] width 83 height 8
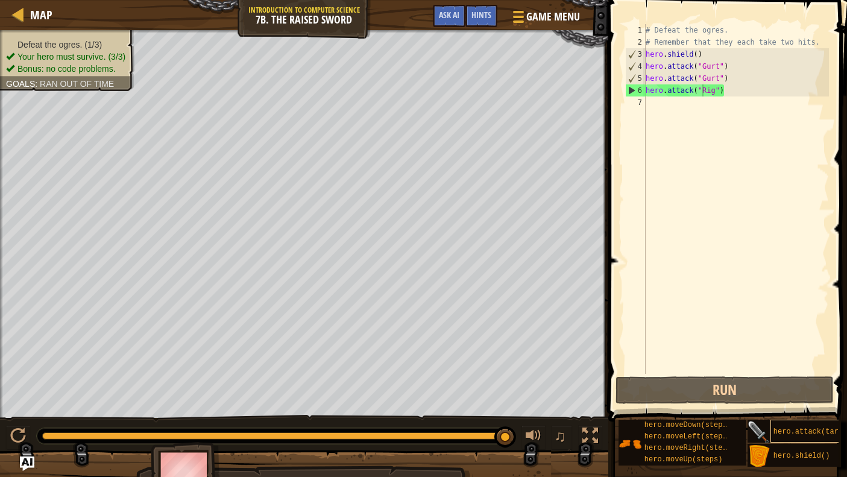
drag, startPoint x: 814, startPoint y: 426, endPoint x: 775, endPoint y: 425, distance: 38.6
click at [762, 425] on div "hero.attack(target)" at bounding box center [819, 431] width 96 height 23
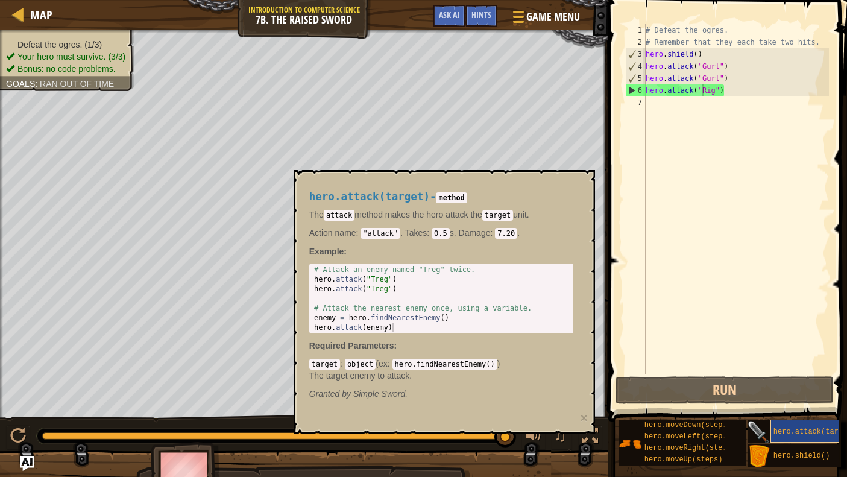
click at [762, 424] on div "hero.attack(target)" at bounding box center [819, 431] width 96 height 23
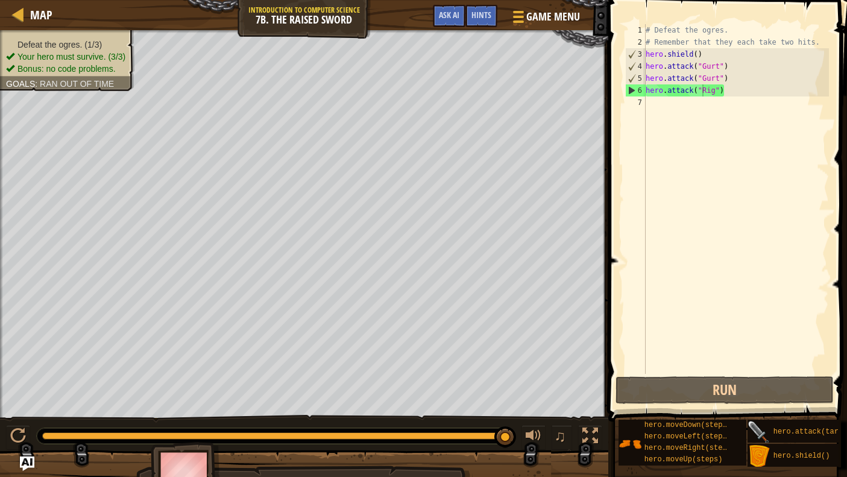
drag, startPoint x: 801, startPoint y: 424, endPoint x: 770, endPoint y: 425, distance: 30.8
click at [762, 425] on div "hero.attack(target)" at bounding box center [812, 431] width 128 height 23
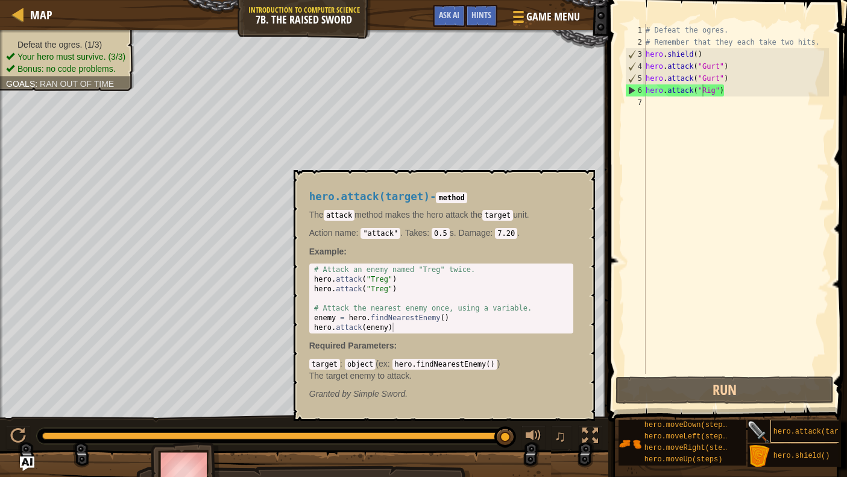
drag, startPoint x: 814, startPoint y: 428, endPoint x: 776, endPoint y: 435, distance: 38.8
click at [762, 434] on span "hero.attack(target)" at bounding box center [815, 432] width 83 height 8
click at [762, 432] on span "hero.attack(target)" at bounding box center [815, 432] width 83 height 8
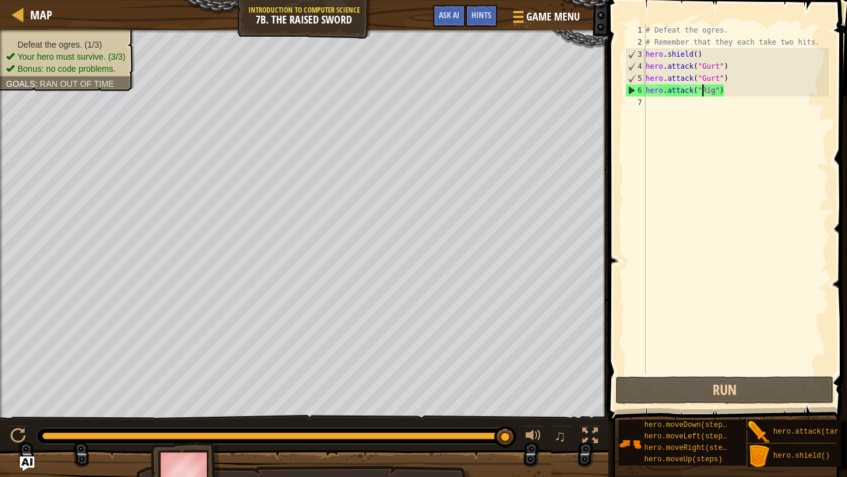
click at [647, 109] on div "# Defeat the ogres. # Remember that they each take two hits. hero . shield ( ) …" at bounding box center [736, 211] width 186 height 374
drag, startPoint x: 778, startPoint y: 45, endPoint x: 797, endPoint y: 39, distance: 20.4
click at [762, 39] on div "# Defeat the ogres. # Remember that they each take two hits. hero . shield ( ) …" at bounding box center [736, 211] width 186 height 374
drag, startPoint x: 733, startPoint y: 52, endPoint x: 607, endPoint y: 50, distance: 126.1
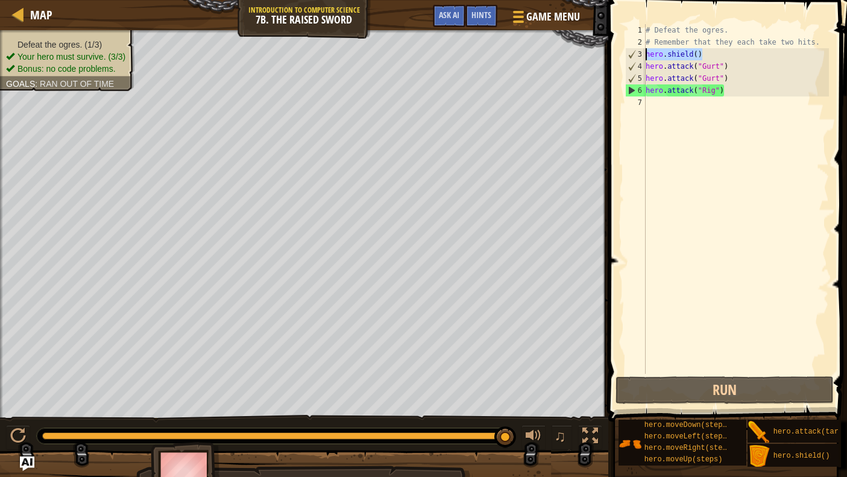
click at [607, 50] on div "# Remember that they each take two hits. 1 2 3 4 5 6 7 # Defeat the ogres. # Re…" at bounding box center [726, 234] width 242 height 457
type textarea "hero.shield()"
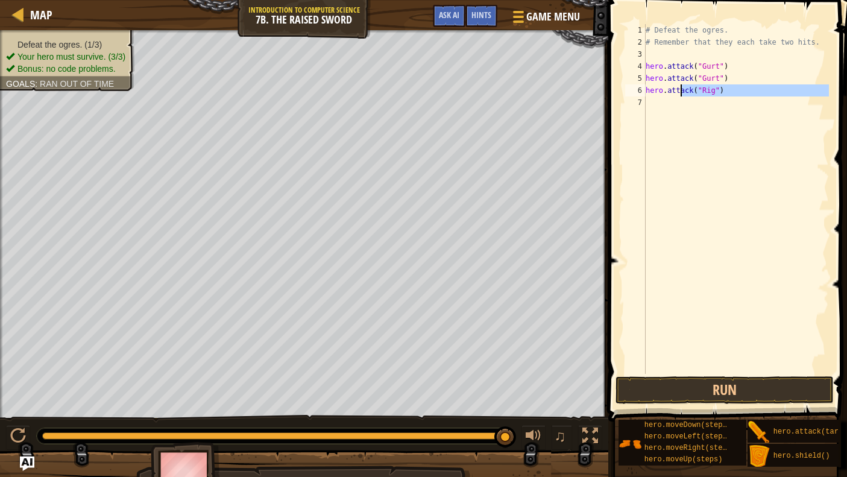
drag, startPoint x: 750, startPoint y: 98, endPoint x: 681, endPoint y: 94, distance: 68.8
click at [681, 94] on div "# Defeat the ogres. # Remember that they each take two hits. hero . attack ( "G…" at bounding box center [736, 211] width 186 height 374
click at [742, 89] on div "# Defeat the ogres. # Remember that they each take two hits. hero . attack ( "G…" at bounding box center [736, 211] width 186 height 374
type textarea "hero.attack("Rig")"
drag, startPoint x: 741, startPoint y: 90, endPoint x: 638, endPoint y: 93, distance: 103.2
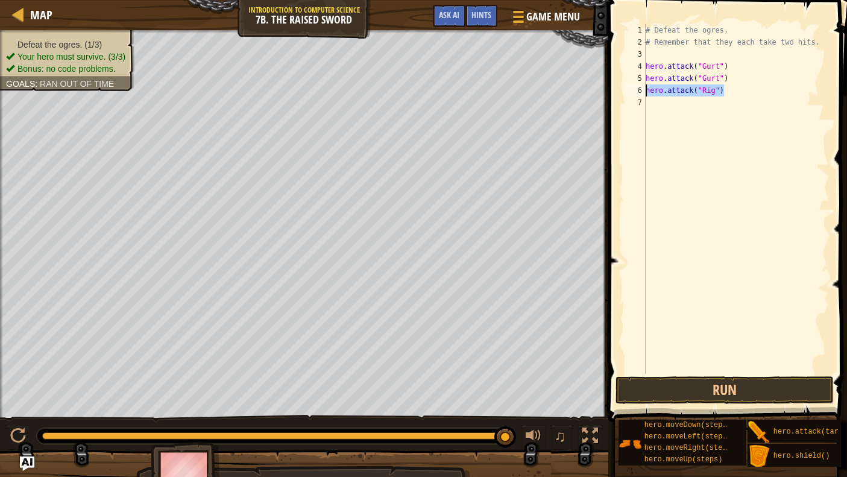
click at [638, 93] on div "hero.attack("Rig") 1 2 3 4 5 6 7 # Defeat the ogres. # Remember that they each …" at bounding box center [726, 199] width 206 height 350
click at [671, 109] on div "# Defeat the ogres. # Remember that they each take two hits. hero . attack ( "G…" at bounding box center [736, 211] width 186 height 374
paste textarea "hero.attack("Rig")"
drag, startPoint x: 741, startPoint y: 98, endPoint x: 629, endPoint y: 94, distance: 111.6
click at [629, 94] on div "hero.attack("Rig") 1 2 3 4 5 6 7 8 # Defeat the ogres. # Remember that they eac…" at bounding box center [726, 199] width 206 height 350
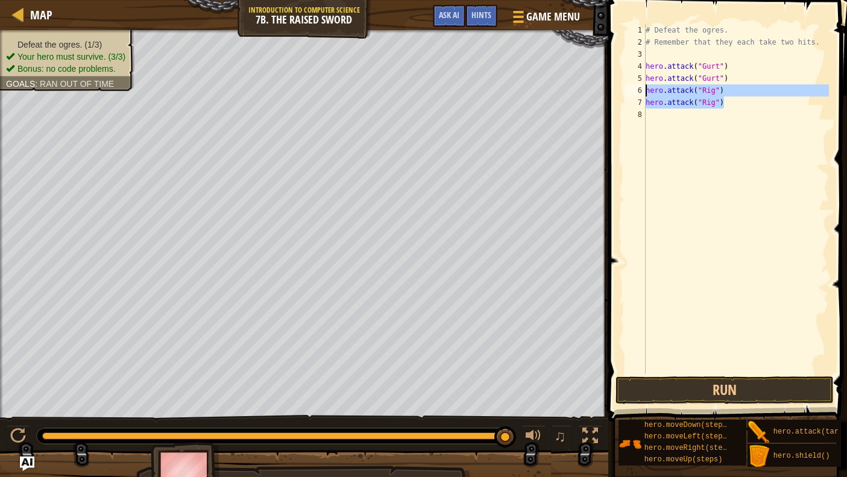
type textarea "hero.attack("Rig") hero.attack("Rig")"
click at [674, 110] on div "# Defeat the ogres. # Remember that they each take two hits. hero . attack ( "G…" at bounding box center [736, 211] width 186 height 374
paste textarea "hero.attack("Rig")"
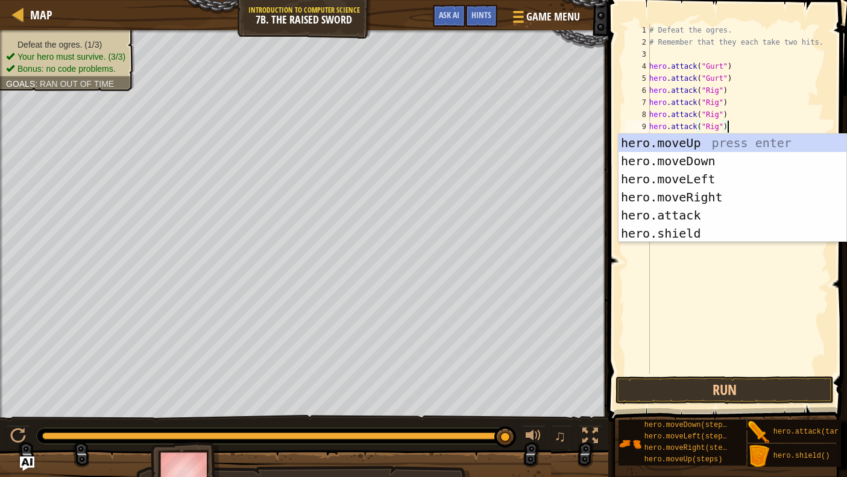
click at [711, 120] on div "# Defeat the ogres. # Remember that they each take two hits. hero . attack ( "G…" at bounding box center [738, 211] width 182 height 374
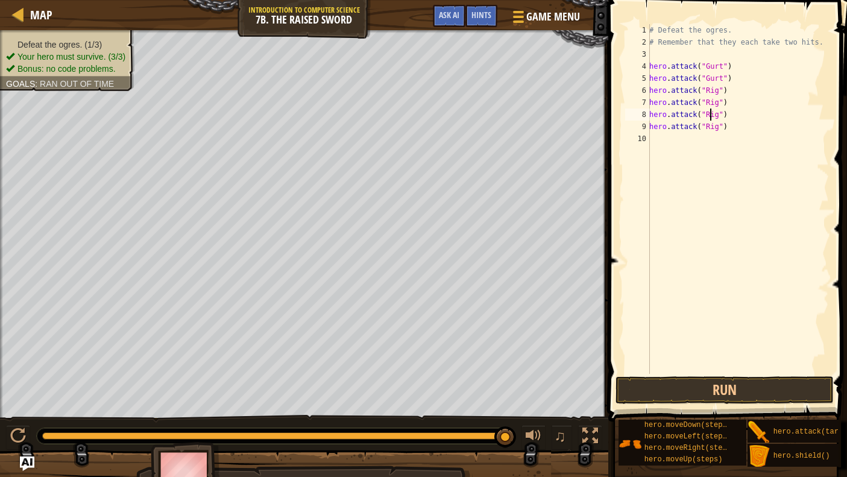
click at [711, 120] on div "# Defeat the ogres. # Remember that they each take two hits. hero . attack ( "G…" at bounding box center [738, 211] width 182 height 374
click at [719, 129] on div "# Defeat the ogres. # Remember that they each take two hits. hero . attack ( "G…" at bounding box center [738, 211] width 182 height 374
click at [757, 396] on button "Run" at bounding box center [725, 390] width 218 height 28
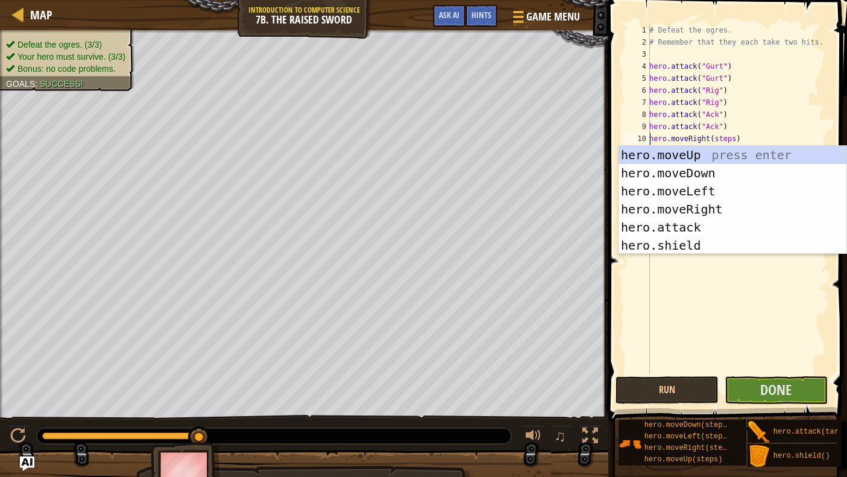
click at [736, 141] on div "# Defeat the ogres. # Remember that they each take two hits. hero . attack ( "G…" at bounding box center [738, 211] width 182 height 374
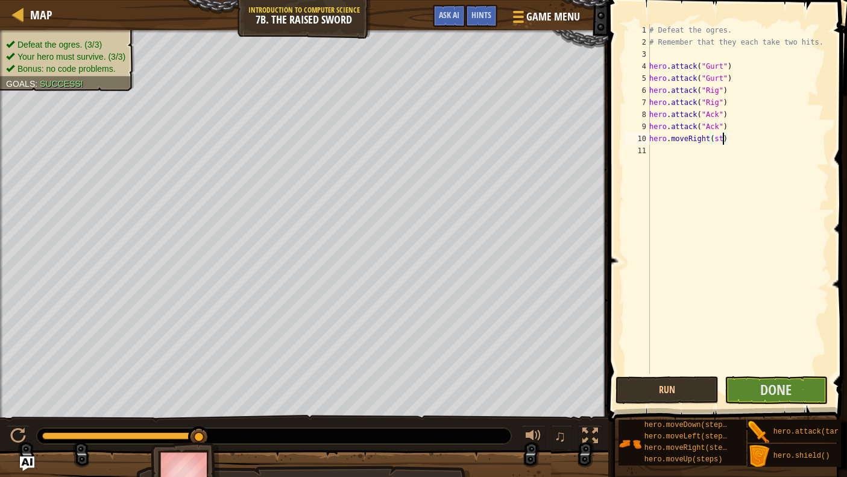
scroll to position [5, 5]
type textarea "hero.moveRight()"
click at [762, 387] on span "Done" at bounding box center [775, 389] width 31 height 19
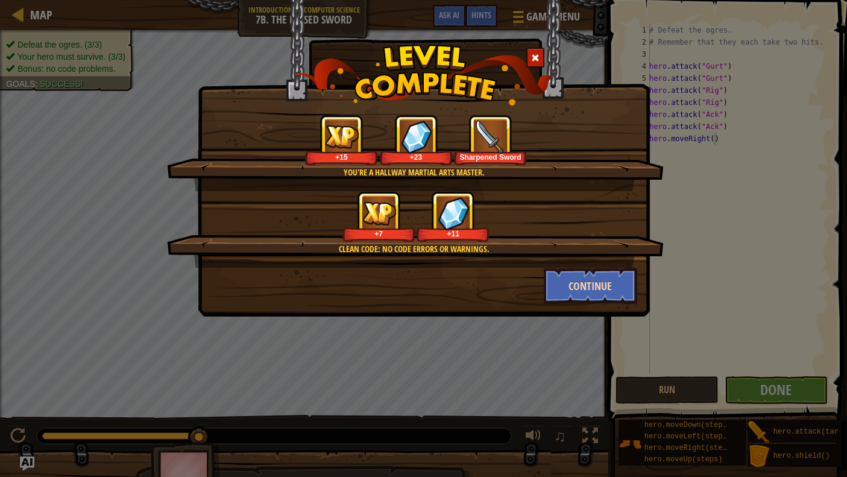
click at [614, 284] on button "Continue" at bounding box center [590, 286] width 93 height 36
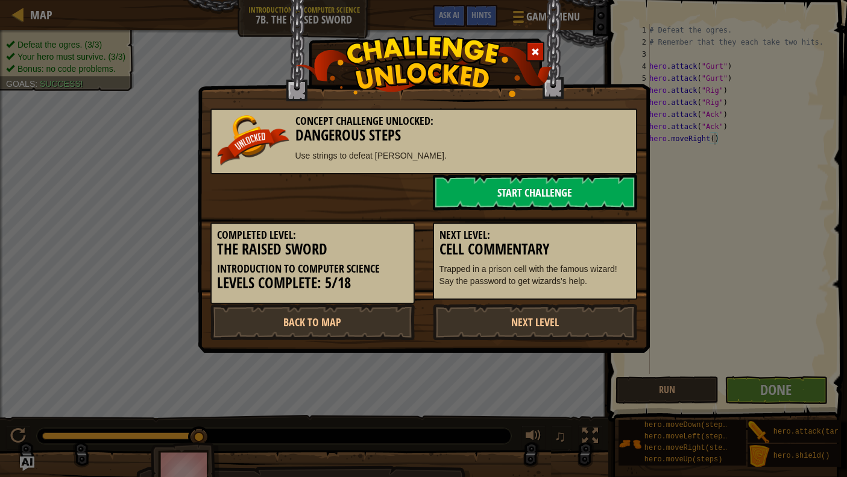
click at [530, 188] on link "Start Challenge" at bounding box center [535, 192] width 204 height 36
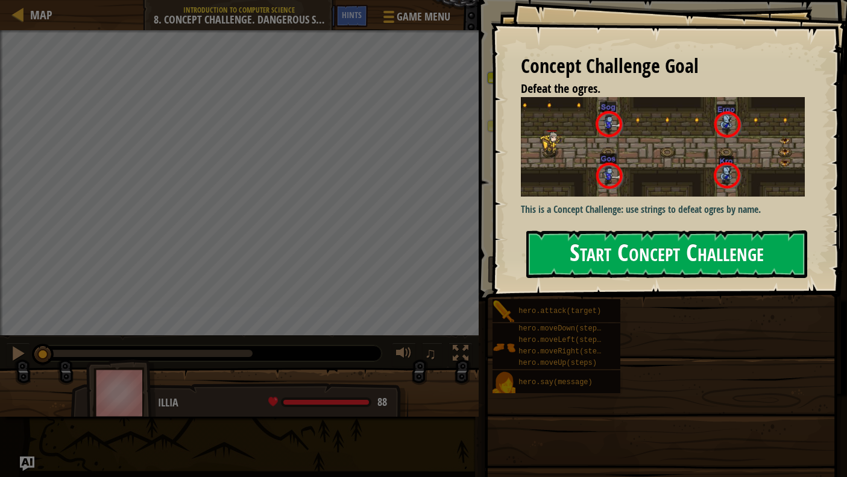
click at [602, 263] on button "Start Concept Challenge" at bounding box center [666, 254] width 281 height 48
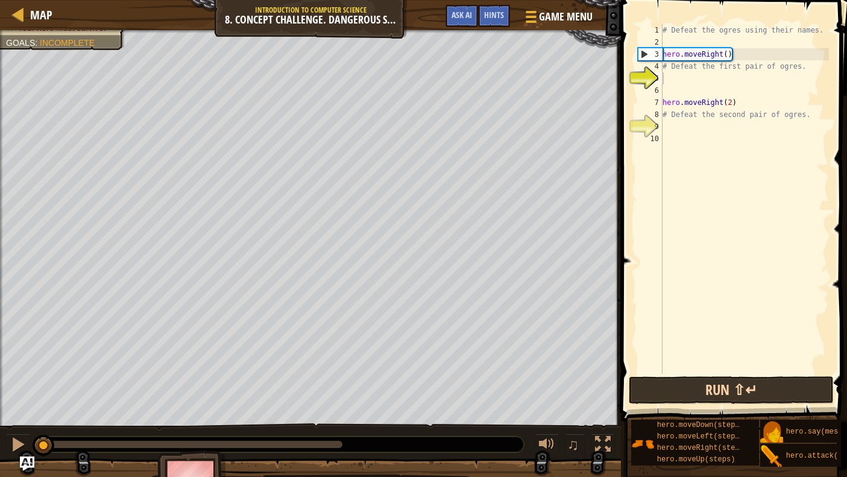
click at [734, 393] on button "Run ⇧↵" at bounding box center [731, 390] width 205 height 28
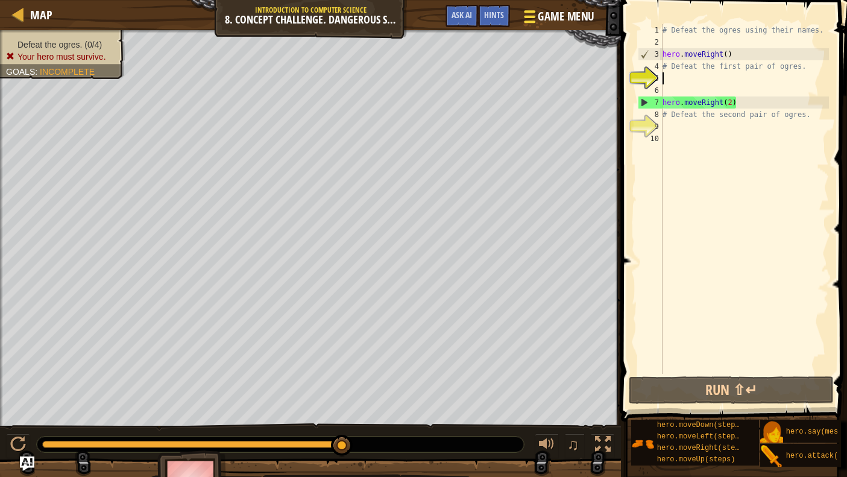
click at [528, 14] on div "Map Introduction to Computer Science 8. Concept Challenge. Dangerous Steps Game…" at bounding box center [423, 238] width 847 height 477
click at [528, 14] on div at bounding box center [530, 16] width 16 height 17
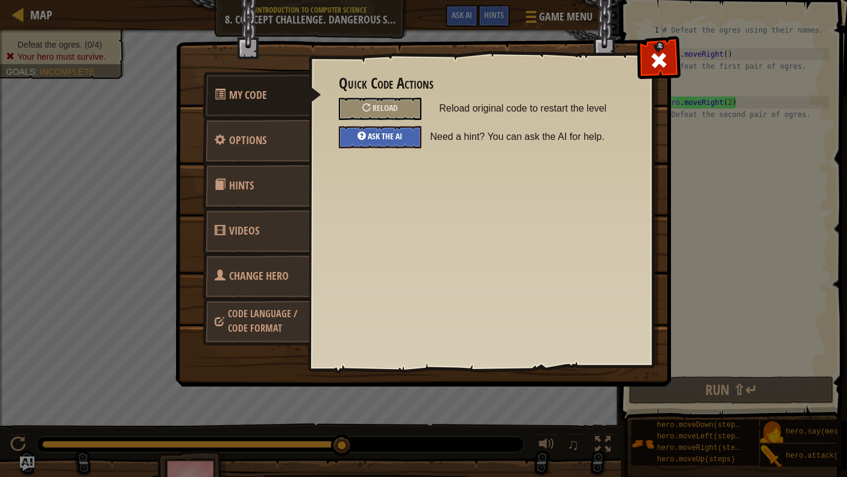
click at [385, 137] on span "Ask the AI" at bounding box center [385, 135] width 34 height 11
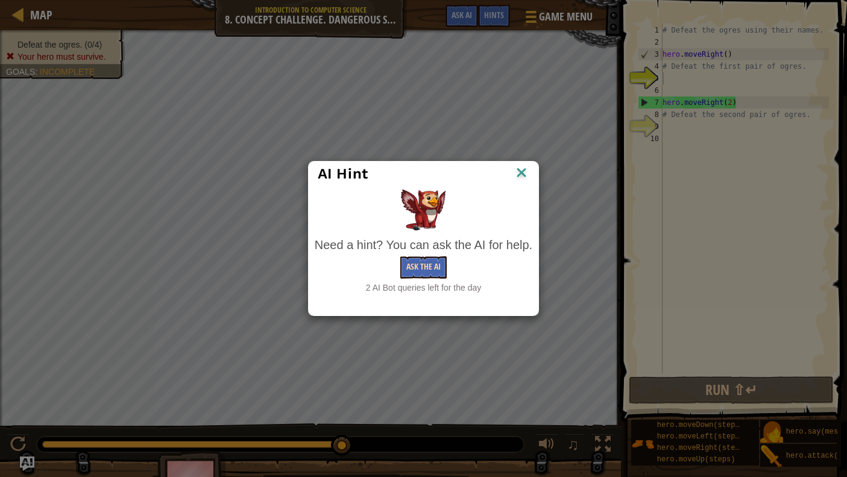
click at [440, 270] on button "Ask the AI" at bounding box center [423, 267] width 46 height 22
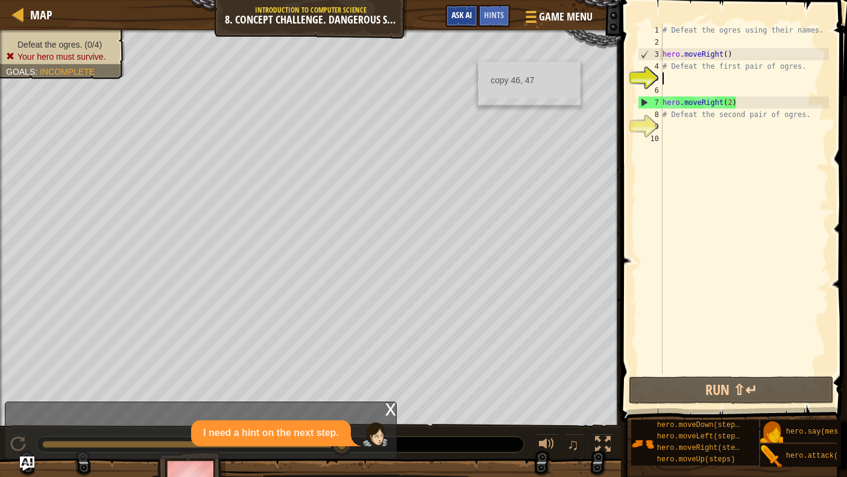
click at [471, 15] on span "Ask AI" at bounding box center [462, 14] width 21 height 11
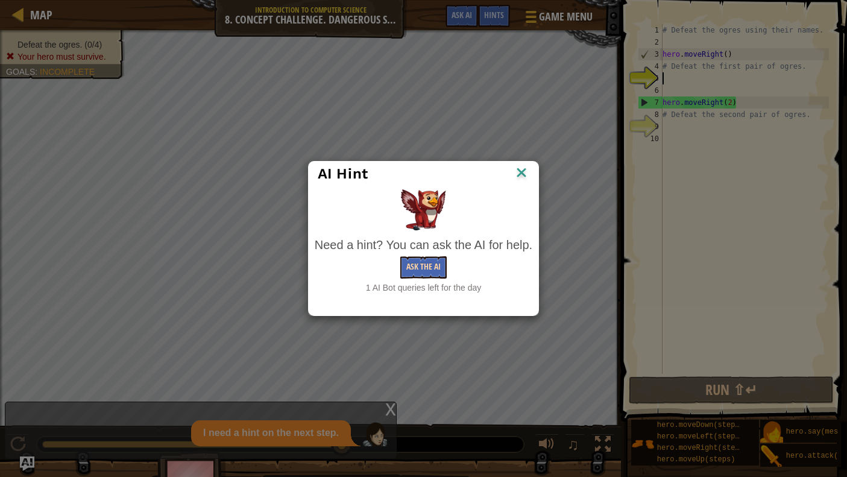
click at [429, 261] on button "Ask the AI" at bounding box center [423, 267] width 46 height 22
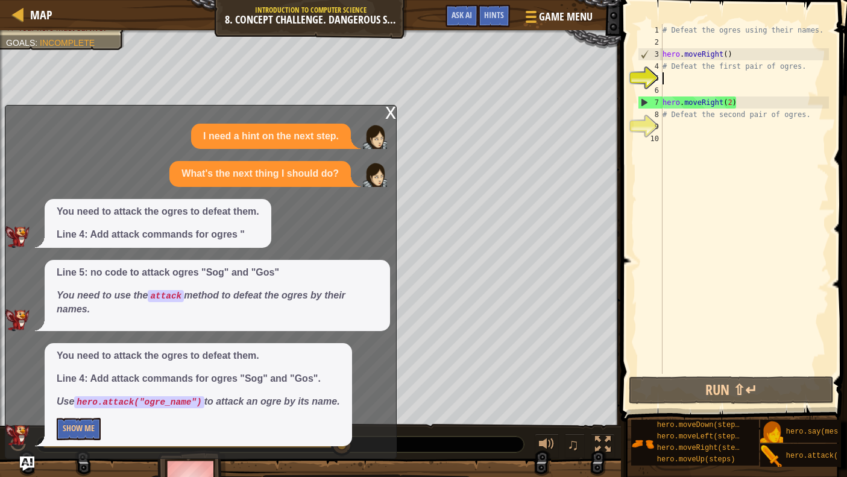
click at [388, 118] on div "x" at bounding box center [390, 112] width 11 height 12
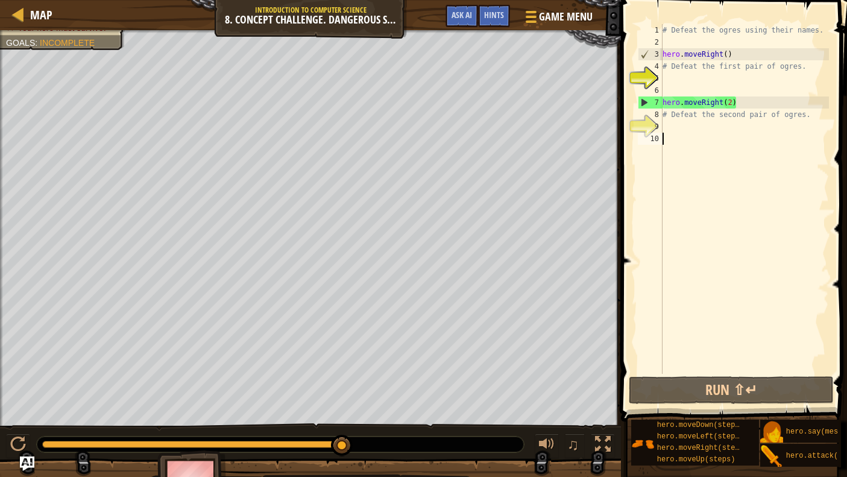
click at [757, 153] on div "# Defeat the ogres using their names. hero . moveRight ( ) # Defeat the first p…" at bounding box center [744, 211] width 169 height 374
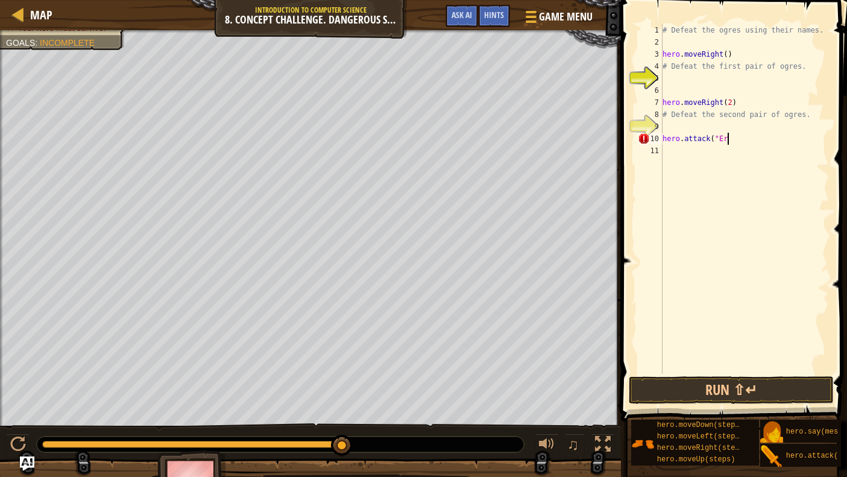
scroll to position [5, 5]
type textarea "hero.attack("Ergo")"
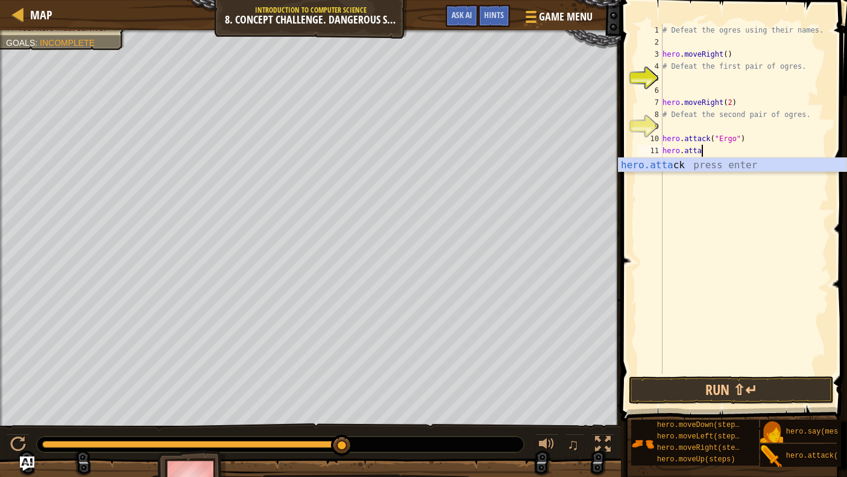
scroll to position [5, 4]
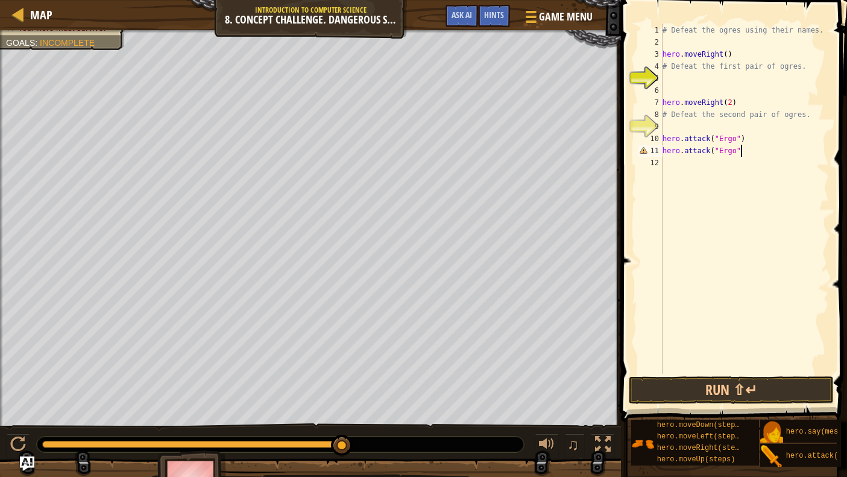
type textarea "hero.attack("Ergo")"
type textarea "hero.attack("Kro")"
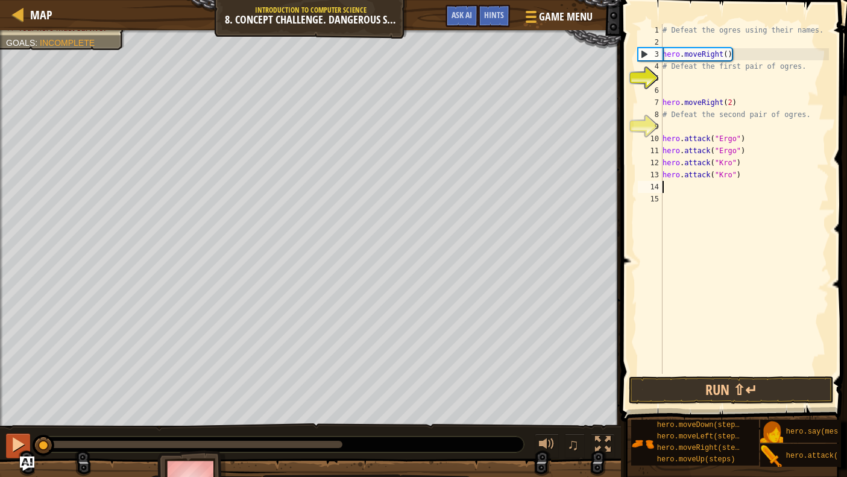
drag, startPoint x: 347, startPoint y: 449, endPoint x: 25, endPoint y: 455, distance: 322.1
click at [25, 434] on div "♫" at bounding box center [310, 441] width 621 height 36
click at [736, 96] on div "# Defeat the ogres using their names. hero . moveRight ( ) # Defeat the first p…" at bounding box center [744, 211] width 169 height 374
click at [740, 89] on div "# Defeat the ogres using their names. hero . moveRight ( ) # Defeat the first p…" at bounding box center [744, 211] width 169 height 374
click at [732, 85] on div "# Defeat the ogres using their names. hero . moveRight ( ) # Defeat the first p…" at bounding box center [744, 211] width 169 height 374
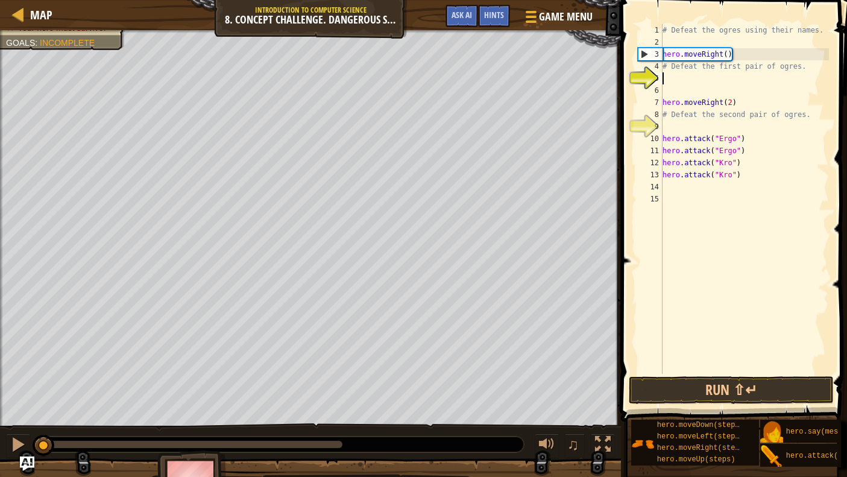
click at [683, 81] on div "# Defeat the ogres using their names. hero . moveRight ( ) # Defeat the first p…" at bounding box center [744, 211] width 169 height 374
click at [739, 197] on div "# Defeat the ogres using their names. hero . moveRight ( ) # Defeat the first p…" at bounding box center [744, 211] width 169 height 374
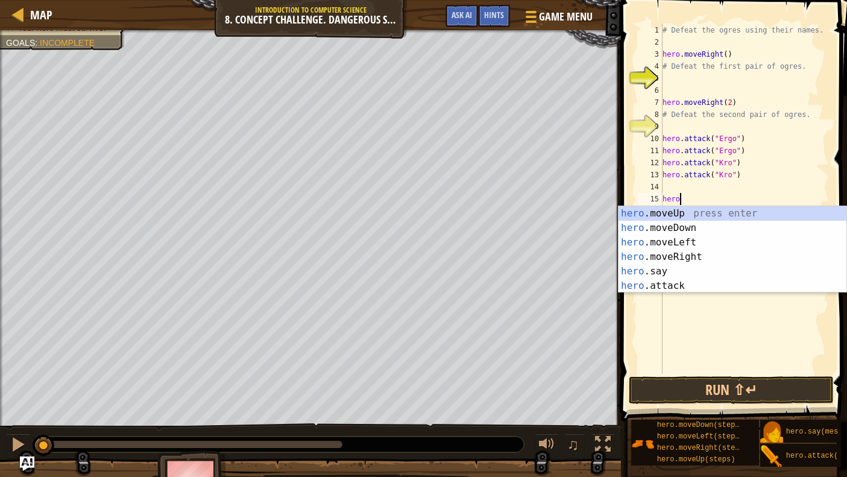
type textarea "h"
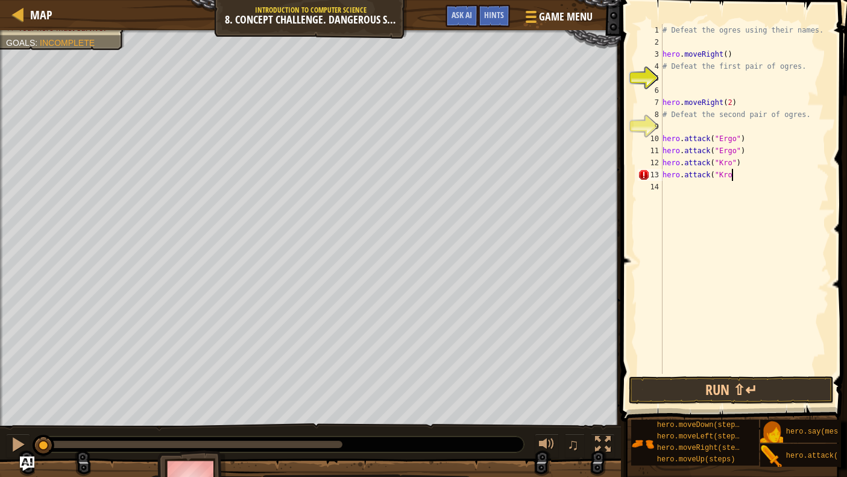
scroll to position [5, 5]
click at [738, 177] on div "# Defeat the ogres using their names. hero . moveRight ( ) # Defeat the first p…" at bounding box center [744, 211] width 169 height 374
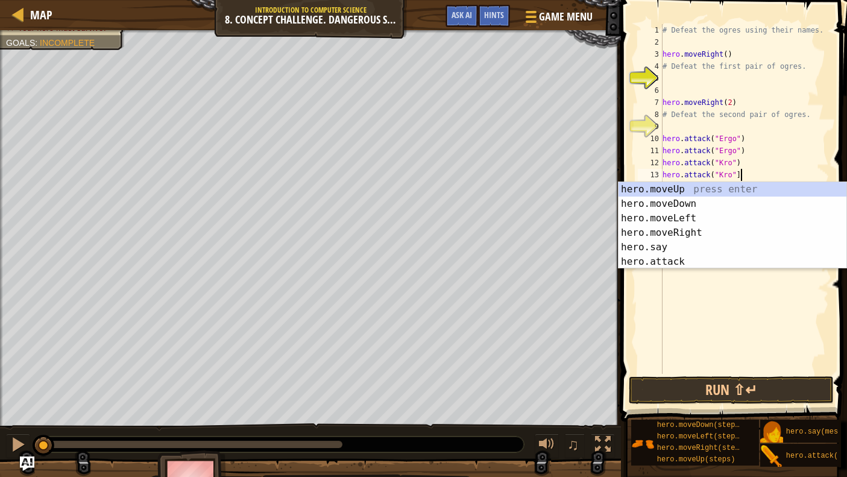
drag, startPoint x: 780, startPoint y: 245, endPoint x: 777, endPoint y: 195, distance: 50.7
click at [762, 0] on body "Map Introduction to Computer Science 8. Concept Challenge. Dangerous Steps Game…" at bounding box center [423, 0] width 847 height 0
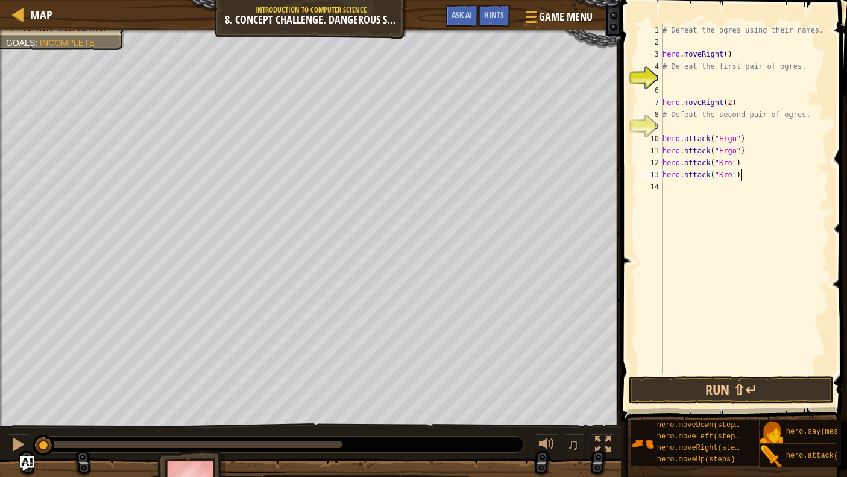
click at [762, 63] on div "# Defeat the ogres using their names. hero . moveRight ( ) # Defeat the first p…" at bounding box center [744, 211] width 169 height 374
type textarea "# Defeat the first pair of ogres."
click at [758, 75] on div "# Defeat the ogres using their names. hero . moveRight ( ) # Defeat the first p…" at bounding box center [744, 211] width 169 height 374
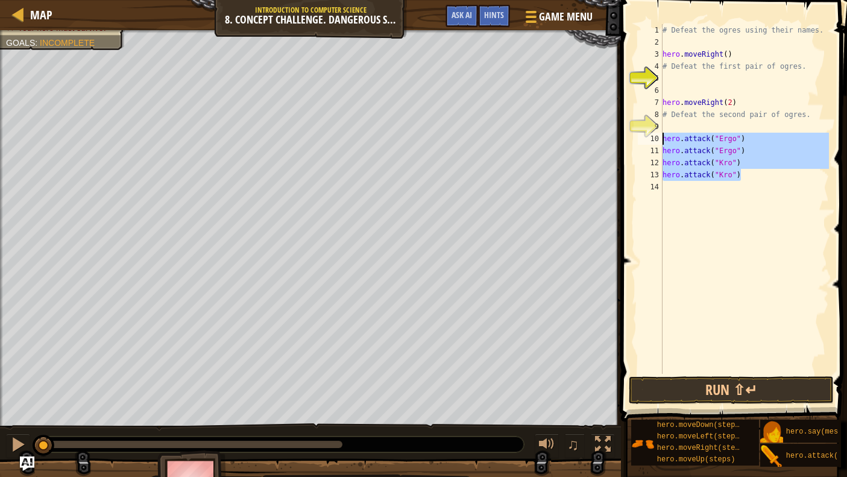
drag, startPoint x: 762, startPoint y: 175, endPoint x: 638, endPoint y: 139, distance: 128.8
click at [638, 139] on div "1 2 3 4 5 6 7 8 9 10 11 12 13 14 # Defeat the ogres using their names. hero . m…" at bounding box center [733, 199] width 194 height 350
type textarea "hero.attack("Ergo") hero.attack("Ergo")"
click at [688, 89] on div "# Defeat the ogres using their names. hero . moveRight ( ) # Defeat the first p…" at bounding box center [744, 211] width 169 height 374
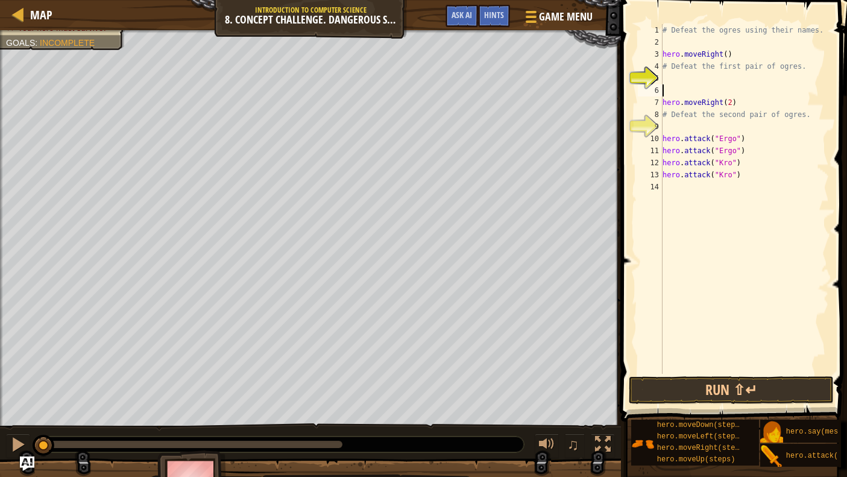
paste textarea "hero.attack("Kro")"
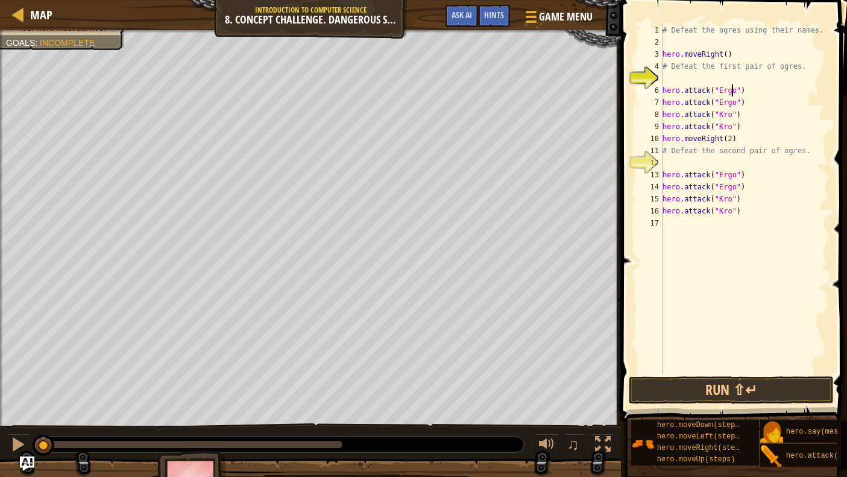
click at [734, 91] on div "# Defeat the ogres using their names. hero . moveRight ( ) # Defeat the first p…" at bounding box center [744, 211] width 169 height 374
click at [660, 378] on button "Run ⇧↵" at bounding box center [731, 390] width 205 height 28
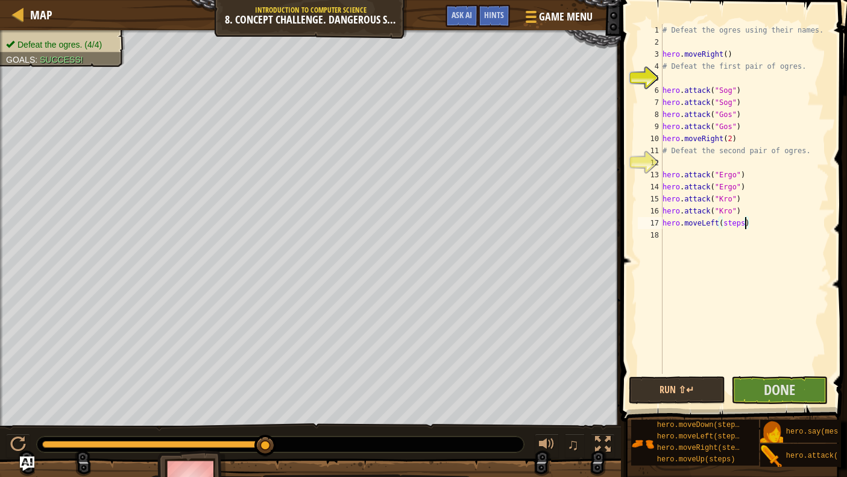
click at [745, 222] on div "# Defeat the ogres using their names. hero . moveRight ( ) # Defeat the first p…" at bounding box center [744, 211] width 169 height 374
type textarea "hero.moveLeft()"
click at [680, 382] on button "Run ⇧↵" at bounding box center [677, 390] width 96 height 28
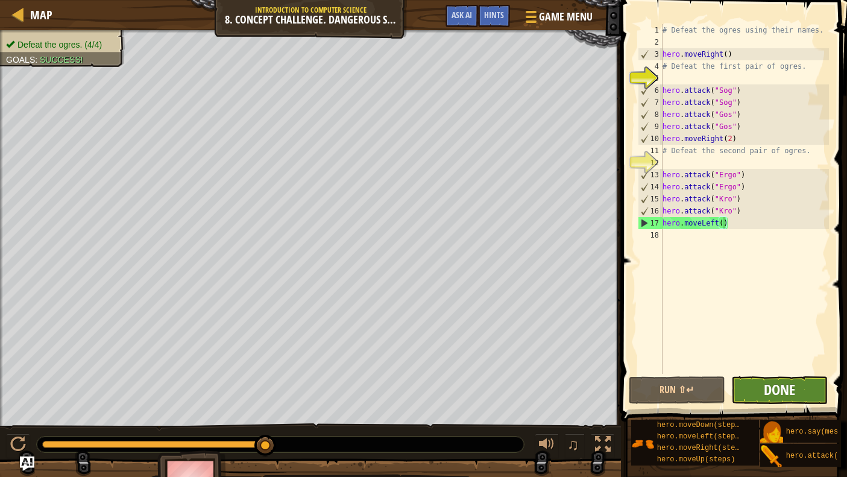
click at [762, 382] on span "Done" at bounding box center [779, 389] width 31 height 19
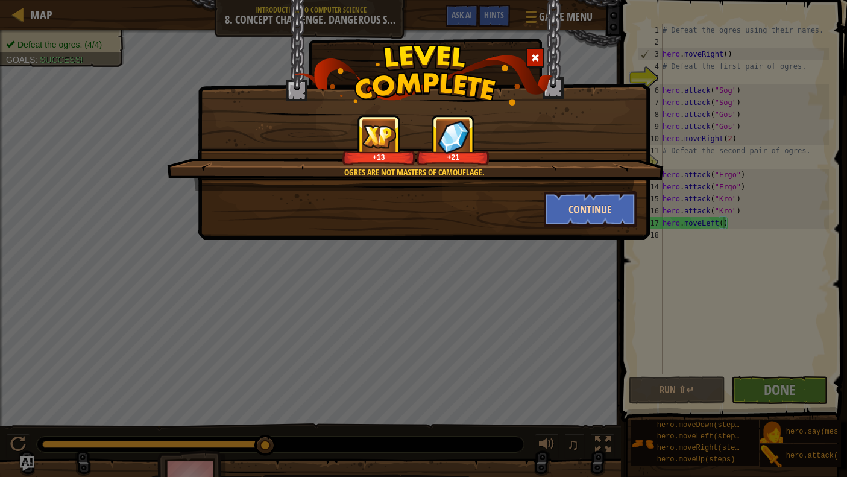
click at [574, 217] on button "Continue" at bounding box center [590, 209] width 93 height 36
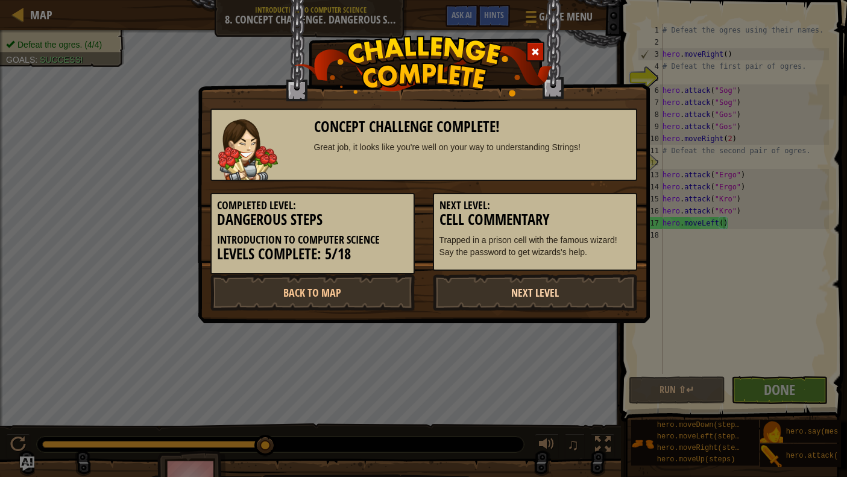
click at [481, 294] on link "Next Level" at bounding box center [535, 292] width 204 height 36
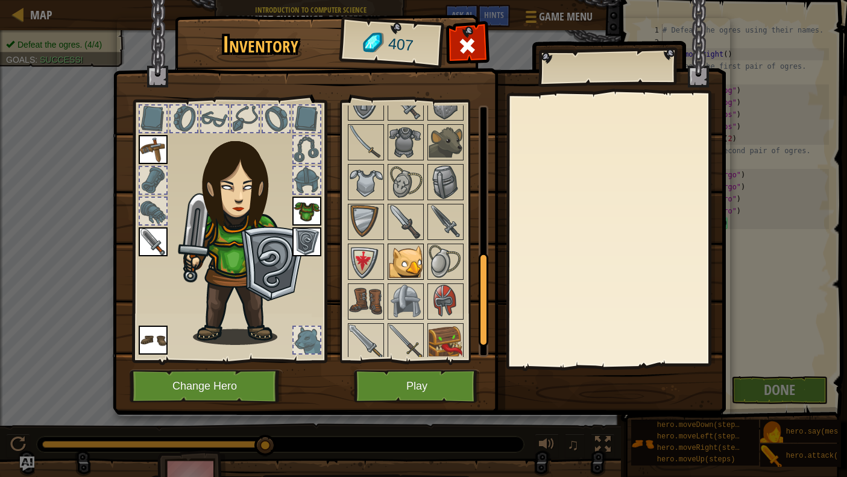
scroll to position [444, 0]
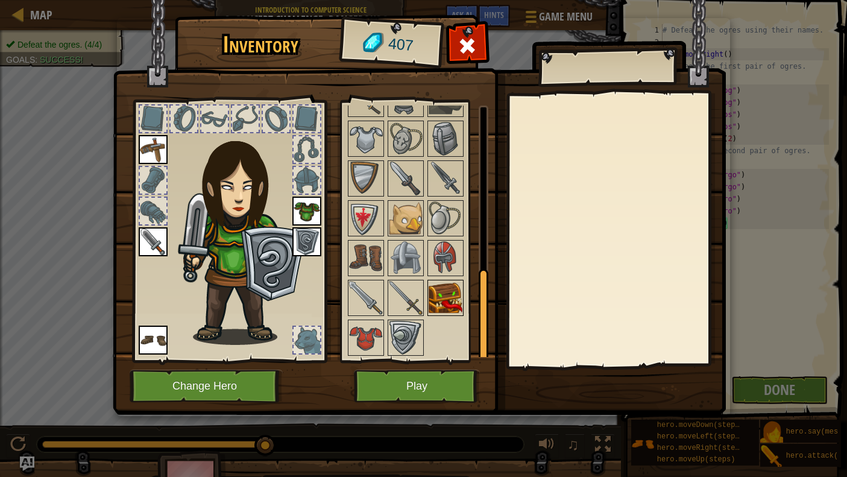
click at [434, 297] on img at bounding box center [446, 298] width 34 height 34
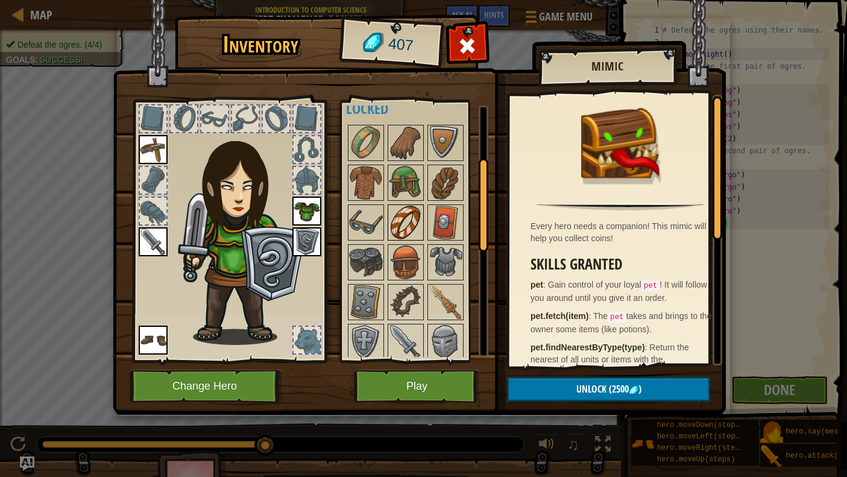
scroll to position [141, 0]
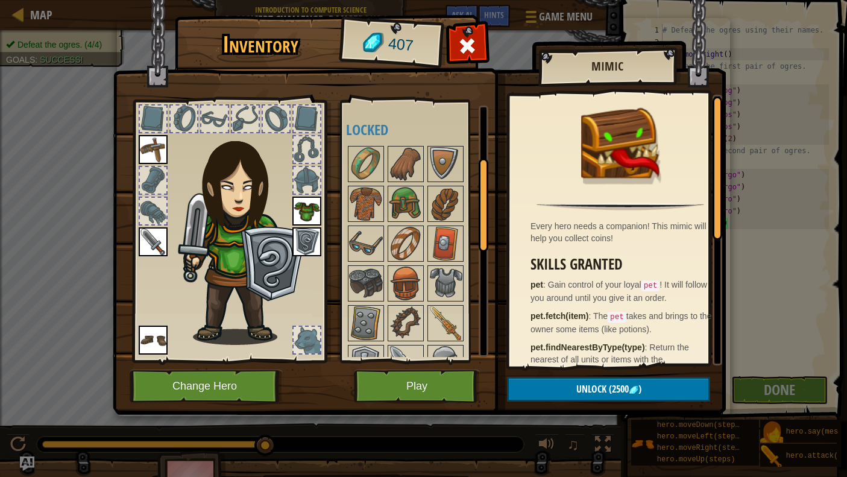
click at [419, 380] on button "Play" at bounding box center [417, 386] width 126 height 33
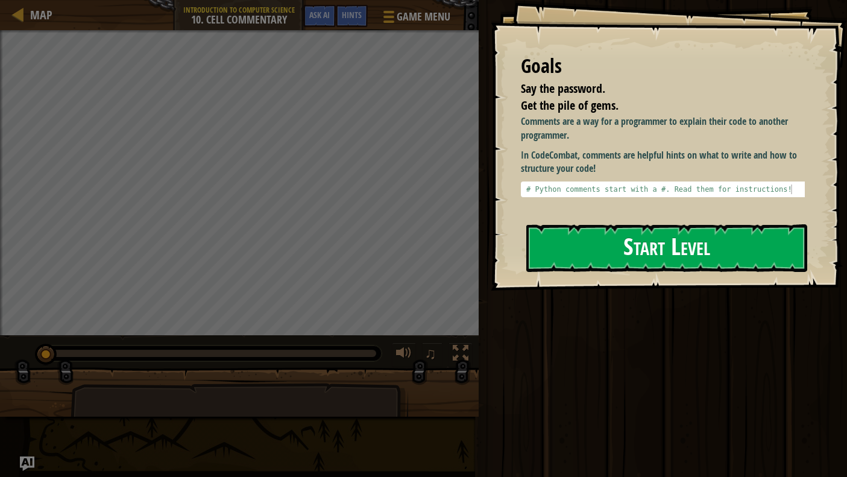
click at [679, 253] on button "Start Level" at bounding box center [666, 248] width 281 height 48
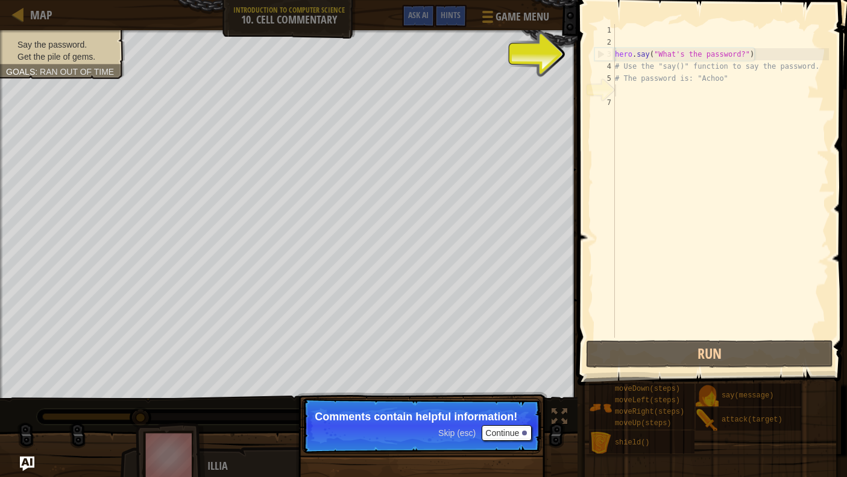
click at [521, 434] on button "Continue" at bounding box center [507, 433] width 50 height 16
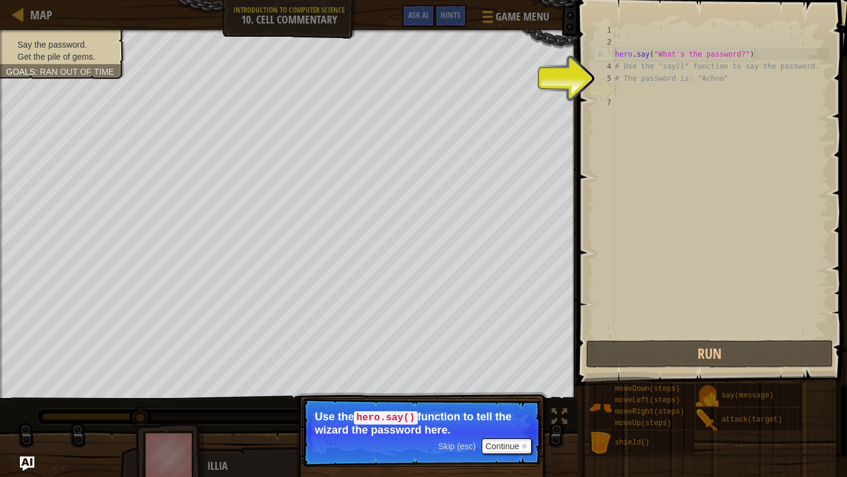
click at [500, 444] on button "Continue" at bounding box center [507, 446] width 50 height 16
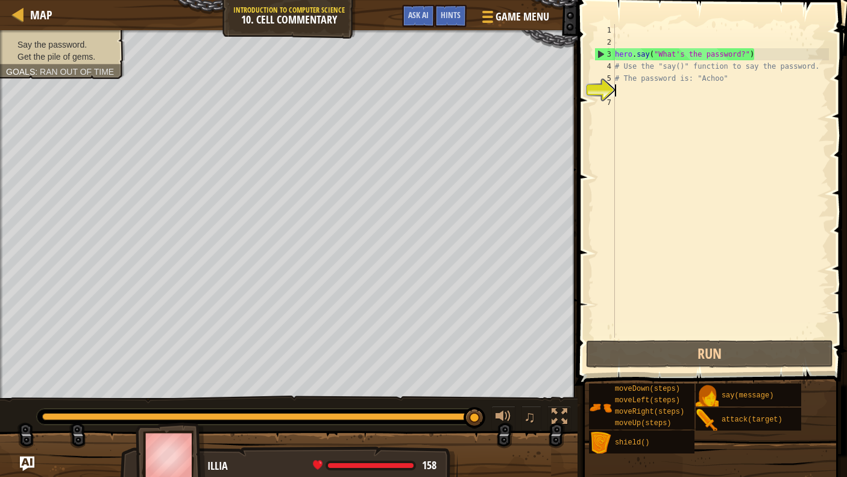
click at [619, 90] on div "hero . say ( "What's the password?" ) # Use the "say()" function to say the pas…" at bounding box center [721, 193] width 217 height 338
click at [615, 107] on div "7" at bounding box center [605, 102] width 21 height 12
type textarea "a"
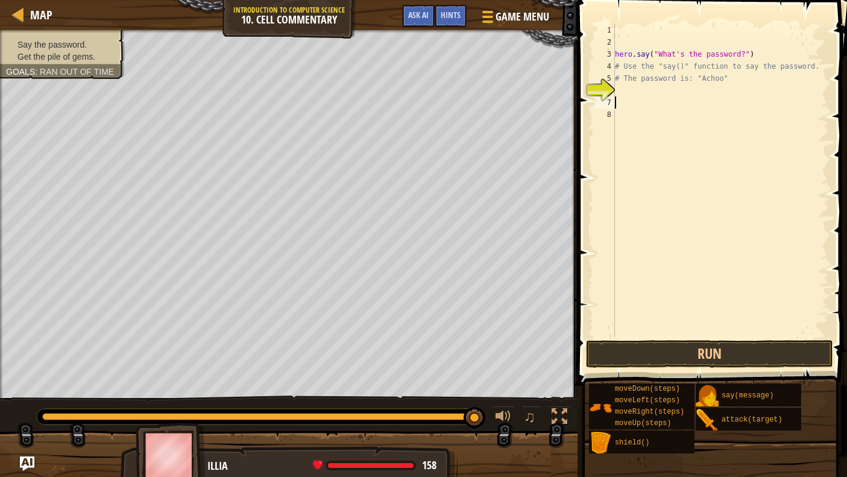
click at [613, 95] on div "6" at bounding box center [605, 90] width 21 height 12
type textarea "A"
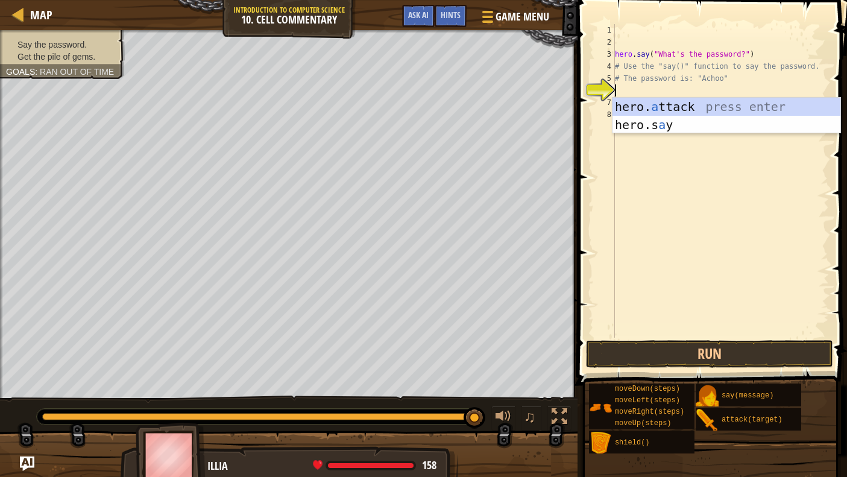
scroll to position [5, 0]
click at [663, 154] on div "hero . say ( "What's the password?" ) # Use the "say()" function to say the pas…" at bounding box center [721, 193] width 217 height 338
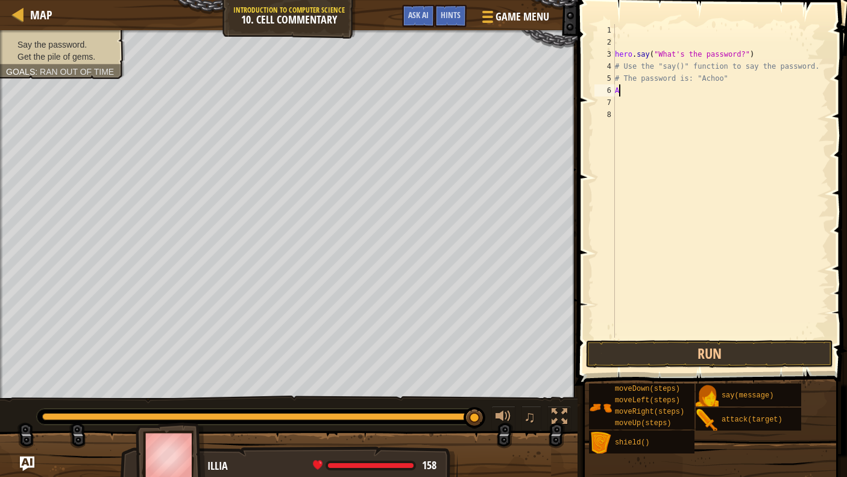
click at [621, 95] on div "hero . say ( "What's the password?" ) # Use the "say()" function to say the pas…" at bounding box center [721, 193] width 217 height 338
type textarea "A"
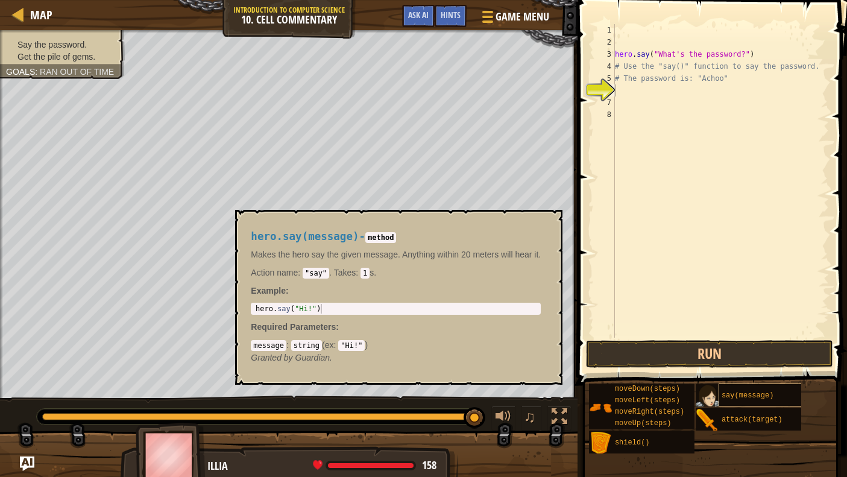
drag, startPoint x: 729, startPoint y: 387, endPoint x: 771, endPoint y: 391, distance: 41.8
click at [771, 390] on div "say(message)" at bounding box center [761, 395] width 85 height 23
click at [747, 390] on div "say(message)" at bounding box center [761, 395] width 85 height 23
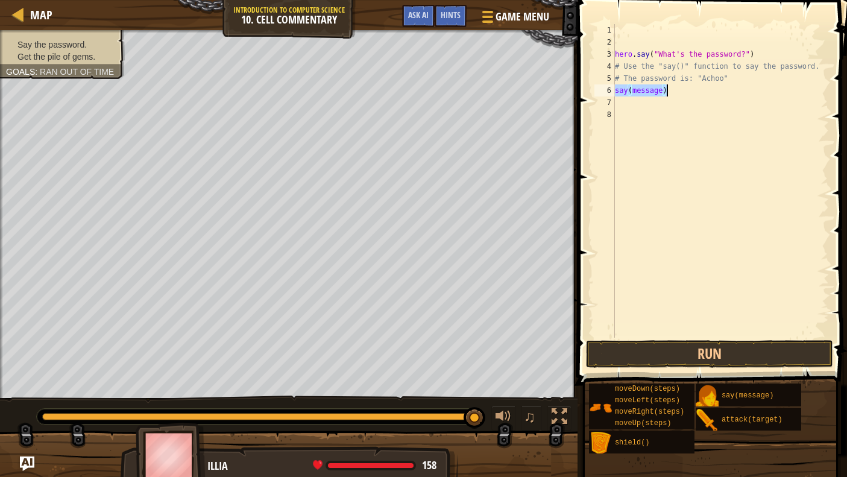
click at [662, 90] on div "hero . say ( "What's the password?" ) # Use the "say()" function to say the pas…" at bounding box center [721, 181] width 217 height 314
click at [667, 355] on button "Run" at bounding box center [709, 354] width 247 height 28
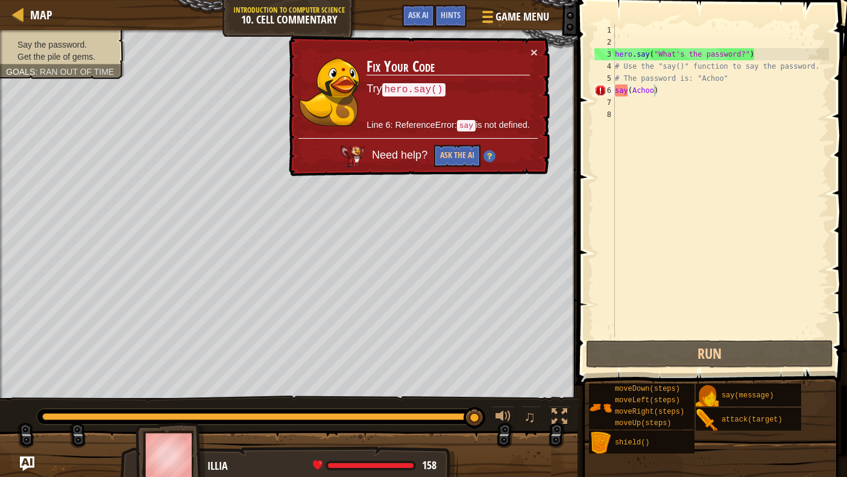
click at [529, 41] on div "× Fix Your Code Try hero.say() Line 6: ReferenceError: say is not defined. Need…" at bounding box center [418, 106] width 264 height 141
click at [530, 43] on div "× Fix Your Code Try hero.say() Line 6: ReferenceError: say is not defined. Need…" at bounding box center [418, 106] width 264 height 141
click at [531, 49] on button "×" at bounding box center [534, 52] width 7 height 13
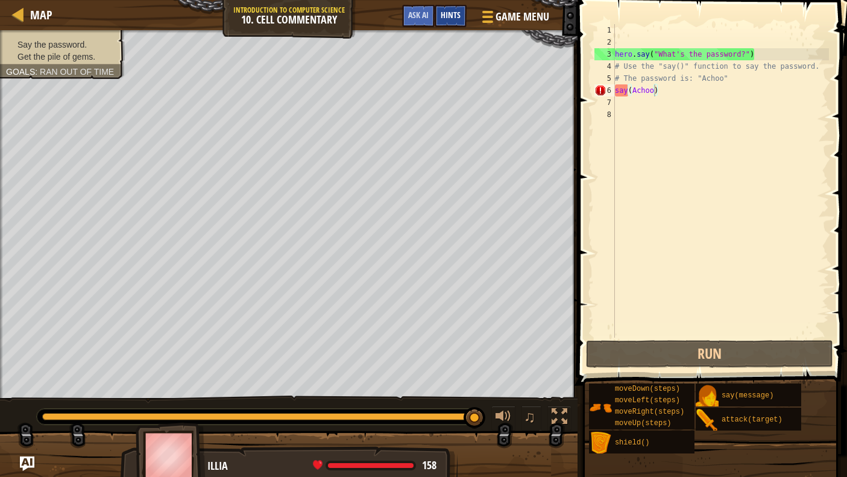
click at [453, 14] on span "Hints" at bounding box center [451, 14] width 20 height 11
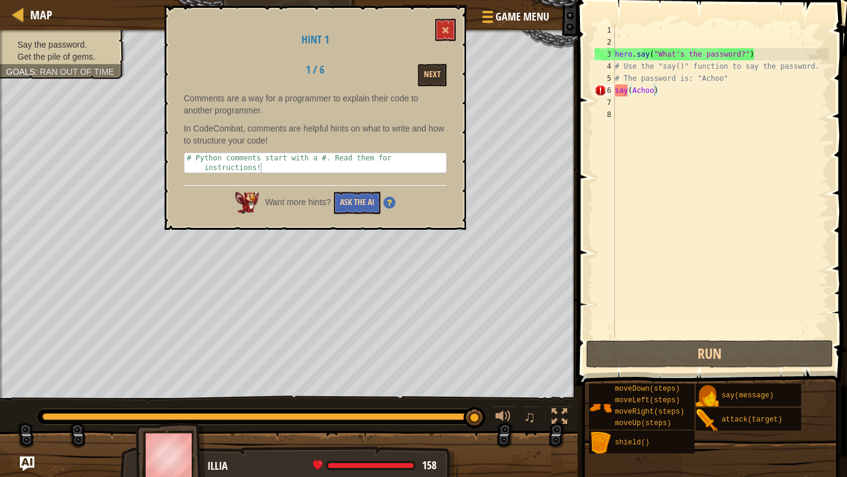
click at [368, 197] on button "Ask the AI" at bounding box center [357, 203] width 46 height 22
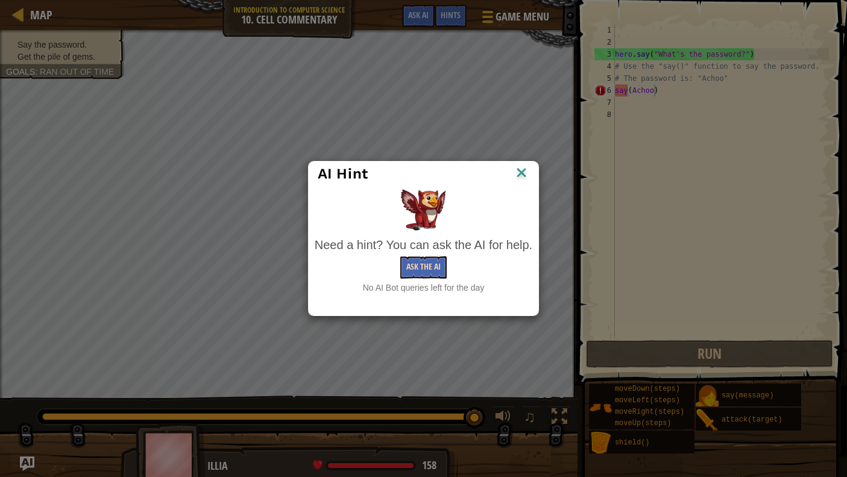
click at [418, 266] on button "Ask the AI" at bounding box center [423, 267] width 46 height 22
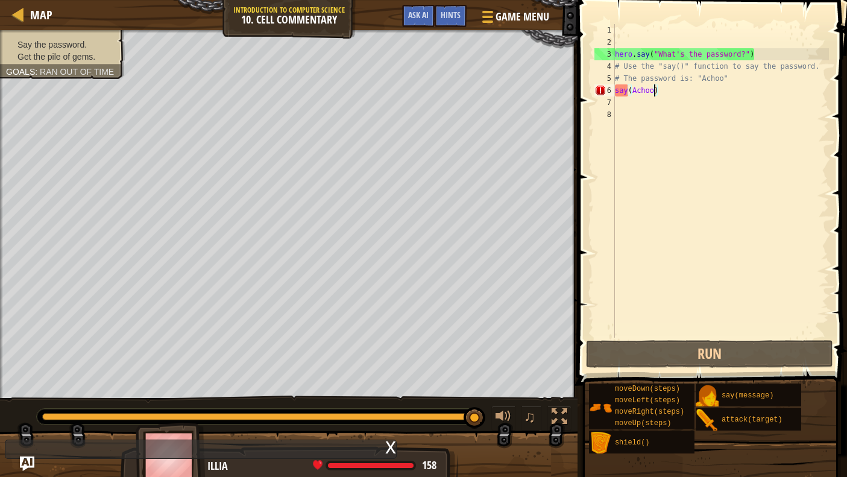
click at [625, 91] on div "hero . say ( "What's the password?" ) # Use the "say()" function to say the pas…" at bounding box center [721, 193] width 217 height 338
click at [627, 89] on div "hero . say ( "What's the password?" ) # Use the "say()" function to say the pas…" at bounding box center [721, 193] width 217 height 338
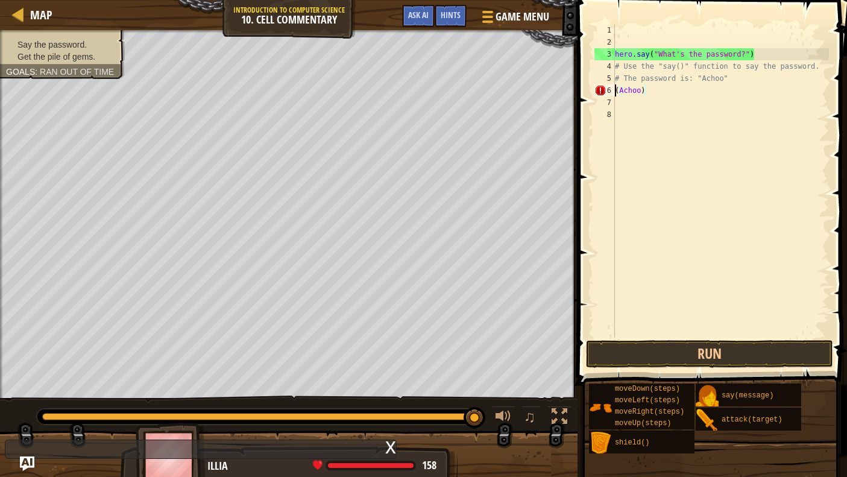
scroll to position [5, 2]
click at [661, 368] on span at bounding box center [713, 175] width 279 height 421
click at [661, 358] on button "Run" at bounding box center [709, 354] width 247 height 28
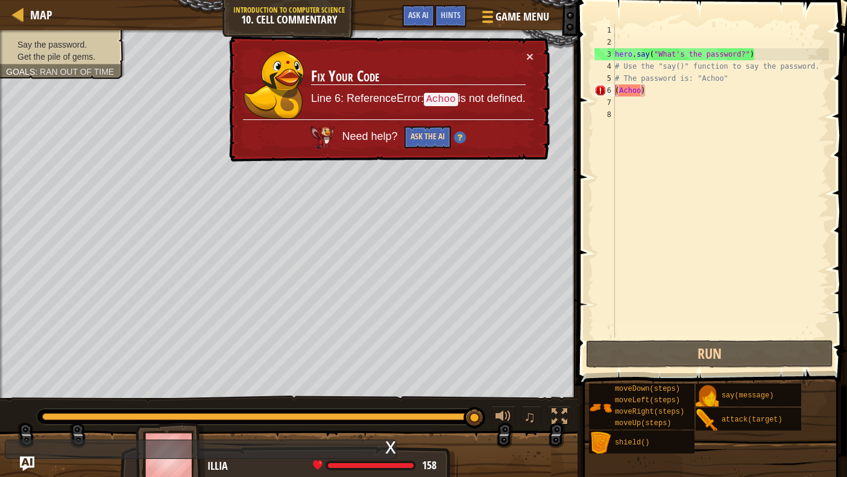
click at [434, 139] on button "Ask the AI" at bounding box center [428, 137] width 46 height 22
click at [529, 60] on button "×" at bounding box center [529, 56] width 7 height 13
click at [655, 93] on div "hero . say ( "What's the password?" ) # Use the "say()" function to say the pas…" at bounding box center [721, 193] width 217 height 338
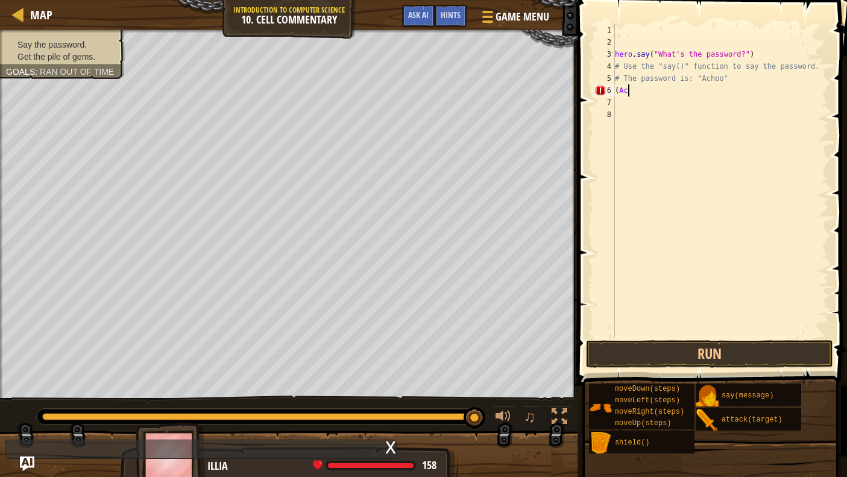
scroll to position [5, 0]
type textarea "("
type textarea "# The password is: "Achoo"
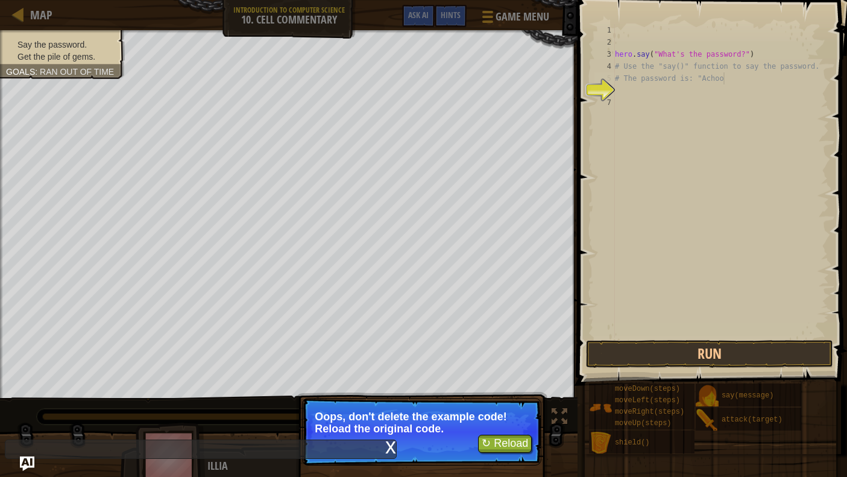
click at [383, 449] on div "x" at bounding box center [201, 449] width 392 height 19
click at [385, 449] on div "x" at bounding box center [390, 446] width 11 height 12
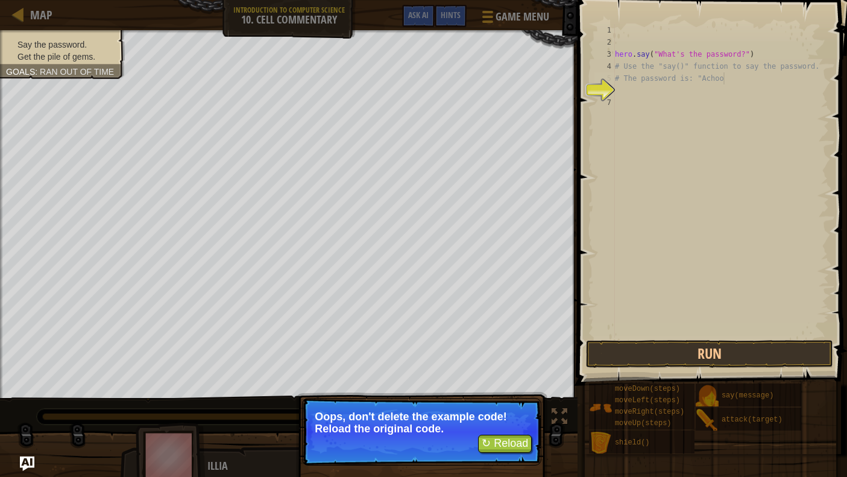
click at [509, 442] on button "↻ Reload" at bounding box center [505, 444] width 54 height 18
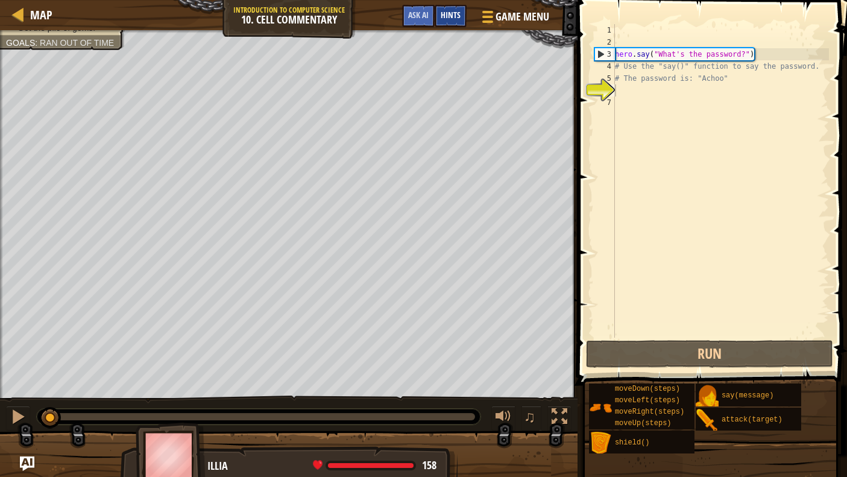
click at [457, 14] on span "Hints" at bounding box center [451, 14] width 20 height 11
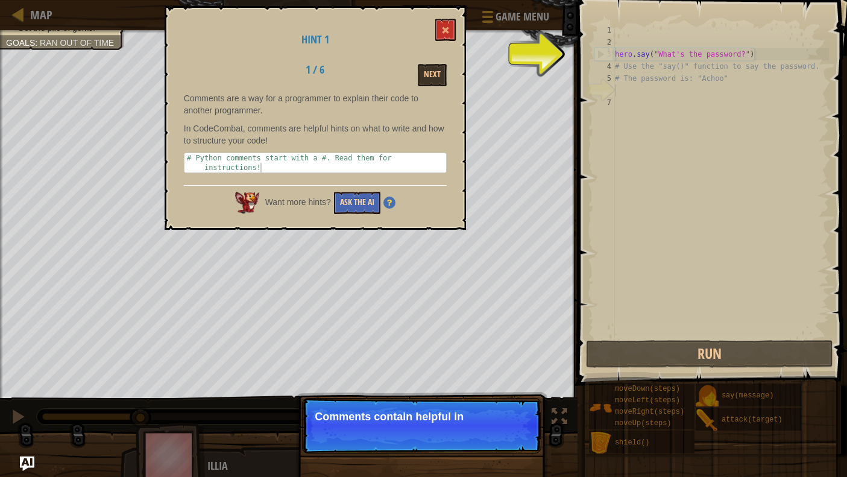
click at [349, 195] on button "Ask the AI" at bounding box center [357, 203] width 46 height 22
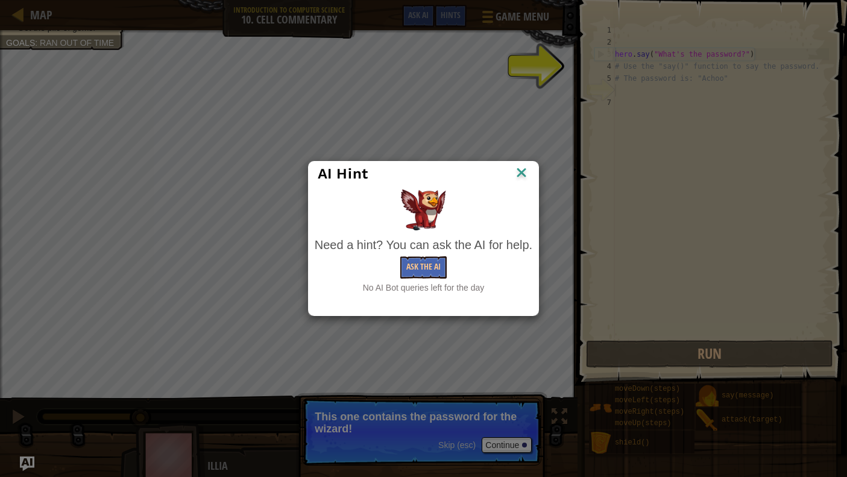
click at [519, 171] on img at bounding box center [522, 174] width 16 height 18
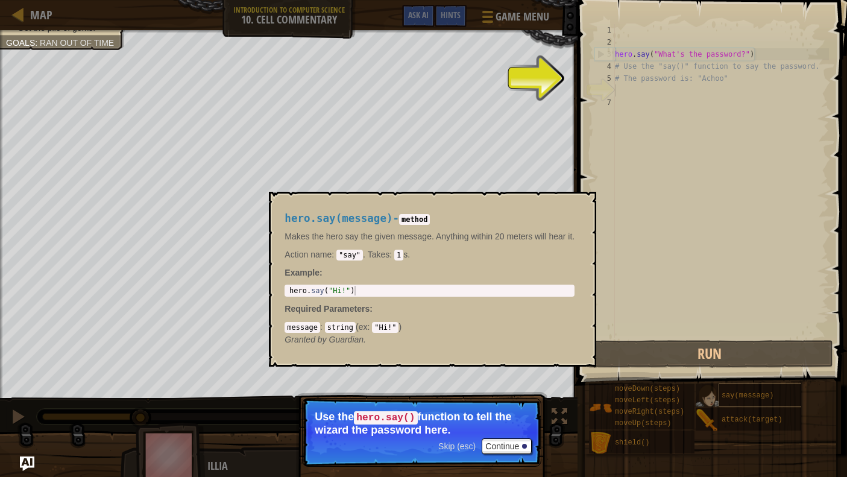
click at [763, 392] on span "say(message)" at bounding box center [748, 395] width 52 height 8
click at [586, 207] on button "×" at bounding box center [583, 205] width 10 height 17
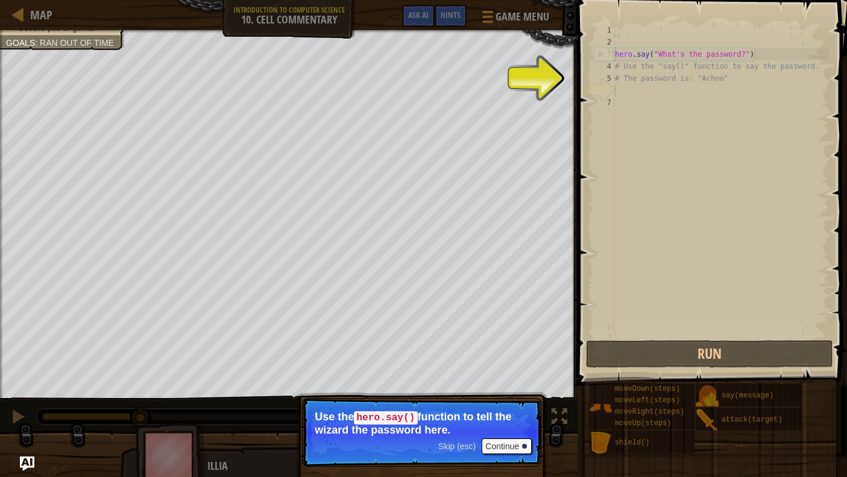
click at [505, 441] on button "Continue" at bounding box center [507, 446] width 50 height 16
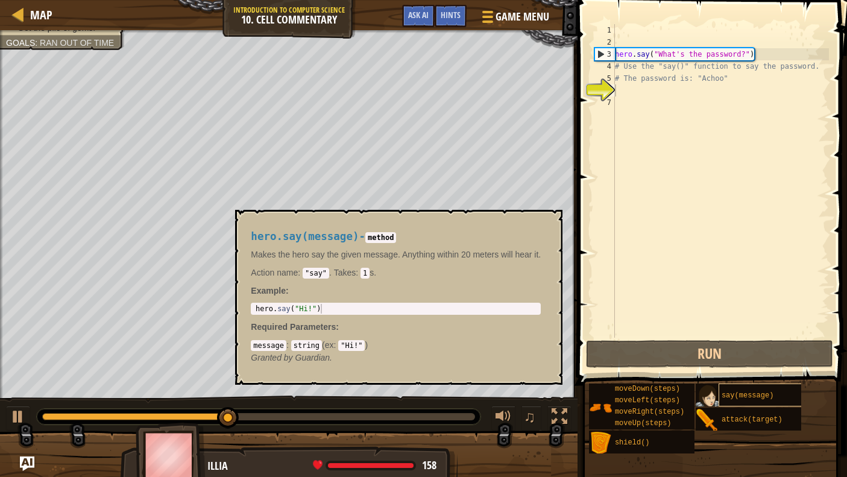
click at [748, 395] on span "say(message)" at bounding box center [748, 395] width 52 height 8
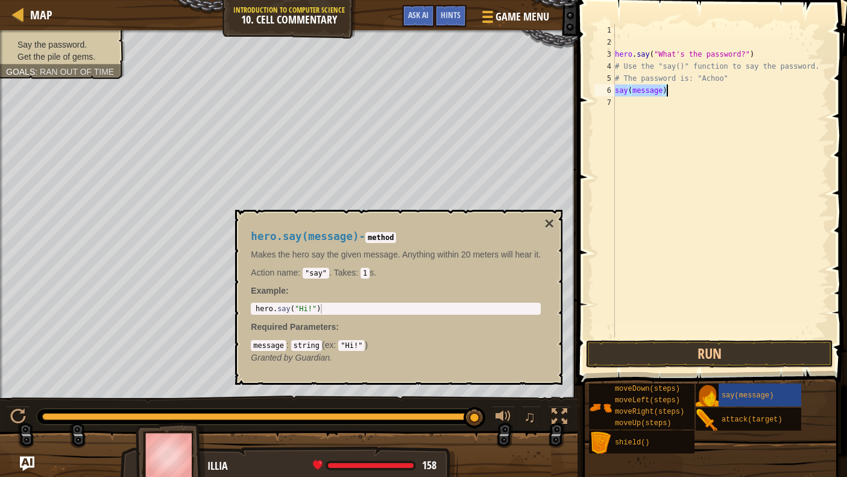
click at [662, 92] on div "hero . say ( "What's the password?" ) # Use the "say()" function to say the pas…" at bounding box center [721, 193] width 217 height 338
click at [643, 89] on div "hero . say ( "What's the password?" ) # Use the "say()" function to say the pas…" at bounding box center [721, 193] width 217 height 338
click at [655, 77] on div "hero . say ( "What's the password?" ) # Use the "say()" function to say the pas…" at bounding box center [721, 193] width 217 height 338
click at [653, 93] on div "hero . say ( "What's the password?" ) # Use the "say()" function to say the pas…" at bounding box center [721, 181] width 217 height 314
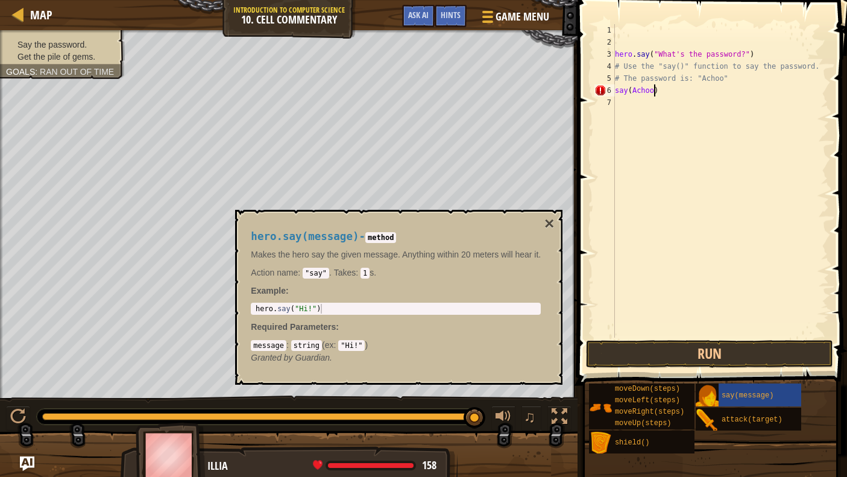
scroll to position [5, 3]
click at [631, 90] on div "hero . say ( "What's the password?" ) # Use the "say()" function to say the pas…" at bounding box center [721, 193] width 217 height 338
click at [665, 351] on button "Run" at bounding box center [709, 354] width 247 height 28
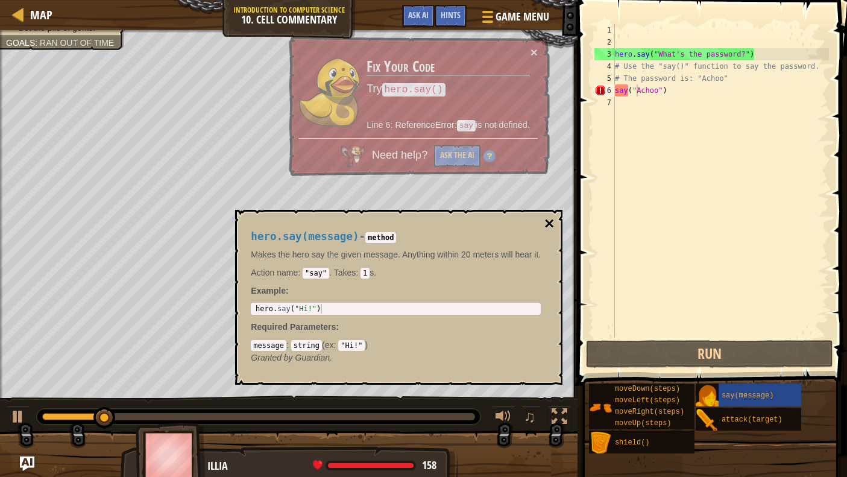
click at [554, 221] on button "×" at bounding box center [550, 223] width 10 height 17
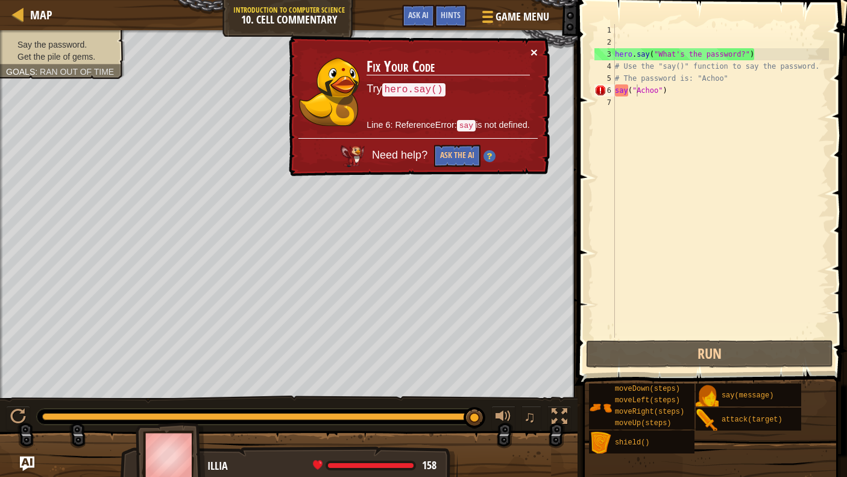
click at [536, 56] on button "×" at bounding box center [534, 52] width 7 height 13
click at [531, 46] on button "×" at bounding box center [534, 52] width 7 height 13
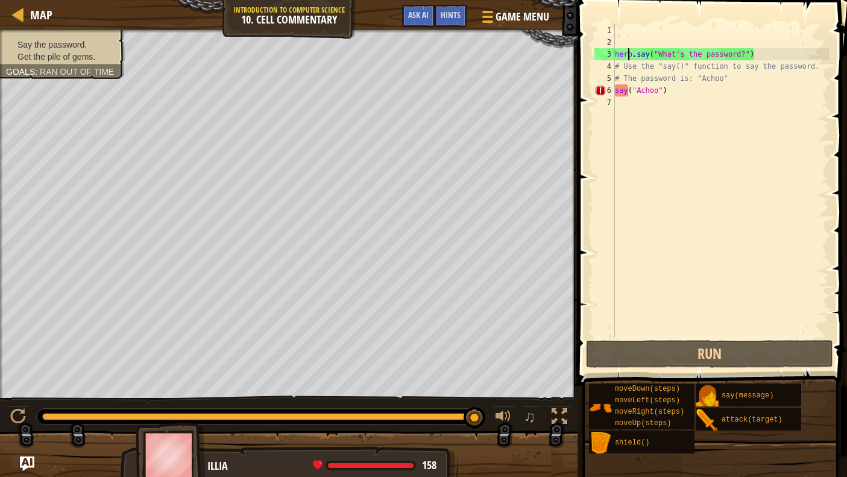
click at [630, 55] on div "hero . say ( "What's the password?" ) # Use the "say()" function to say the pas…" at bounding box center [721, 193] width 217 height 338
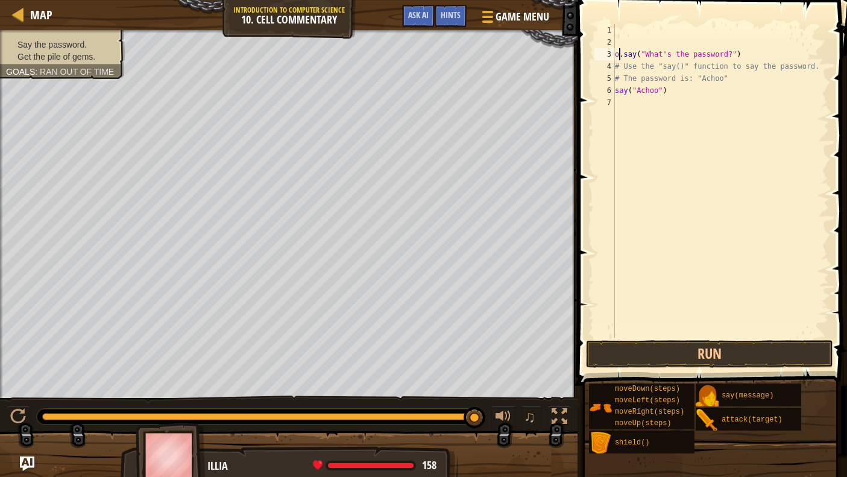
click at [619, 51] on div "o . say ( "What's the password?" ) # Use the "say()" function to say the passwo…" at bounding box center [721, 193] width 217 height 338
type textarea ".say("What's the password?")"
click at [677, 343] on button "Run" at bounding box center [709, 354] width 247 height 28
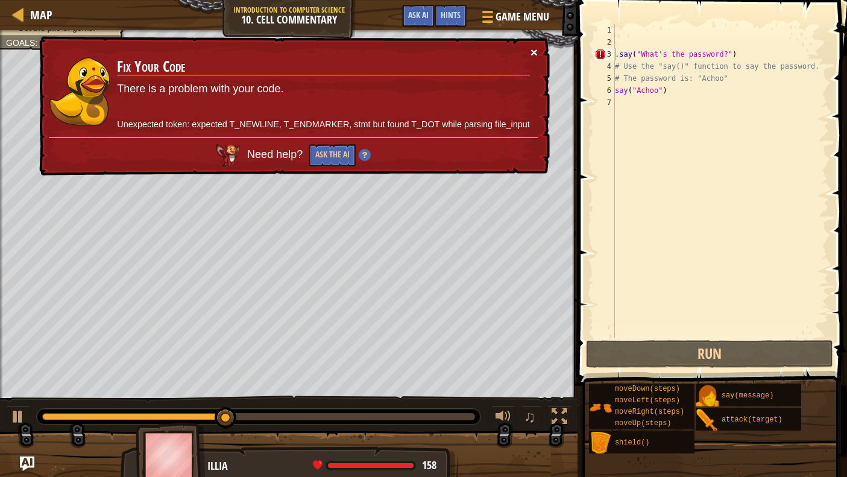
click at [531, 49] on button "×" at bounding box center [534, 52] width 7 height 13
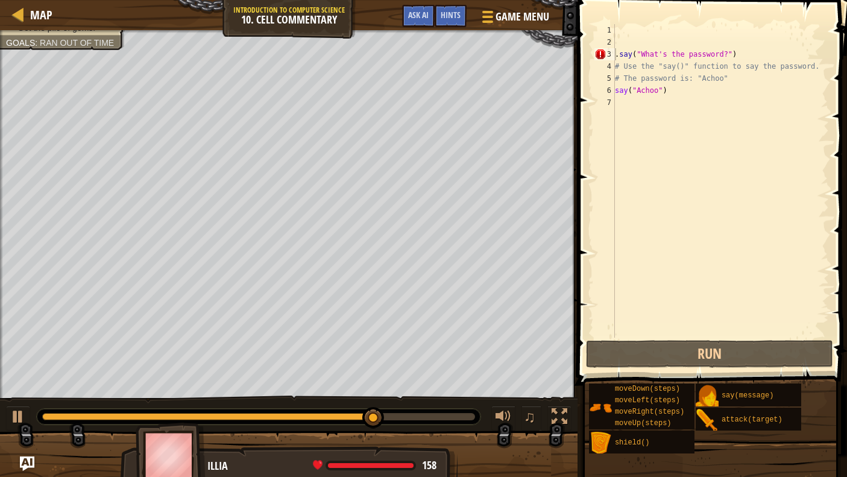
drag, startPoint x: 344, startPoint y: 411, endPoint x: 345, endPoint y: 422, distance: 10.3
click at [312, 403] on div "♫" at bounding box center [289, 414] width 578 height 36
click at [216, 369] on div "Say the password. Get the pile of gems. Goals : Ran out of time ♫ Illia 158 x: …" at bounding box center [423, 255] width 847 height 450
click at [97, 354] on div "Say the password. Get the pile of gems. Goals : Ran out of time ♫ Illia 158 x: …" at bounding box center [423, 255] width 847 height 450
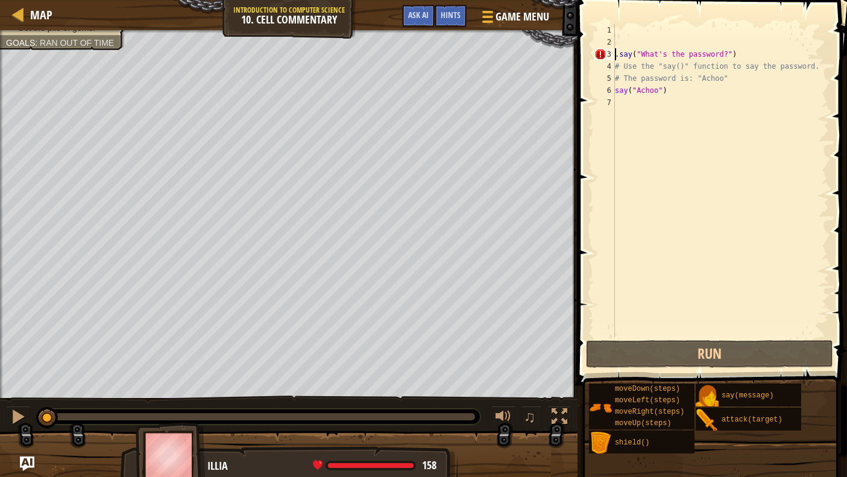
click at [12, 394] on div "Say the password. Get the pile of gems. Goals : Ran out of time ♫ Illia 158 x: …" at bounding box center [423, 255] width 847 height 450
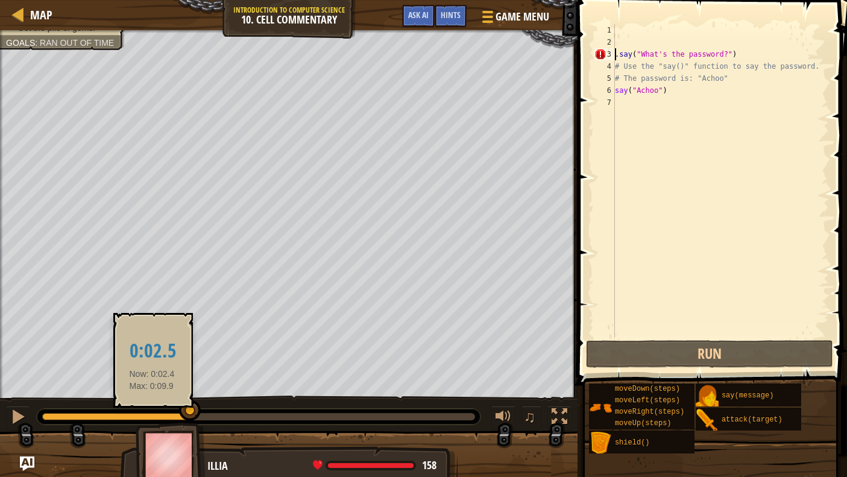
click at [191, 412] on div at bounding box center [190, 411] width 22 height 22
click at [191, 412] on div at bounding box center [190, 417] width 22 height 22
click at [192, 412] on div at bounding box center [190, 418] width 22 height 22
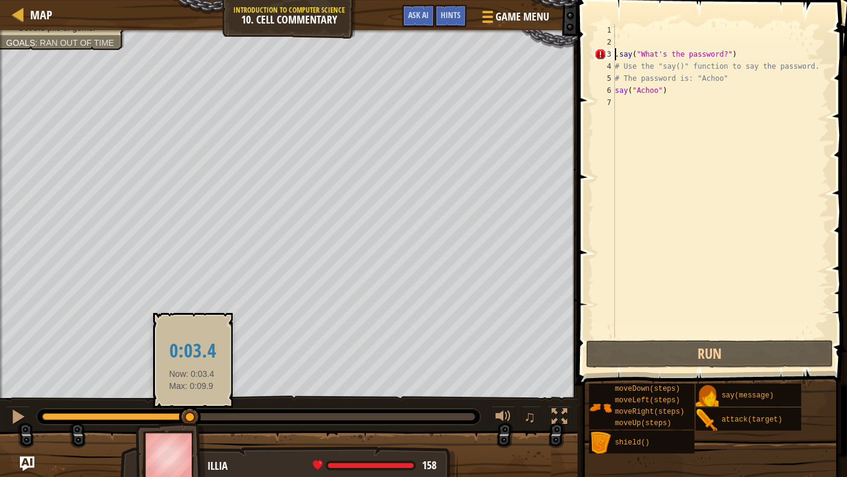
click at [192, 411] on div at bounding box center [190, 417] width 22 height 22
click at [192, 411] on div at bounding box center [190, 414] width 22 height 22
click at [192, 411] on div at bounding box center [190, 413] width 22 height 22
click at [192, 411] on div at bounding box center [190, 418] width 22 height 22
click at [192, 411] on div at bounding box center [190, 413] width 22 height 22
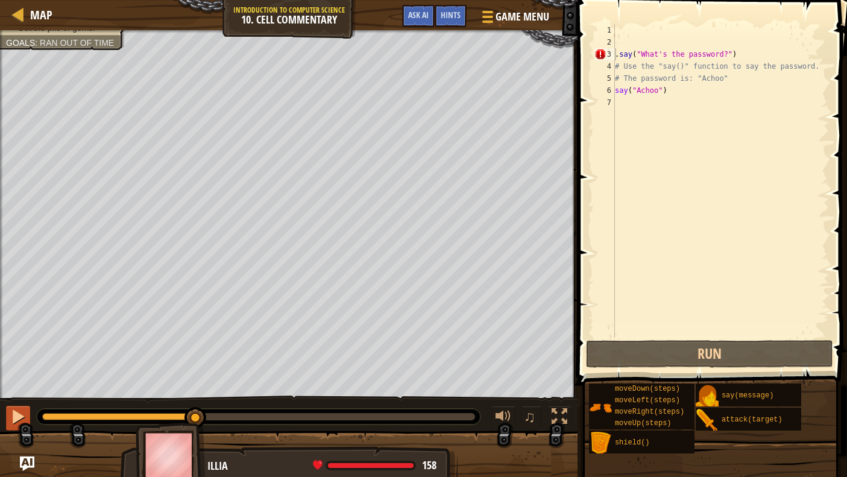
click at [13, 406] on button at bounding box center [18, 418] width 24 height 25
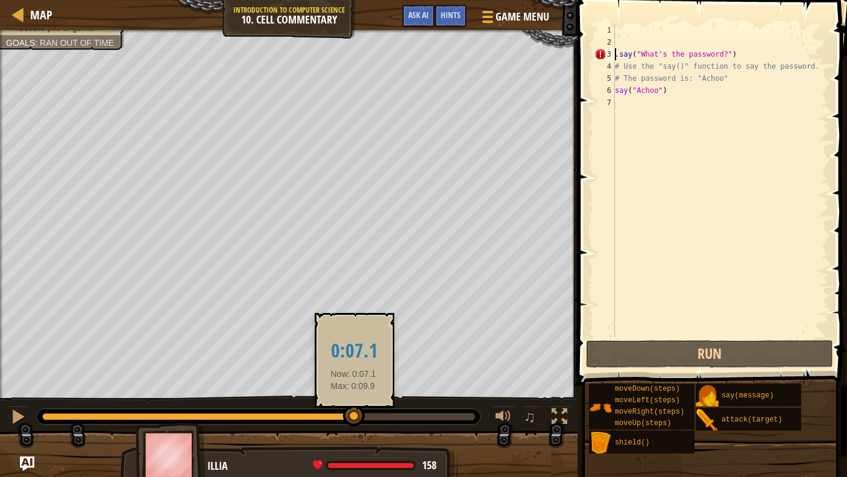
click at [353, 412] on div at bounding box center [354, 416] width 22 height 22
click at [353, 412] on div at bounding box center [354, 418] width 22 height 22
click at [353, 412] on div at bounding box center [354, 417] width 22 height 22
click at [353, 412] on div at bounding box center [354, 413] width 22 height 22
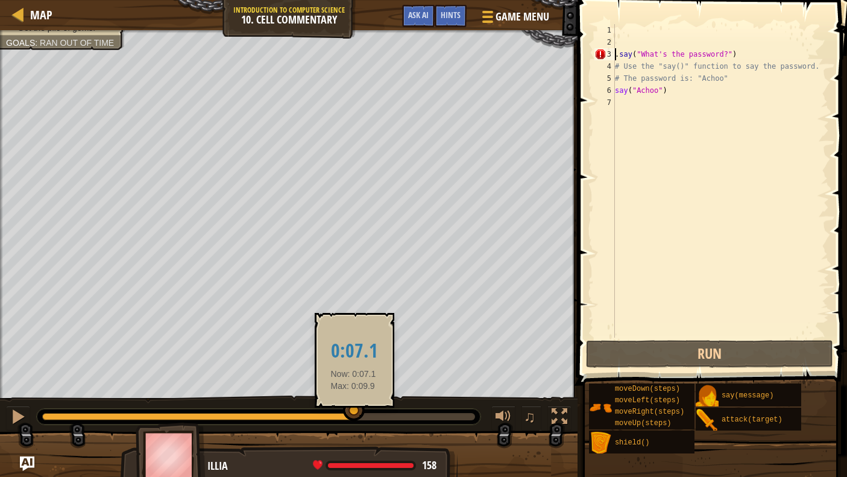
click at [353, 412] on div at bounding box center [354, 411] width 22 height 22
drag, startPoint x: 353, startPoint y: 412, endPoint x: 357, endPoint y: 376, distance: 36.4
click at [357, 0] on body "Map Introduction to Computer Science 10. Cell Commentary Game Menu Done Hints A…" at bounding box center [423, 0] width 847 height 0
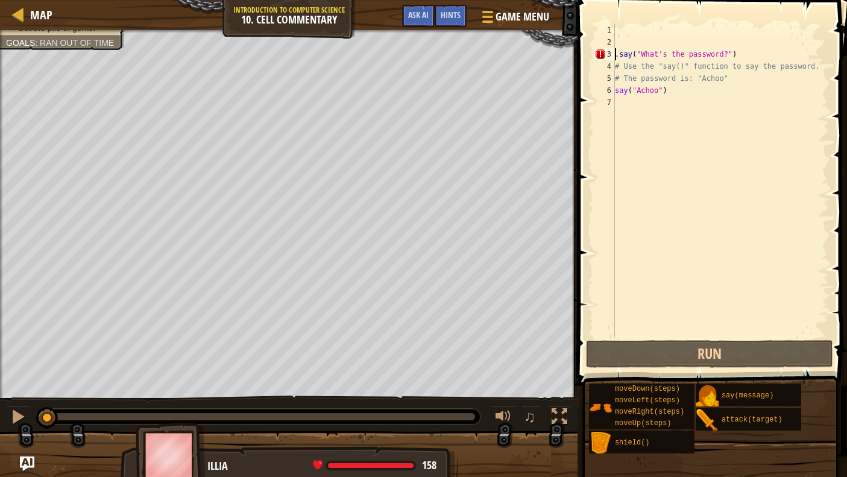
click at [24, 389] on div "Say the password. Get the pile of gems. Goals : Ran out of time ♫ Illia 158 x: …" at bounding box center [423, 255] width 847 height 450
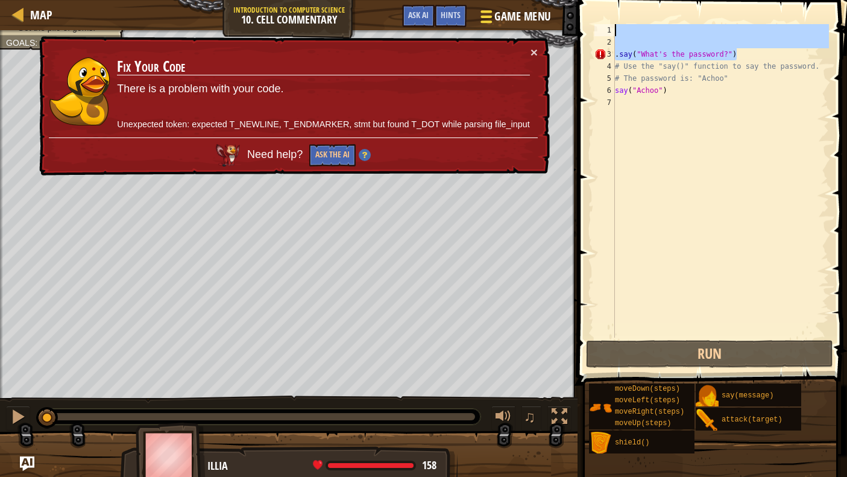
drag, startPoint x: 748, startPoint y: 52, endPoint x: 529, endPoint y: 30, distance: 220.1
click at [529, 30] on div "Map Introduction to Computer Science 10. Cell Commentary Game Menu Done Hints A…" at bounding box center [423, 238] width 847 height 477
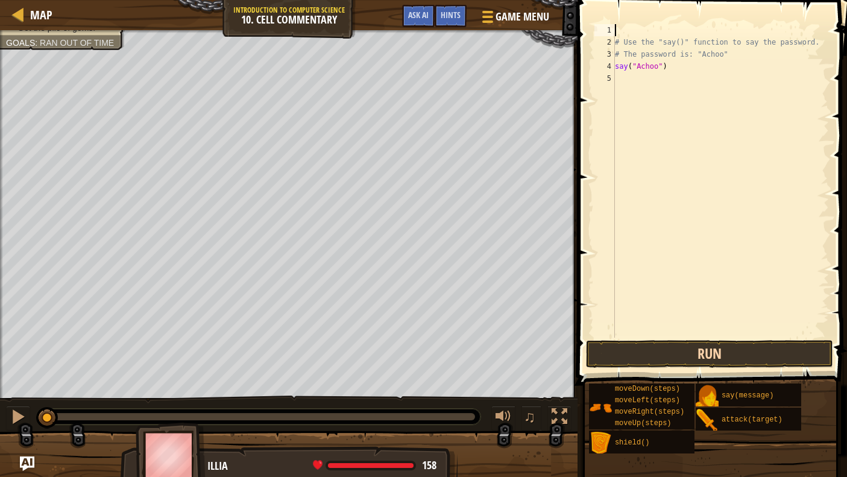
click at [669, 350] on button "Run" at bounding box center [709, 354] width 247 height 28
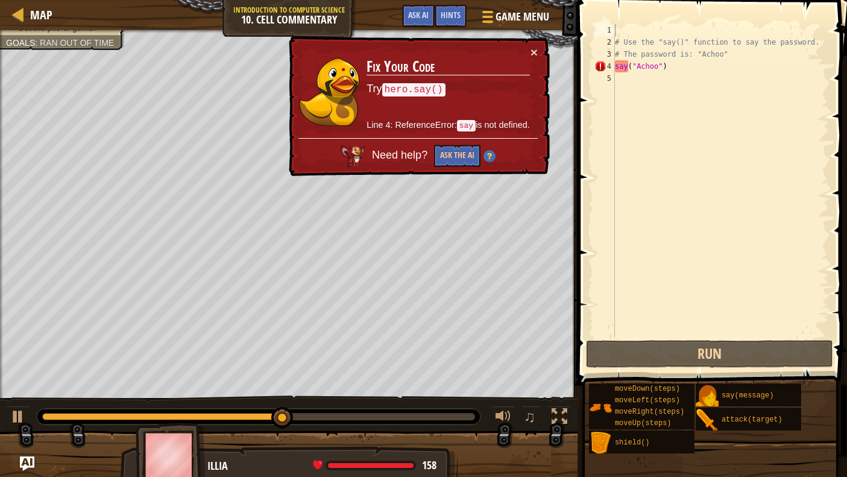
click at [529, 46] on td "Fix Your Code Try hero.say() Line 4: ReferenceError: say is not defined." at bounding box center [448, 91] width 165 height 93
click at [625, 69] on div "# Use the "say()" function to say the password. # The password is: "Achoo" say …" at bounding box center [721, 193] width 217 height 338
click at [628, 64] on div "# Use the "say()" function to say the password. # The password is: "Achoo" say …" at bounding box center [721, 193] width 217 height 338
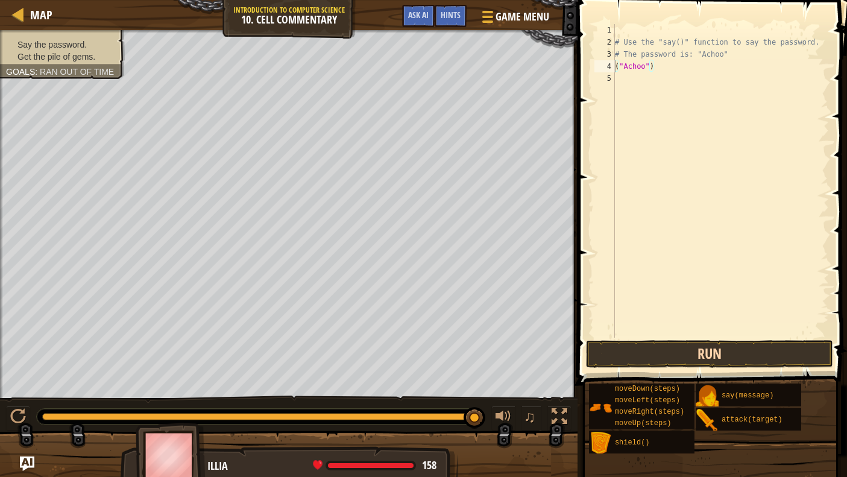
click at [774, 349] on button "Run" at bounding box center [709, 354] width 247 height 28
click at [727, 350] on button "Run" at bounding box center [709, 354] width 247 height 28
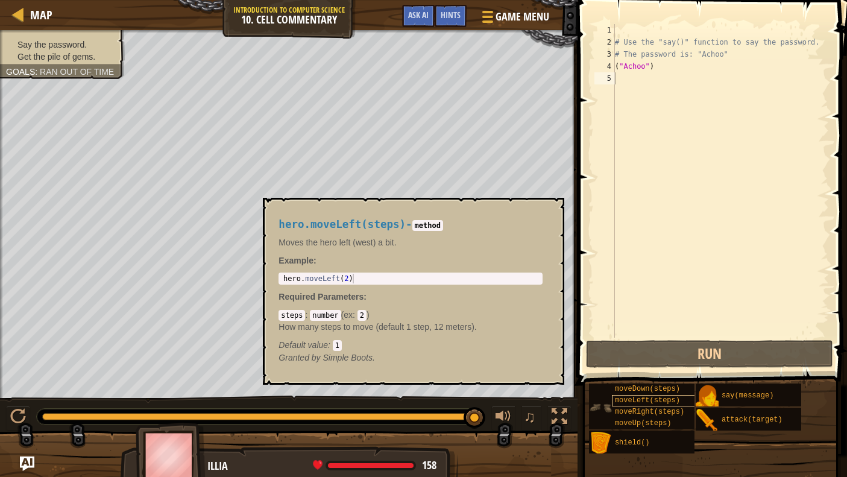
type textarea "moveLeft(steps)"
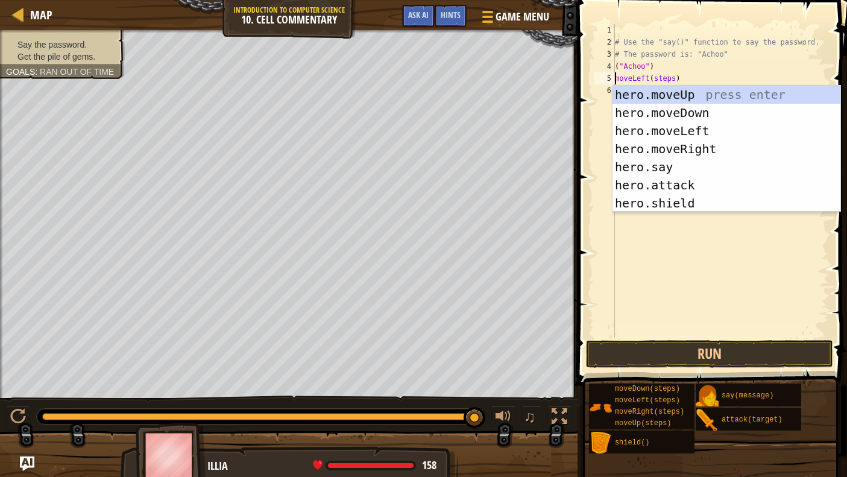
click at [707, 297] on div "# Use the "say()" function to say the password. # The password is: "Achoo" ( "A…" at bounding box center [721, 193] width 217 height 338
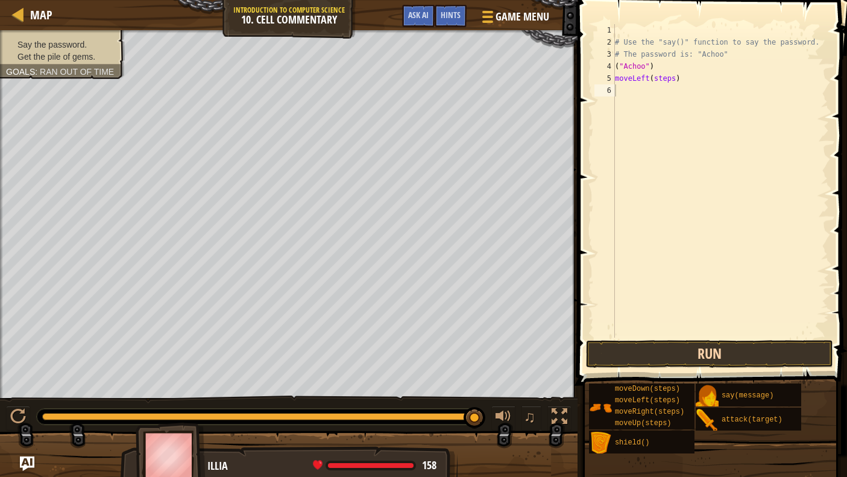
click at [697, 366] on button "Run" at bounding box center [709, 354] width 247 height 28
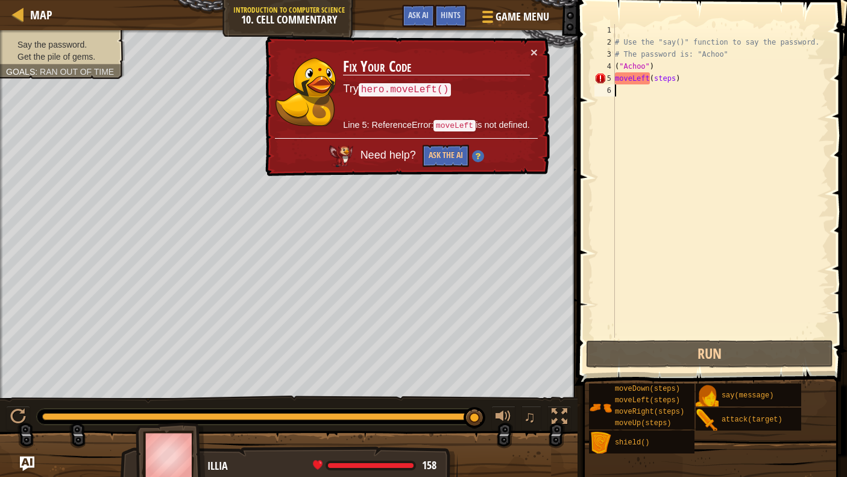
click at [686, 78] on div "# Use the "say()" function to say the password. # The password is: "Achoo" ( "A…" at bounding box center [721, 193] width 217 height 338
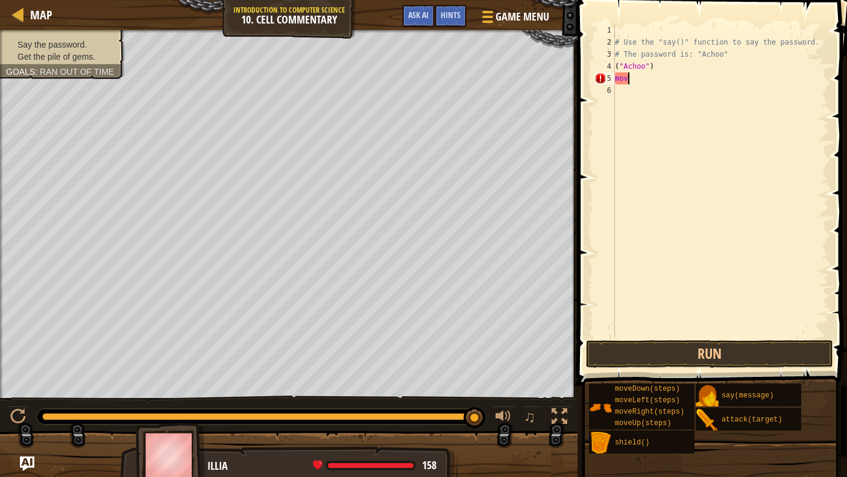
type textarea "m"
click at [692, 347] on button "Run" at bounding box center [709, 354] width 247 height 28
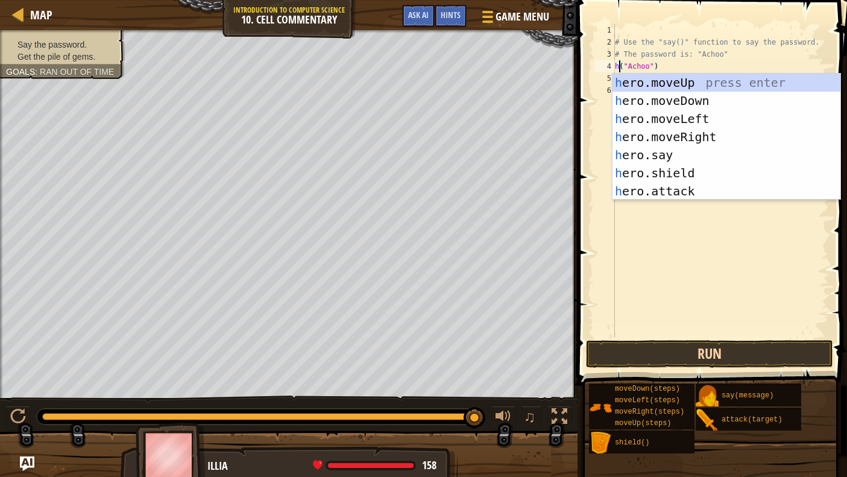
scroll to position [5, 1]
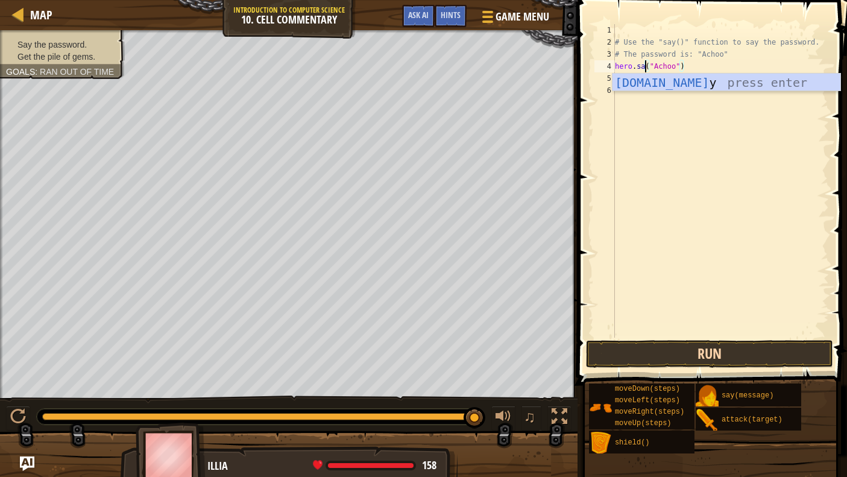
type textarea "hero.say("Achoo")"
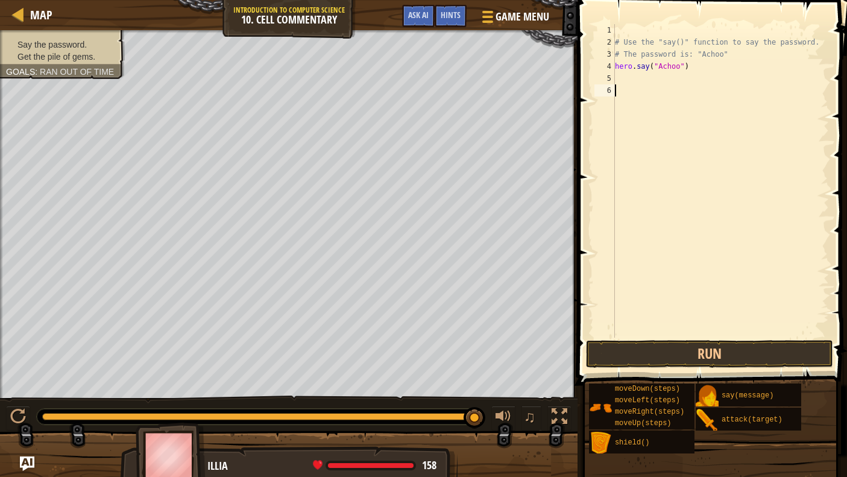
click at [767, 292] on div "# Use the "say()" function to say the password. # The password is: "Achoo" hero…" at bounding box center [721, 193] width 217 height 338
click at [696, 341] on button "Run" at bounding box center [709, 354] width 247 height 28
click at [674, 353] on button "Run" at bounding box center [709, 354] width 247 height 28
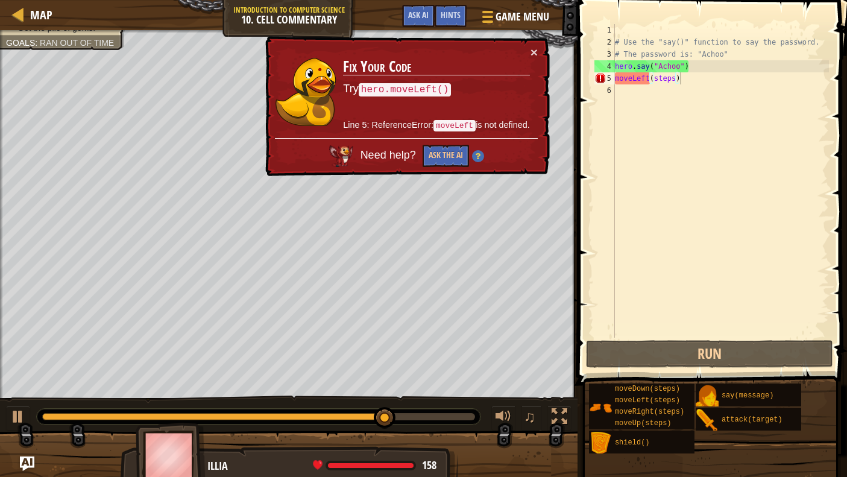
click at [525, 45] on div "× Fix Your Code Try hero.moveLeft() Line 5: ReferenceError: moveLeft is not def…" at bounding box center [406, 106] width 287 height 141
click at [533, 48] on button "×" at bounding box center [535, 54] width 8 height 13
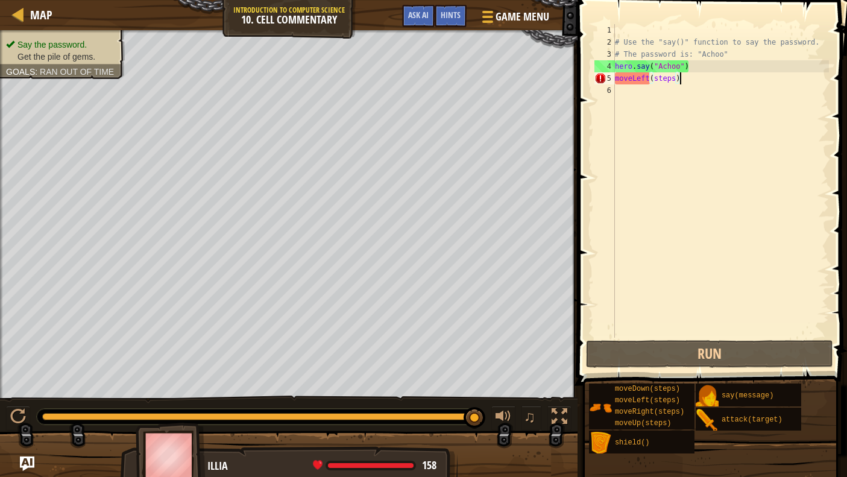
click at [681, 79] on div "# Use the "say()" function to say the password. # The password is: "Achoo" hero…" at bounding box center [721, 193] width 217 height 338
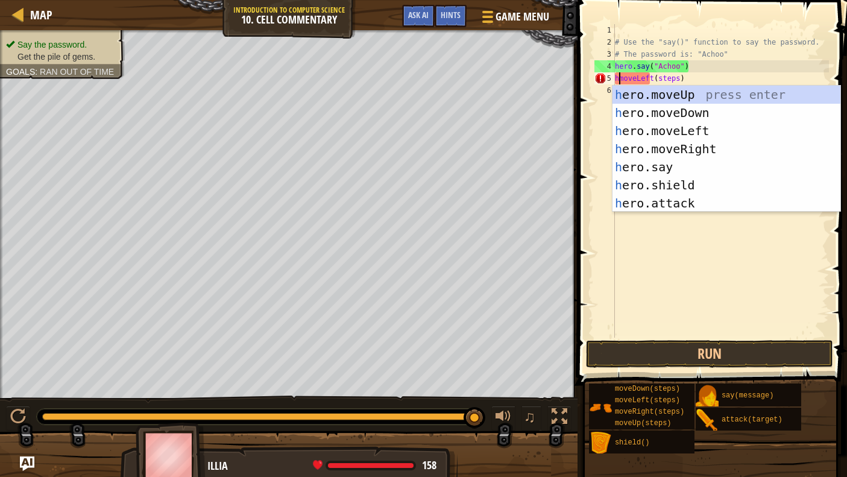
scroll to position [5, 1]
type textarea "hero.moveLeft(steps)"
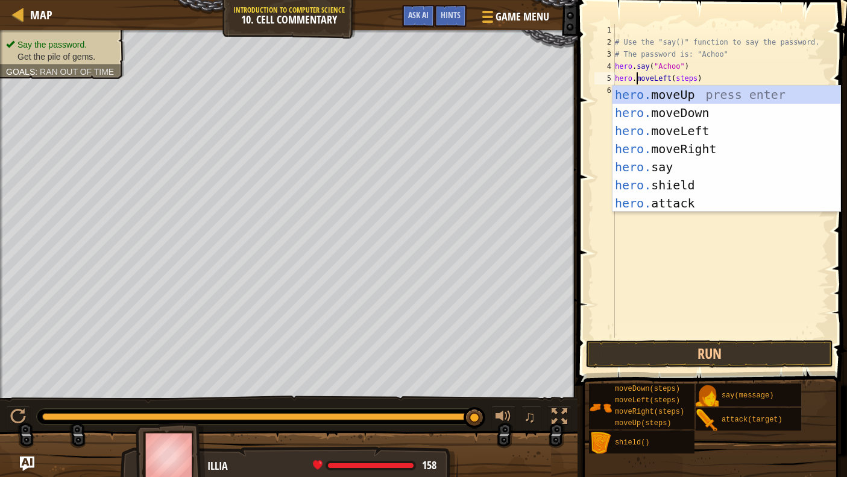
click at [704, 276] on div "# Use the "say()" function to say the password. # The password is: "Achoo" hero…" at bounding box center [721, 193] width 217 height 338
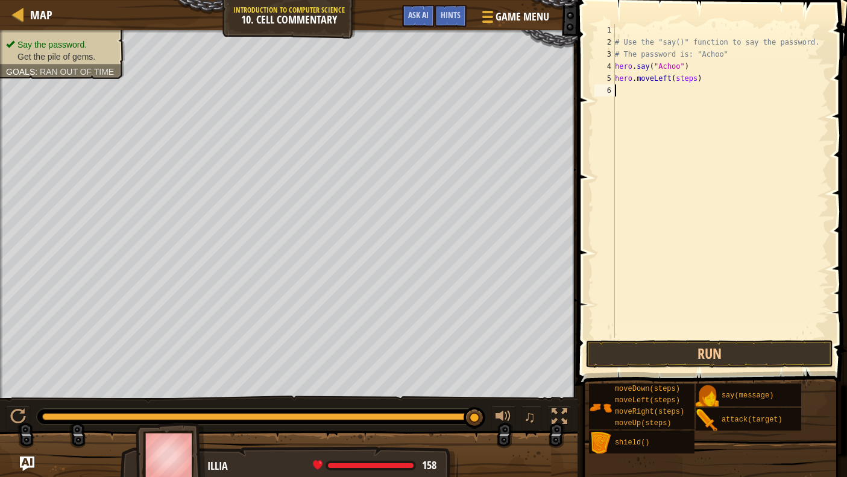
scroll to position [5, 0]
click at [706, 356] on button "Run" at bounding box center [709, 354] width 247 height 28
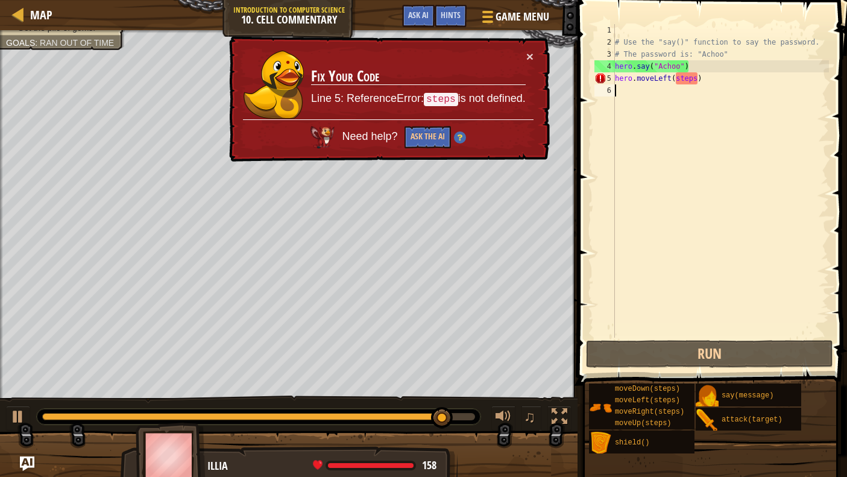
click at [647, 212] on div "# Use the "say()" function to say the password. # The password is: "Achoo" hero…" at bounding box center [721, 193] width 217 height 338
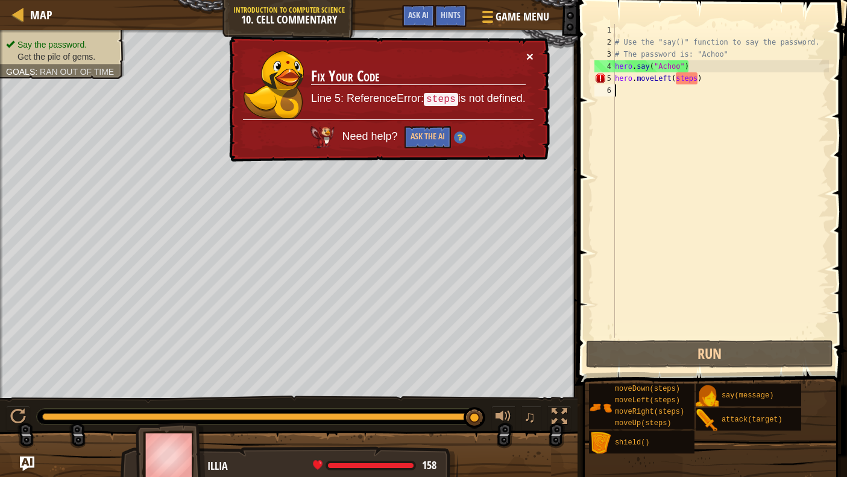
click at [526, 51] on button "×" at bounding box center [529, 57] width 7 height 13
click at [696, 77] on div "# Use the "say()" function to say the password. # The password is: "Achoo" hero…" at bounding box center [721, 193] width 217 height 338
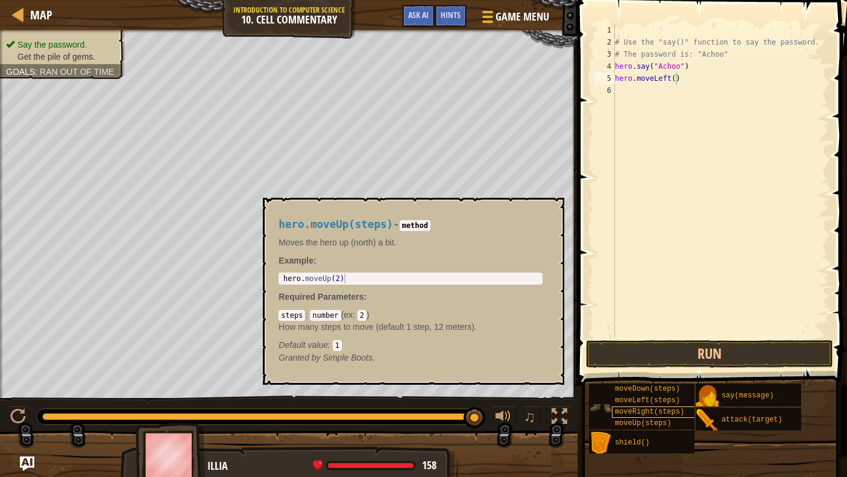
drag, startPoint x: 633, startPoint y: 419, endPoint x: 647, endPoint y: 416, distance: 14.8
click at [654, 417] on div "moveDown(steps) moveLeft(steps) moveRight(steps) moveUp(steps)" at bounding box center [642, 407] width 106 height 46
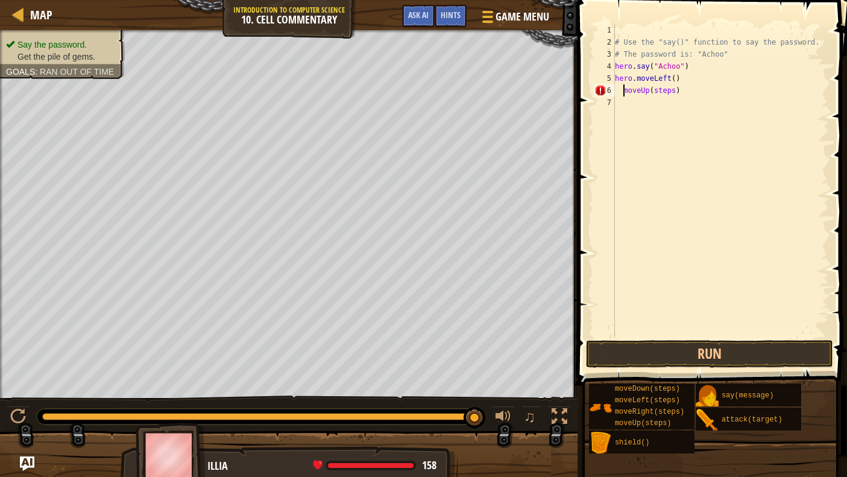
scroll to position [5, 1]
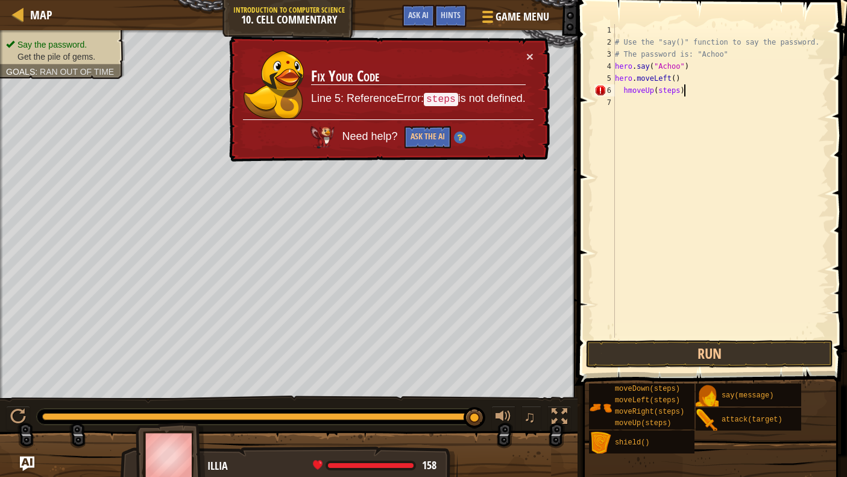
click at [683, 84] on div "# Use the "say()" function to say the password. # The password is: "Achoo" hero…" at bounding box center [721, 193] width 217 height 338
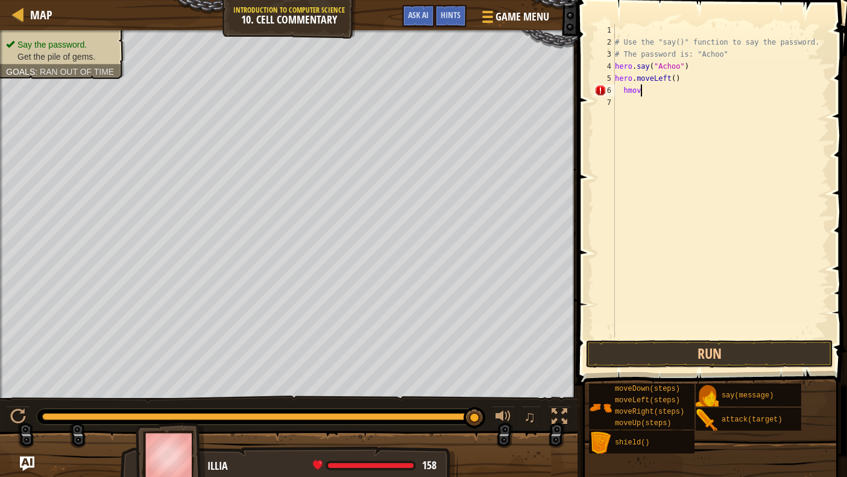
scroll to position [5, 1]
type textarea "h"
click at [666, 92] on div "# Use the "say()" function to say the password. # The password is: "Achoo" hero…" at bounding box center [721, 181] width 217 height 314
click at [615, 87] on div "6" at bounding box center [605, 90] width 21 height 12
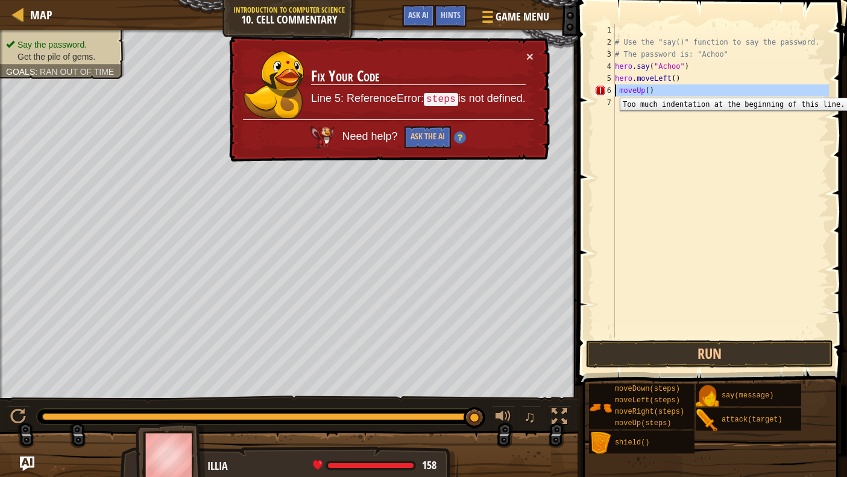
click at [612, 89] on div "6" at bounding box center [605, 90] width 21 height 12
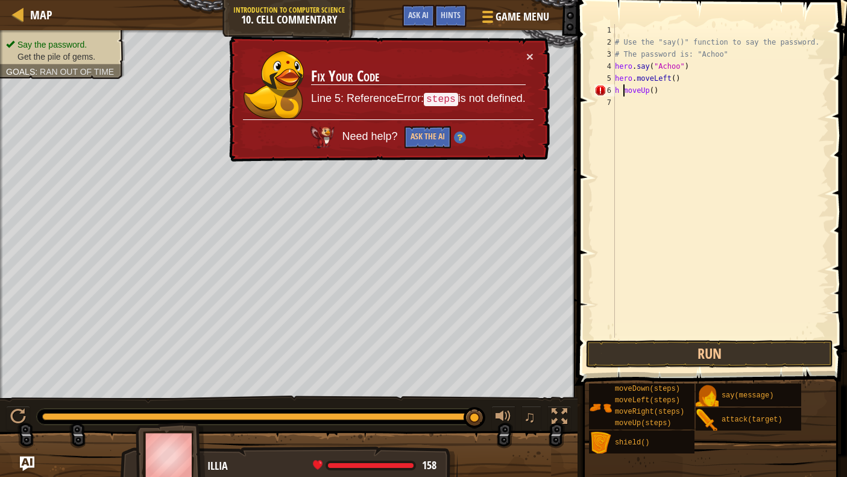
click at [622, 89] on div "# Use the "say()" function to say the password. # The password is: "Achoo" hero…" at bounding box center [721, 193] width 217 height 338
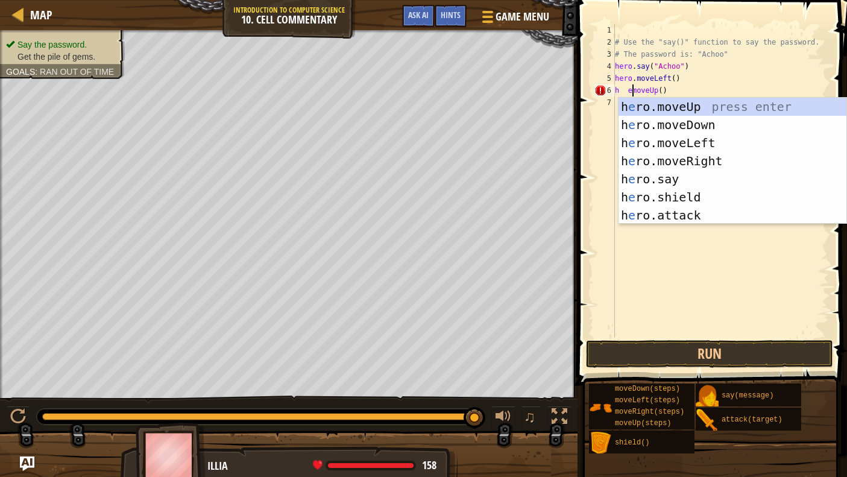
scroll to position [5, 2]
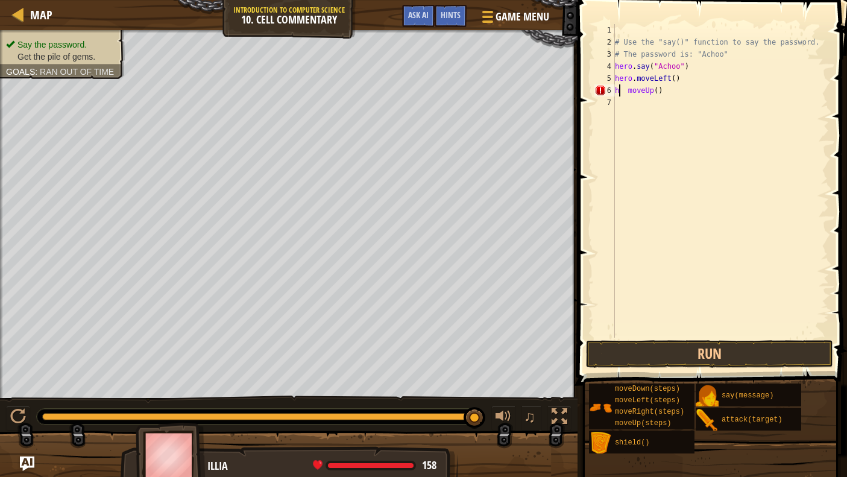
click at [619, 89] on div "# Use the "say()" function to say the password. # The password is: "Achoo" hero…" at bounding box center [721, 193] width 217 height 338
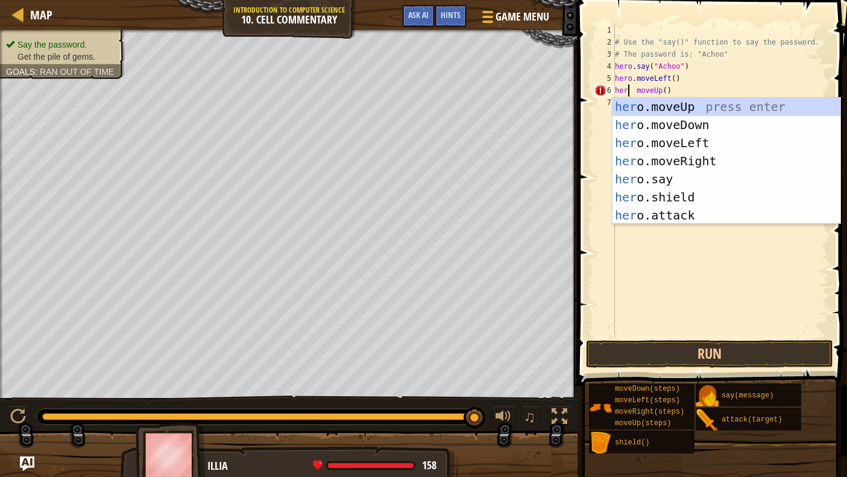
scroll to position [5, 1]
type textarea "hero moveUp()"
click at [746, 251] on div "# Use the "say()" function to say the password. # The password is: "Achoo" hero…" at bounding box center [721, 193] width 217 height 338
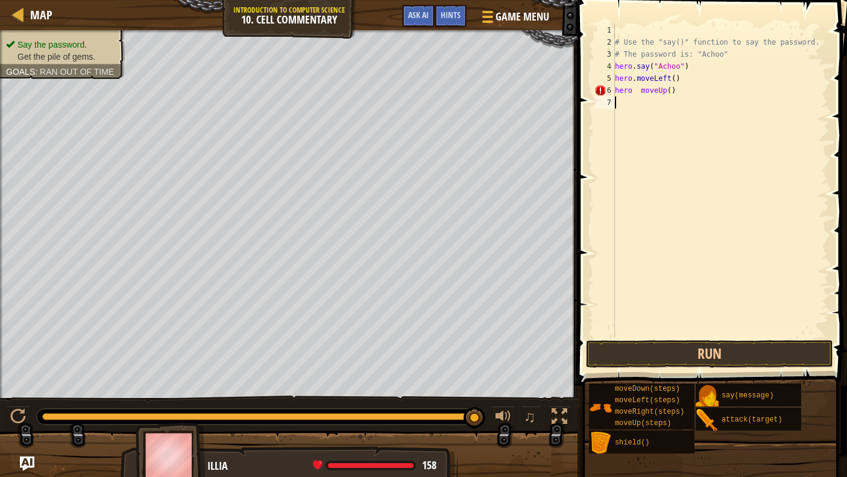
scroll to position [5, 0]
click at [702, 347] on button "Run" at bounding box center [709, 354] width 247 height 28
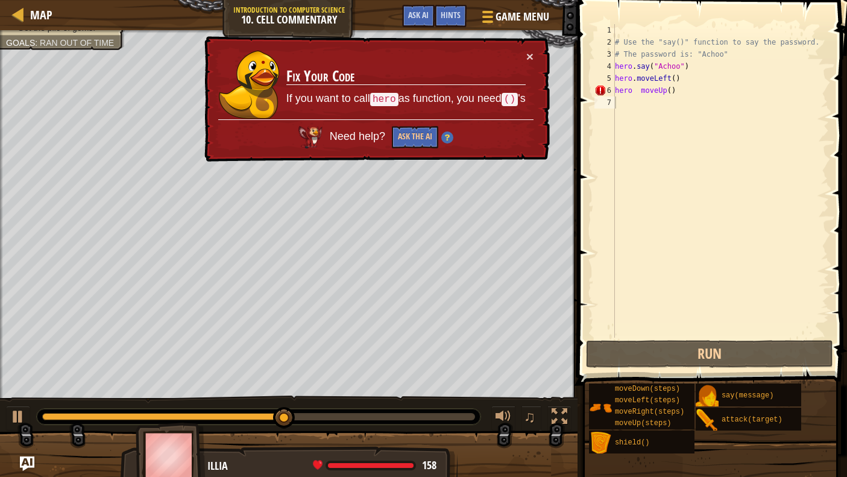
click at [525, 53] on td "Fix Your Code If you want to call hero as function, you need () 's" at bounding box center [406, 84] width 241 height 71
click at [526, 52] on button "×" at bounding box center [529, 57] width 7 height 13
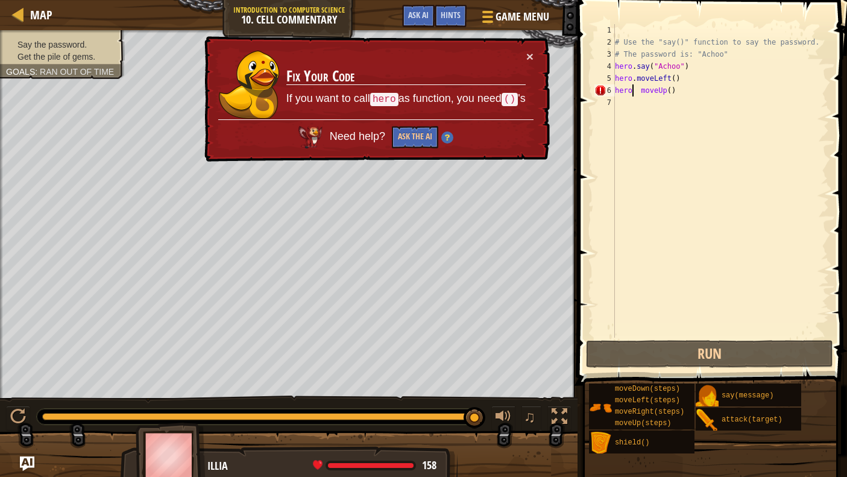
click at [634, 92] on div "# Use the "say()" function to say the password. # The password is: "Achoo" hero…" at bounding box center [721, 193] width 217 height 338
click at [640, 89] on div "# Use the "say()" function to say the password. # The password is: "Achoo" hero…" at bounding box center [721, 193] width 217 height 338
type textarea "hero moveUp()"
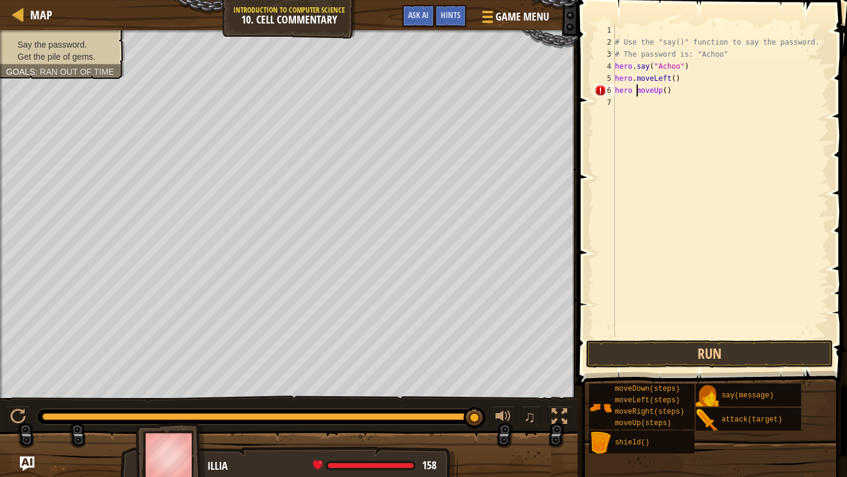
drag, startPoint x: 706, startPoint y: 192, endPoint x: 700, endPoint y: 198, distance: 8.5
click at [706, 192] on div "# Use the "say()" function to say the password. # The password is: "Achoo" hero…" at bounding box center [721, 193] width 217 height 338
click at [673, 343] on button "Run" at bounding box center [709, 354] width 247 height 28
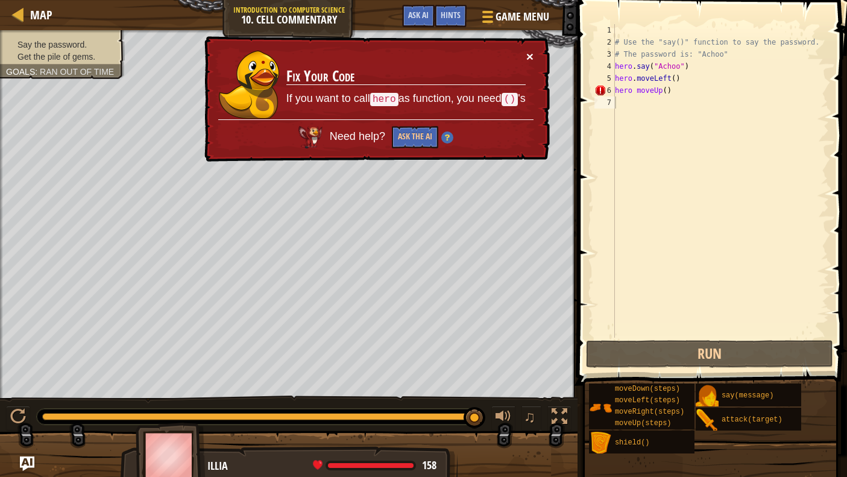
click at [533, 51] on button "×" at bounding box center [529, 57] width 7 height 13
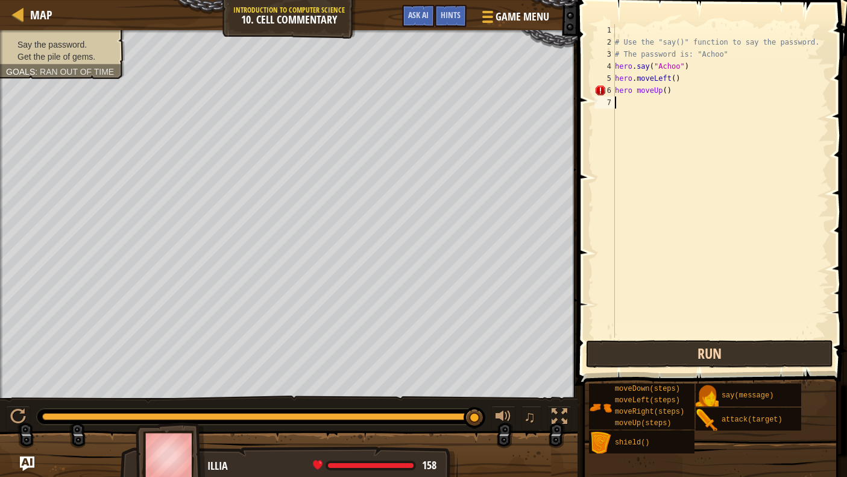
click at [731, 344] on button "Run" at bounding box center [709, 354] width 247 height 28
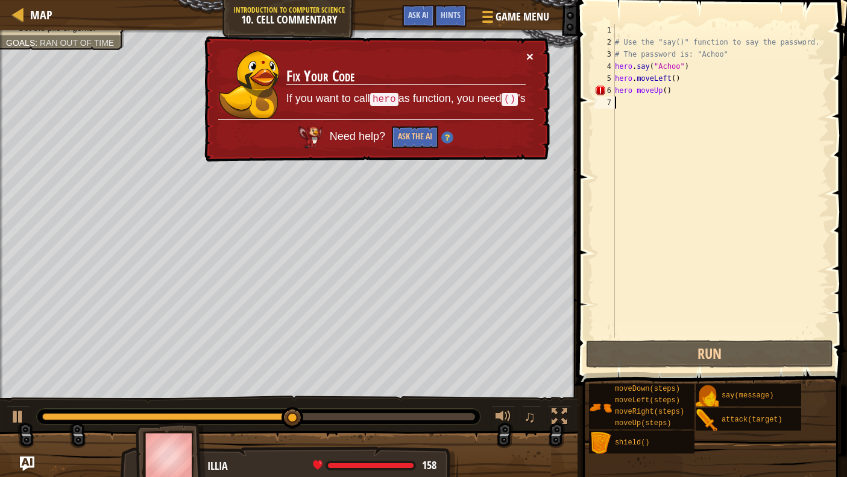
click at [529, 52] on button "×" at bounding box center [531, 58] width 8 height 13
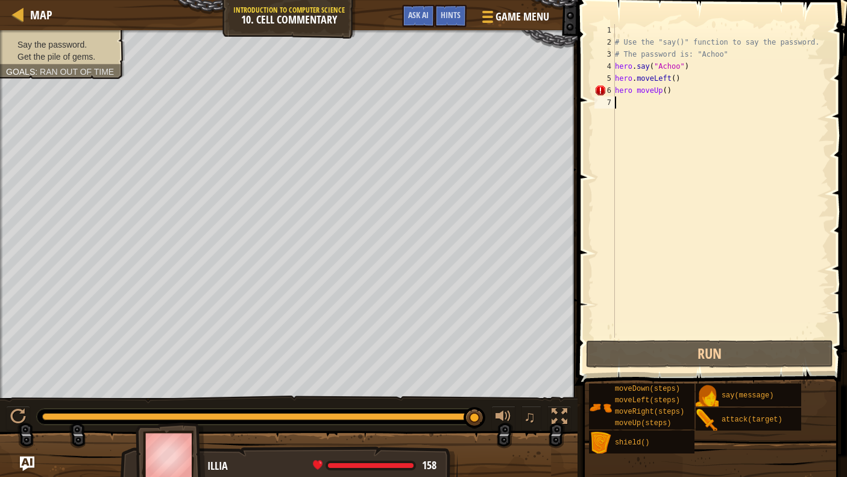
click at [675, 93] on div "# Use the "say()" function to say the password. # The password is: "Achoo" hero…" at bounding box center [721, 193] width 217 height 338
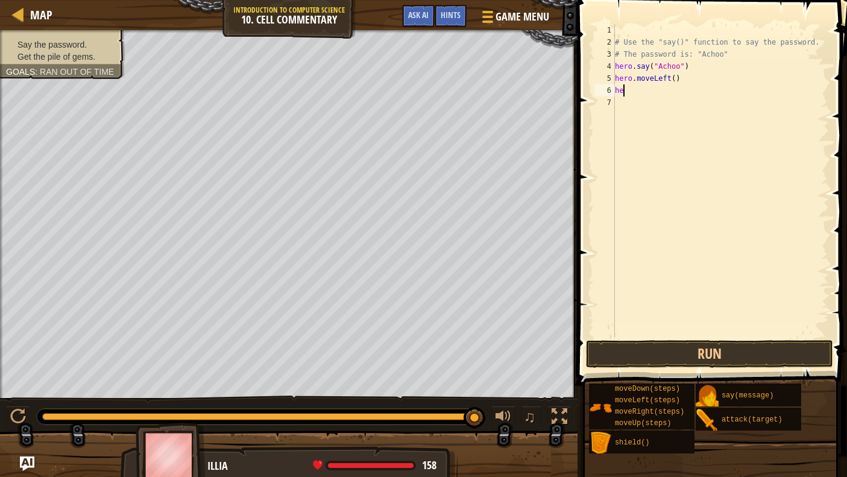
type textarea "h"
click at [675, 353] on button "Run" at bounding box center [709, 354] width 247 height 28
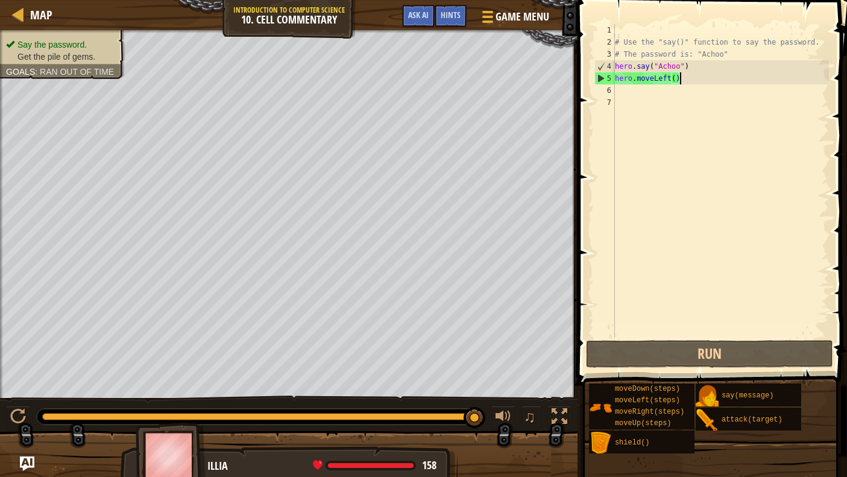
click at [684, 84] on div "# Use the "say()" function to say the password. # The password is: "Achoo" hero…" at bounding box center [721, 193] width 217 height 338
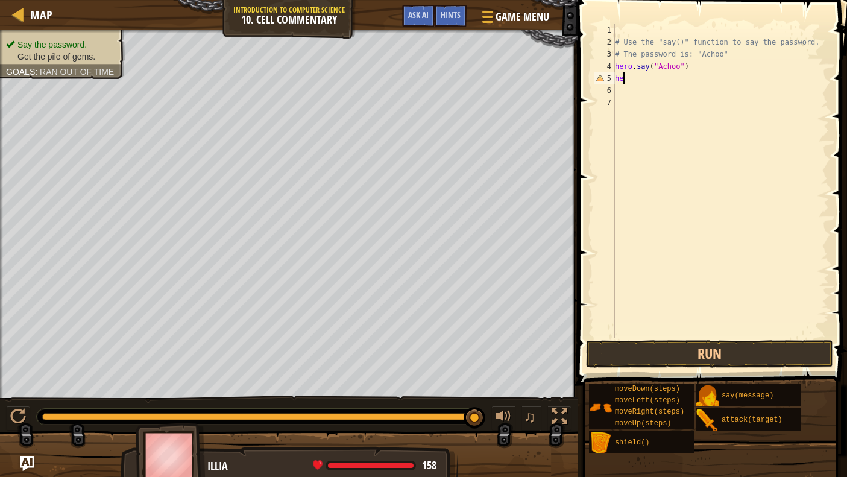
type textarea "h"
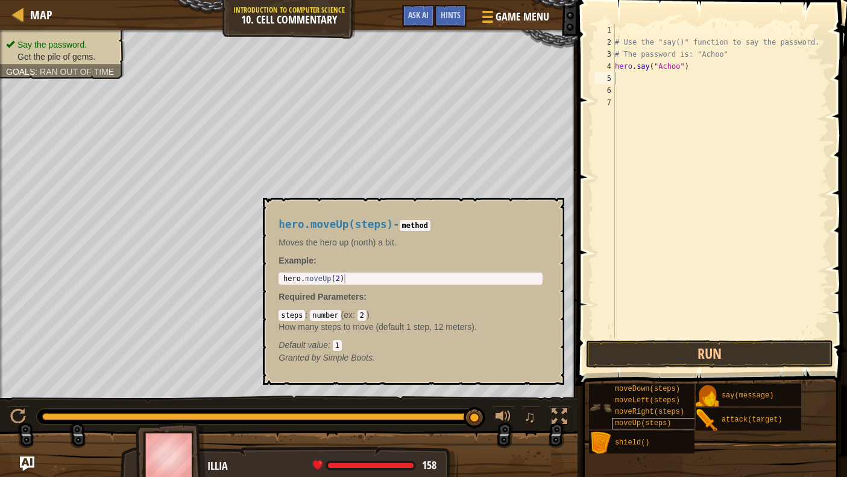
drag, startPoint x: 654, startPoint y: 424, endPoint x: 662, endPoint y: 421, distance: 7.8
click at [674, 425] on div "moveUp(steps)" at bounding box center [654, 423] width 85 height 11
click at [647, 420] on span "moveUp(steps)" at bounding box center [643, 423] width 57 height 8
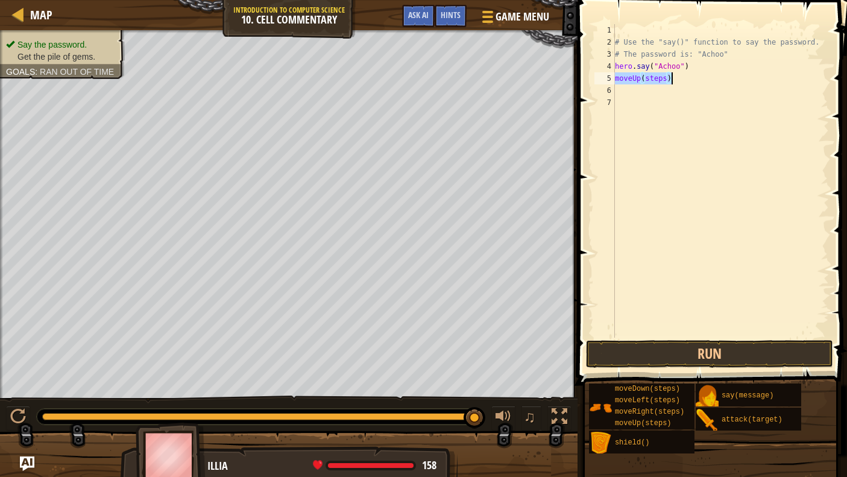
click at [668, 82] on div "# Use the "say()" function to say the password. # The password is: "Achoo" hero…" at bounding box center [721, 181] width 217 height 314
click at [659, 356] on button "Run" at bounding box center [709, 354] width 247 height 28
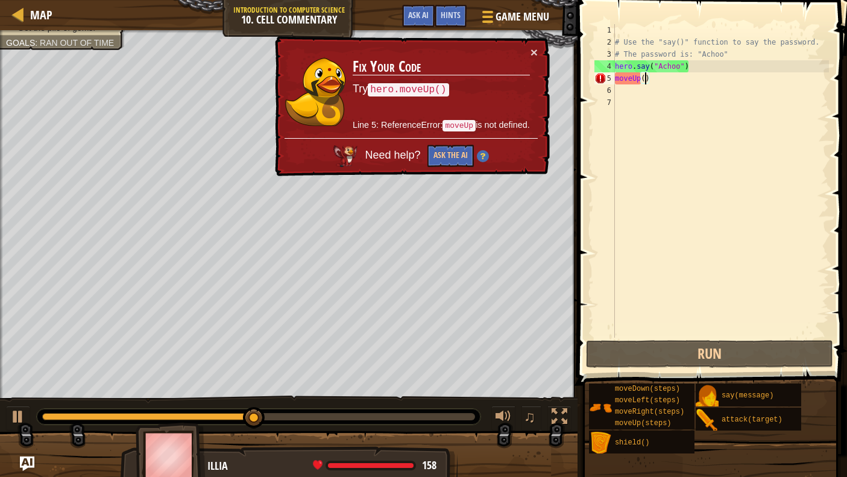
click at [544, 33] on div "Say the password. Get the pile of gems. Goals : Ran out of time" at bounding box center [289, 214] width 578 height 368
click at [529, 48] on td "Fix Your Code Try hero.moveUp() Line 5: ReferenceError: moveUp is not defined." at bounding box center [441, 92] width 179 height 92
click at [529, 48] on td "Fix Your Code Try hero.moveUp() Line 5: ReferenceError: moveUp is not defined." at bounding box center [441, 91] width 179 height 93
click at [529, 48] on td "Fix Your Code Try hero.moveUp() Line 5: ReferenceError: moveUp is not defined." at bounding box center [441, 92] width 179 height 92
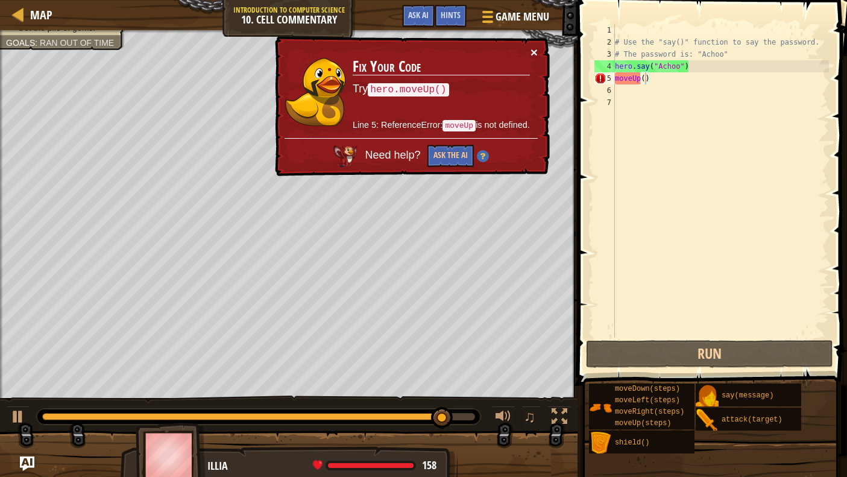
click at [532, 52] on button "×" at bounding box center [534, 52] width 7 height 13
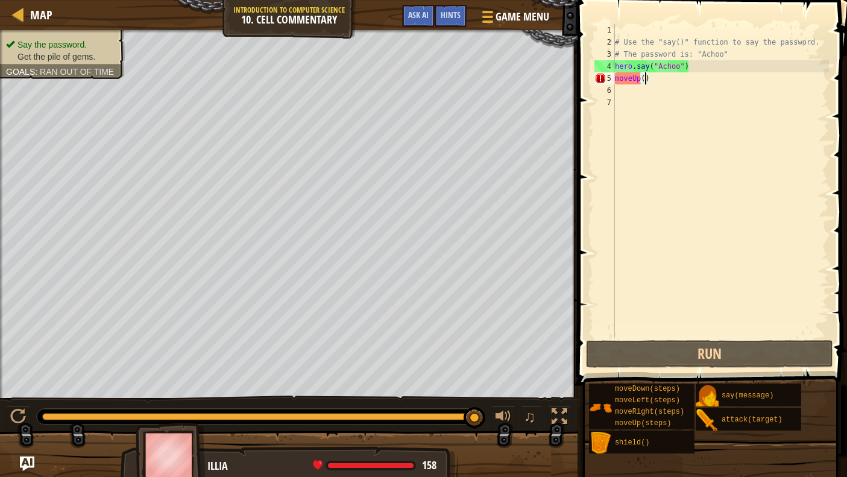
click at [648, 83] on div "# Use the "say()" function to say the password. # The password is: "Achoo" hero…" at bounding box center [721, 193] width 217 height 338
click at [650, 83] on div "# Use the "say()" function to say the password. # The password is: "Achoo" hero…" at bounding box center [721, 193] width 217 height 338
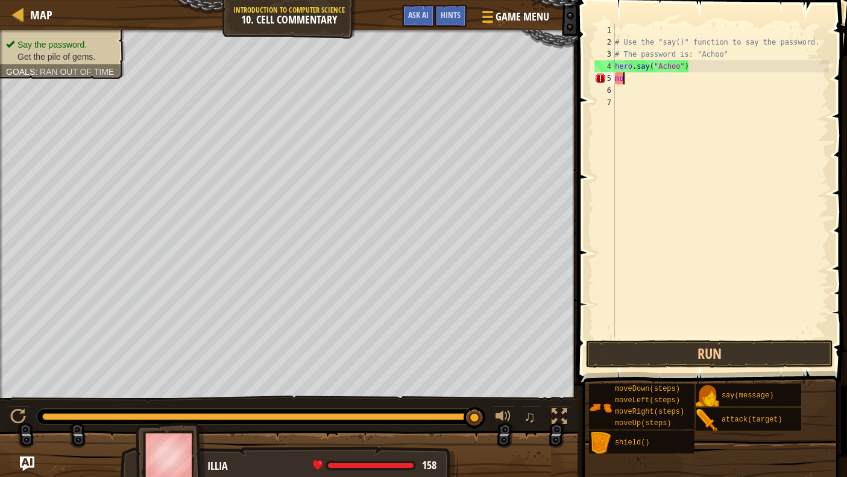
type textarea "m"
drag, startPoint x: 692, startPoint y: 359, endPoint x: 703, endPoint y: 352, distance: 13.4
click at [695, 356] on button "Run" at bounding box center [709, 354] width 247 height 28
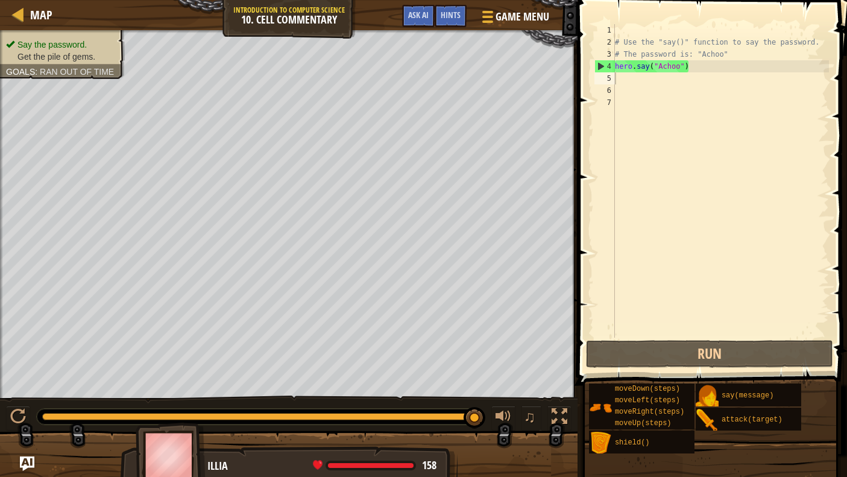
drag, startPoint x: 158, startPoint y: 420, endPoint x: 118, endPoint y: 403, distance: 43.5
click at [118, 403] on div "♫" at bounding box center [289, 414] width 578 height 36
click at [8, 414] on button at bounding box center [18, 418] width 24 height 25
click at [22, 422] on div at bounding box center [18, 417] width 16 height 16
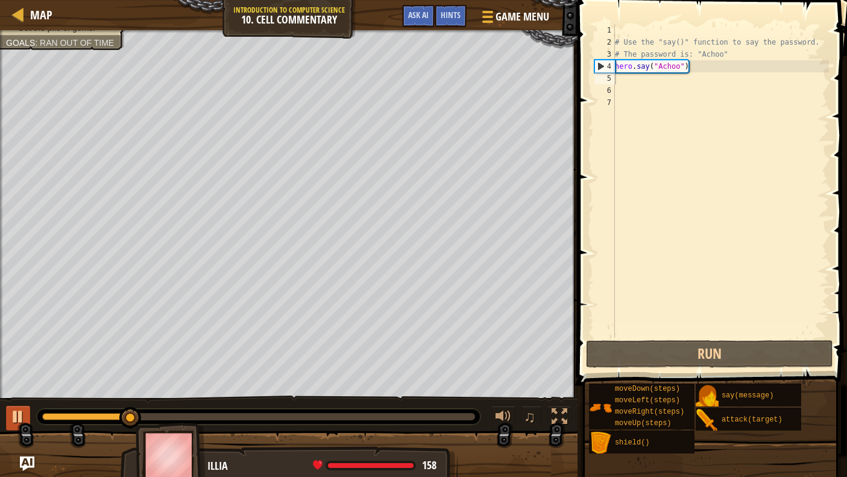
click at [7, 417] on button at bounding box center [18, 418] width 24 height 25
click at [662, 110] on div "# Use the "say()" function to say the password. # The password is: "Achoo" hero…" at bounding box center [721, 193] width 217 height 338
click at [672, 85] on div "# Use the "say()" function to say the password. # The password is: "Achoo" hero…" at bounding box center [721, 193] width 217 height 338
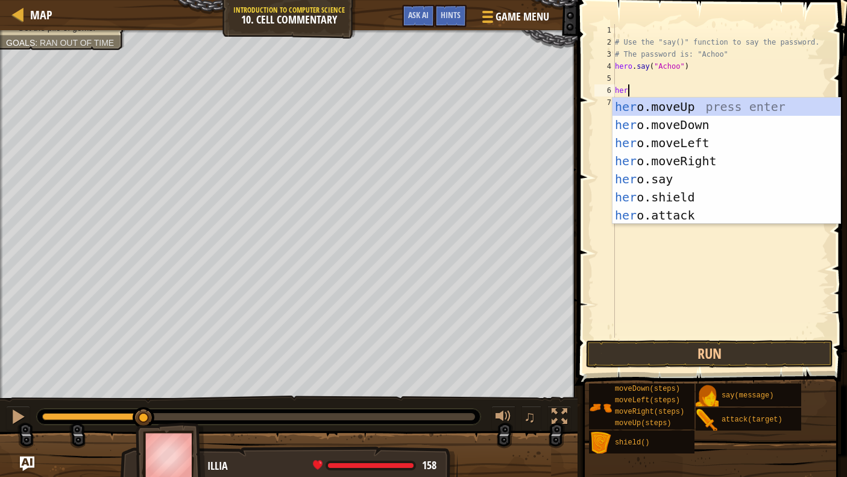
type textarea "hero"
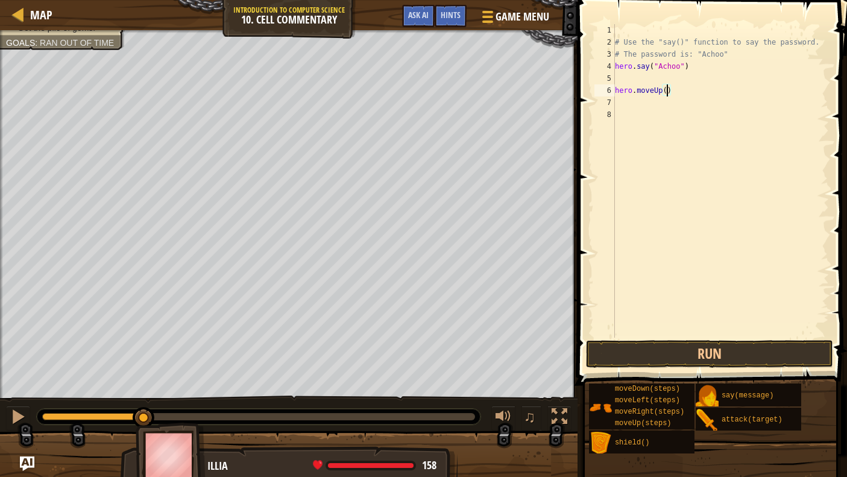
scroll to position [5, 4]
type textarea "hero.moveUp(3)"
click at [735, 359] on button "Run" at bounding box center [709, 354] width 247 height 28
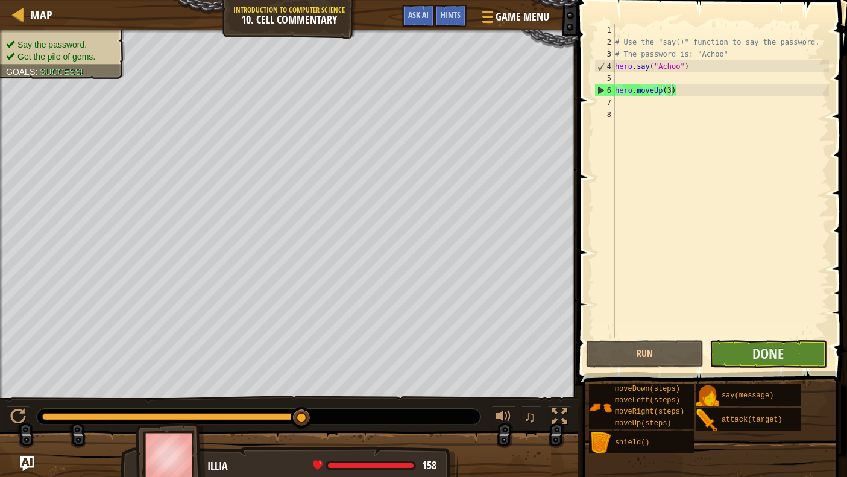
click at [765, 343] on button "Done" at bounding box center [769, 354] width 118 height 28
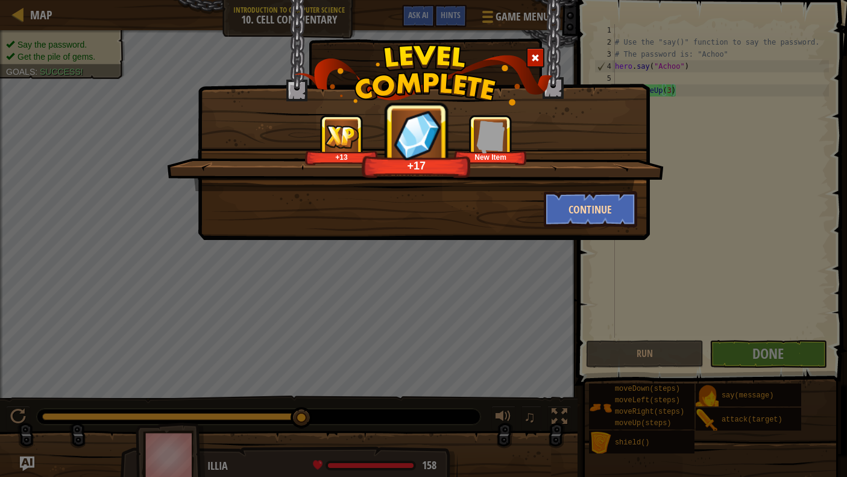
click at [569, 206] on button "Continue" at bounding box center [590, 209] width 93 height 36
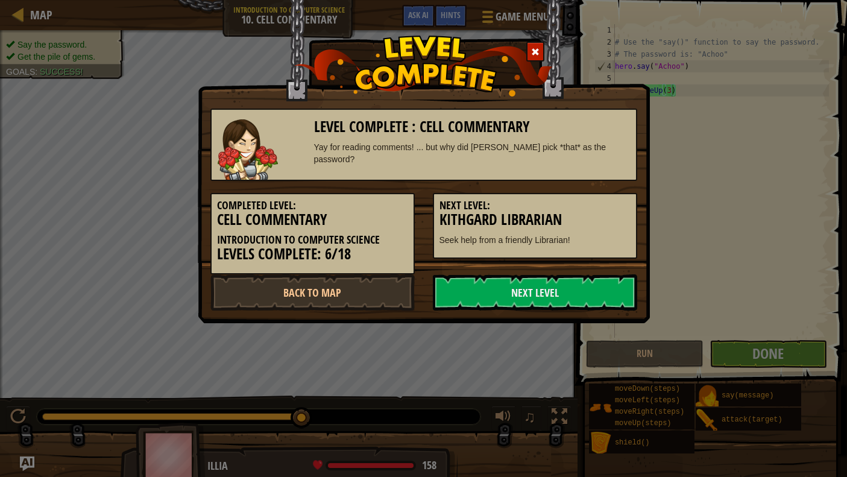
click at [572, 209] on h5 "Next Level:" at bounding box center [535, 206] width 191 height 12
click at [564, 284] on link "Next Level" at bounding box center [535, 292] width 204 height 36
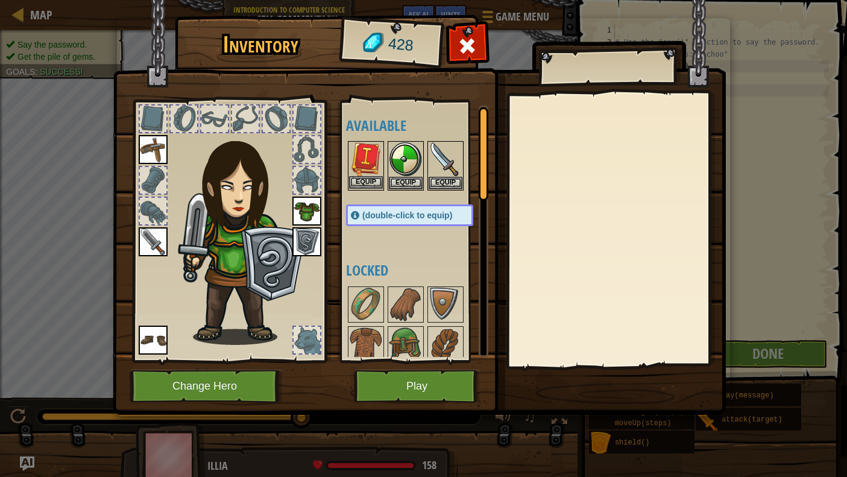
click at [364, 164] on img at bounding box center [366, 159] width 34 height 34
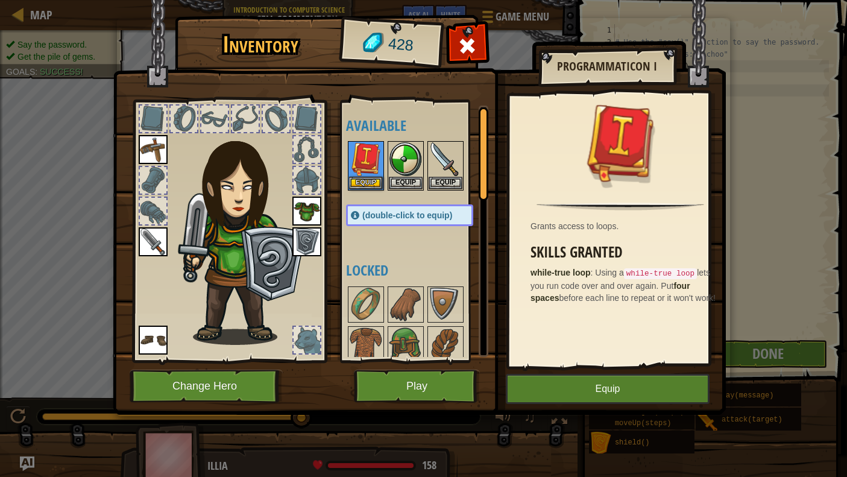
click at [592, 390] on button "Equip" at bounding box center [608, 389] width 204 height 30
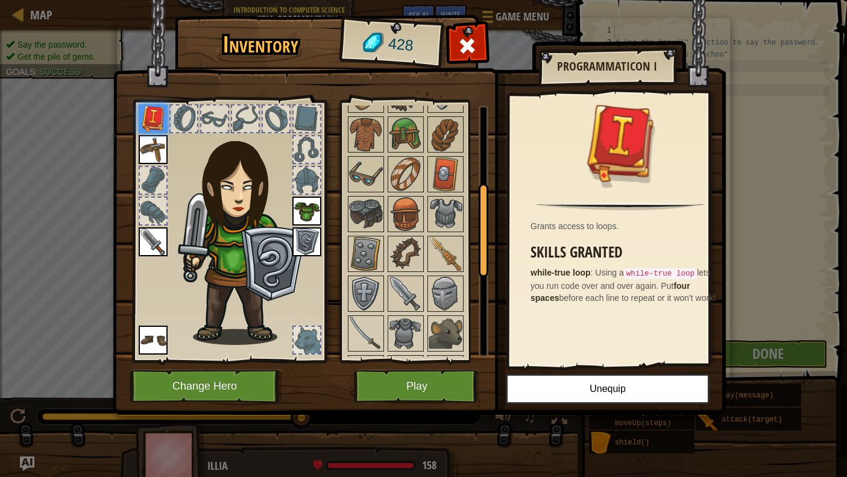
scroll to position [444, 0]
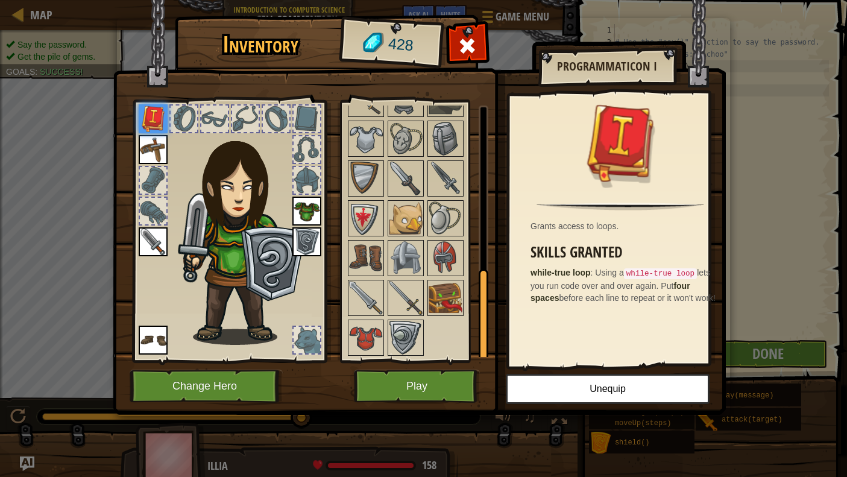
click at [412, 394] on button "Play" at bounding box center [417, 386] width 126 height 33
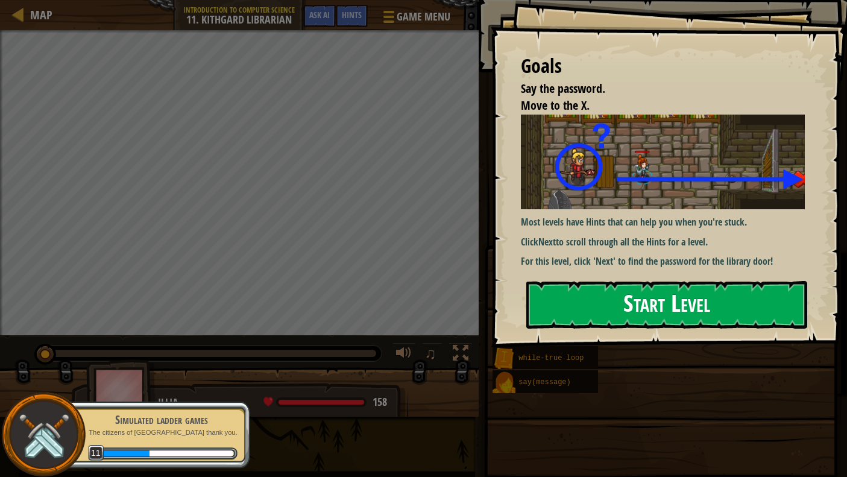
click at [580, 302] on button "Start Level" at bounding box center [666, 305] width 281 height 48
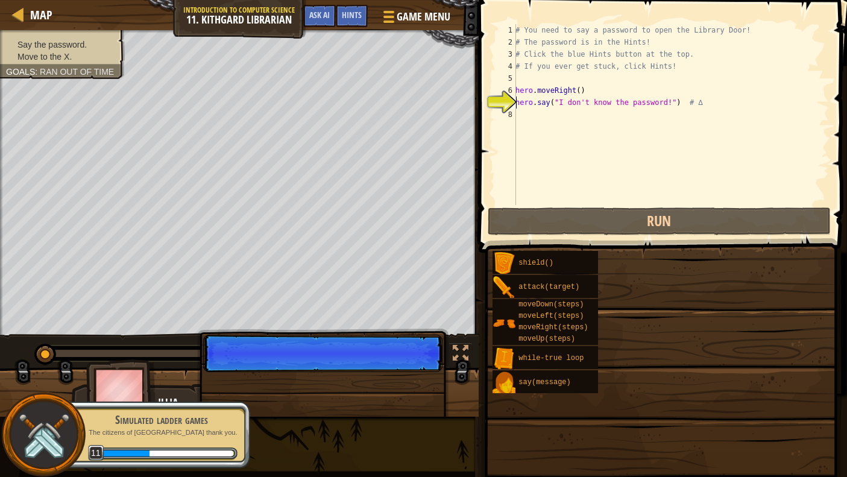
type textarea "hero.say("I don't know the password!") # ∆"
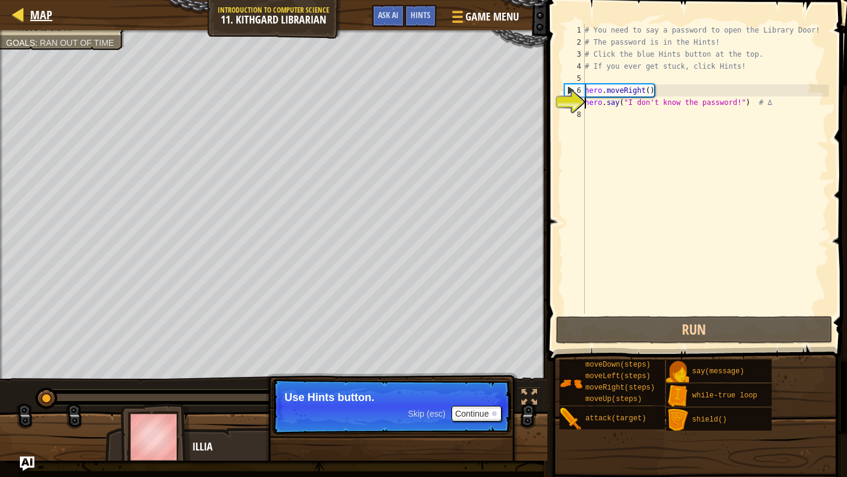
click at [22, 16] on div at bounding box center [18, 14] width 15 height 15
